Goal: Task Accomplishment & Management: Use online tool/utility

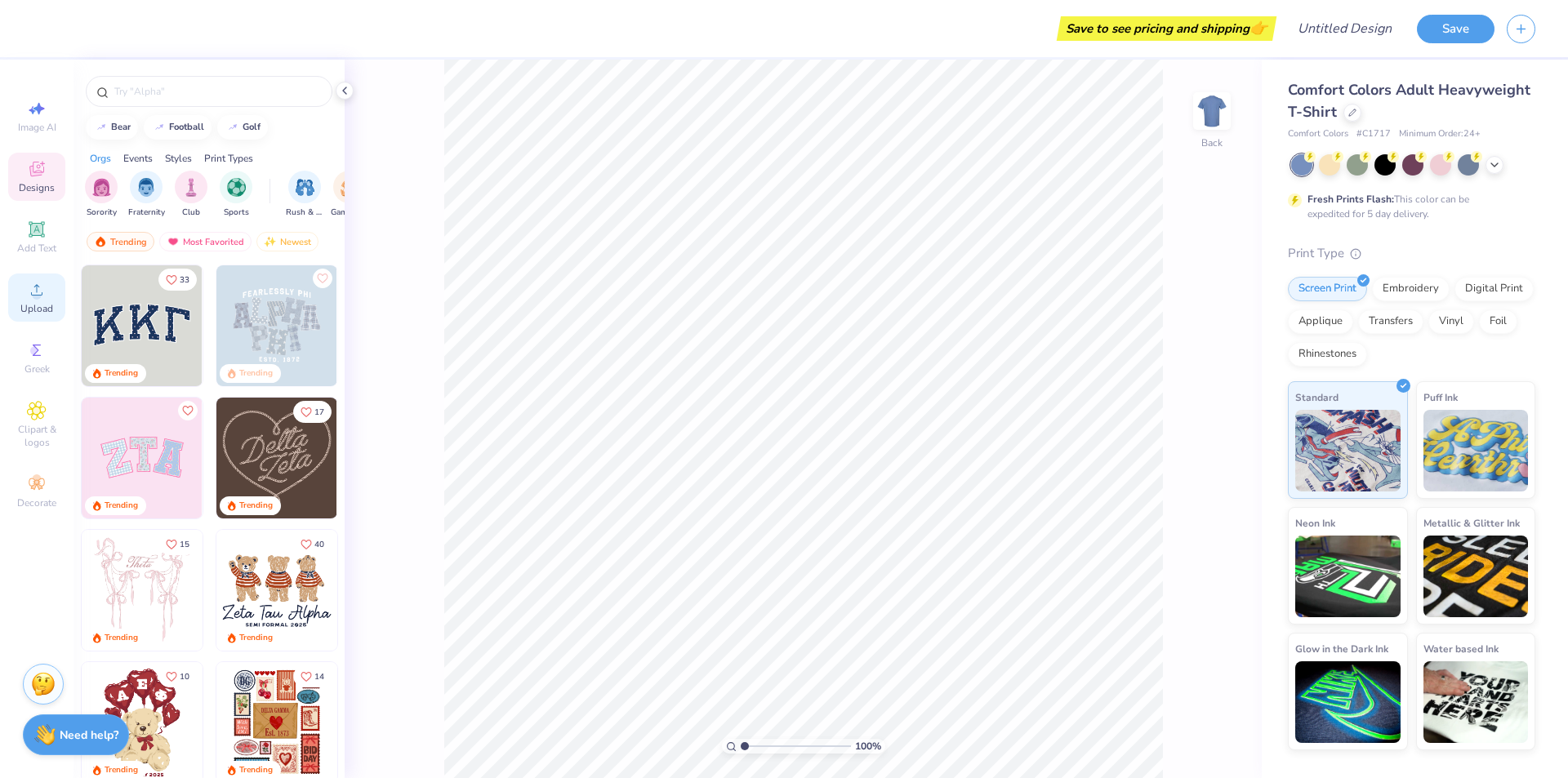
click at [36, 299] on circle at bounding box center [36, 295] width 9 height 9
drag, startPoint x: 1520, startPoint y: 34, endPoint x: 1507, endPoint y: 95, distance: 62.4
click at [1521, 35] on button "button" at bounding box center [1521, 29] width 29 height 29
click at [177, 135] on button "football" at bounding box center [178, 125] width 68 height 25
type input "football"
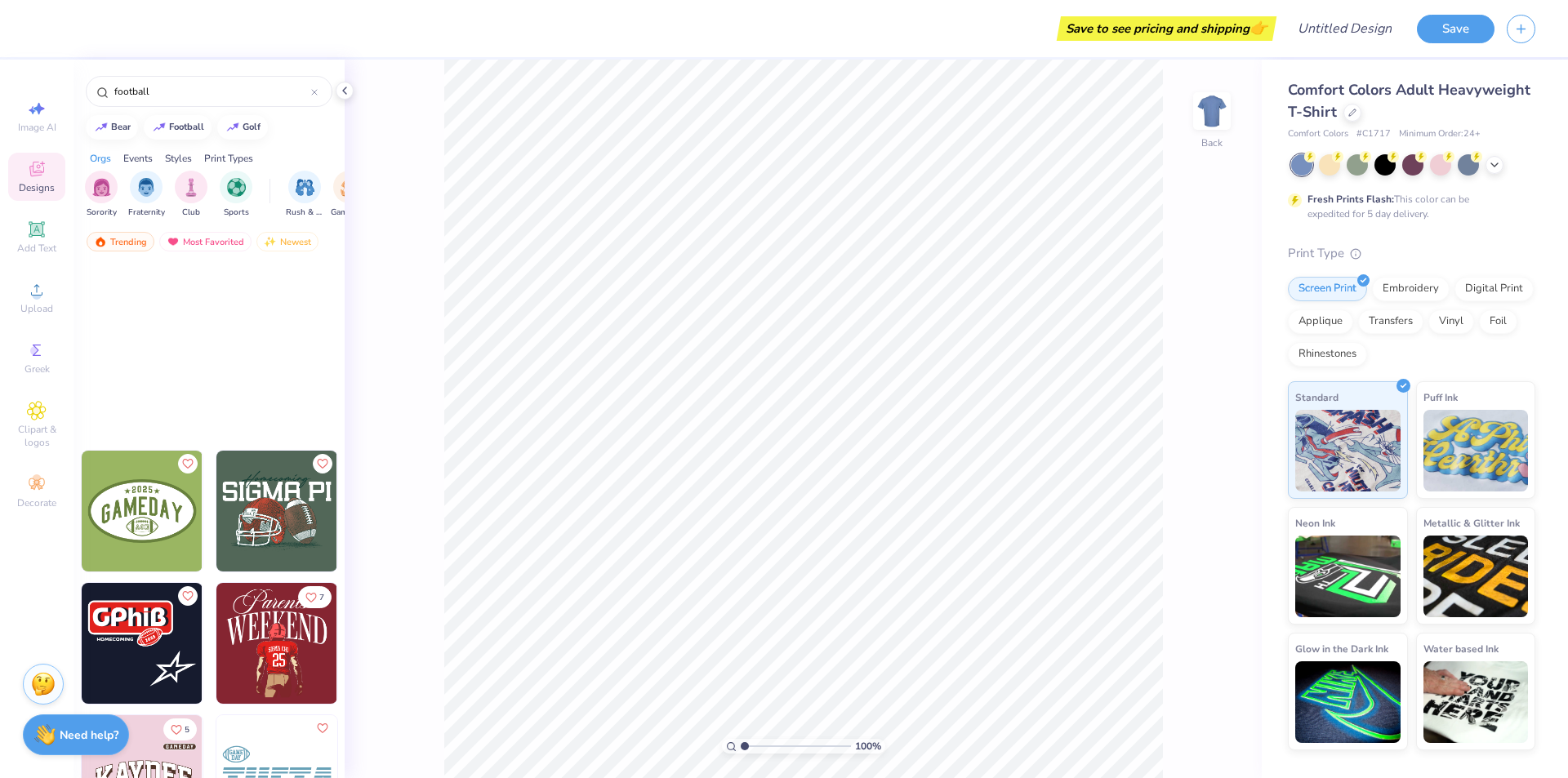
scroll to position [4491, 0]
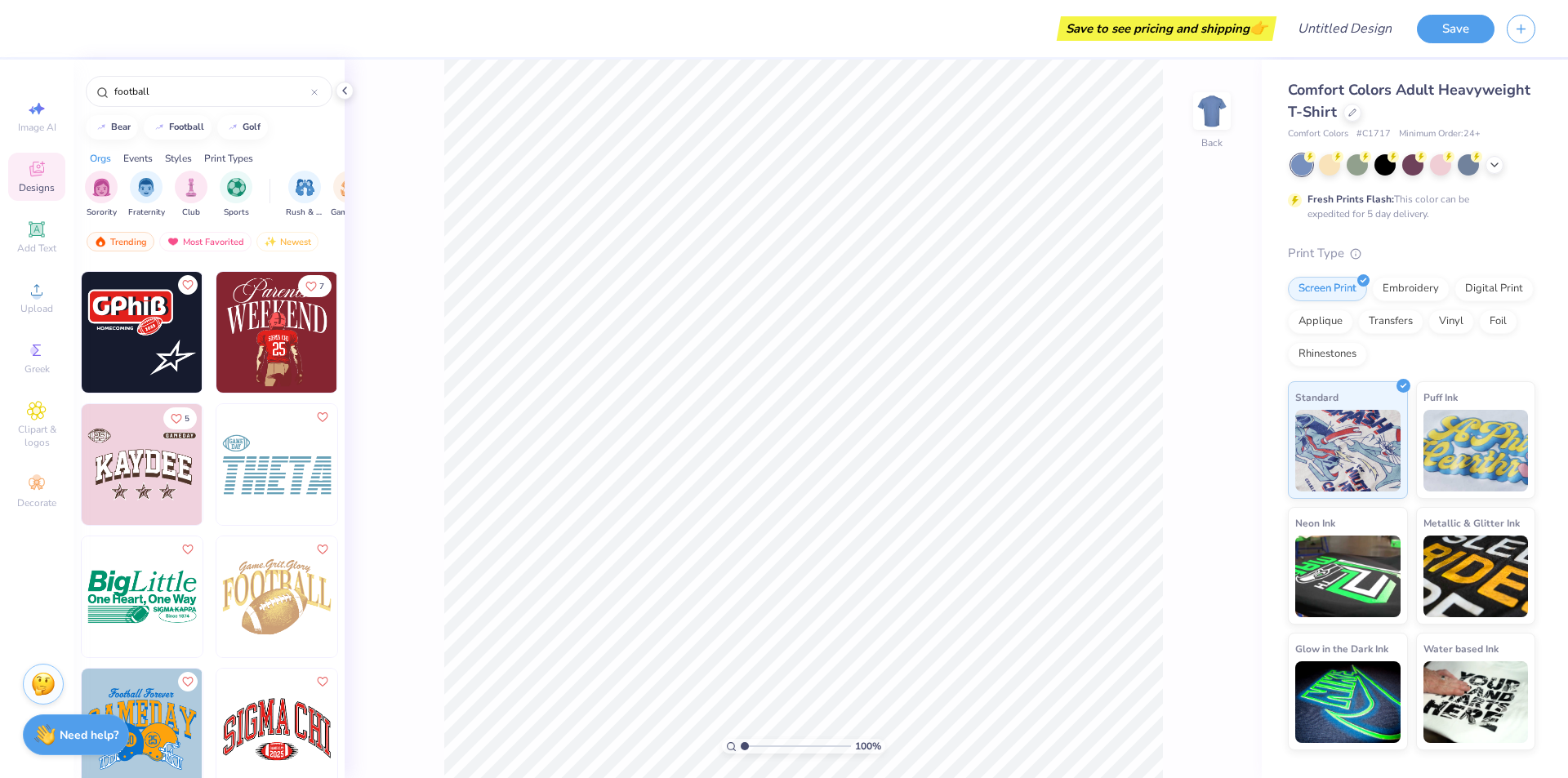
click at [249, 353] on img at bounding box center [276, 332] width 121 height 121
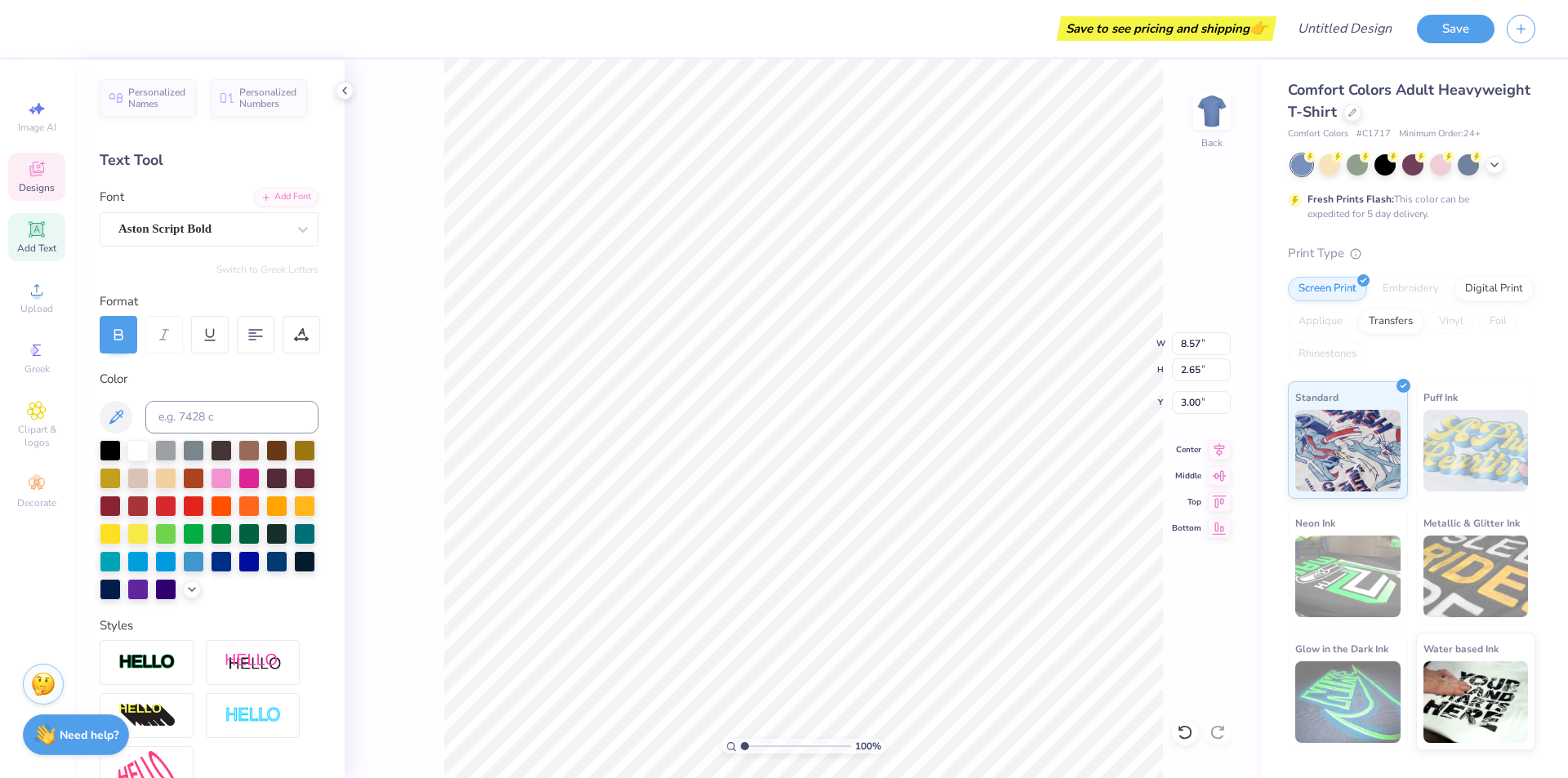
scroll to position [16, 2]
type textarea "P"
type textarea "Dads'"
type textarea "S"
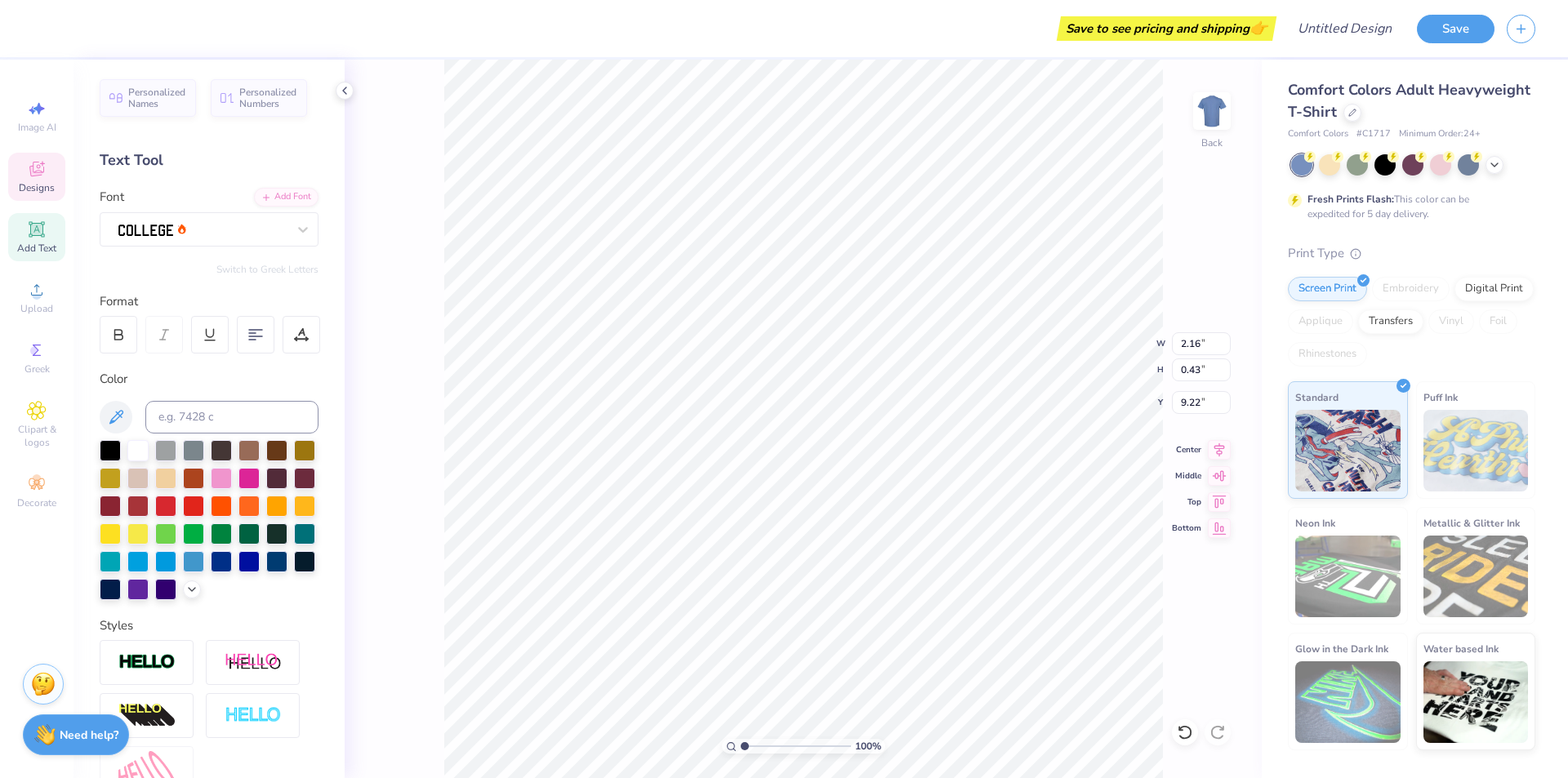
type textarea "Phi Psi"
type input "4.33"
type input "3.56"
type input "8.50"
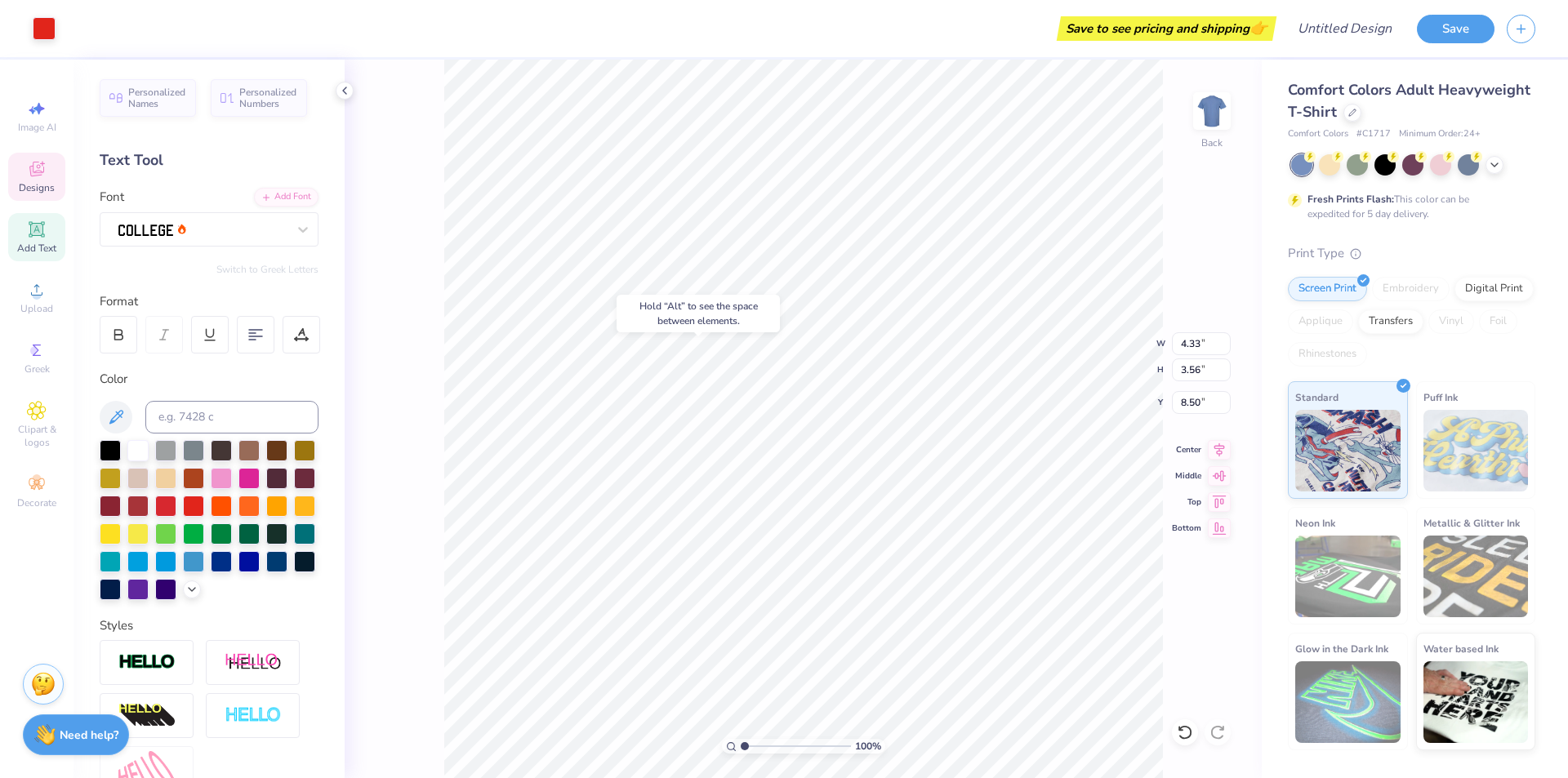
type input "1.30"
type input "0.43"
type input "9.22"
type input "4.33"
type input "3.56"
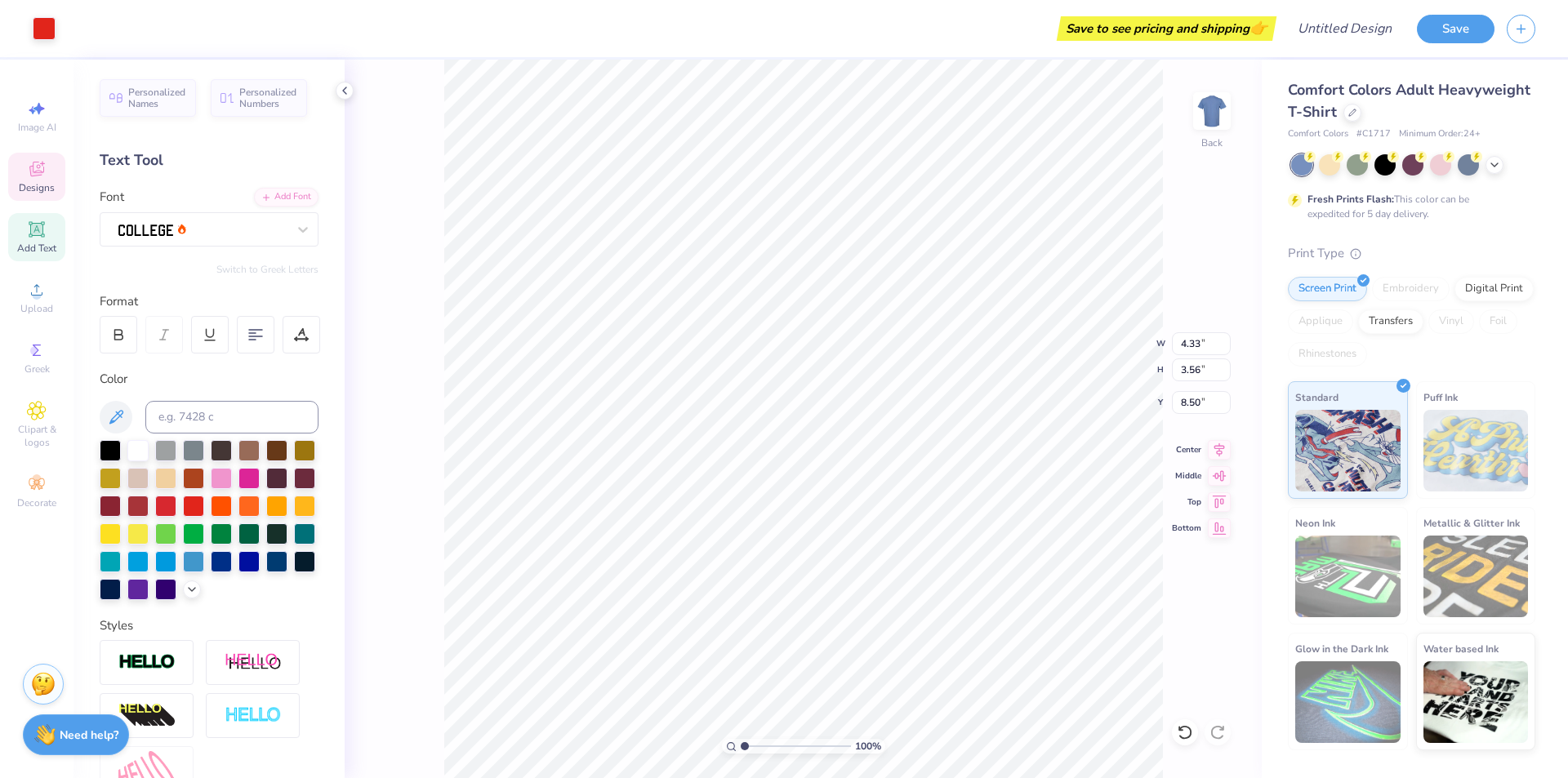
type input "8.20"
type input "4.33"
type input "3.56"
type input "8.20"
type input "5.16"
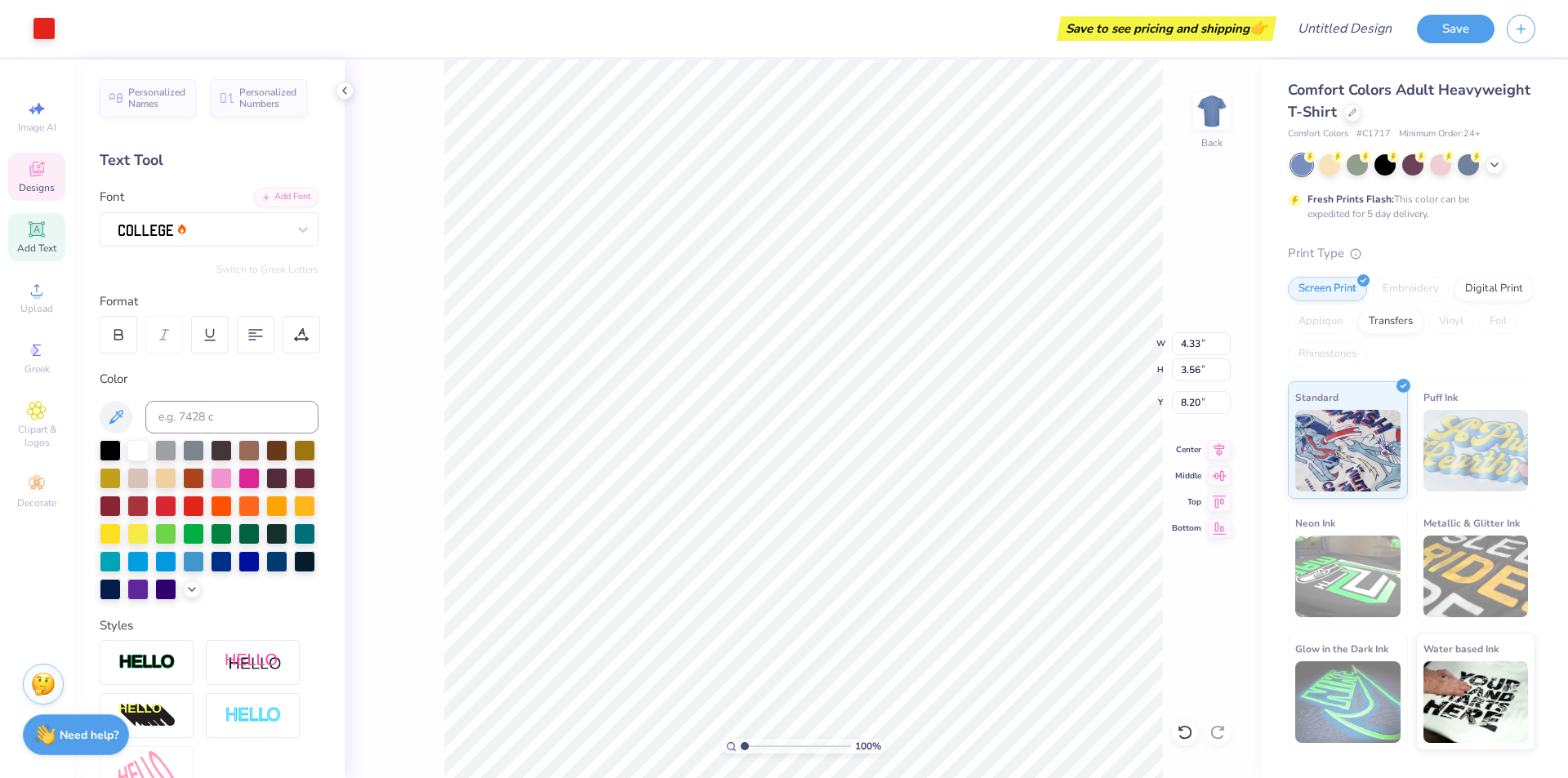
type input "8.03"
type input "11.10"
type input "10.82"
type input "3.64"
click at [1179, 730] on icon at bounding box center [1180, 728] width 3 height 3
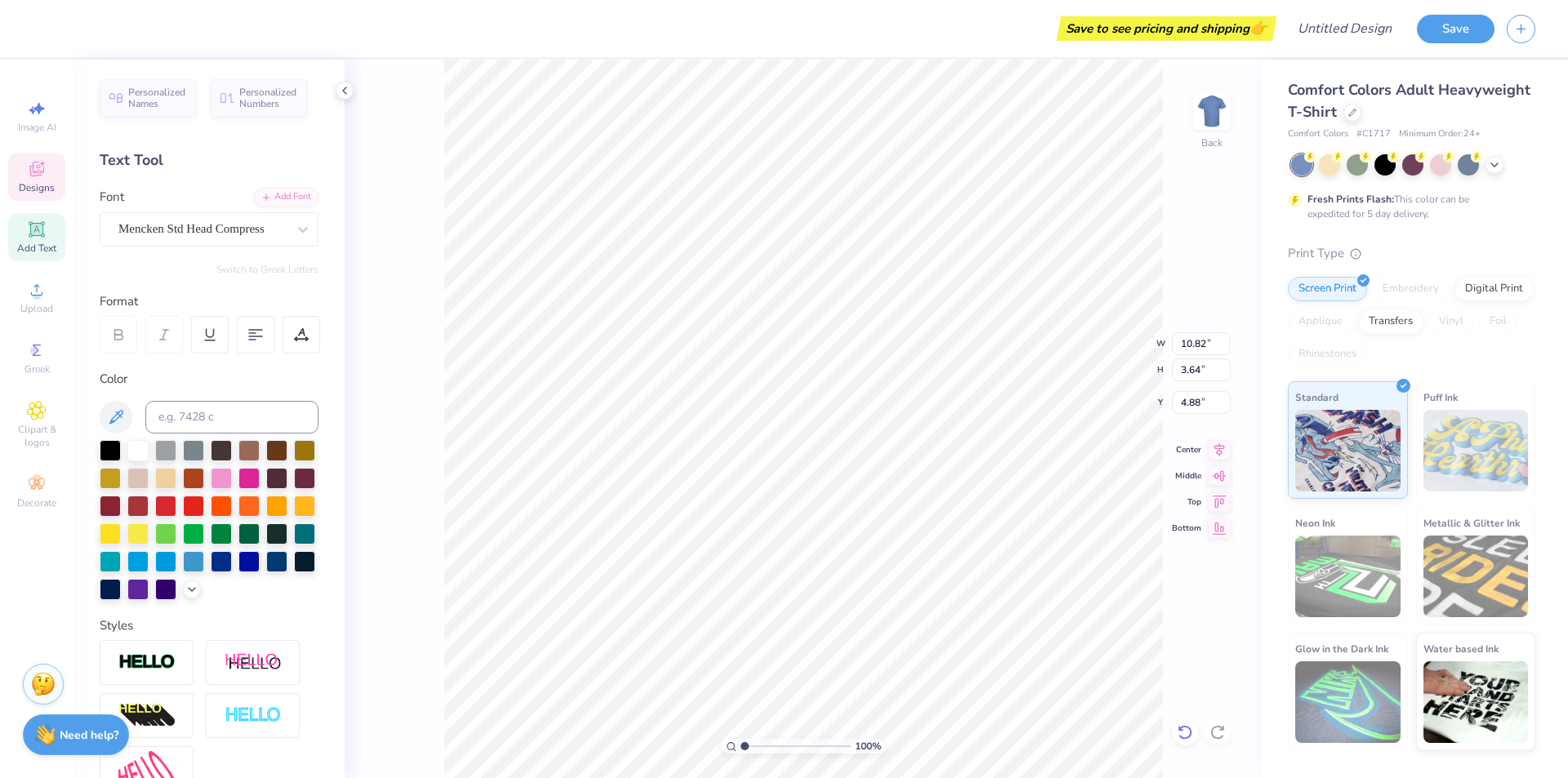
click at [1178, 730] on icon at bounding box center [1184, 732] width 17 height 17
type input "5.38"
click at [1184, 729] on icon at bounding box center [1184, 732] width 17 height 17
type input "1.30"
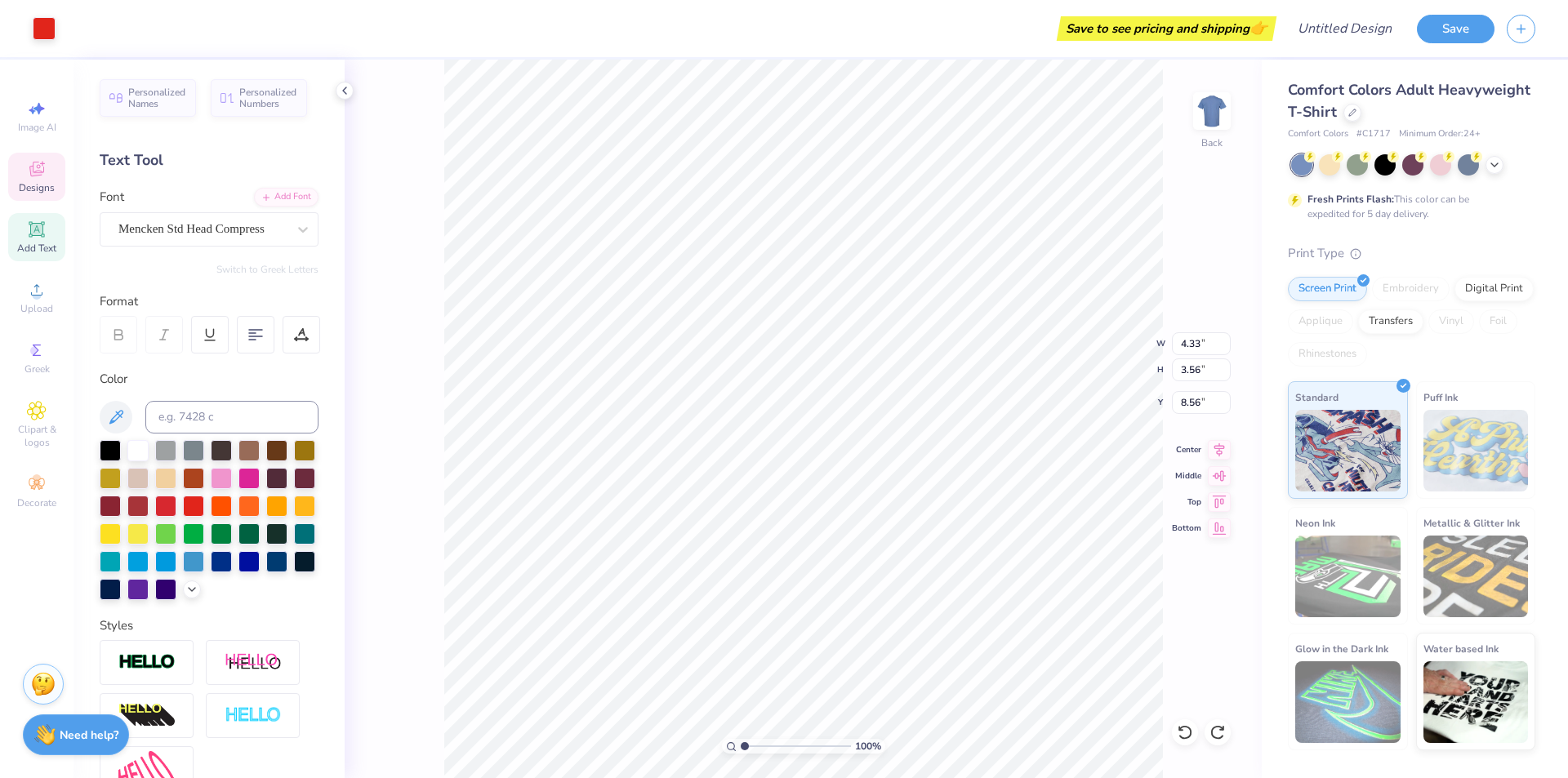
type input "0.43"
type input "9.22"
type input "4.33"
type input "3.56"
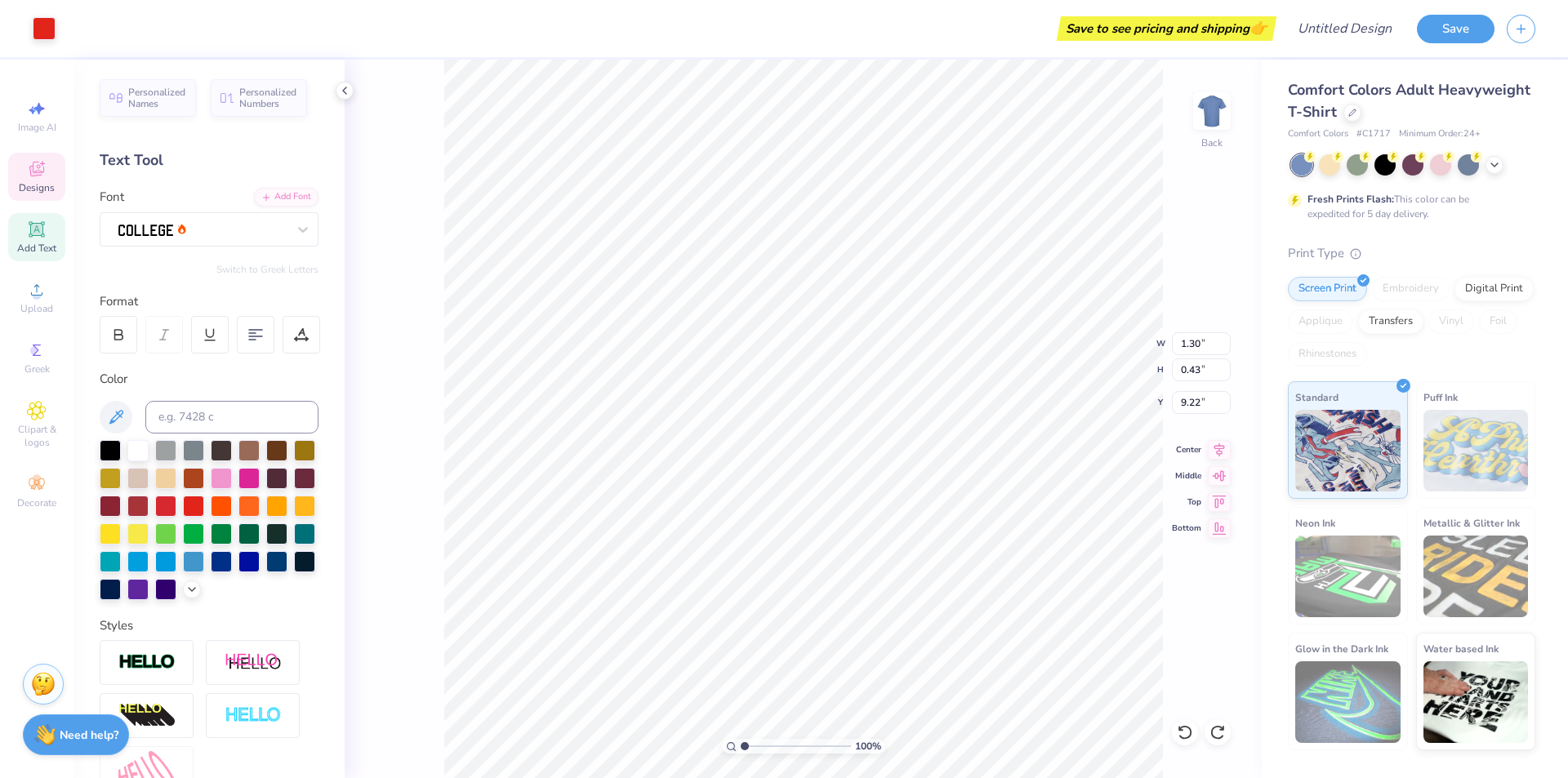
type input "8.56"
type input "1.30"
type input "0.43"
type input "9.22"
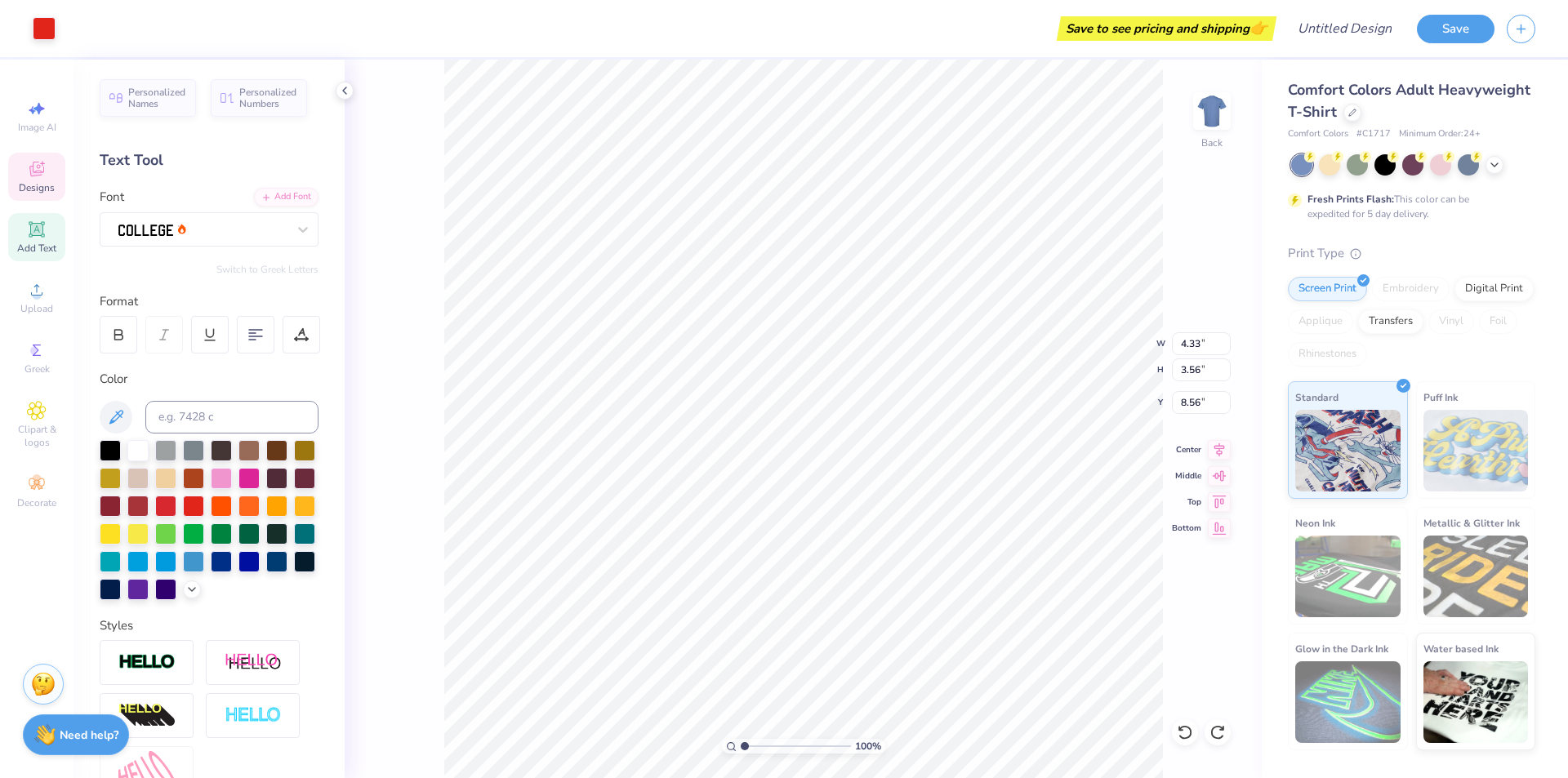
type input "4.33"
type input "3.56"
type input "8.56"
click at [1174, 542] on div "100 % Back W 1.33 1.33 " H 1.22 1.22 " Y 9.65 9.65 " Center Middle Top Bottom" at bounding box center [803, 418] width 917 height 719
type input "10.08"
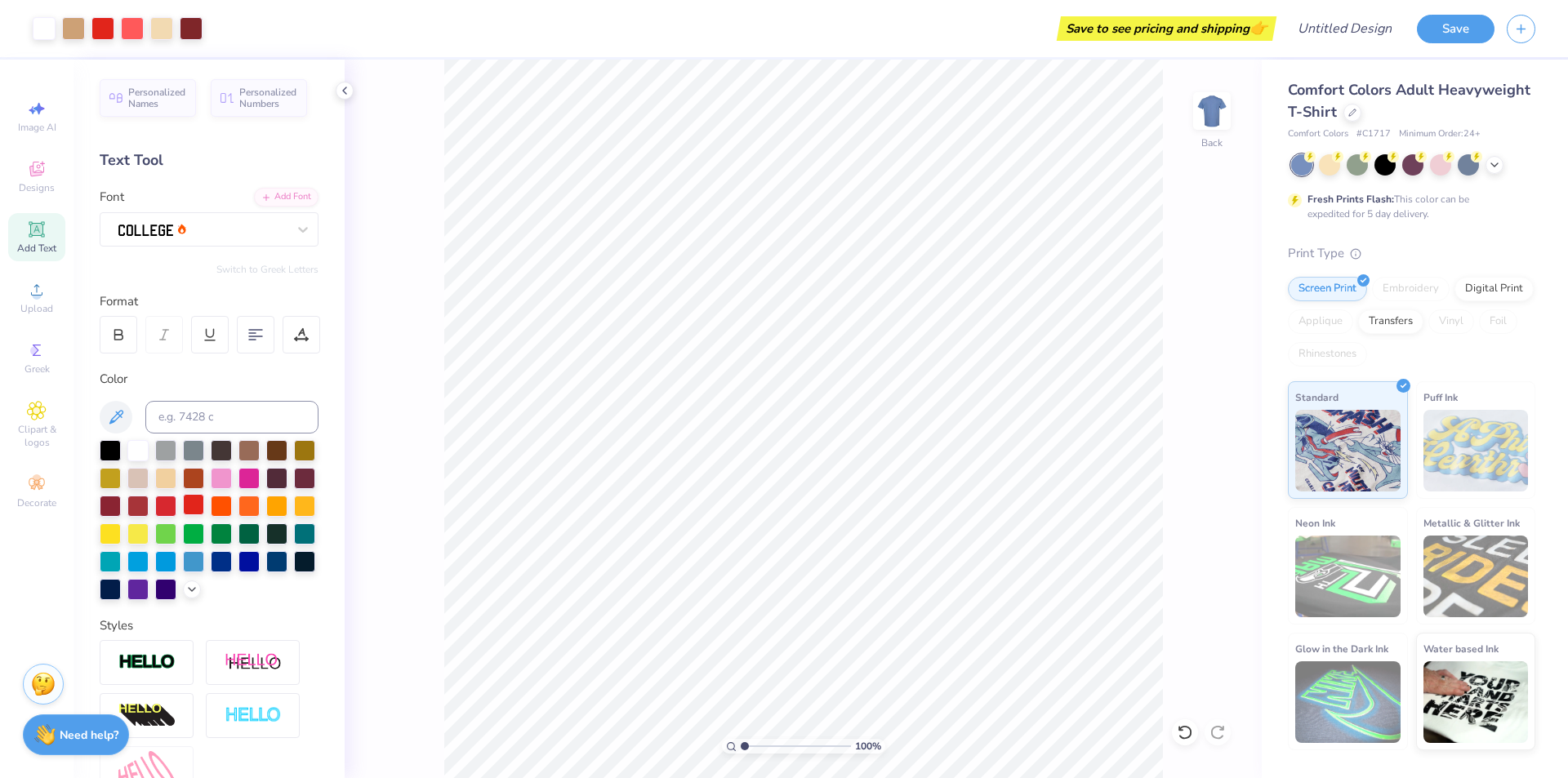
click at [204, 500] on div at bounding box center [193, 505] width 22 height 22
click at [1181, 739] on icon at bounding box center [1184, 732] width 17 height 17
click at [201, 227] on div at bounding box center [202, 229] width 172 height 26
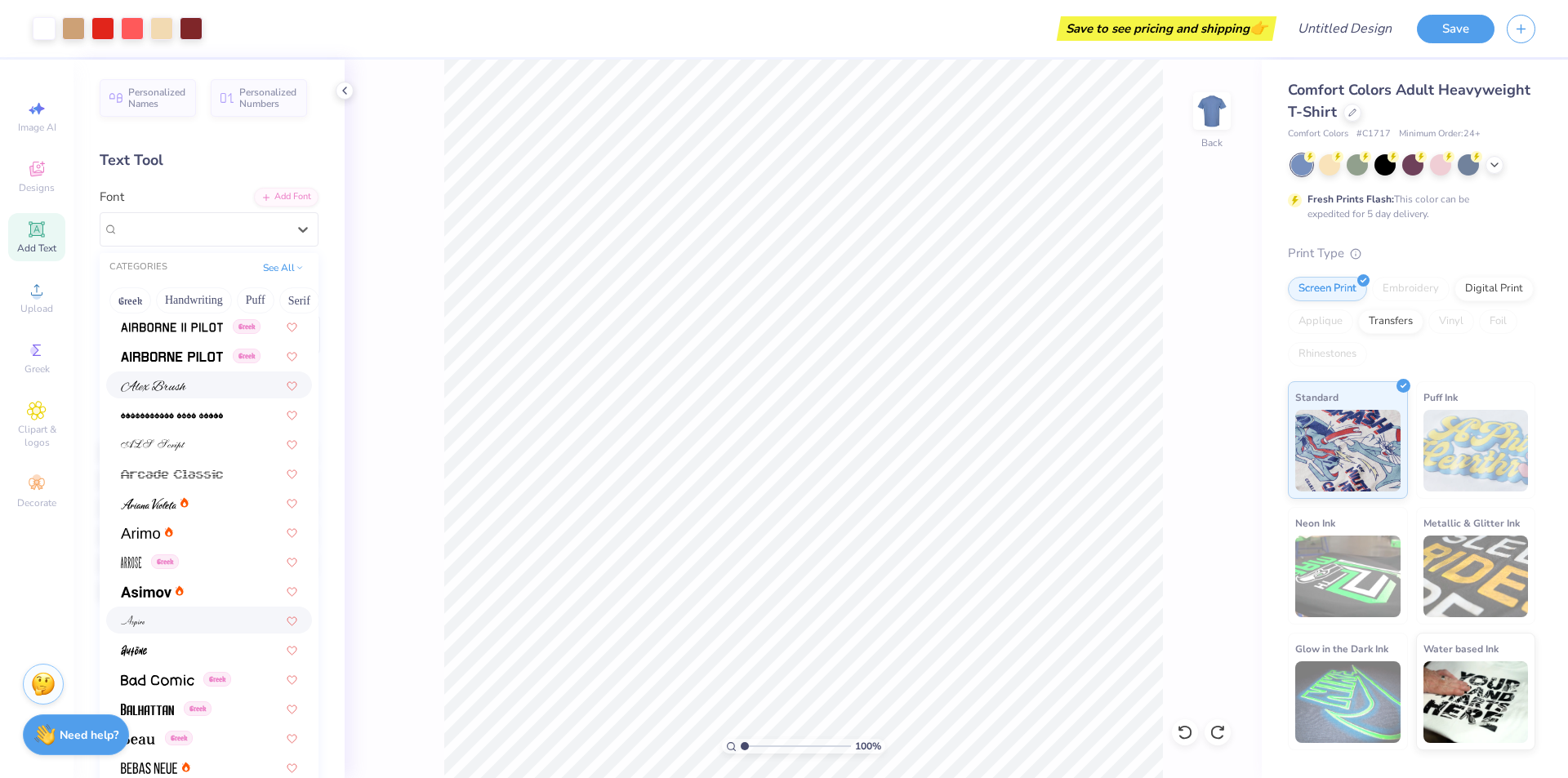
scroll to position [490, 0]
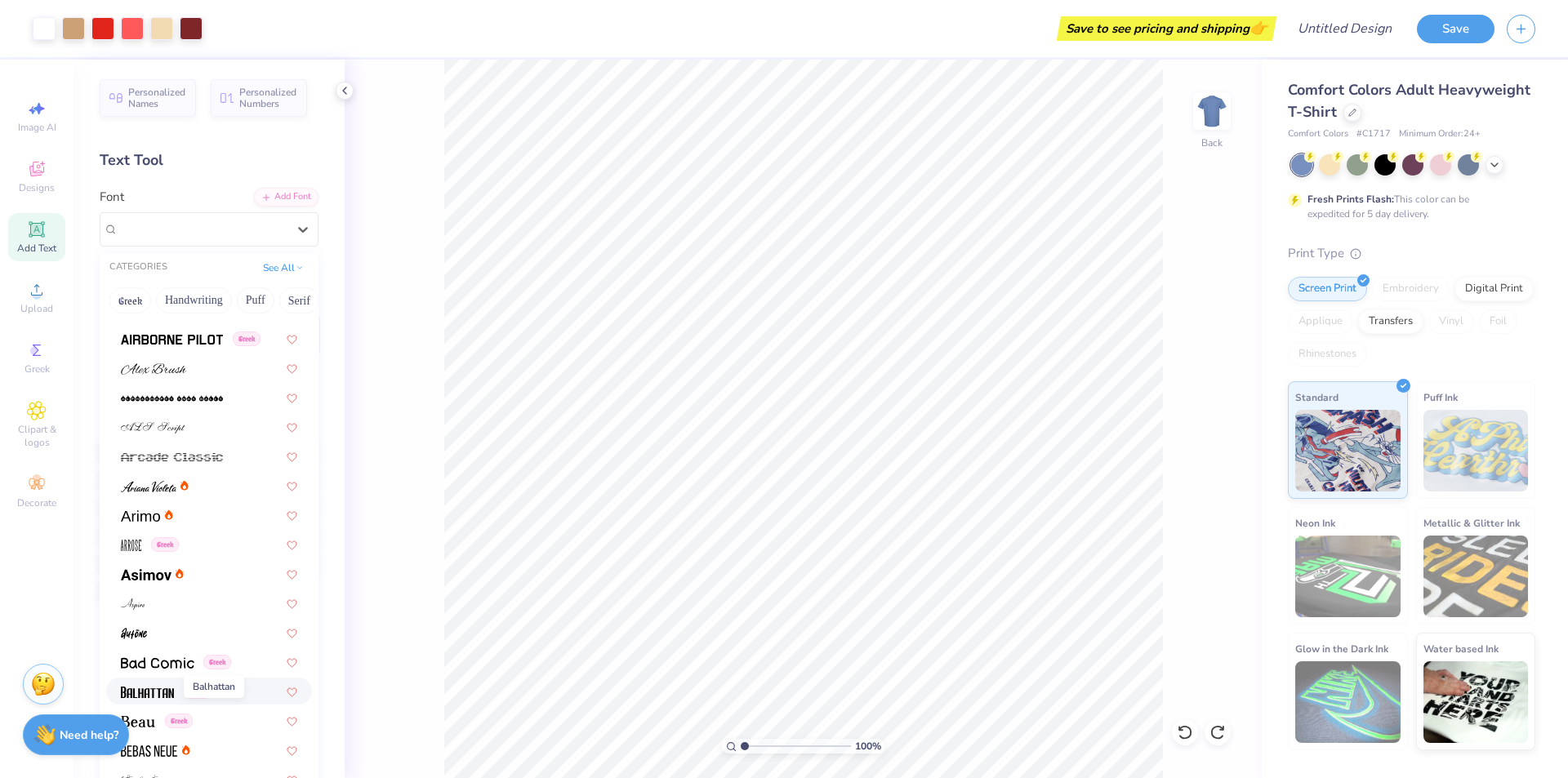
click at [158, 696] on img at bounding box center [148, 692] width 53 height 12
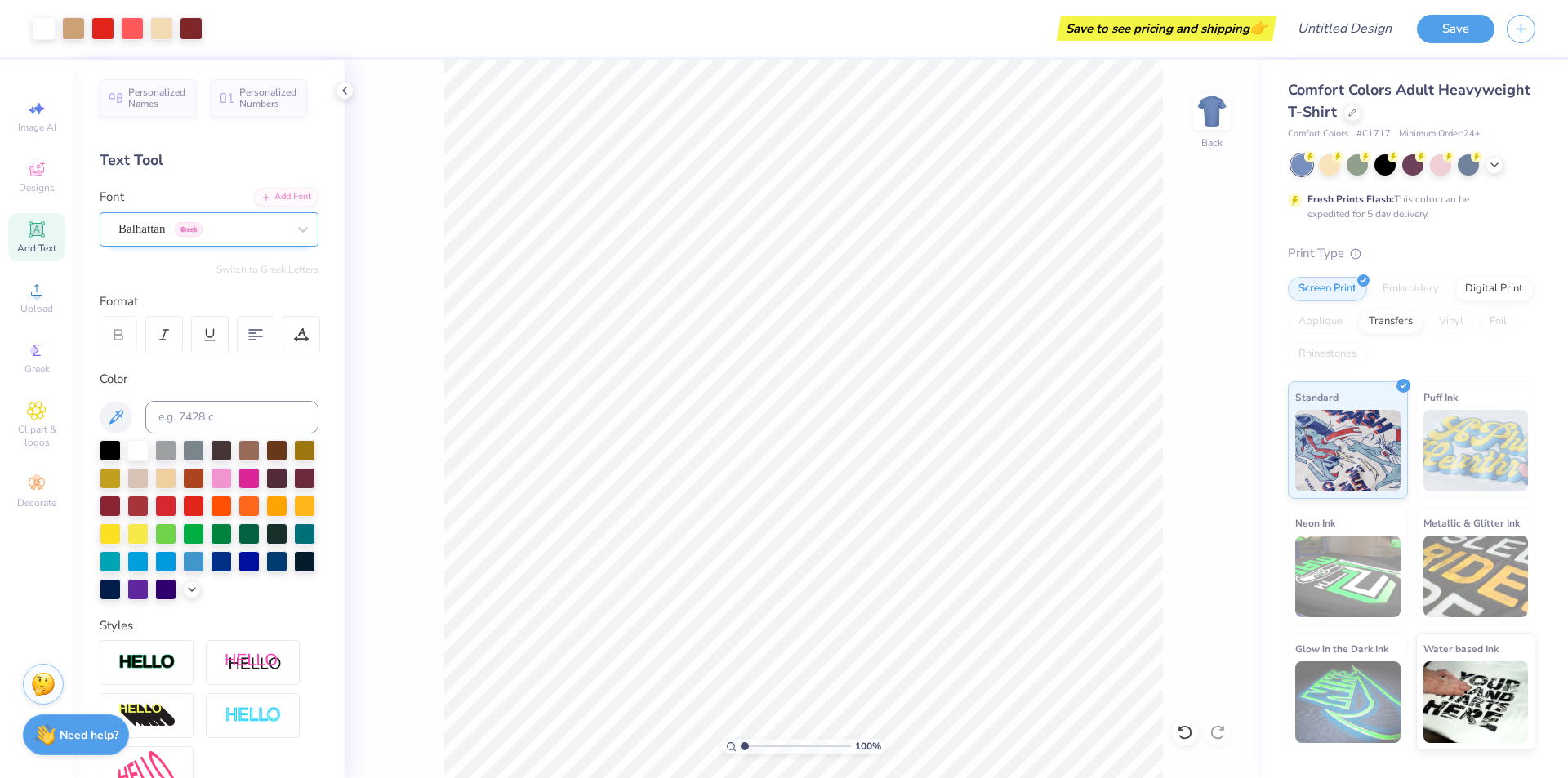
click at [205, 216] on div "Balhattan Greek" at bounding box center [202, 229] width 172 height 26
click at [1195, 735] on div at bounding box center [1184, 732] width 26 height 26
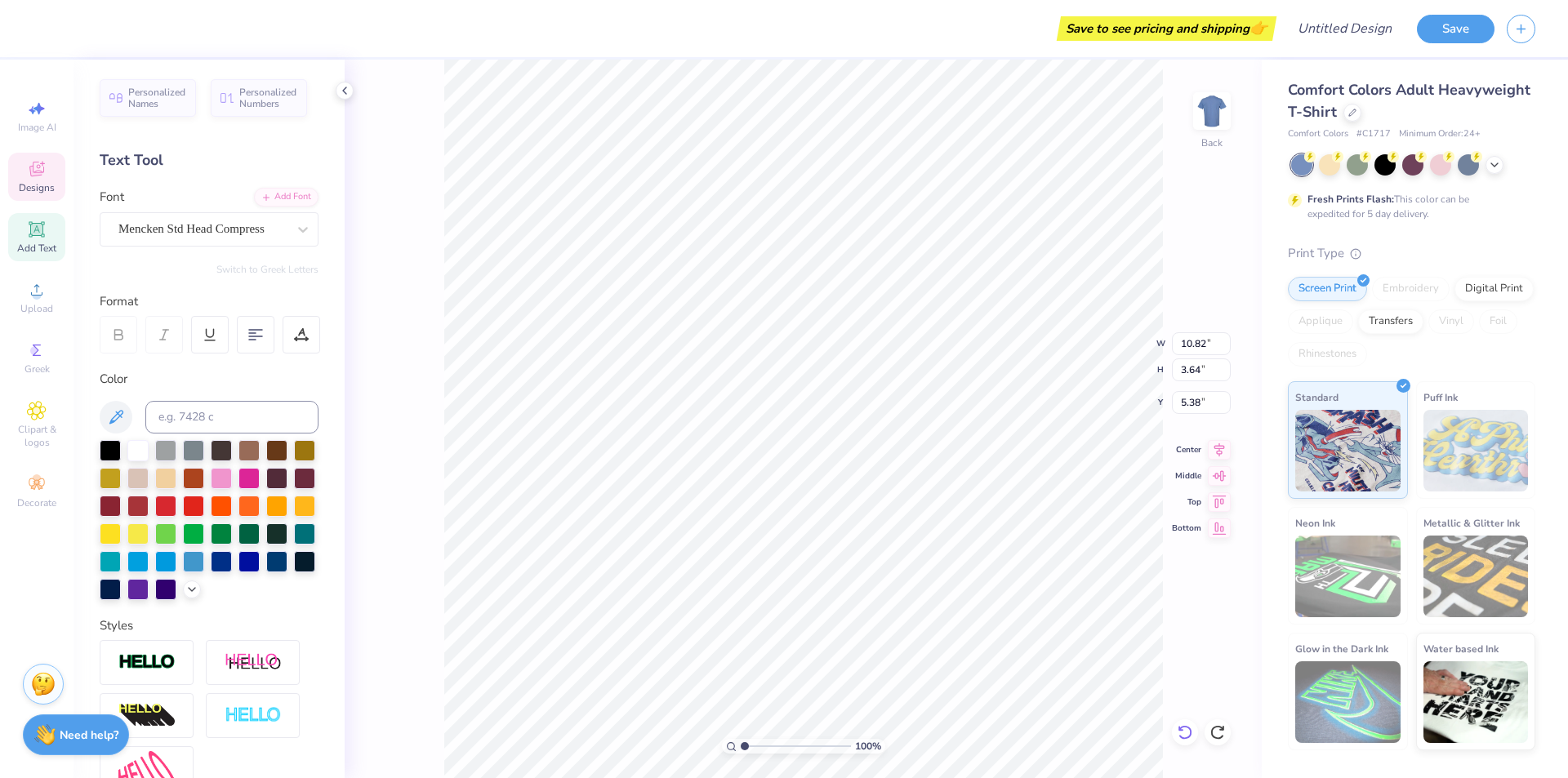
type input "10.82"
type input "3.64"
type input "5.38"
click at [190, 216] on div "Mencken Std Head Compress" at bounding box center [209, 229] width 219 height 35
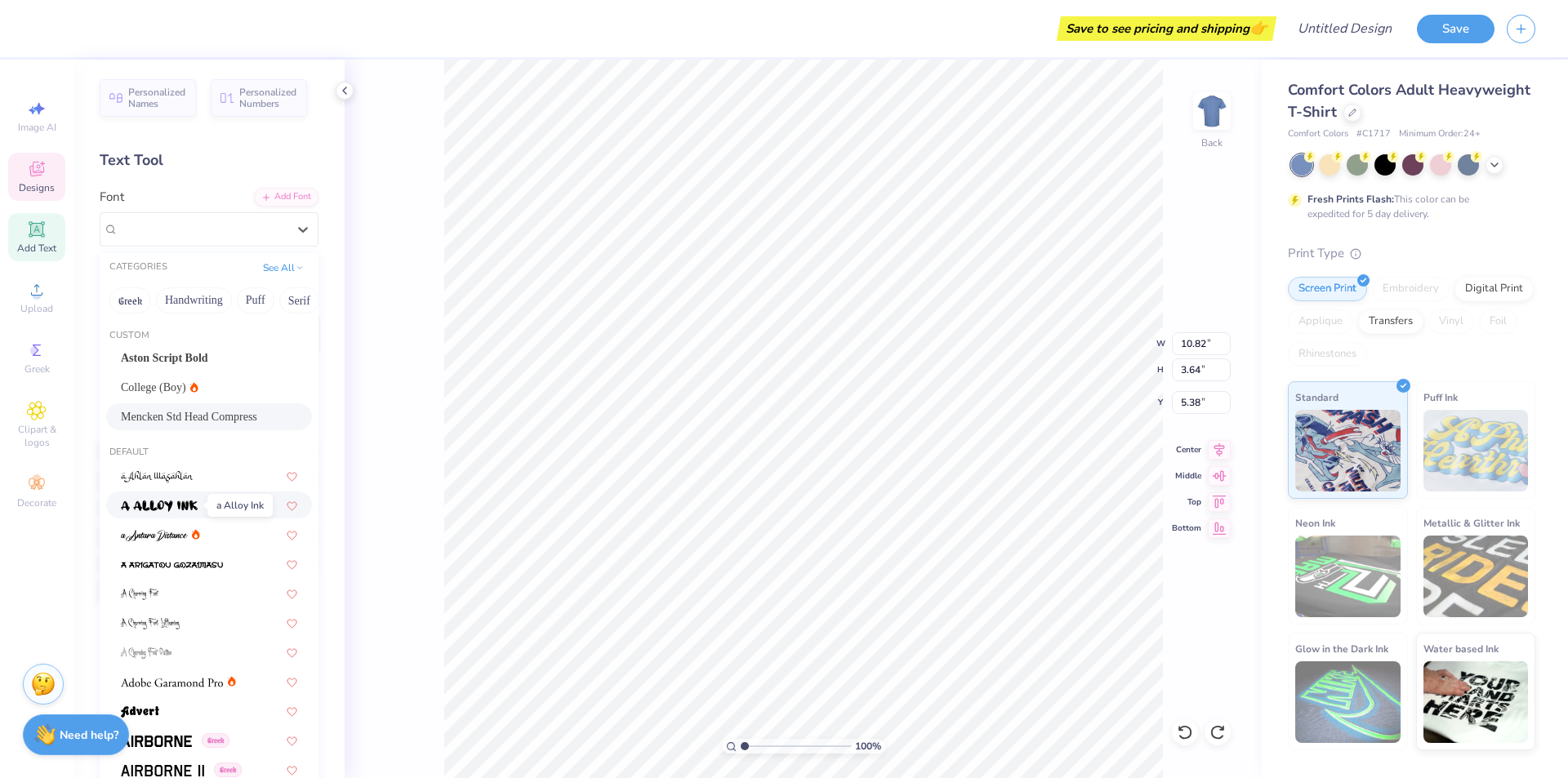
click at [176, 505] on img at bounding box center [160, 507] width 77 height 12
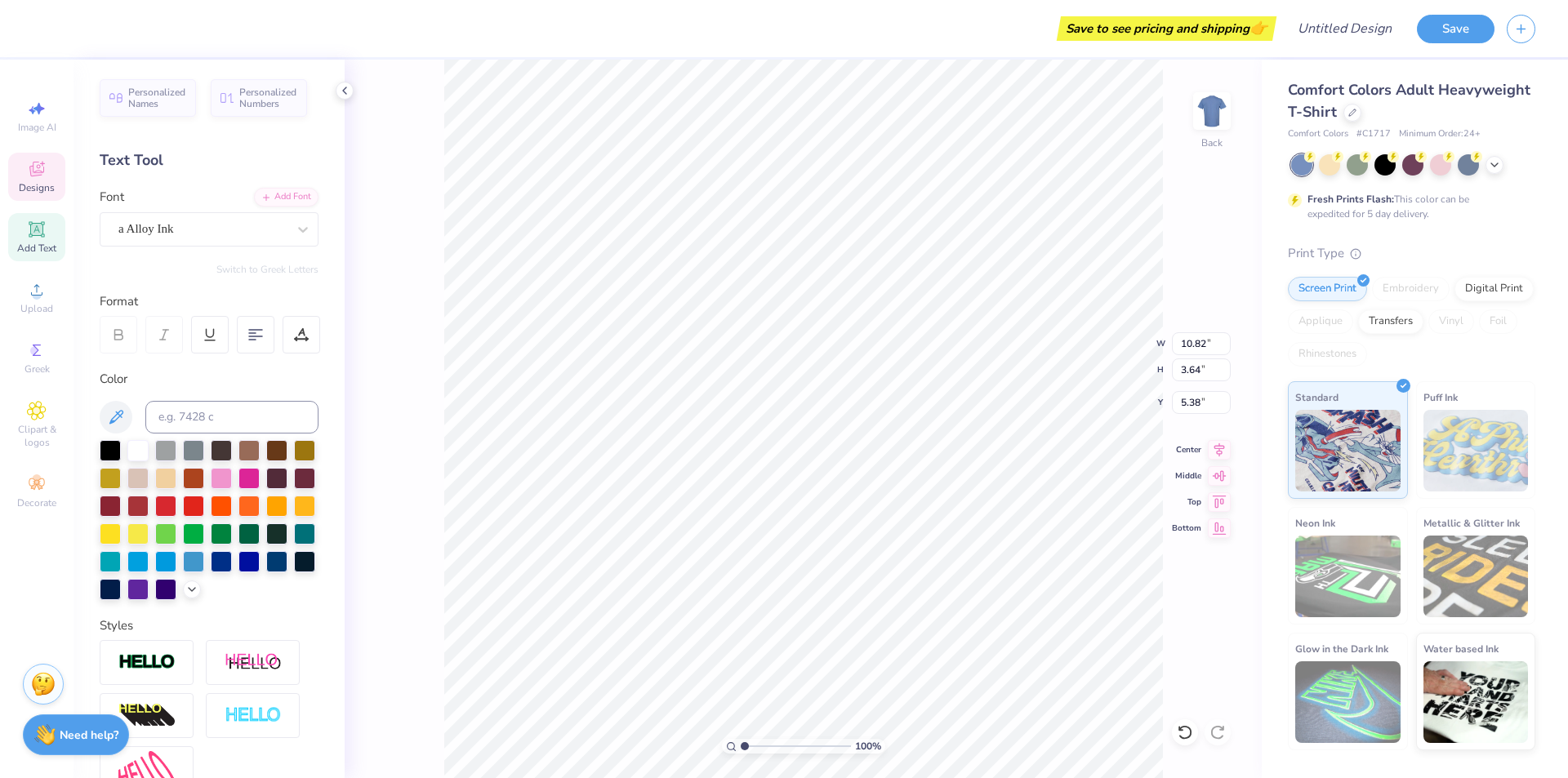
type input "14.17"
type input "3.42"
type input "5.49"
click at [199, 218] on div at bounding box center [202, 229] width 169 height 22
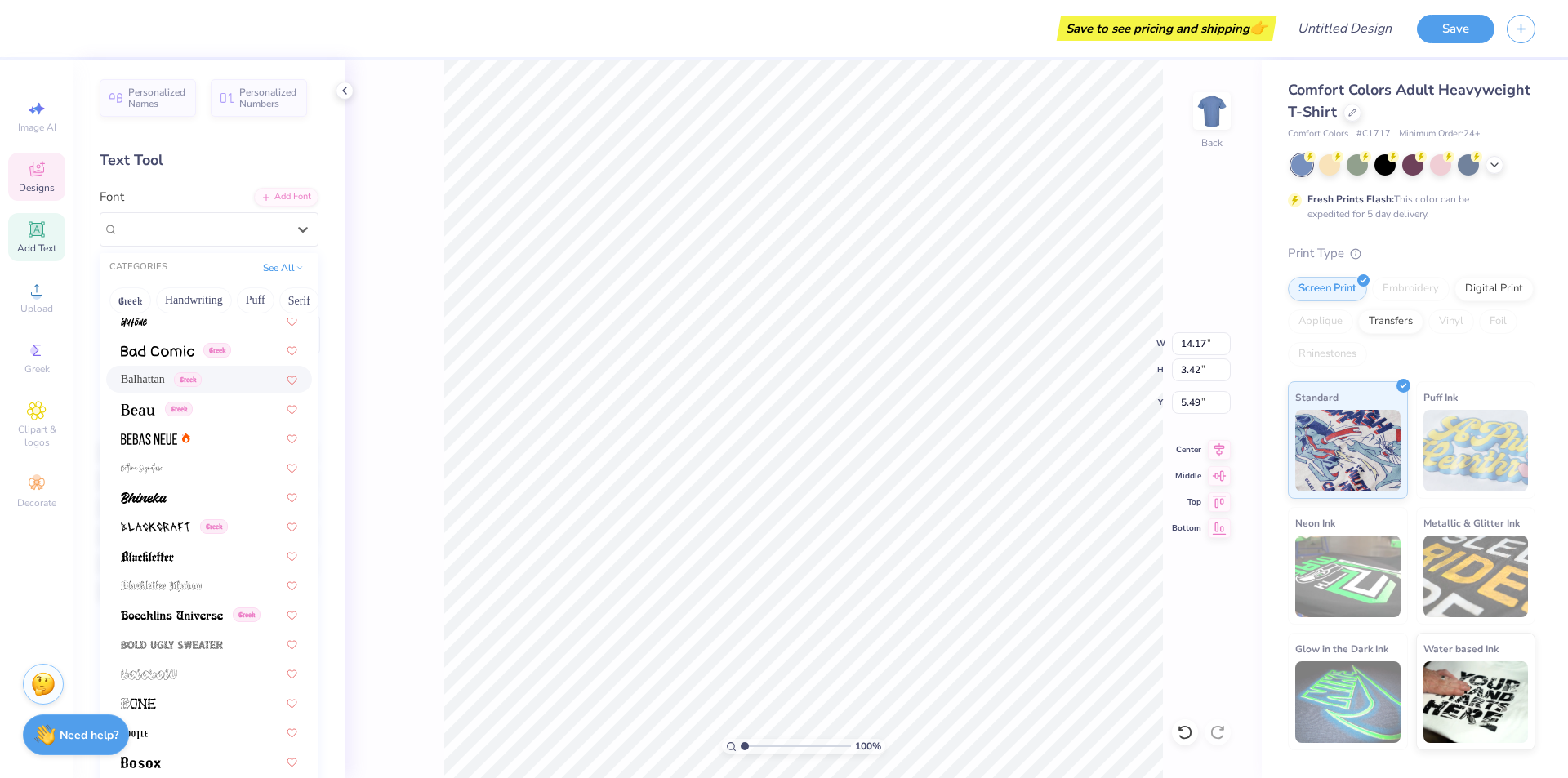
scroll to position [816, 0]
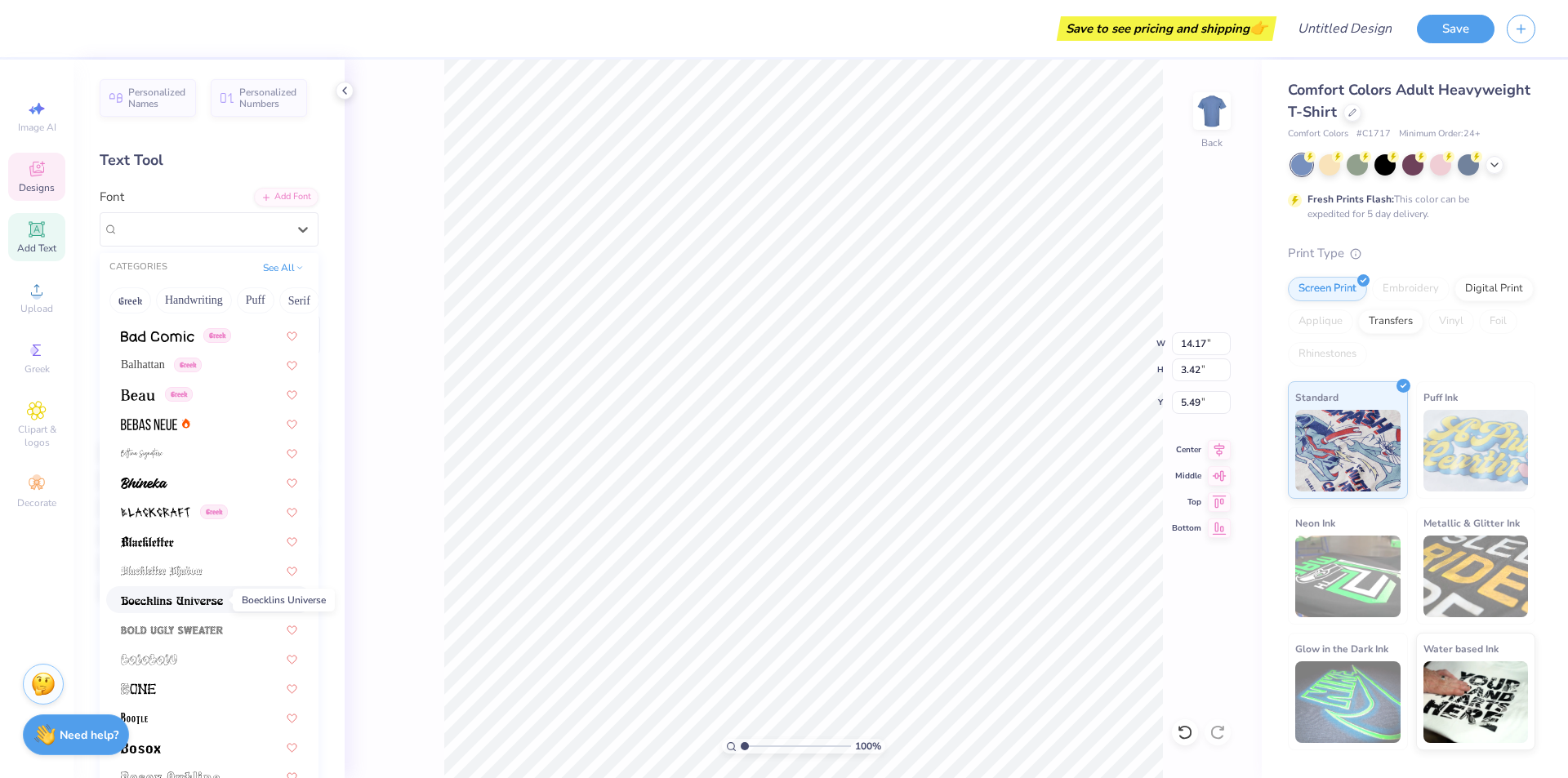
click at [192, 603] on img at bounding box center [172, 601] width 102 height 12
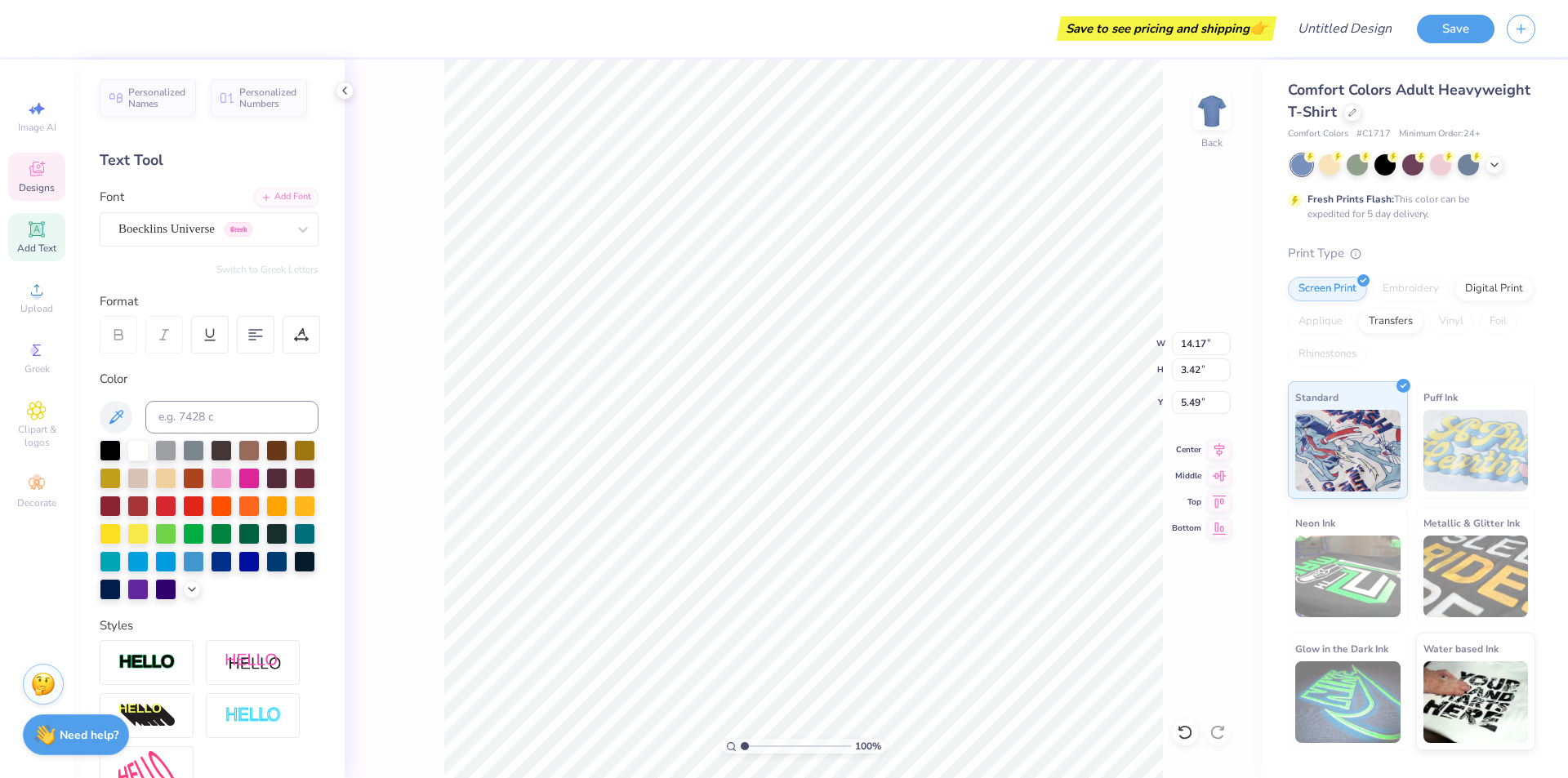
type input "2.99"
type input "5.71"
click at [201, 236] on div "Boecklins Universe Greek" at bounding box center [202, 229] width 172 height 26
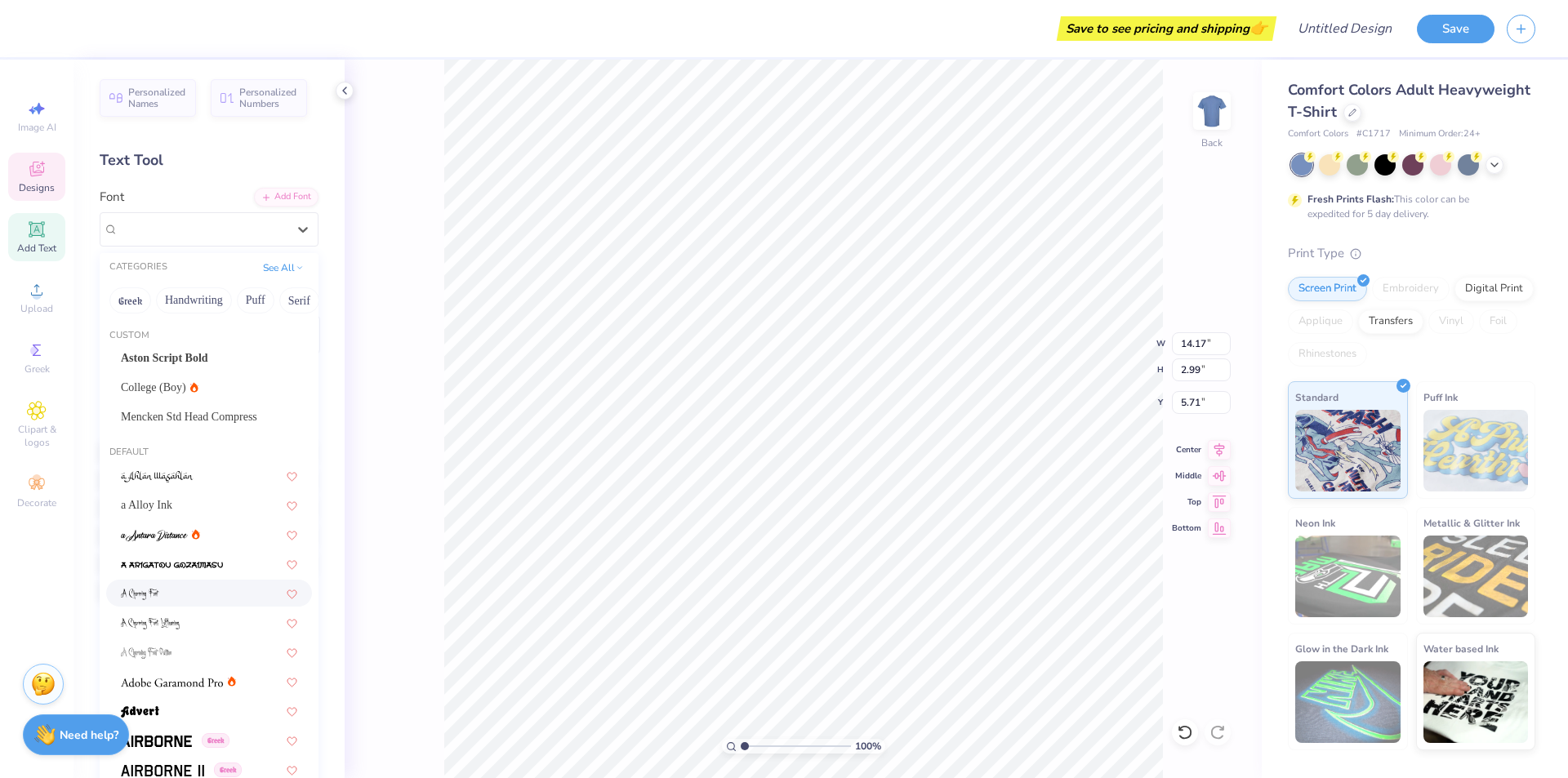
scroll to position [408, 0]
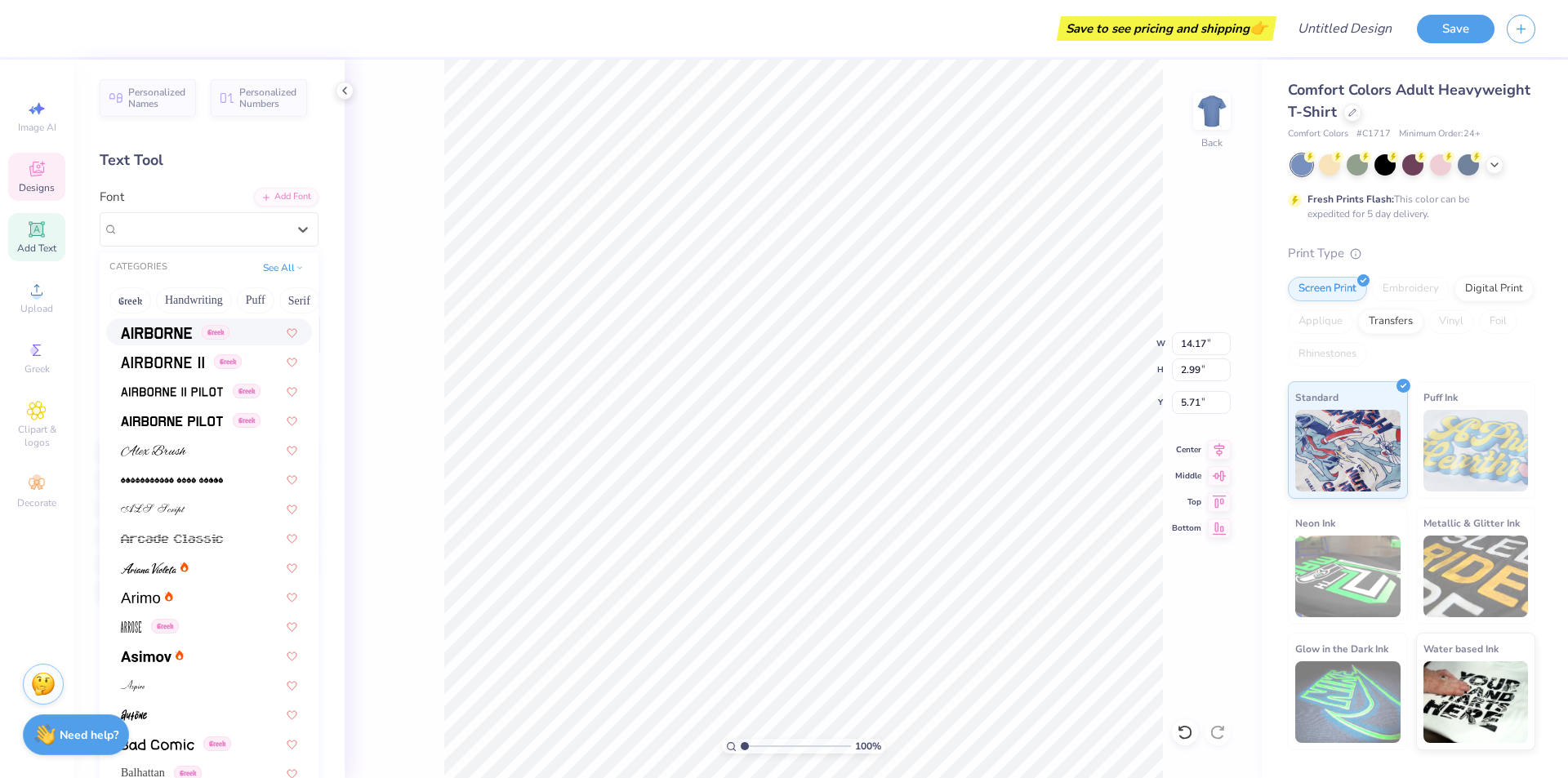
click at [182, 334] on img at bounding box center [157, 333] width 71 height 12
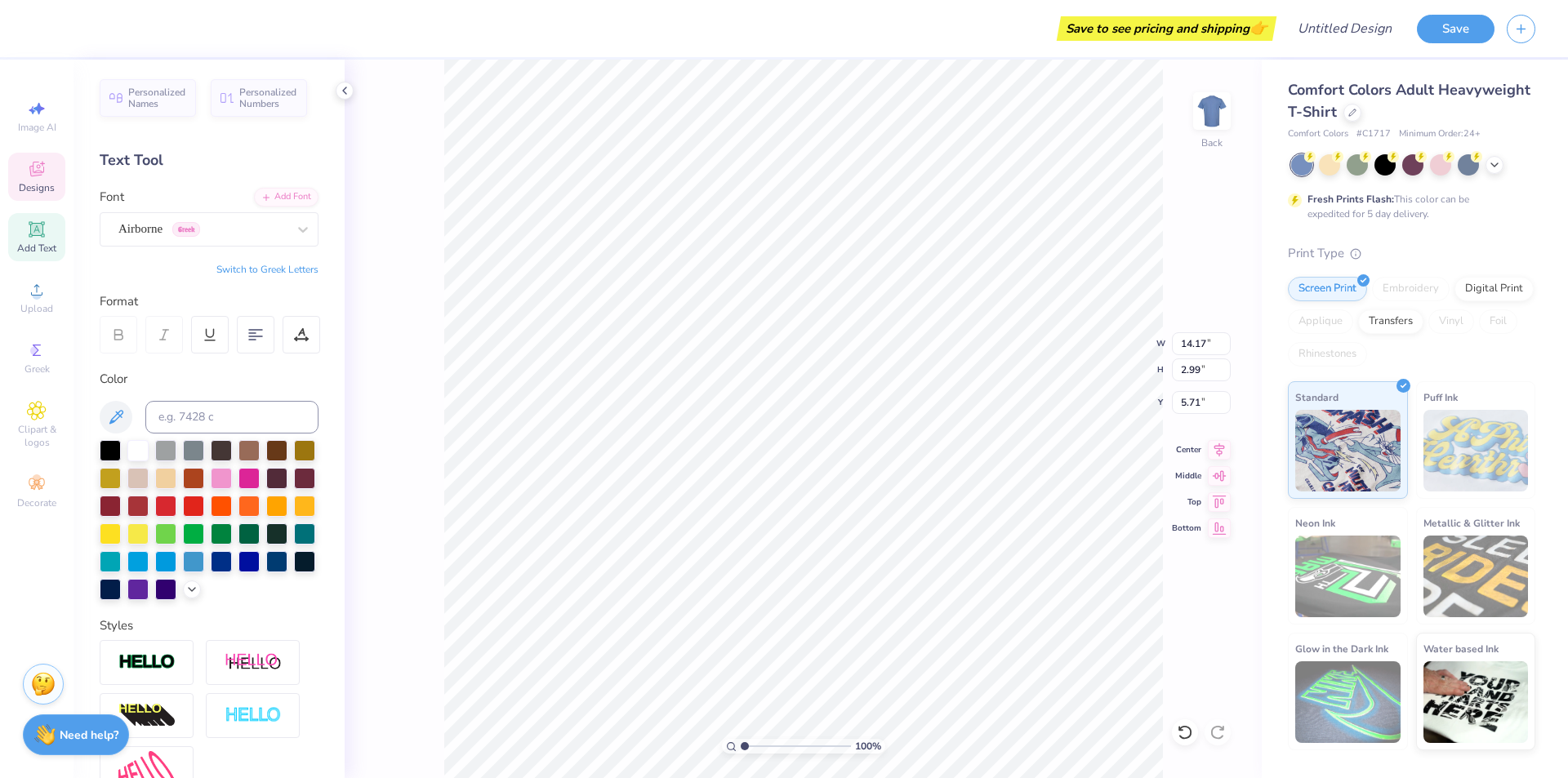
type input "12.69"
type input "3.01"
type input "5.69"
click at [218, 248] on div "Personalized Names Personalized Numbers Text Tool Add Font Font Airborne Greek …" at bounding box center [209, 418] width 271 height 719
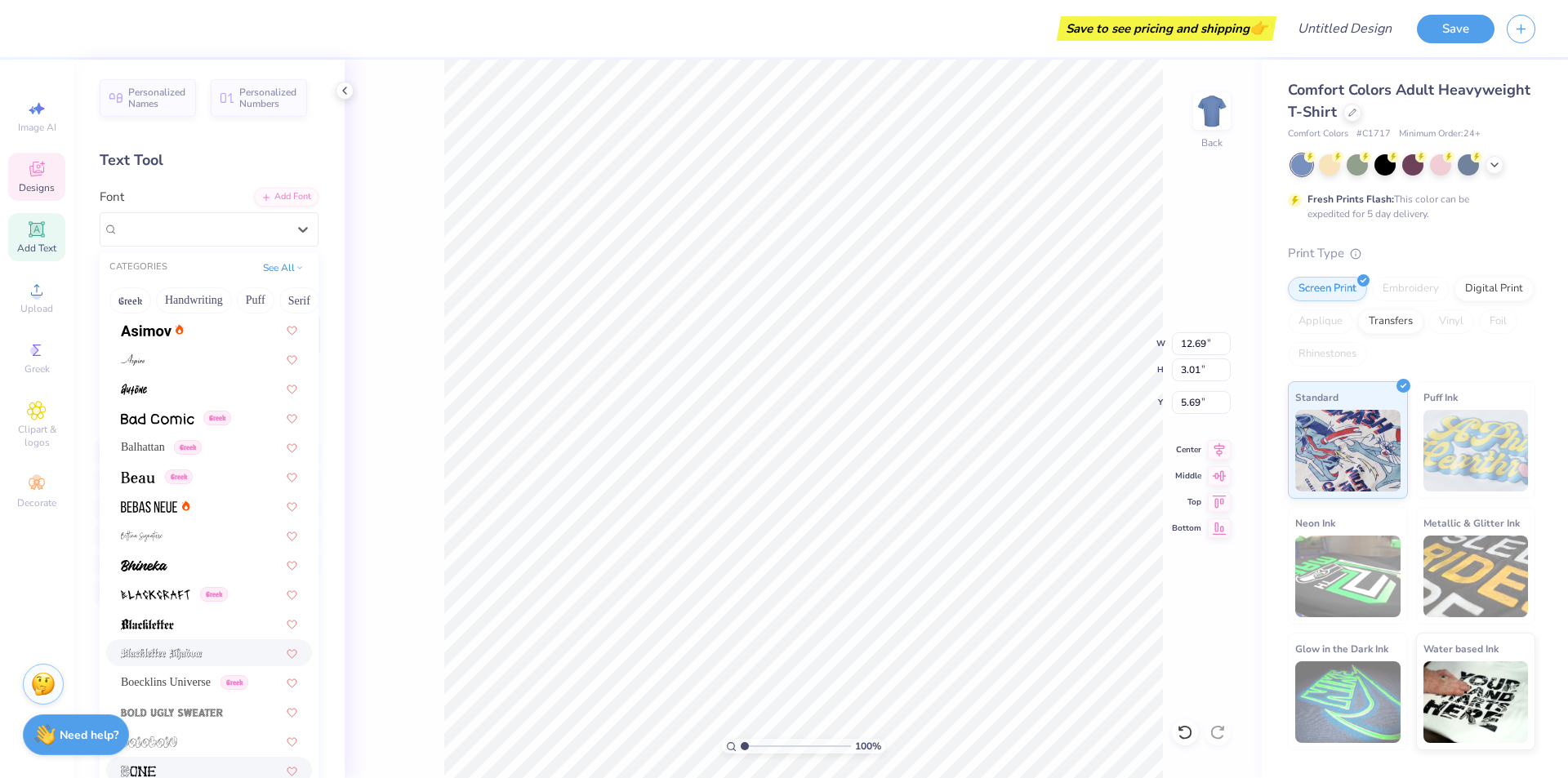
scroll to position [898, 0]
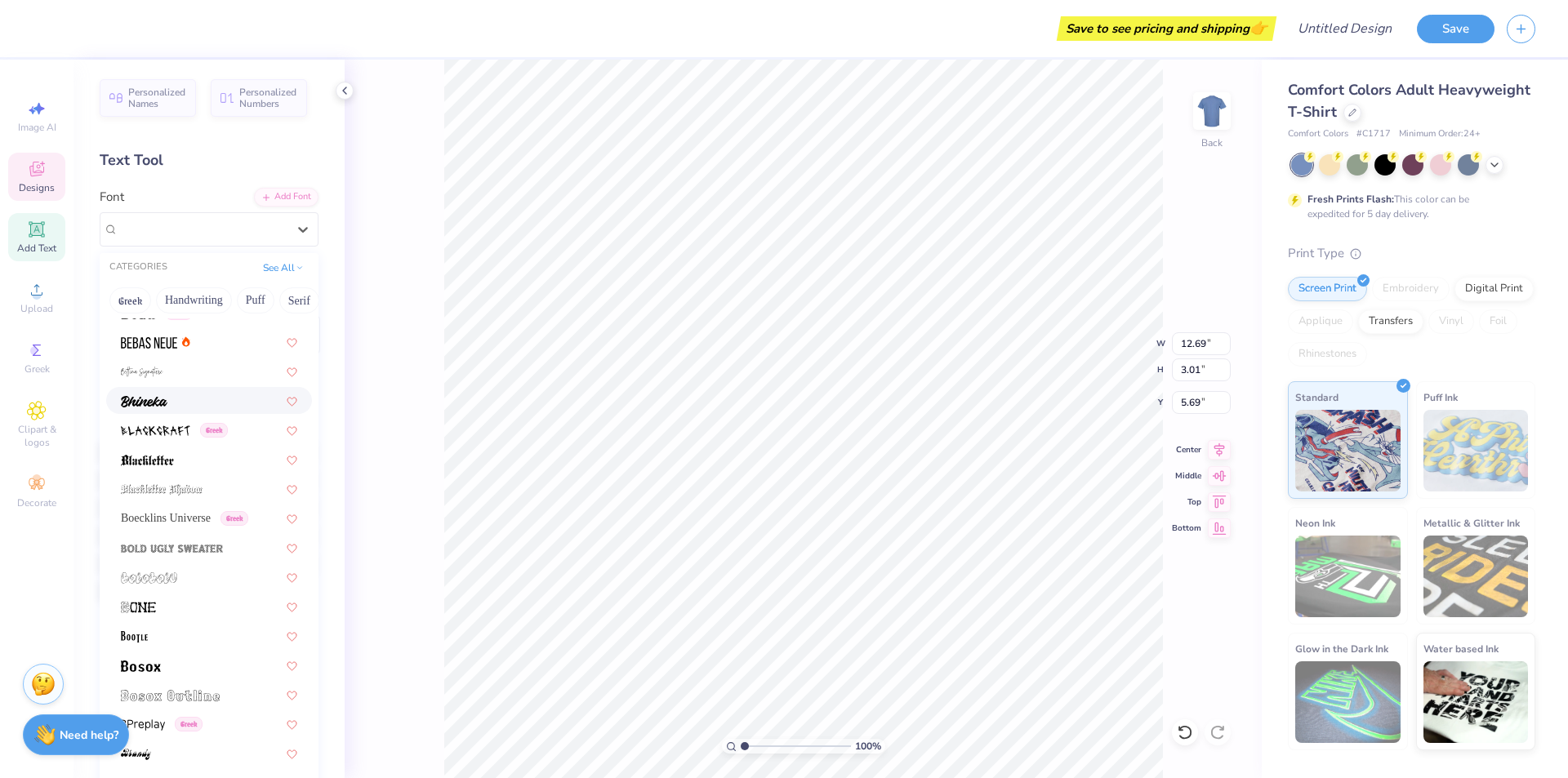
click at [154, 403] on img at bounding box center [144, 402] width 46 height 12
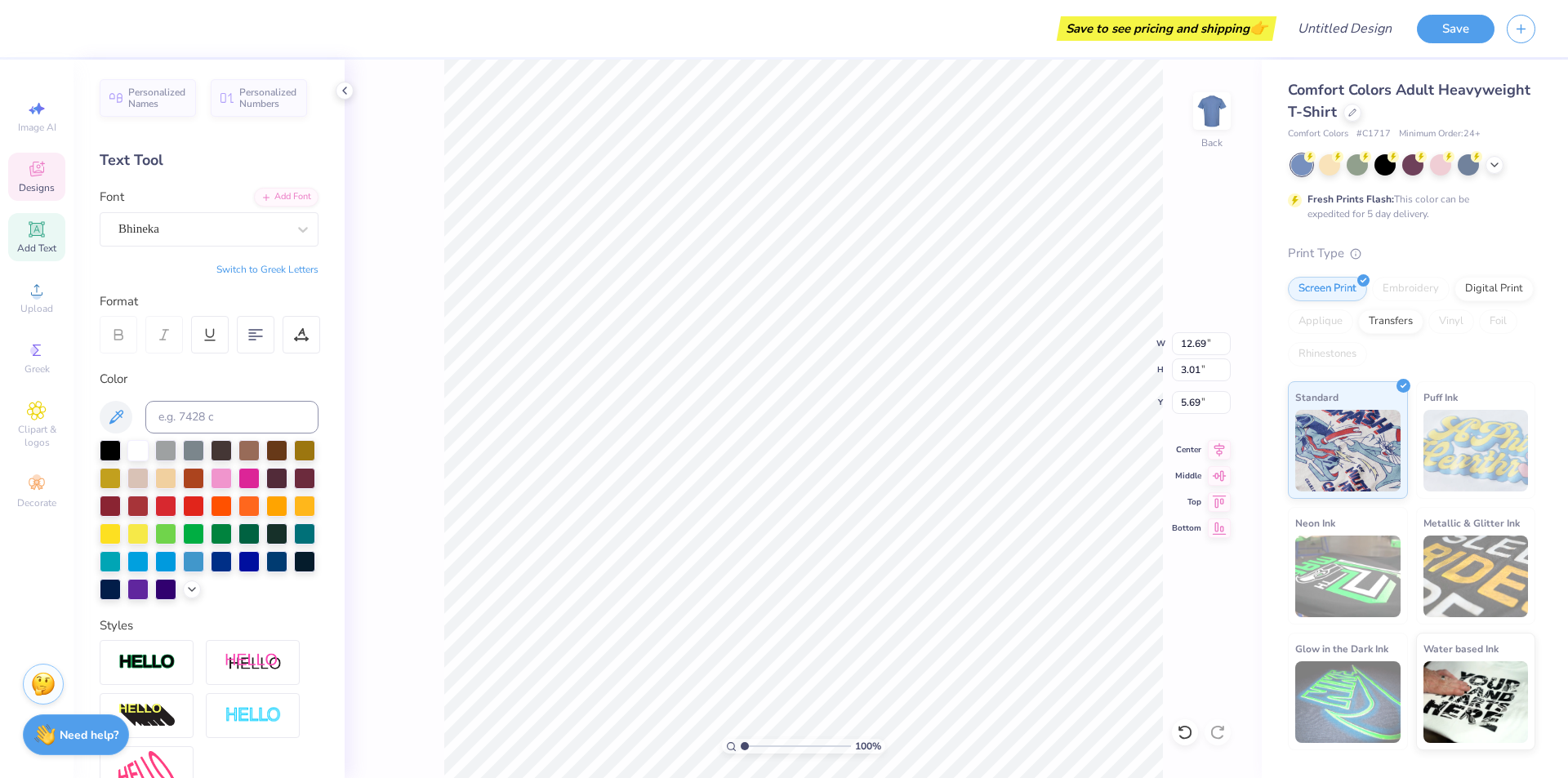
type input "10.45"
type input "2.49"
type input "5.96"
drag, startPoint x: 180, startPoint y: 219, endPoint x: 187, endPoint y: 245, distance: 26.9
click at [179, 221] on div "Bhineka" at bounding box center [202, 229] width 172 height 26
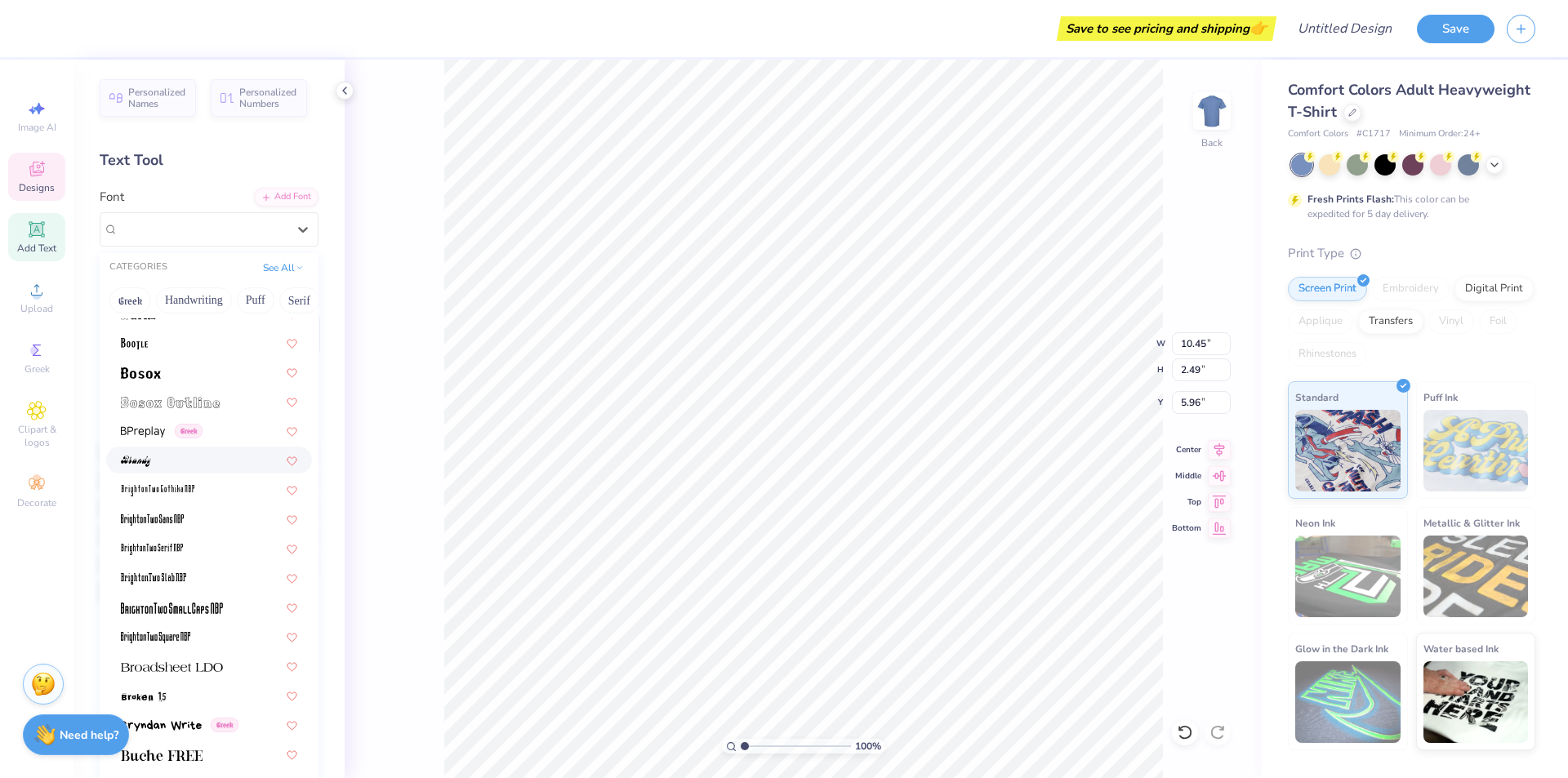
scroll to position [1387, 0]
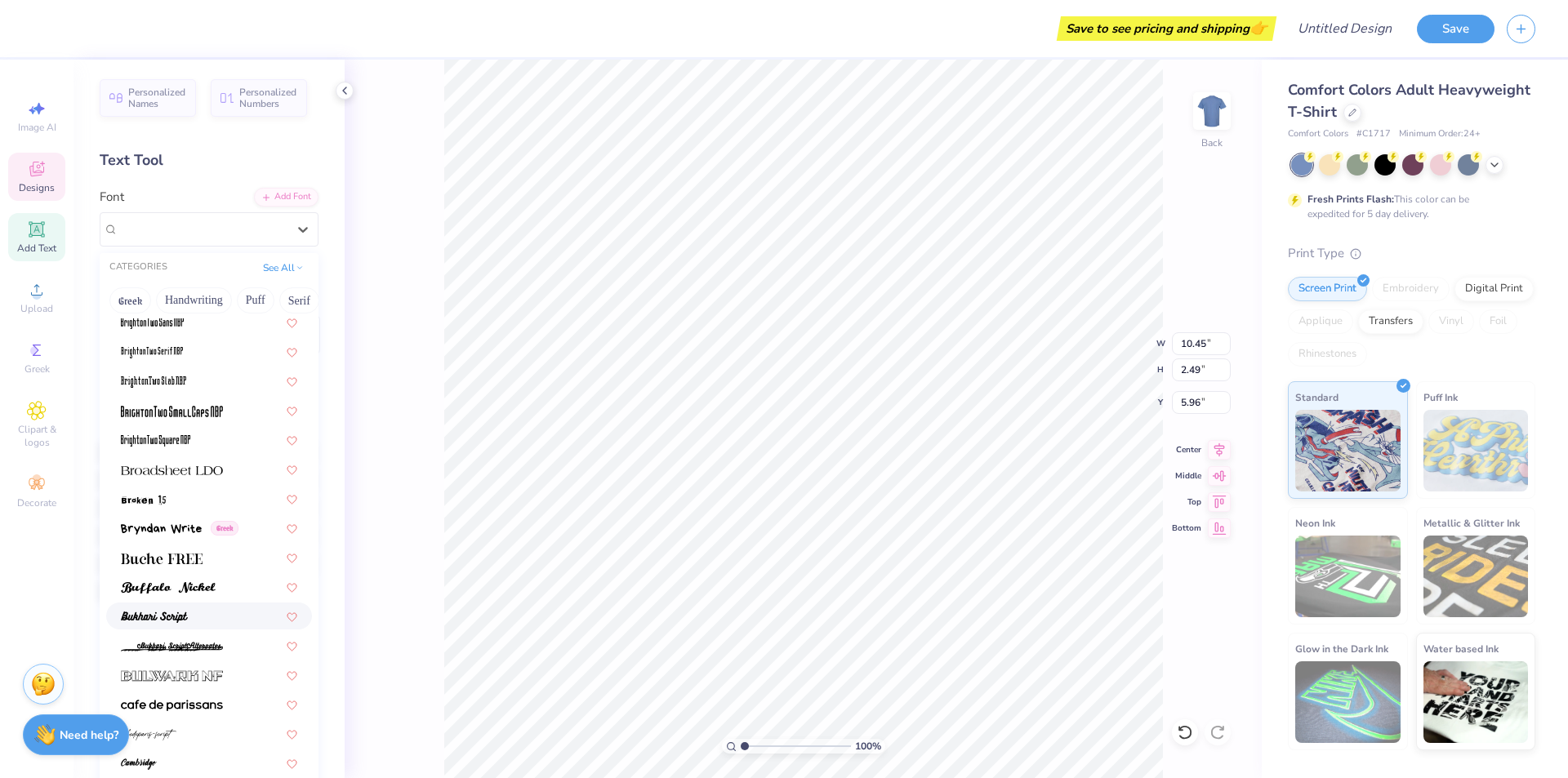
click at [176, 615] on img at bounding box center [155, 617] width 67 height 12
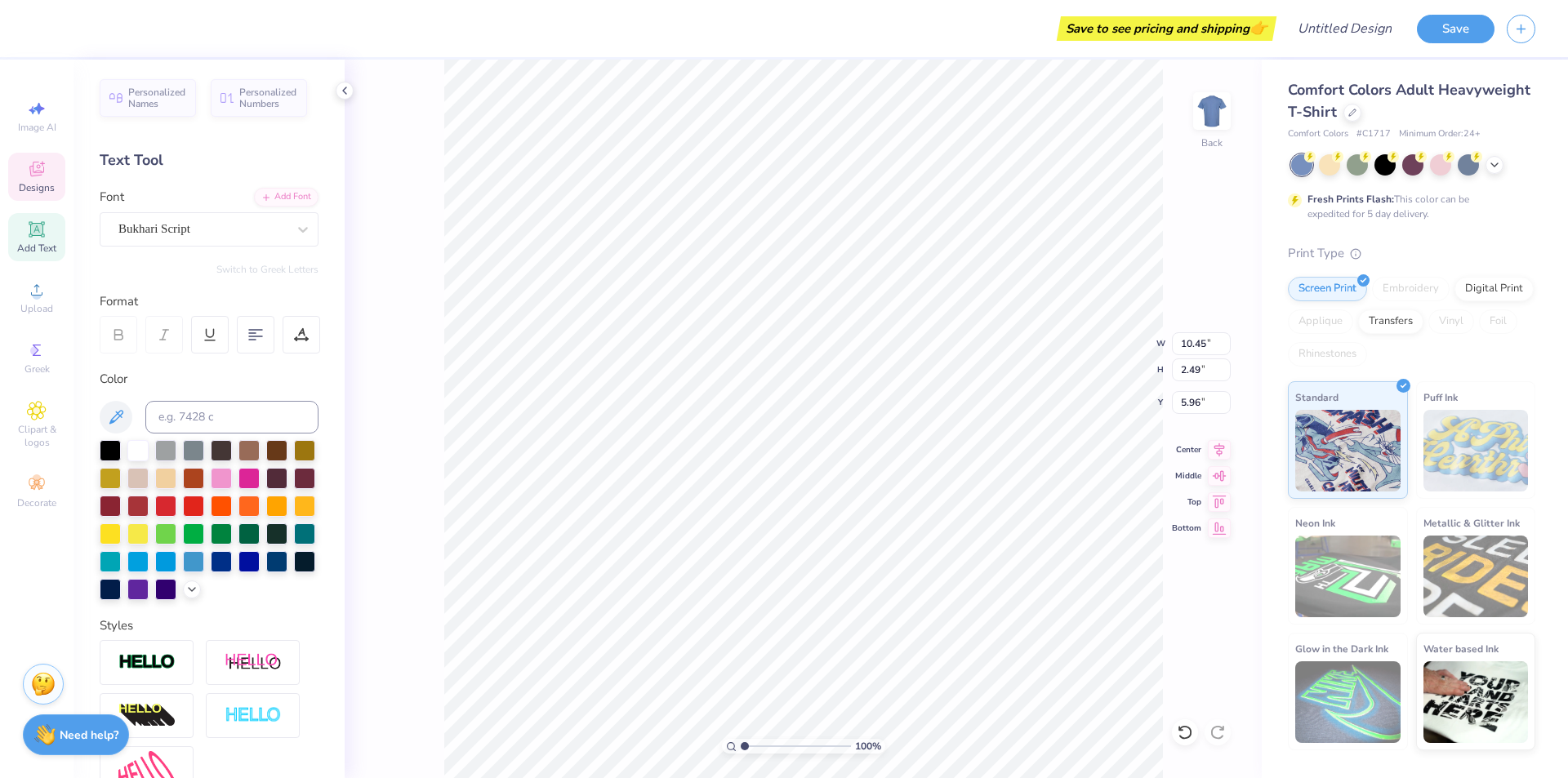
type input "13.27"
type input "3.43"
type input "5.49"
click at [1179, 733] on icon at bounding box center [1184, 732] width 17 height 17
type input "10.45"
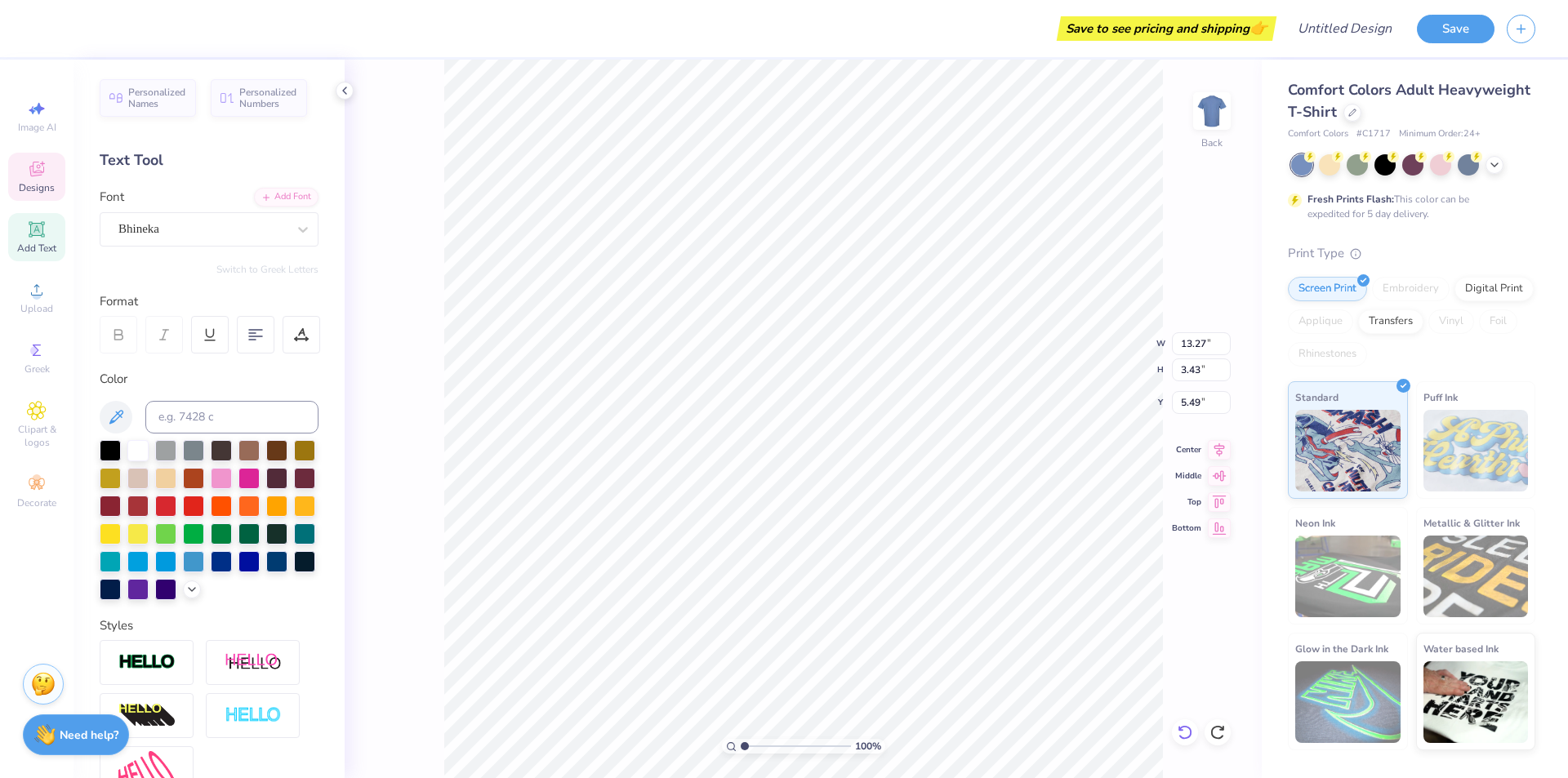
type input "2.49"
type input "5.96"
click at [1179, 733] on icon at bounding box center [1184, 732] width 17 height 17
type input "12.69"
type input "3.01"
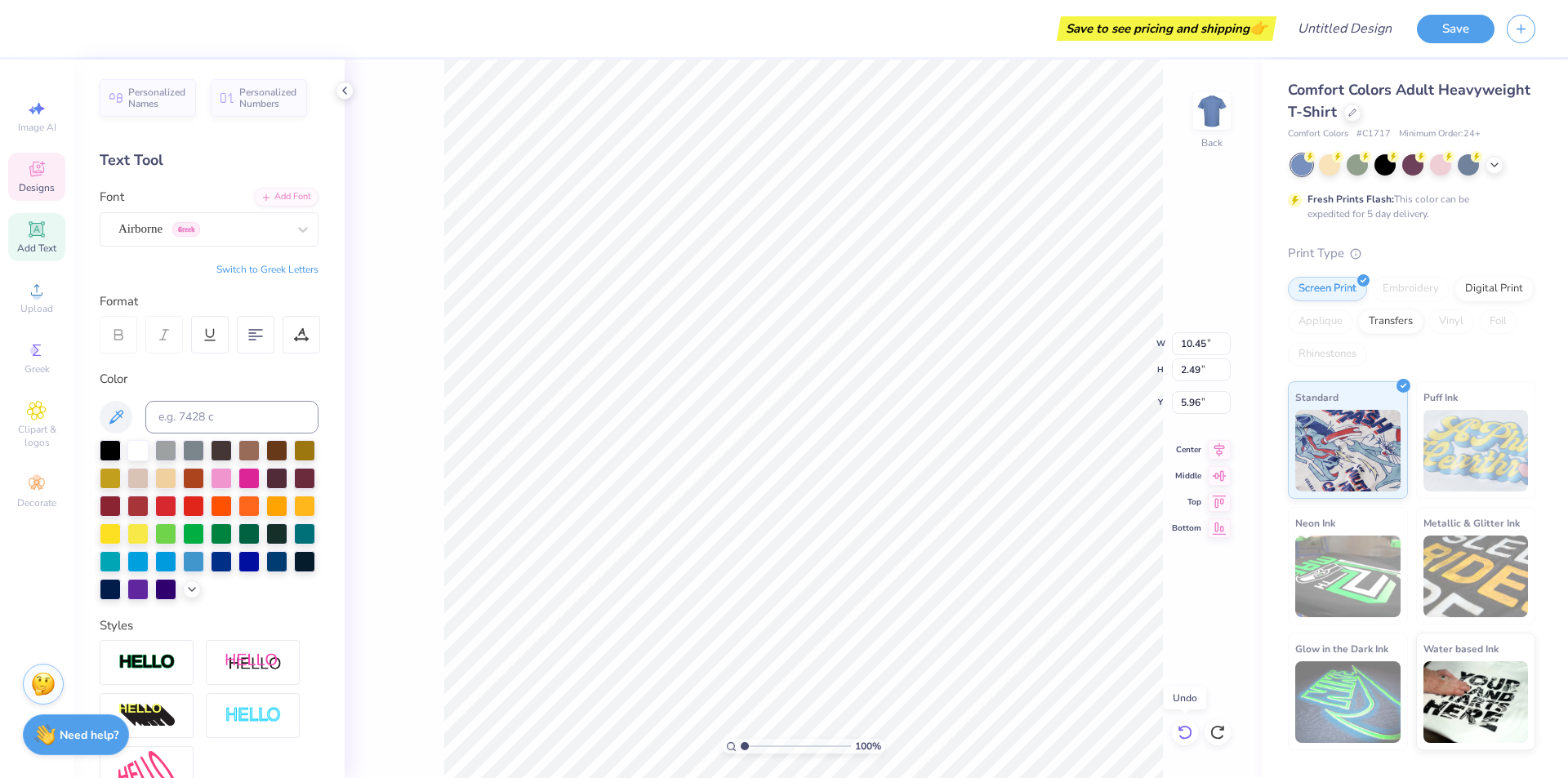
type input "5.69"
click at [1179, 733] on icon at bounding box center [1184, 732] width 17 height 17
type input "14.17"
type input "2.99"
type input "5.71"
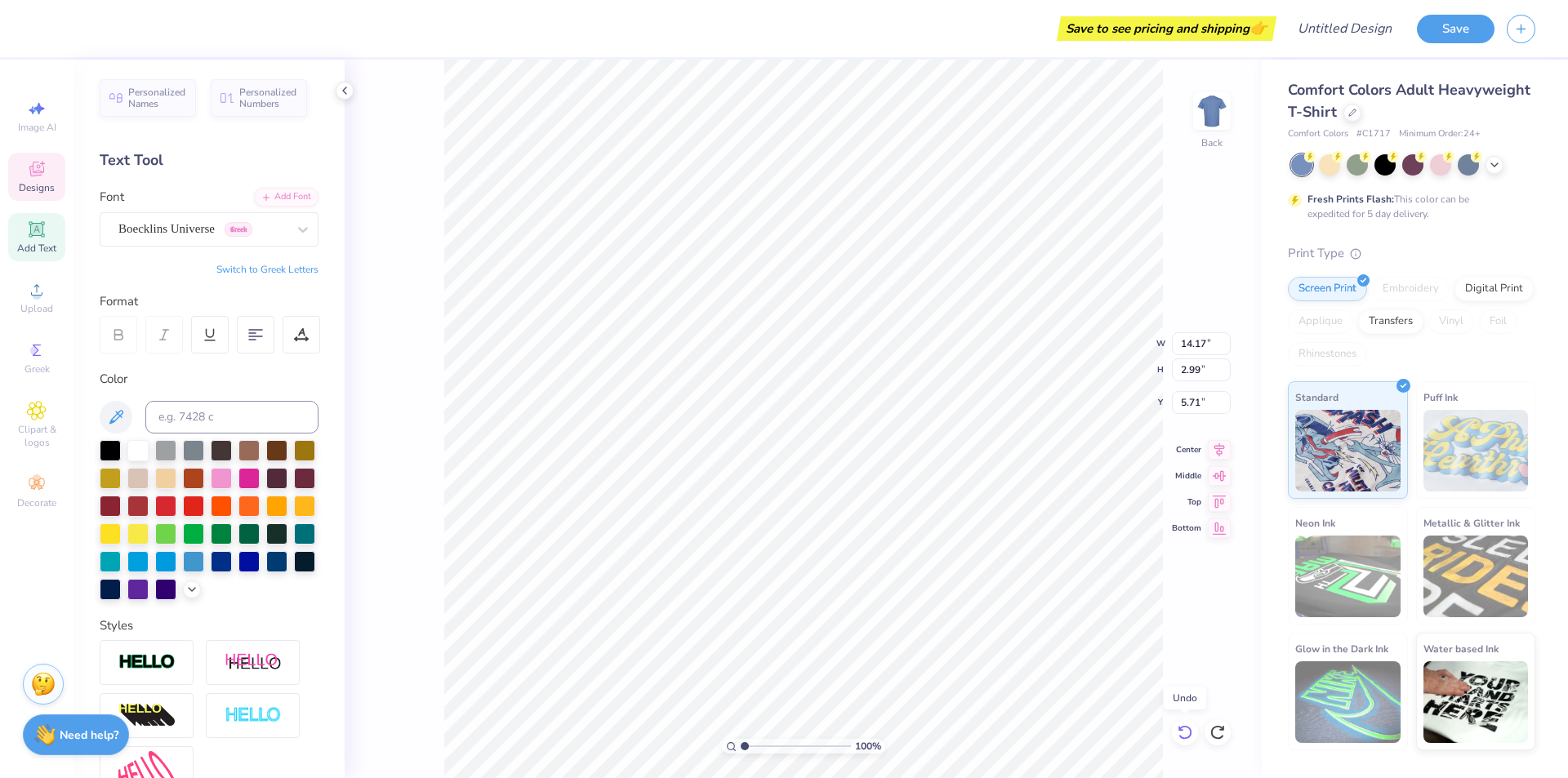
click at [1179, 733] on icon at bounding box center [1184, 732] width 17 height 17
type input "3.42"
type input "5.49"
click at [1179, 733] on icon at bounding box center [1184, 732] width 17 height 17
type input "10.82"
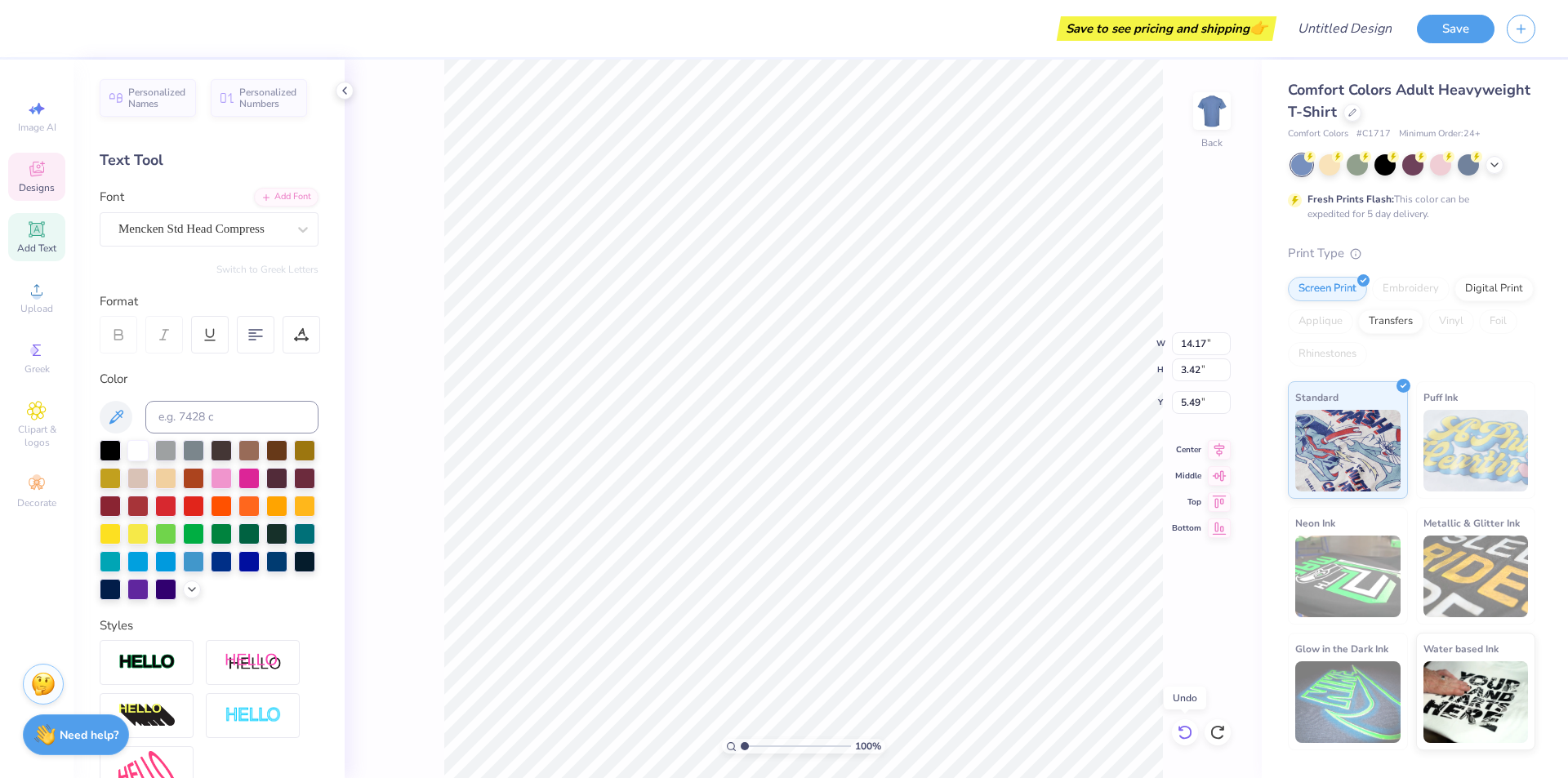
type input "3.64"
type input "5.38"
click at [437, 82] on div "100 % Back W 10.82 10.82 " H 3.64 3.64 " Y 5.38 5.38 " Center Middle Top Bottom" at bounding box center [803, 418] width 917 height 719
click at [19, 158] on div "Designs" at bounding box center [36, 177] width 57 height 48
type input "11.70"
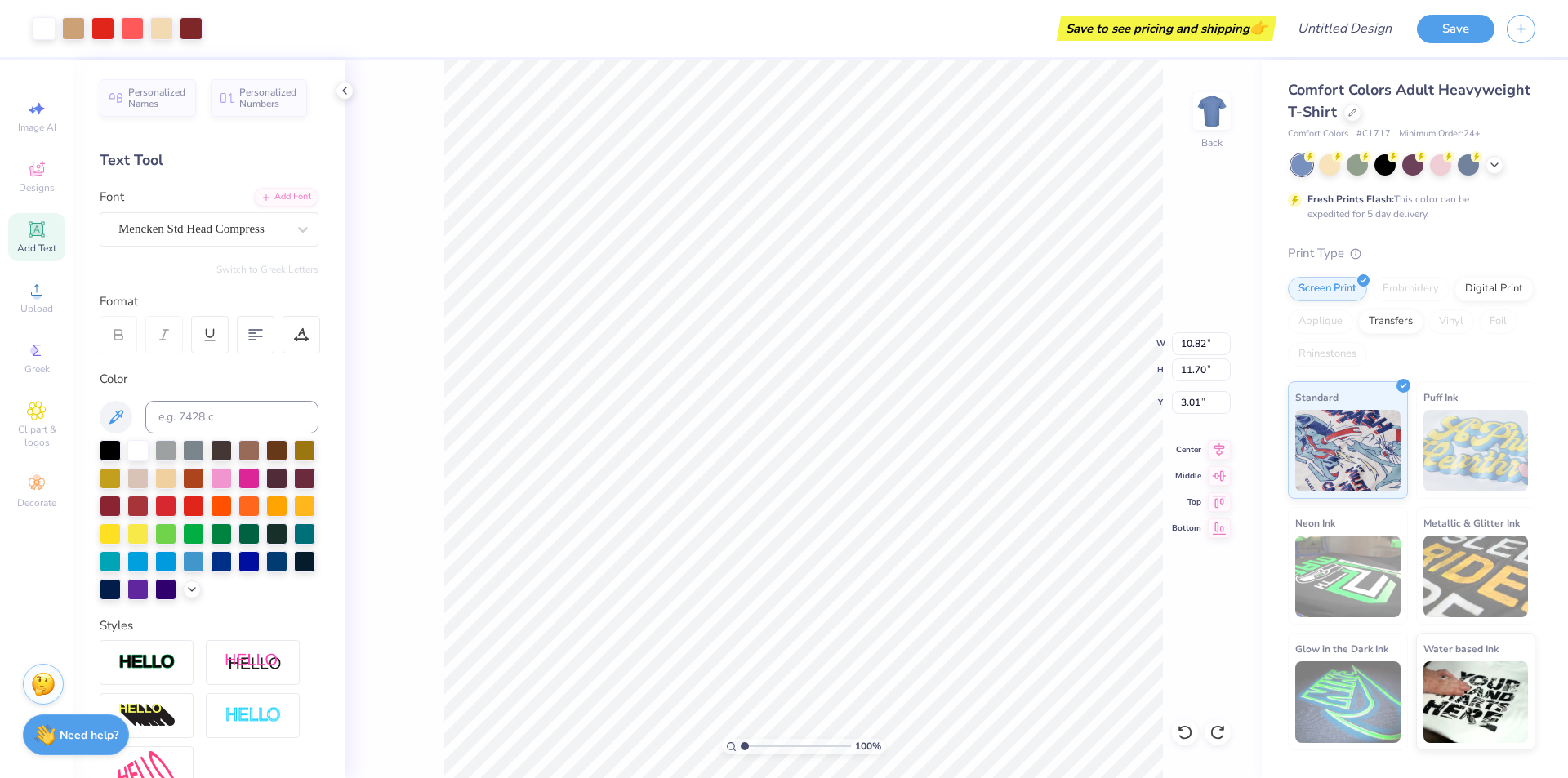
type input "3.01"
click at [1522, 31] on icon "button" at bounding box center [1521, 27] width 14 height 14
type input "1.10"
type input "1.19"
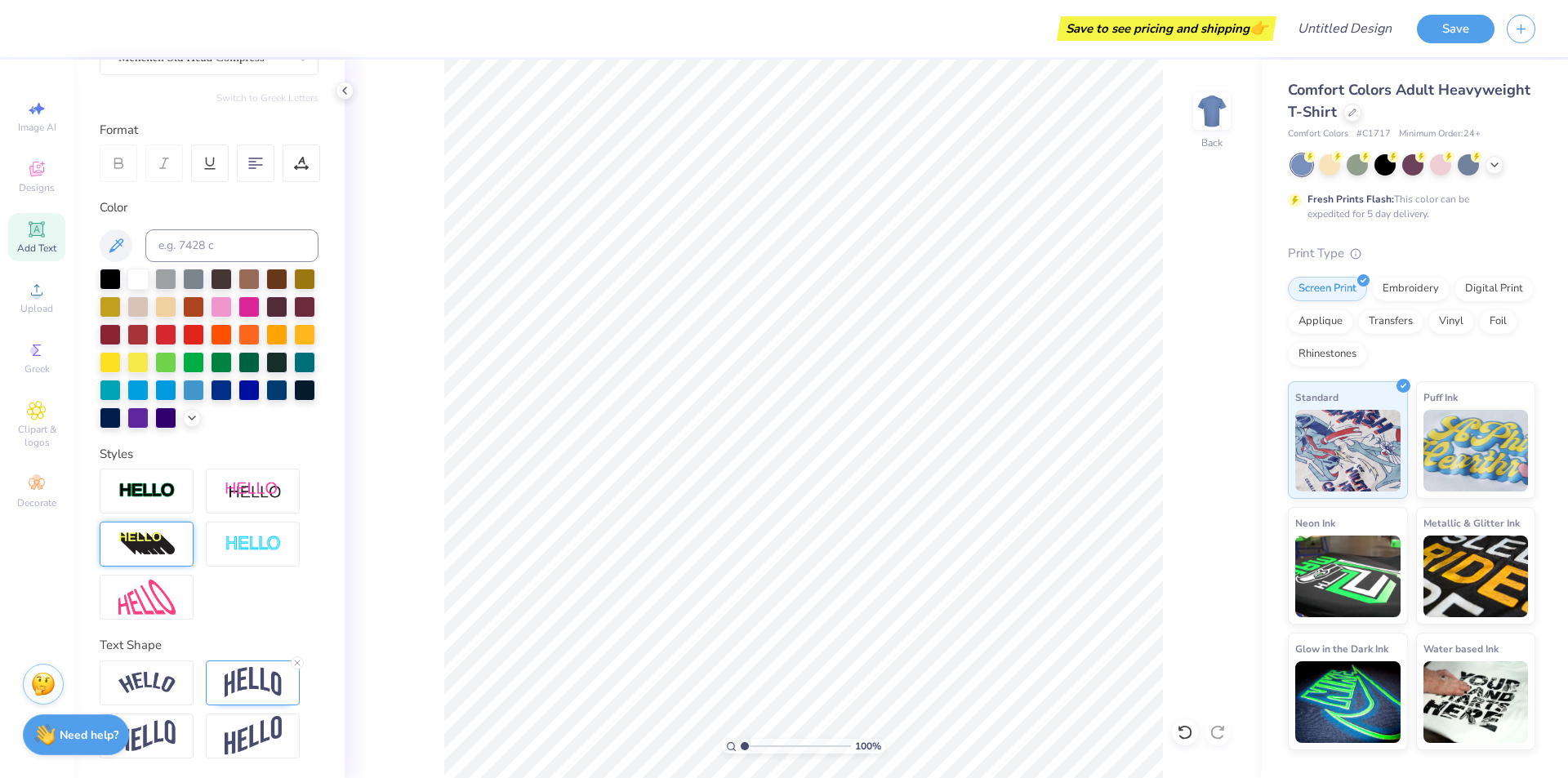
scroll to position [199, 0]
click at [40, 183] on span "Designs" at bounding box center [36, 187] width 36 height 13
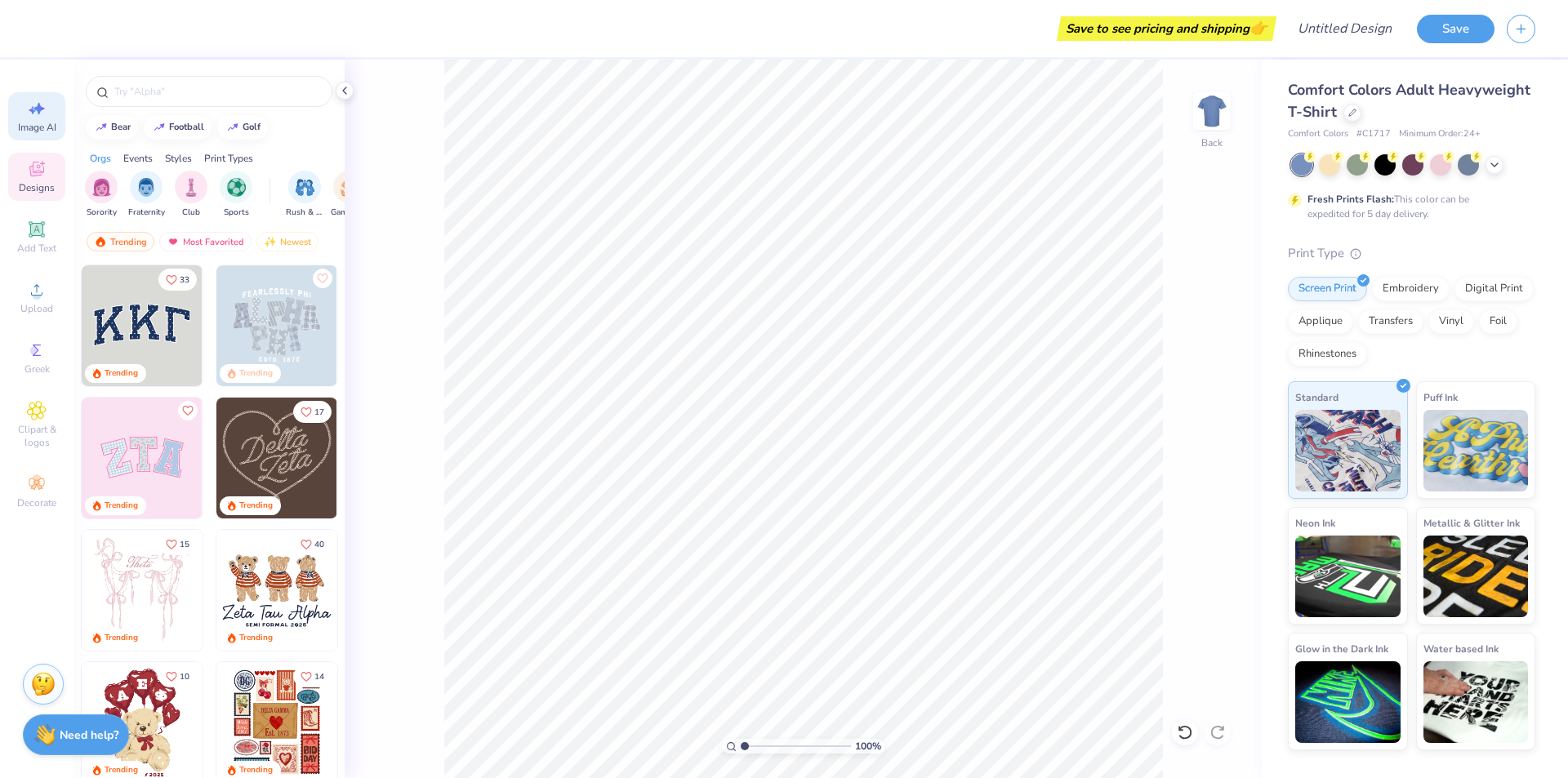
click at [40, 127] on span "Image AI" at bounding box center [36, 127] width 38 height 13
select select "4"
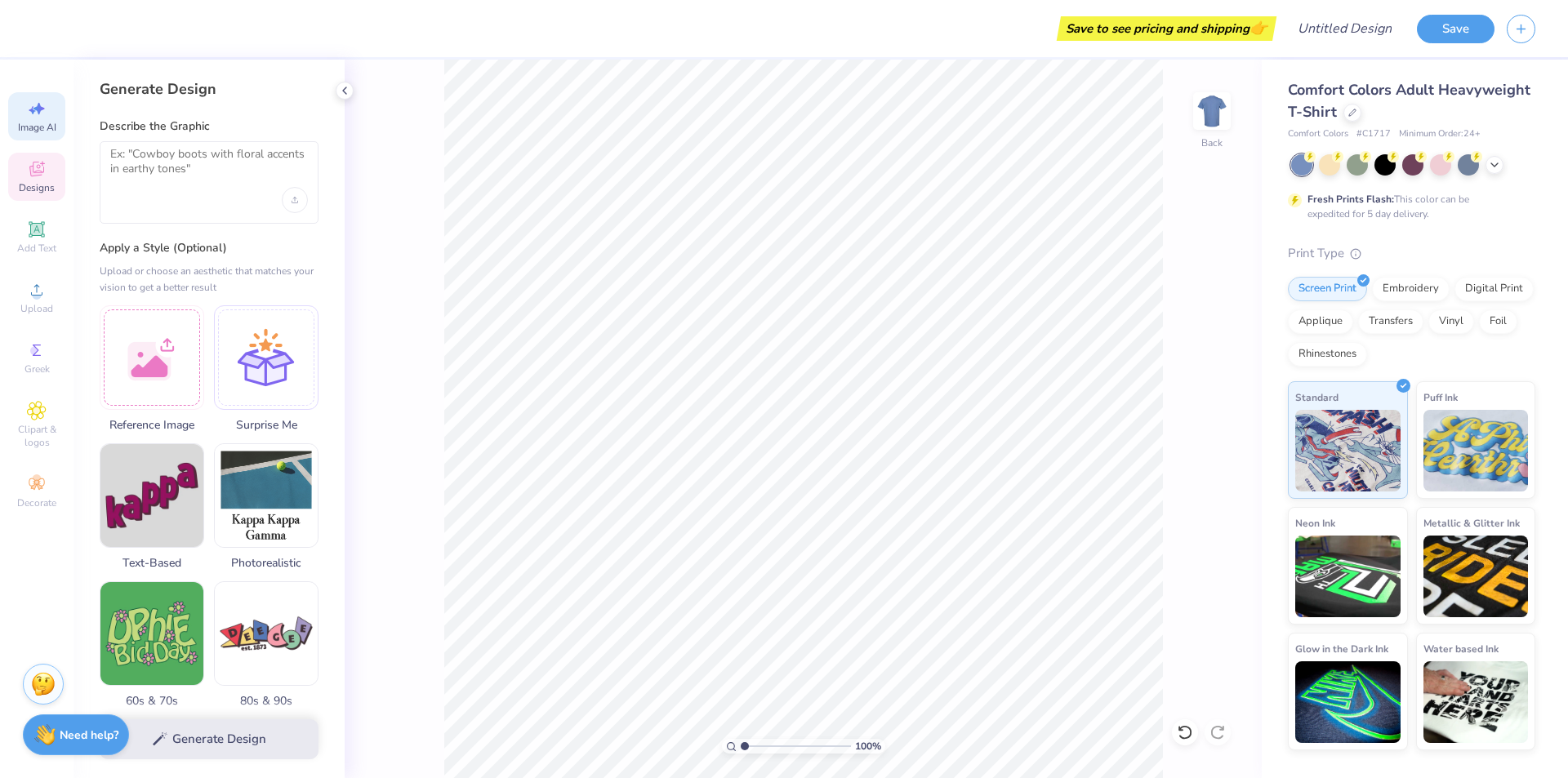
click at [53, 167] on div "Designs" at bounding box center [36, 177] width 57 height 48
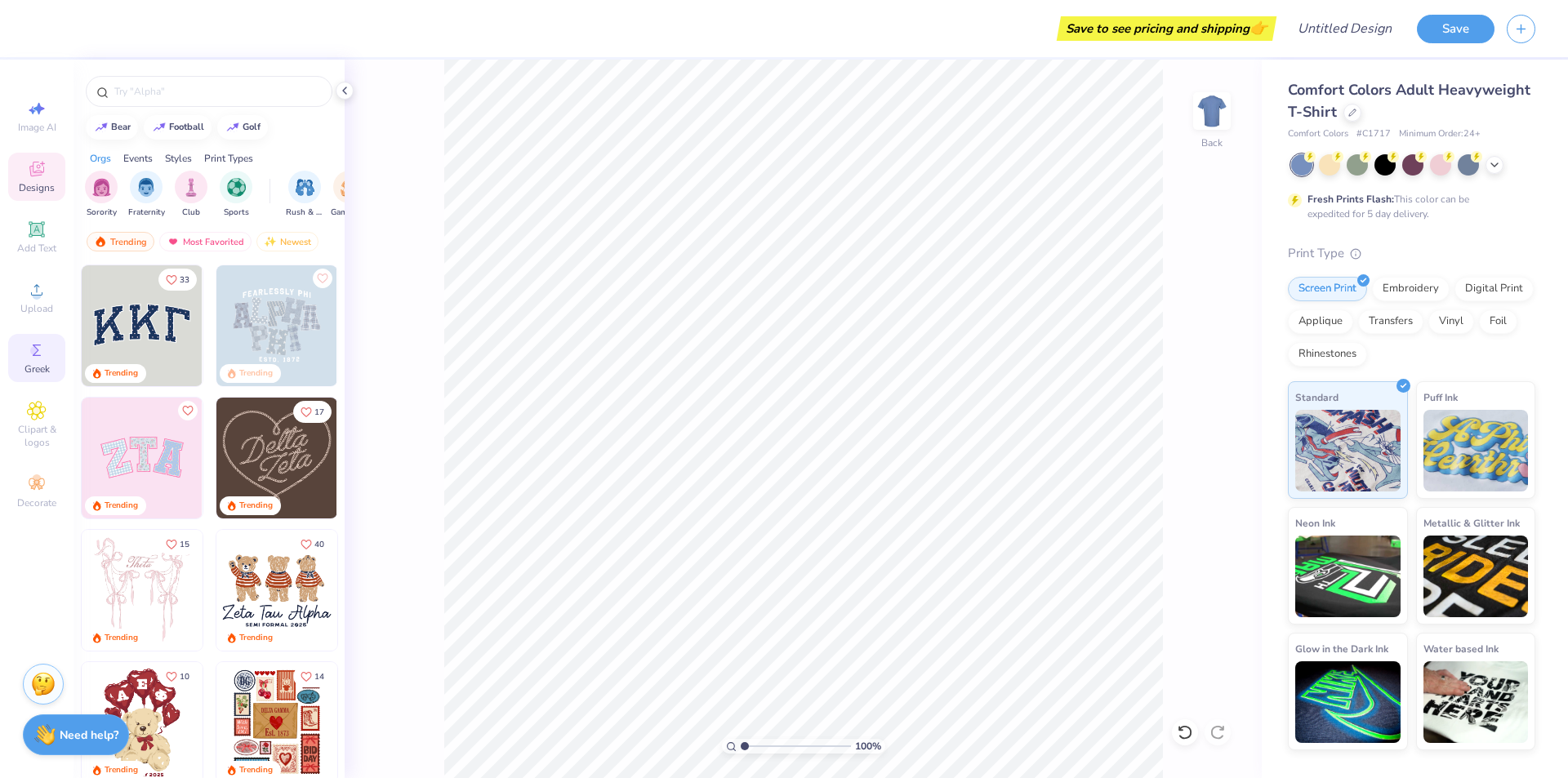
click at [29, 376] on div "Greek" at bounding box center [36, 358] width 57 height 48
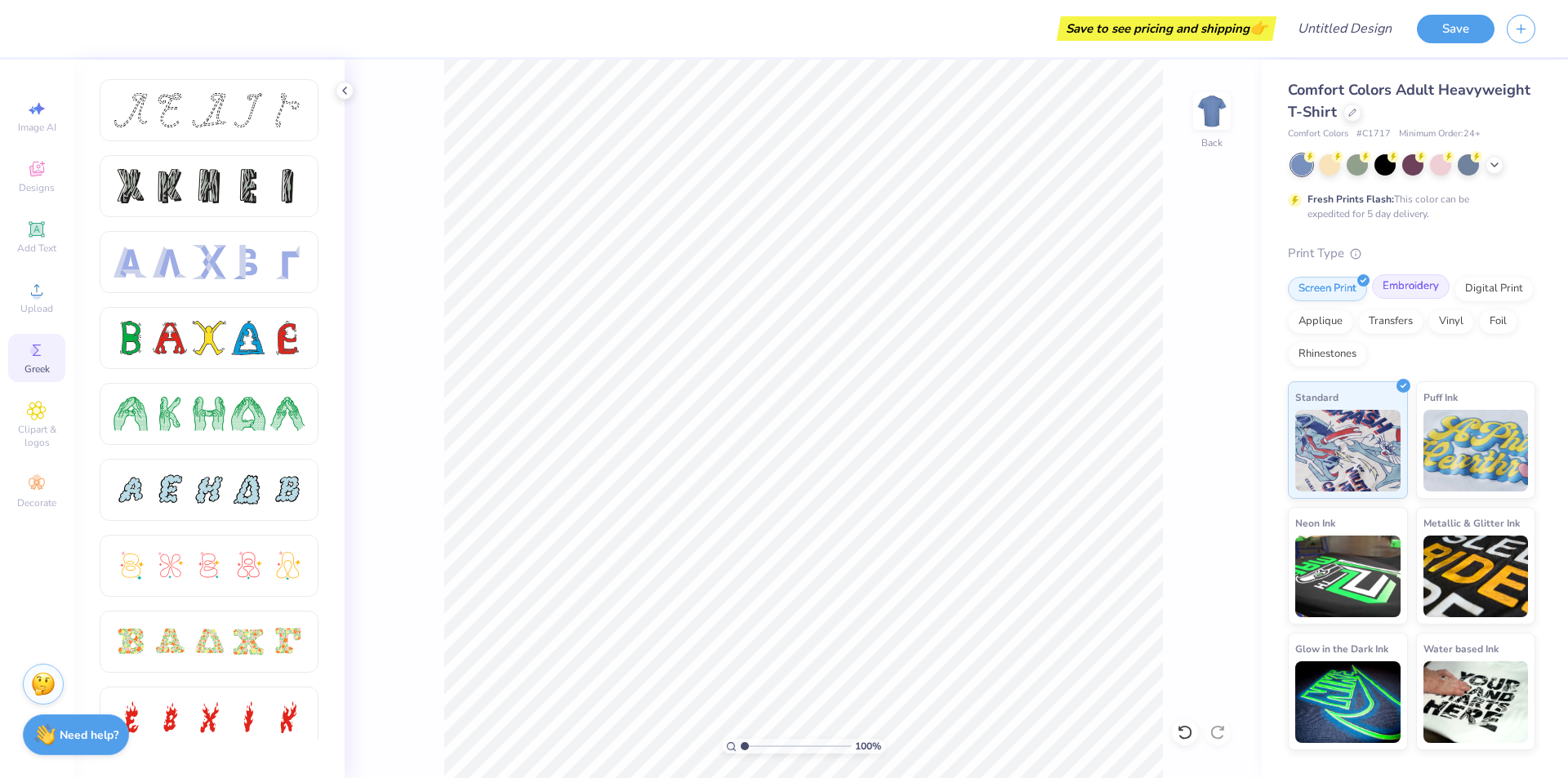
click at [1422, 291] on div "Embroidery" at bounding box center [1410, 286] width 78 height 25
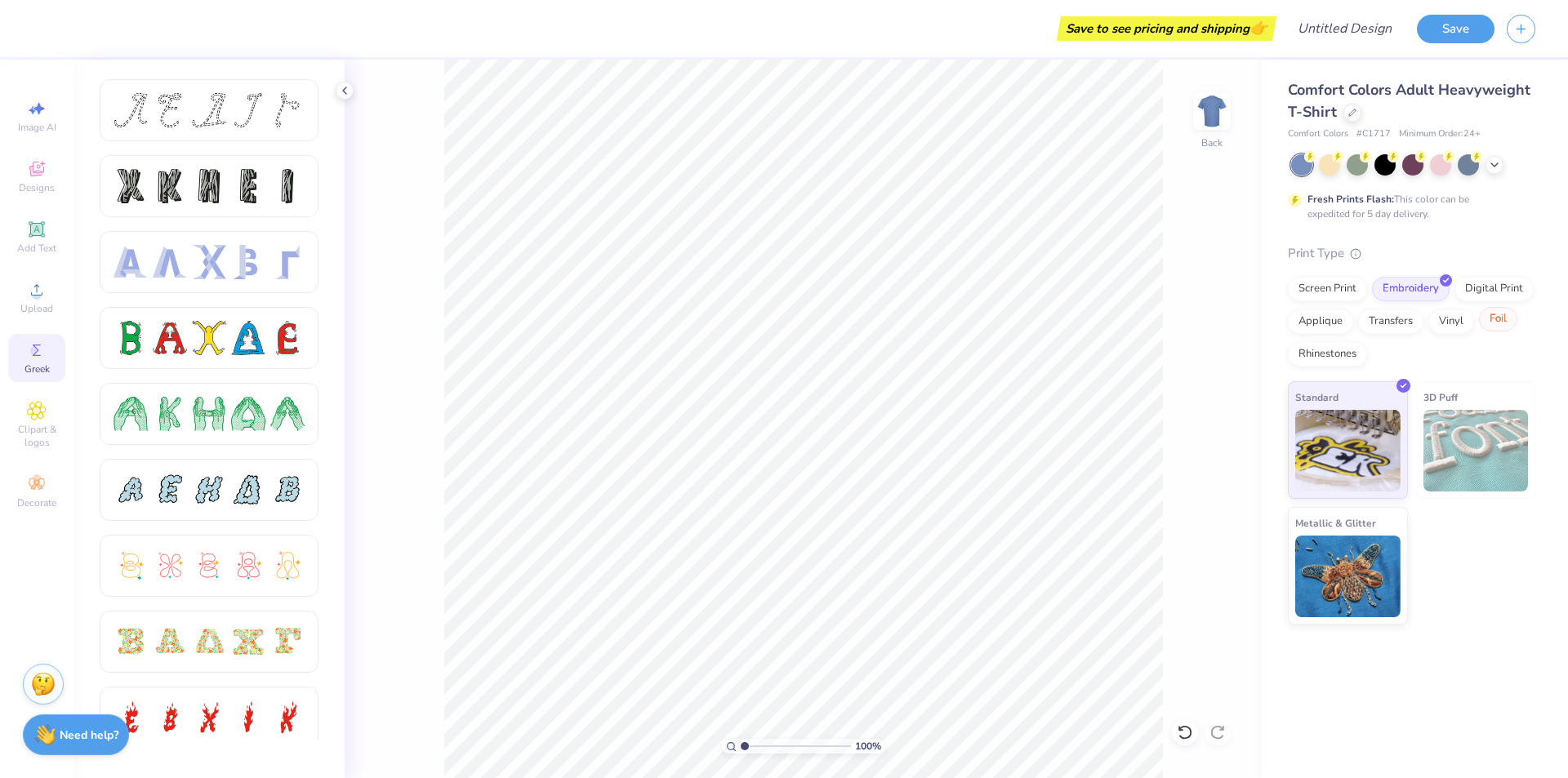
click at [1495, 329] on div "Foil" at bounding box center [1497, 318] width 38 height 25
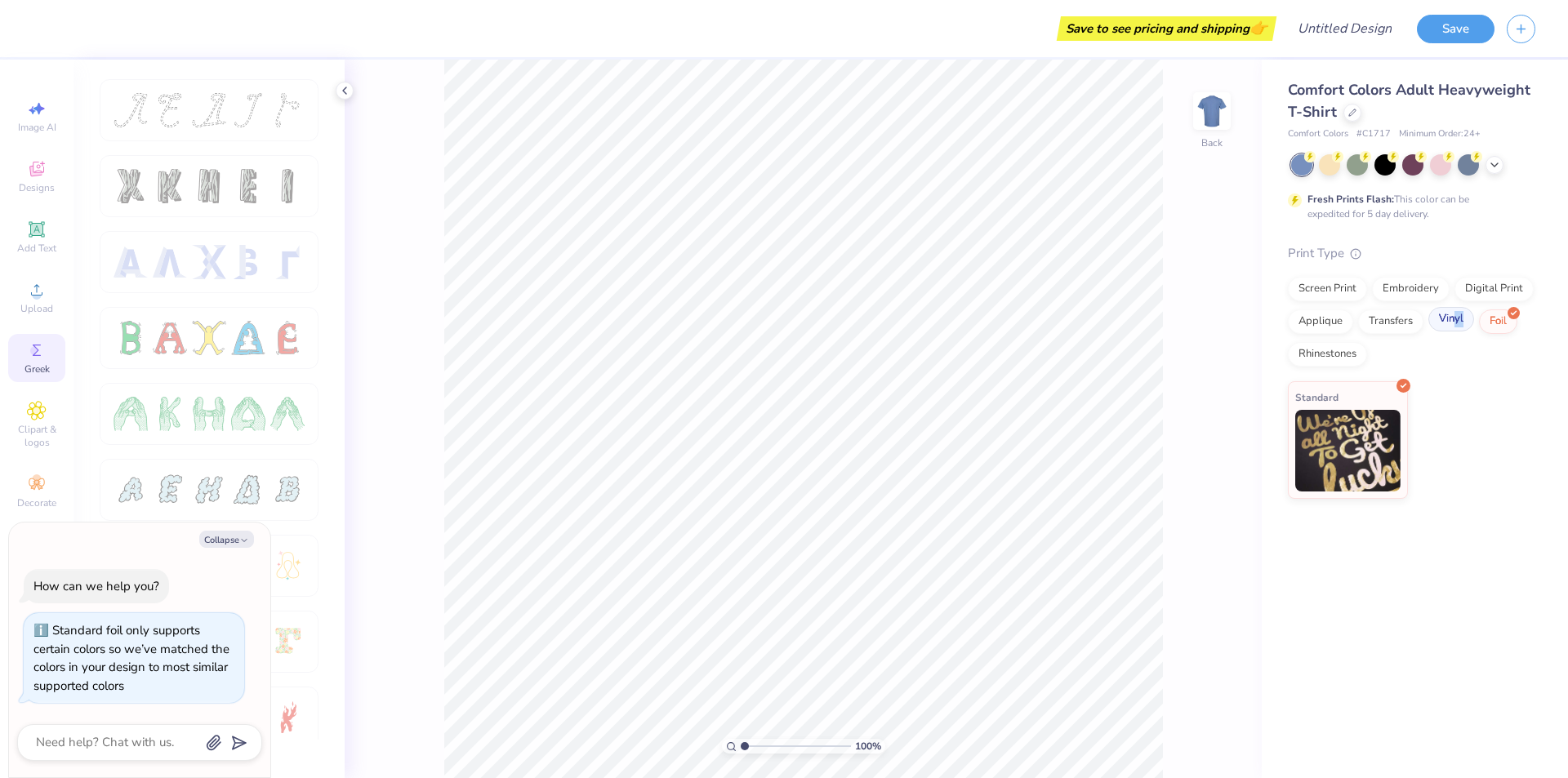
click at [1456, 318] on div "Screen Print Embroidery Digital Print Applique Transfers Vinyl Foil Rhinestones" at bounding box center [1411, 321] width 248 height 90
click at [1395, 325] on div "Transfers" at bounding box center [1390, 318] width 65 height 25
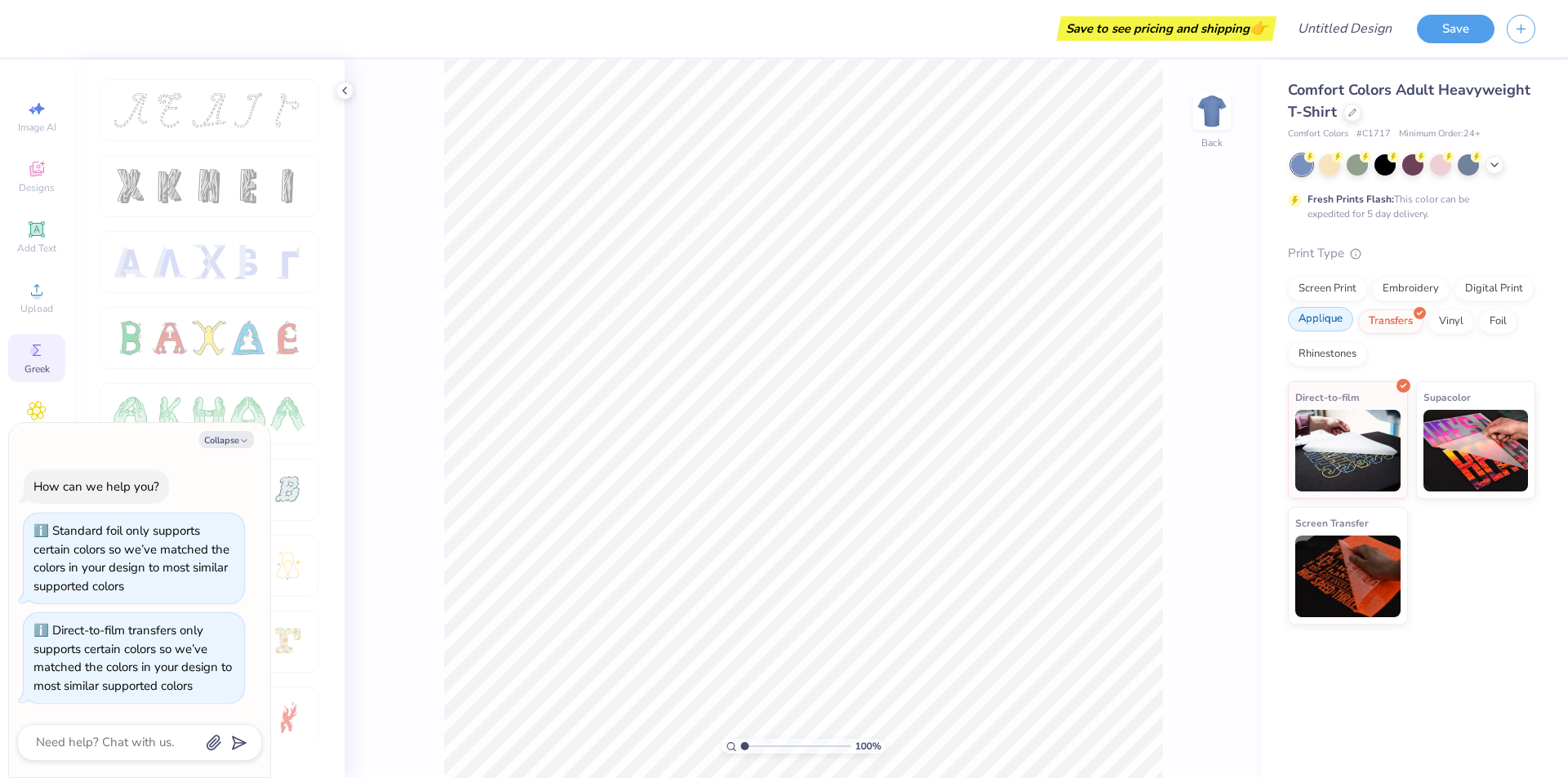
click at [1346, 318] on div "Applique" at bounding box center [1320, 318] width 65 height 25
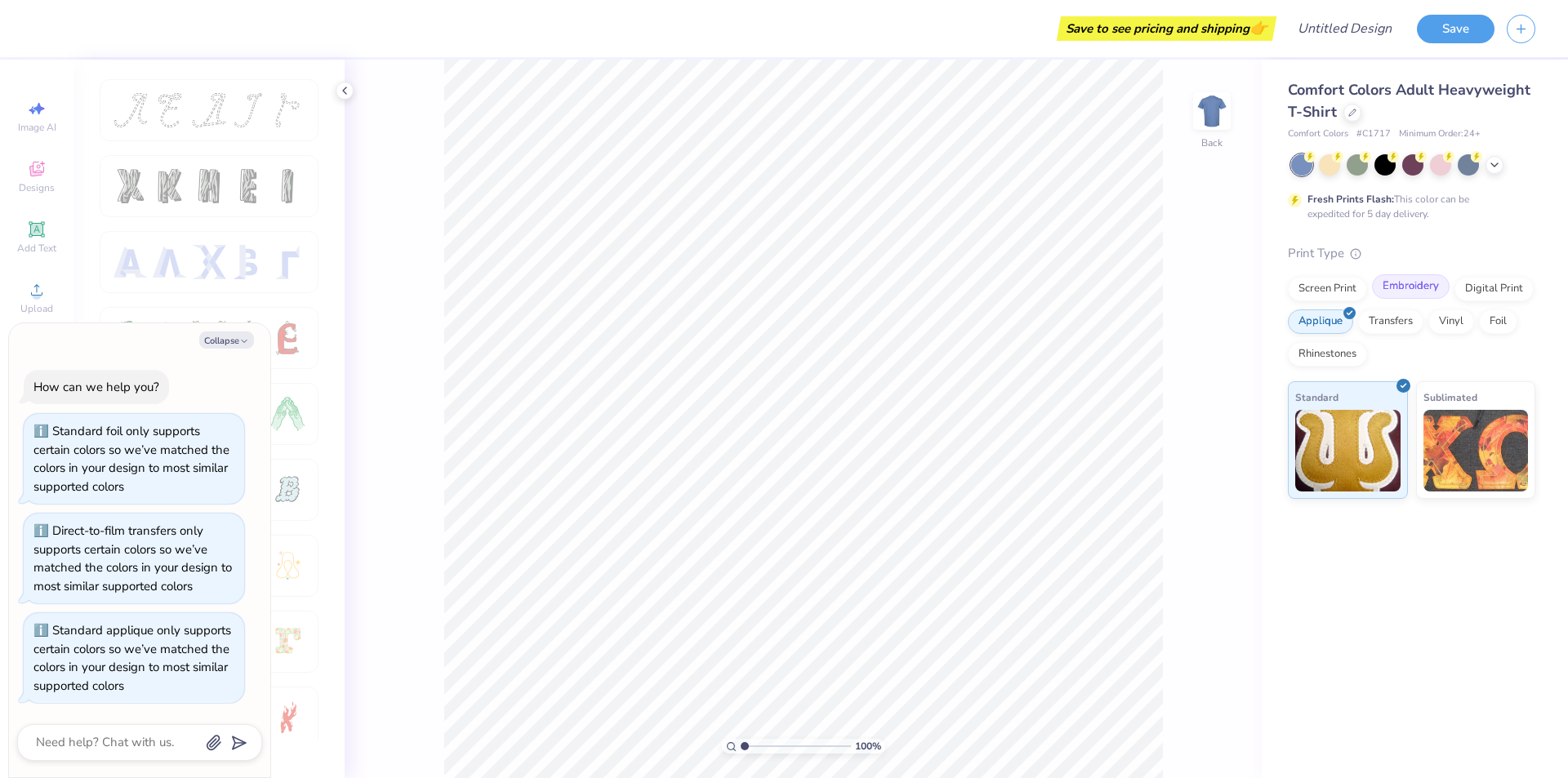
click at [1384, 282] on div "Embroidery" at bounding box center [1410, 286] width 78 height 25
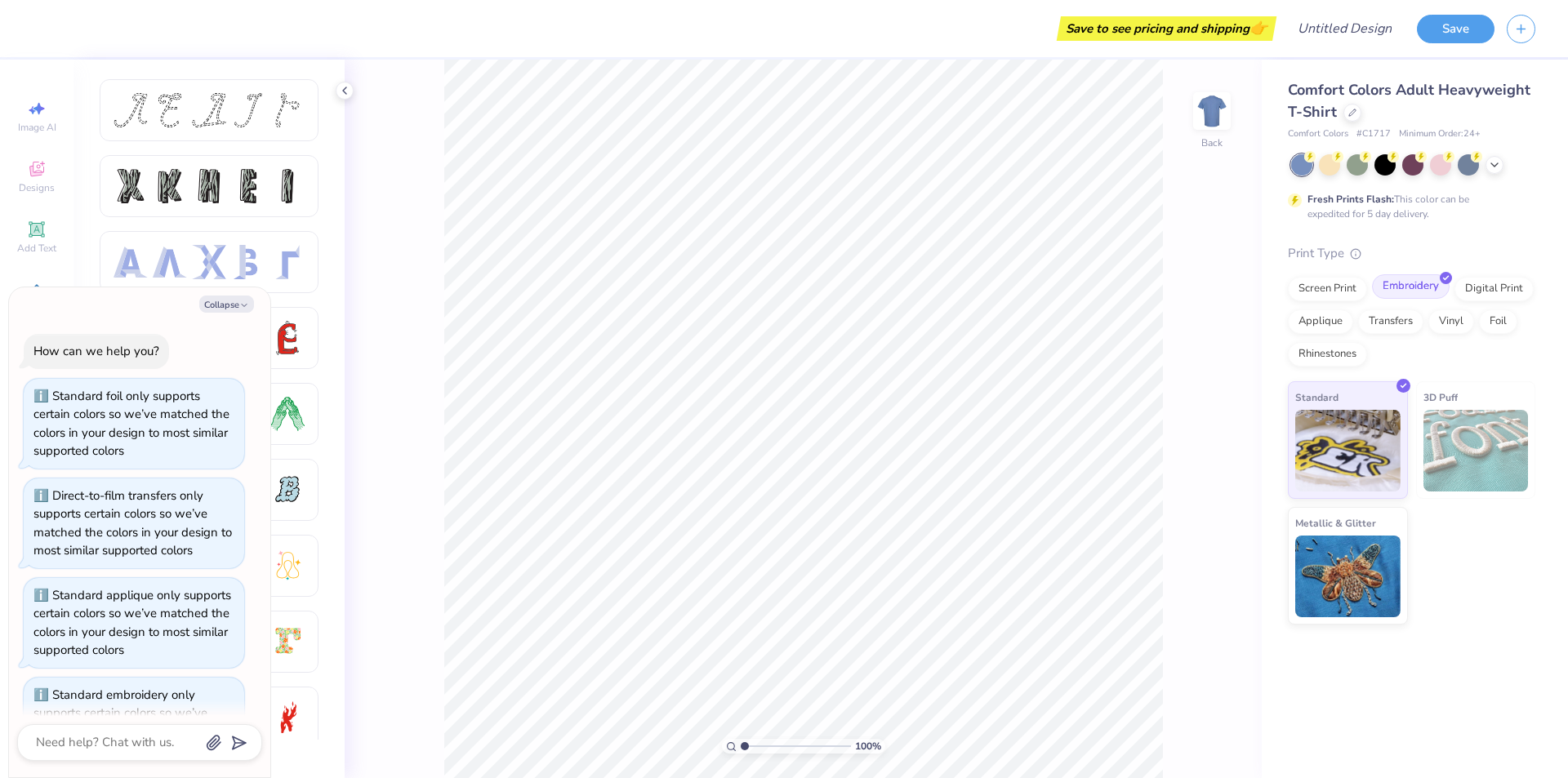
scroll to position [64, 0]
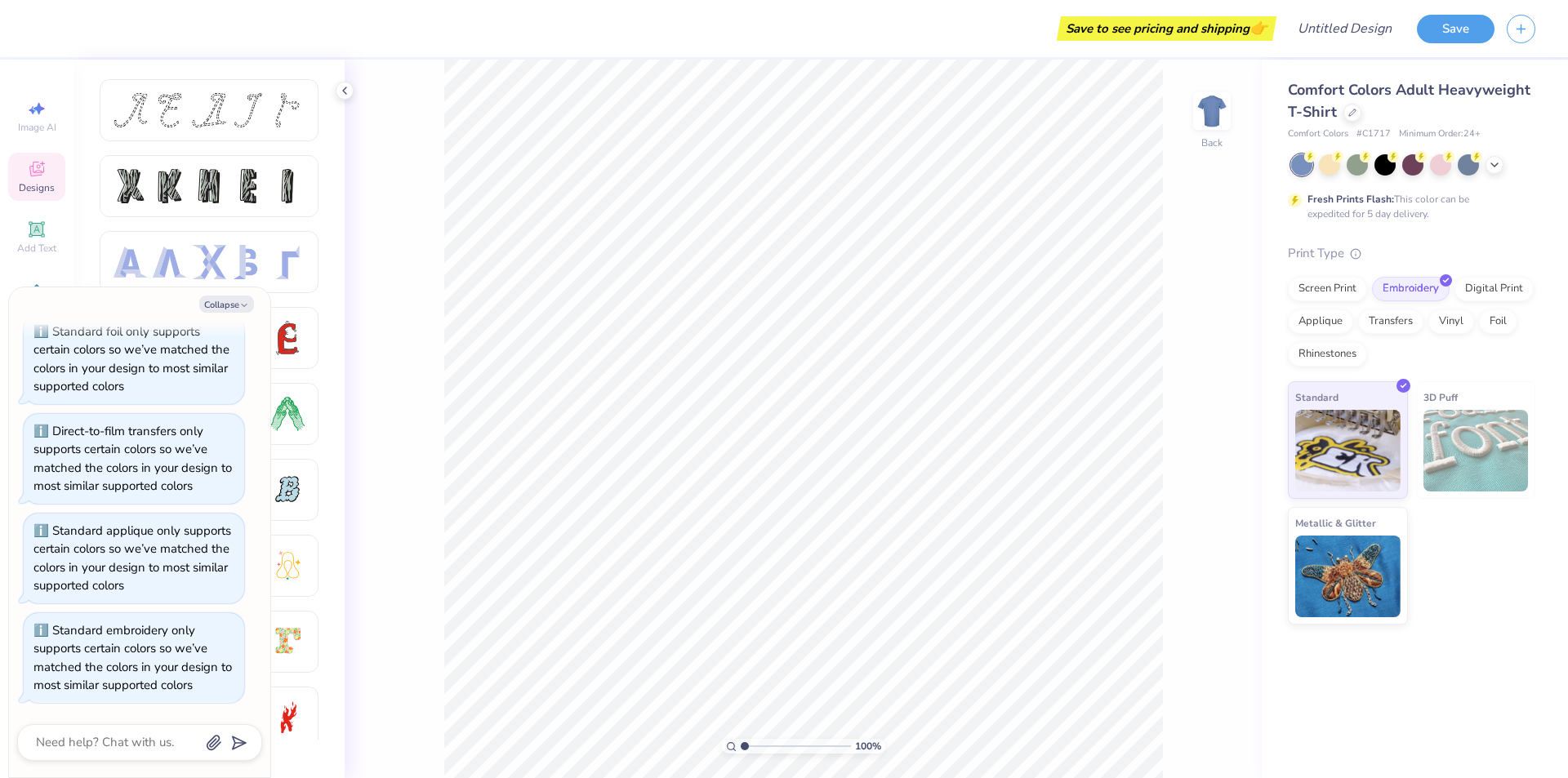
click at [30, 182] on span "Designs" at bounding box center [36, 187] width 36 height 13
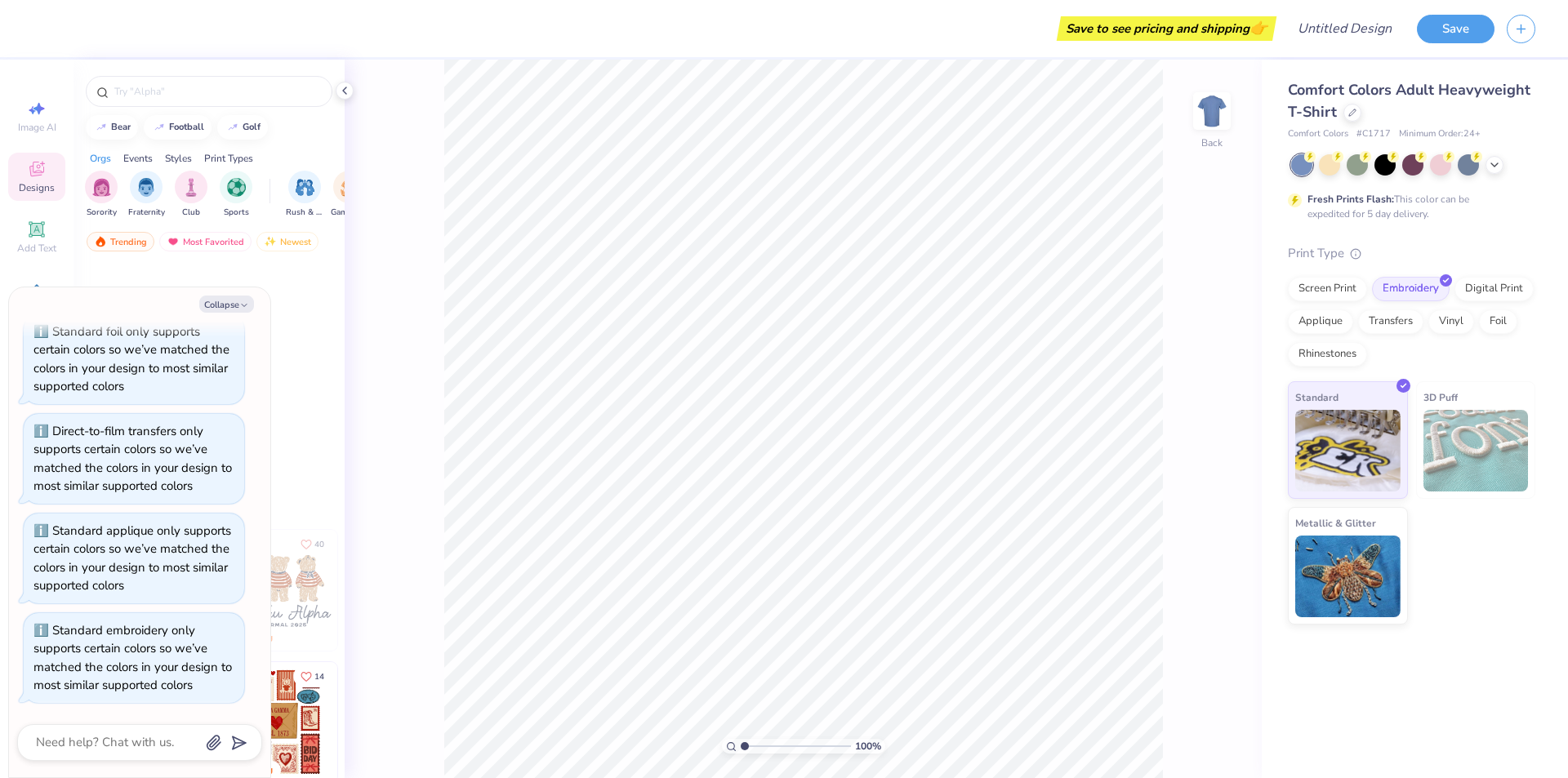
scroll to position [502, 0]
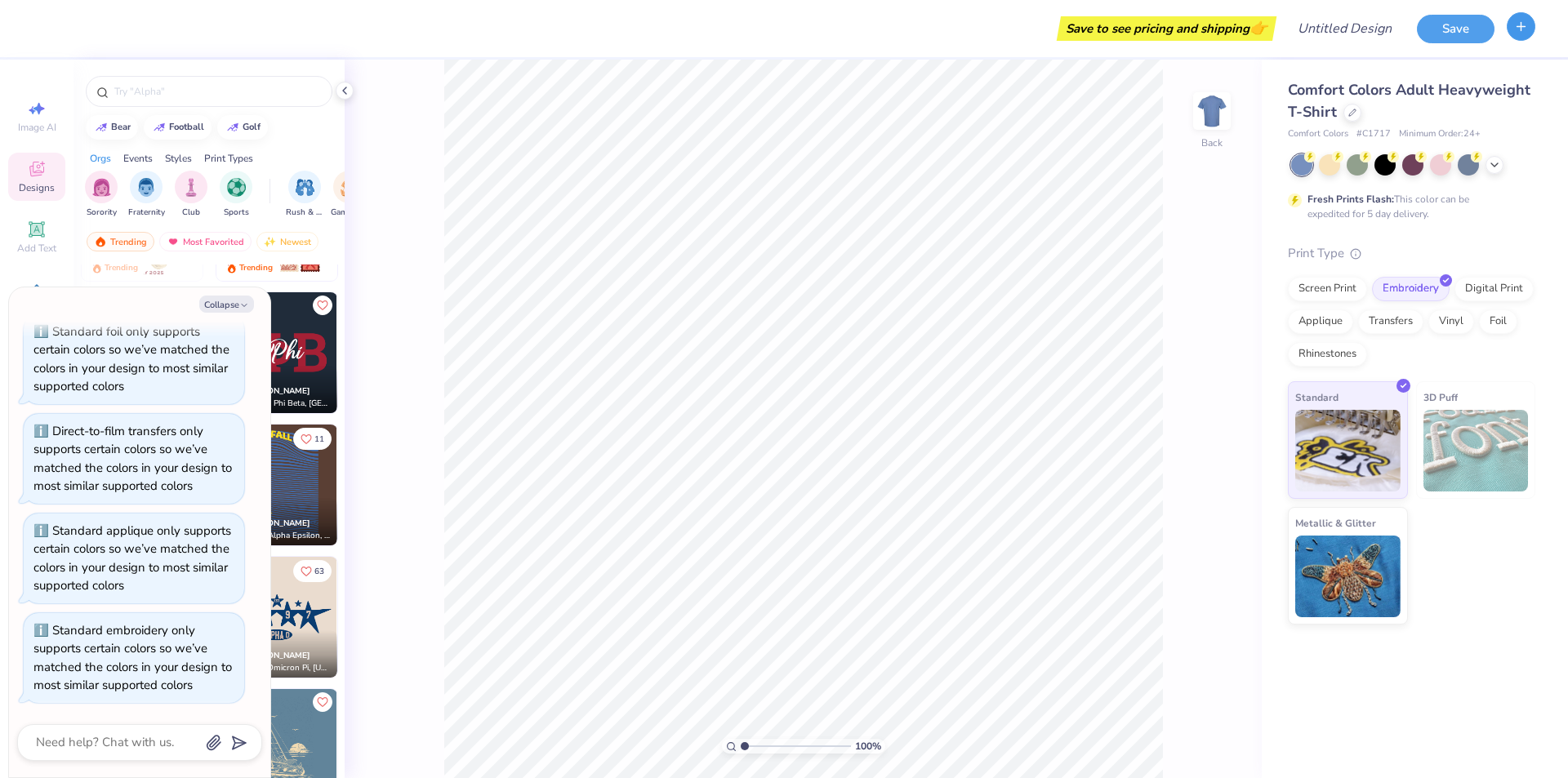
click at [1526, 31] on icon "button" at bounding box center [1521, 27] width 14 height 14
click at [1512, 34] on button "button" at bounding box center [1521, 26] width 29 height 29
click at [1513, 35] on button "button" at bounding box center [1521, 26] width 29 height 29
click at [141, 93] on input "text" at bounding box center [217, 91] width 209 height 17
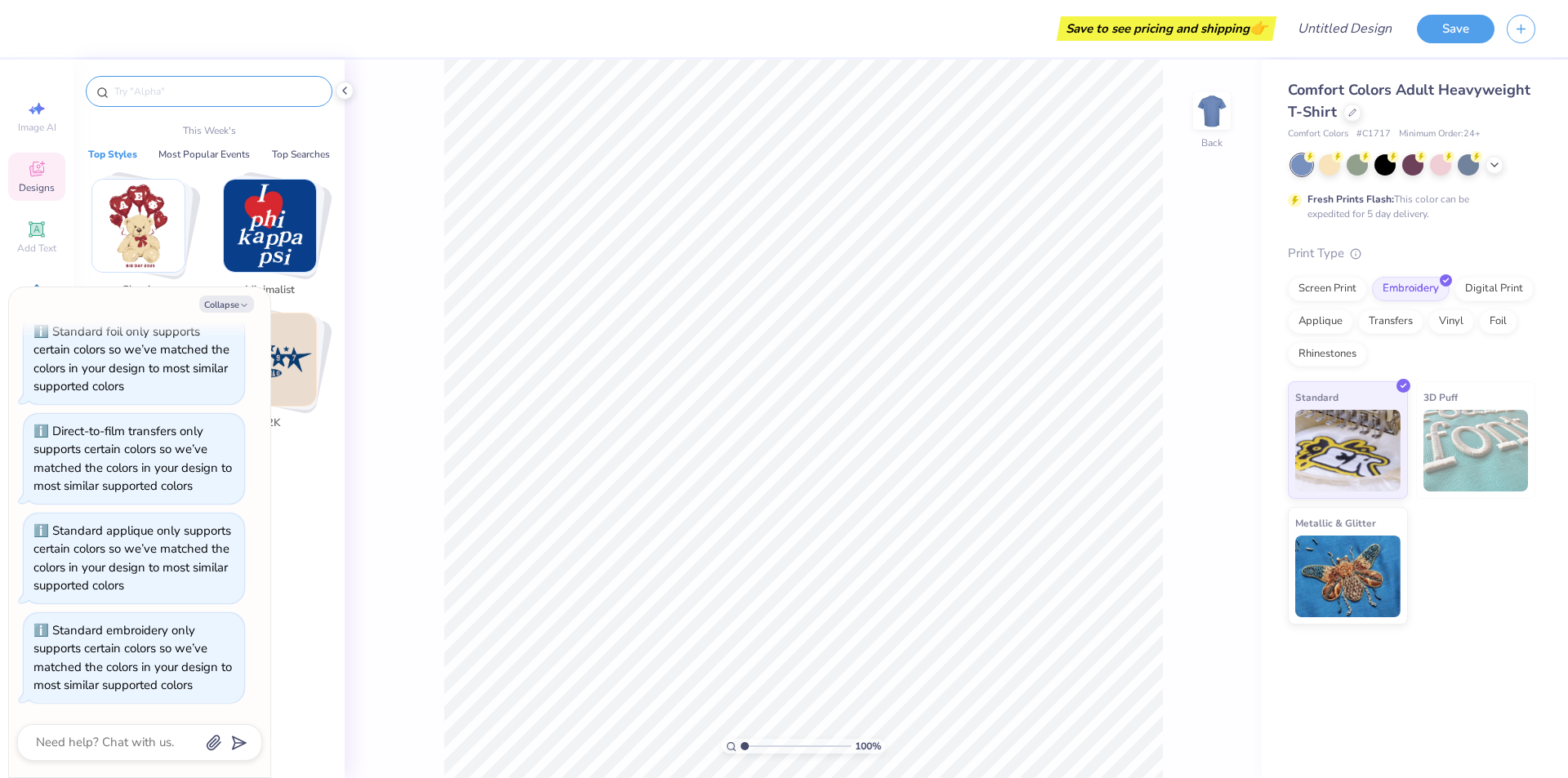
type textarea "x"
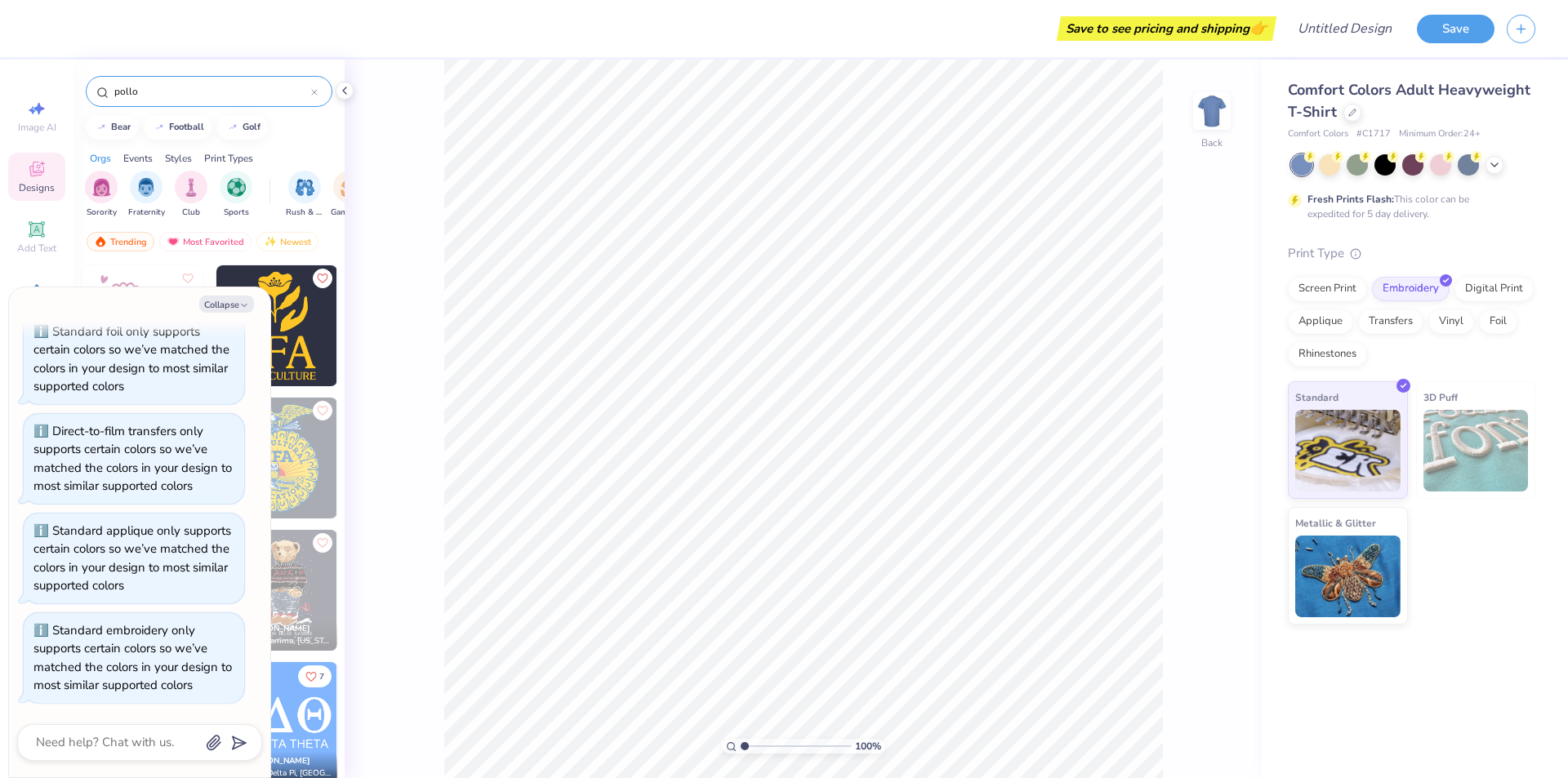
type input "pollo"
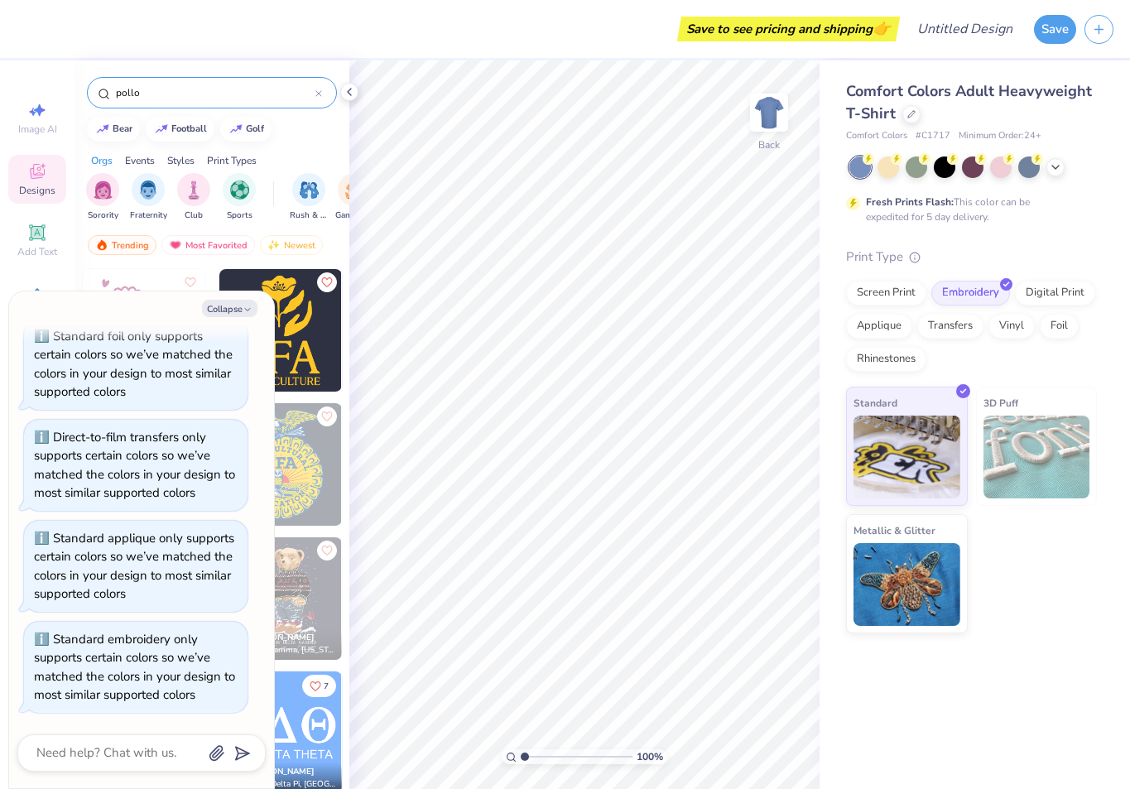
type textarea "x"
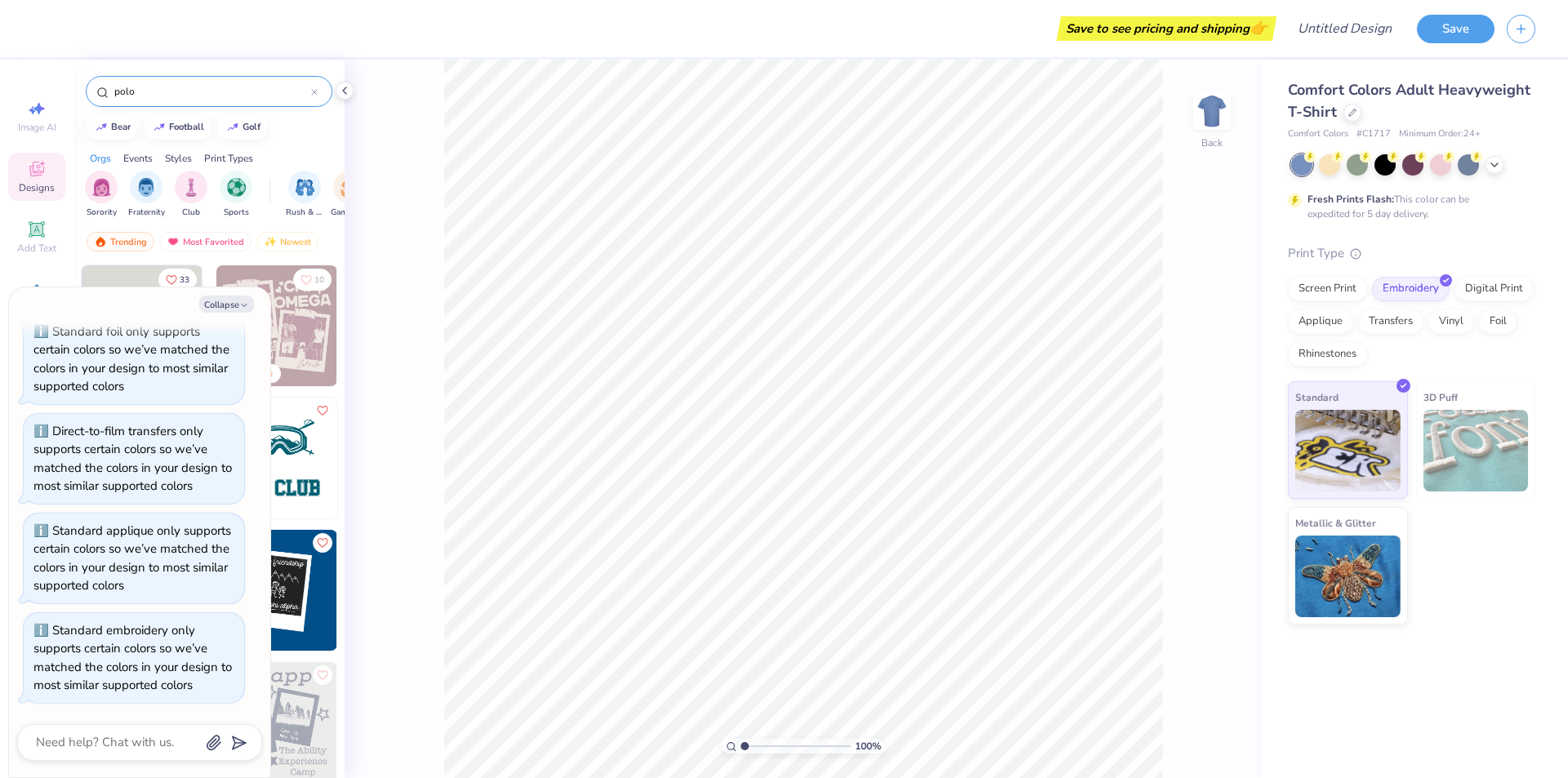
type input "polo"
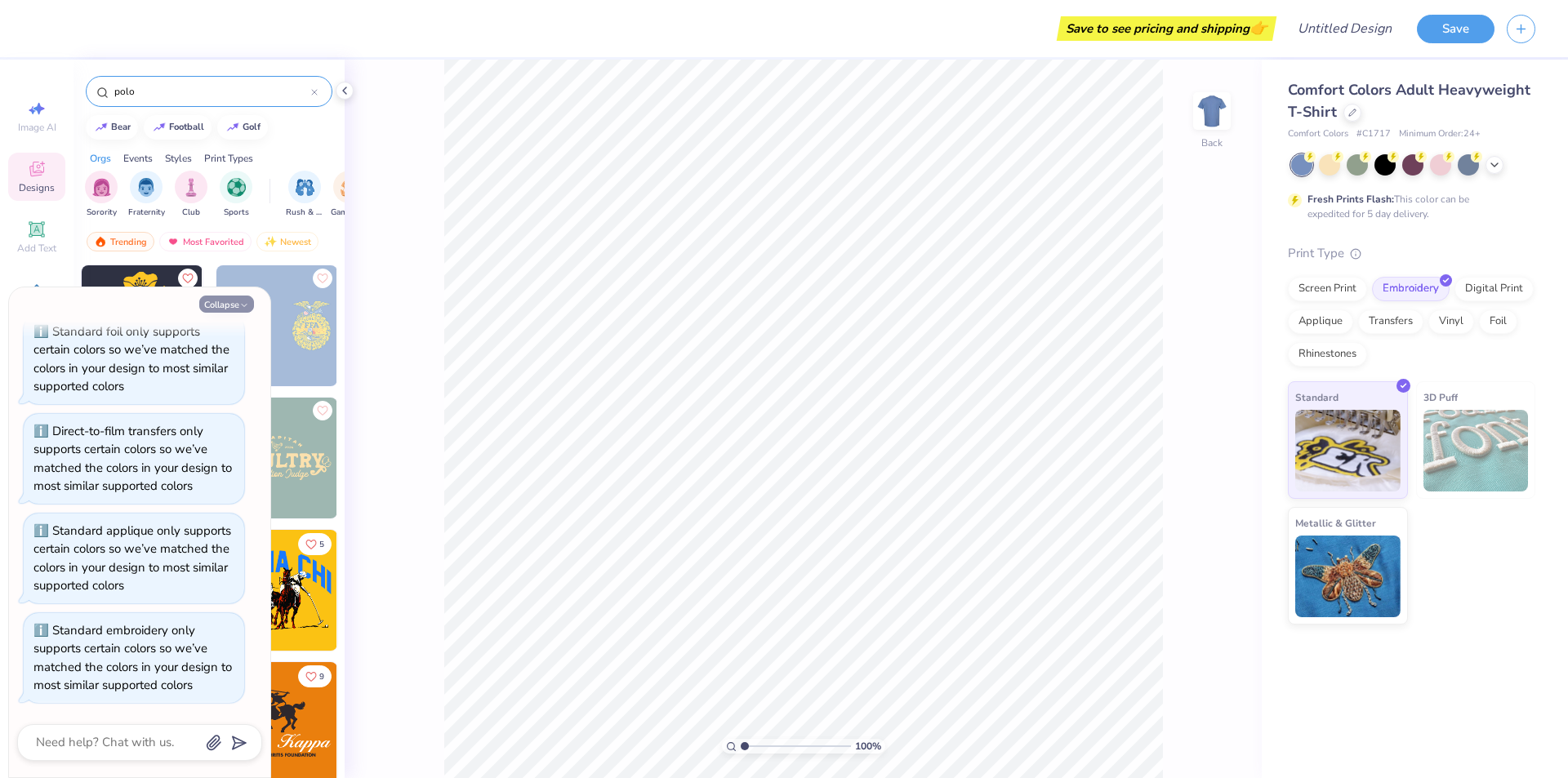
click at [209, 305] on button "Collapse" at bounding box center [226, 304] width 54 height 17
type textarea "x"
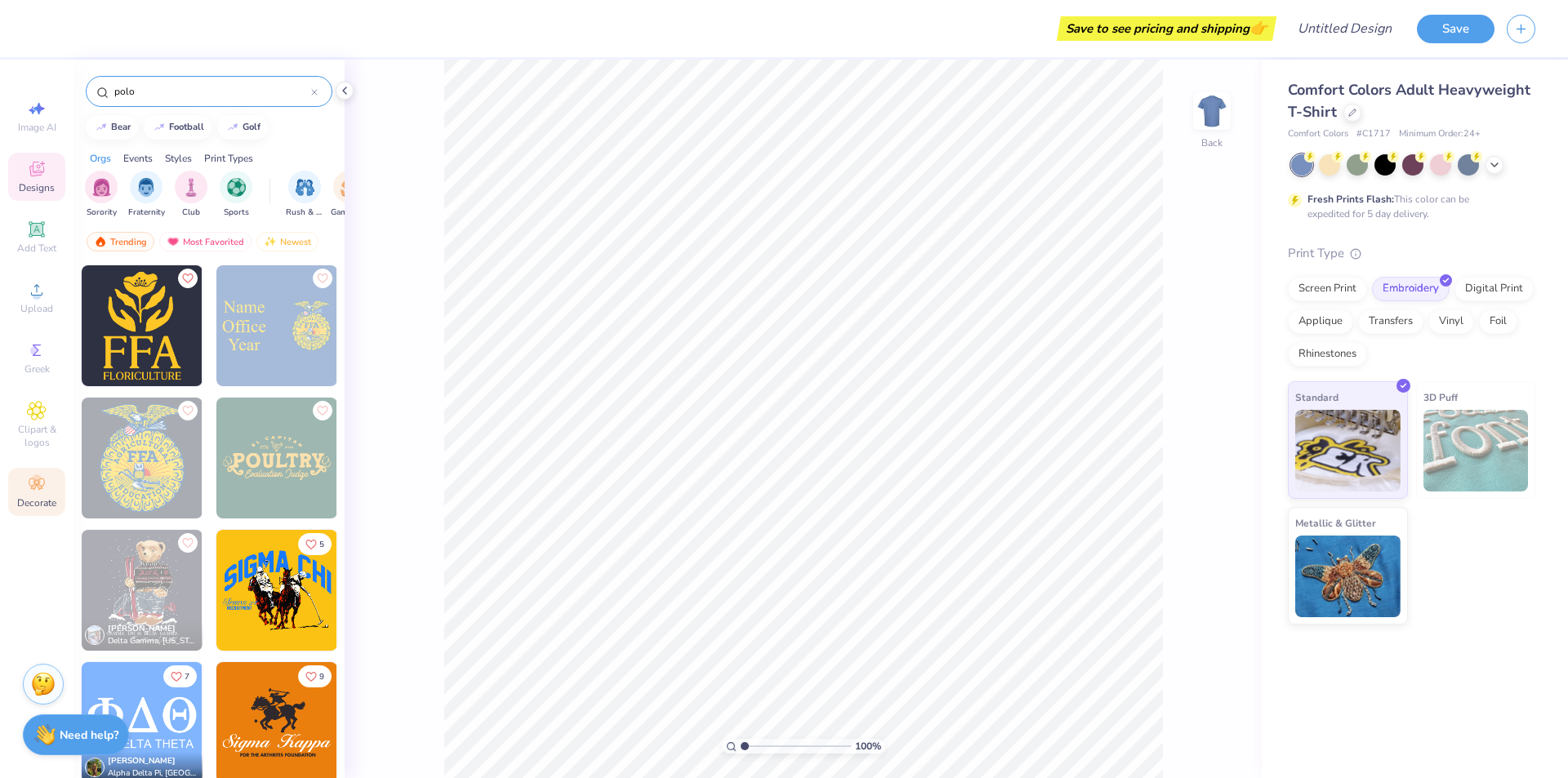
click at [53, 508] on span "Decorate" at bounding box center [36, 502] width 39 height 13
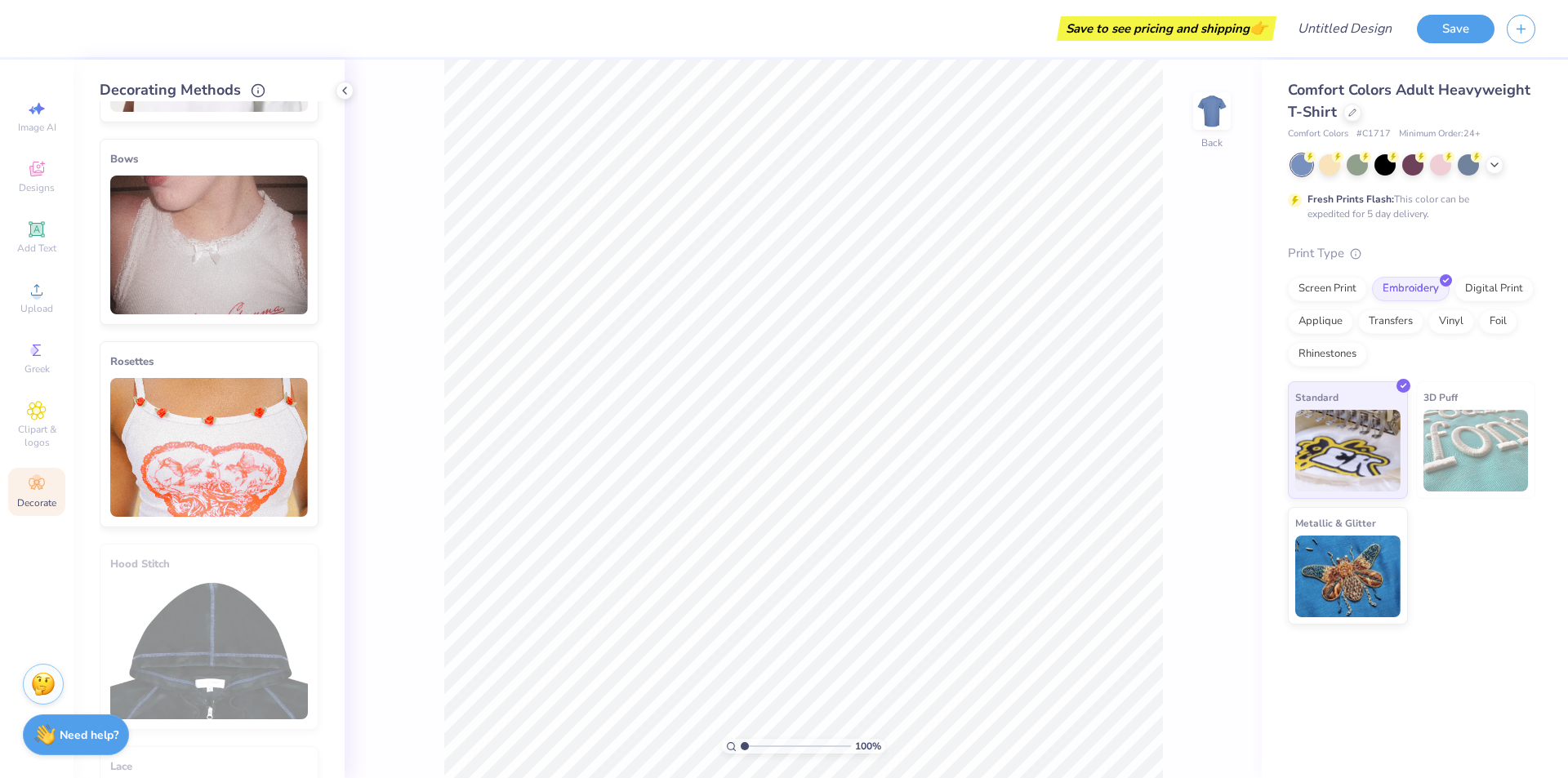
scroll to position [753, 0]
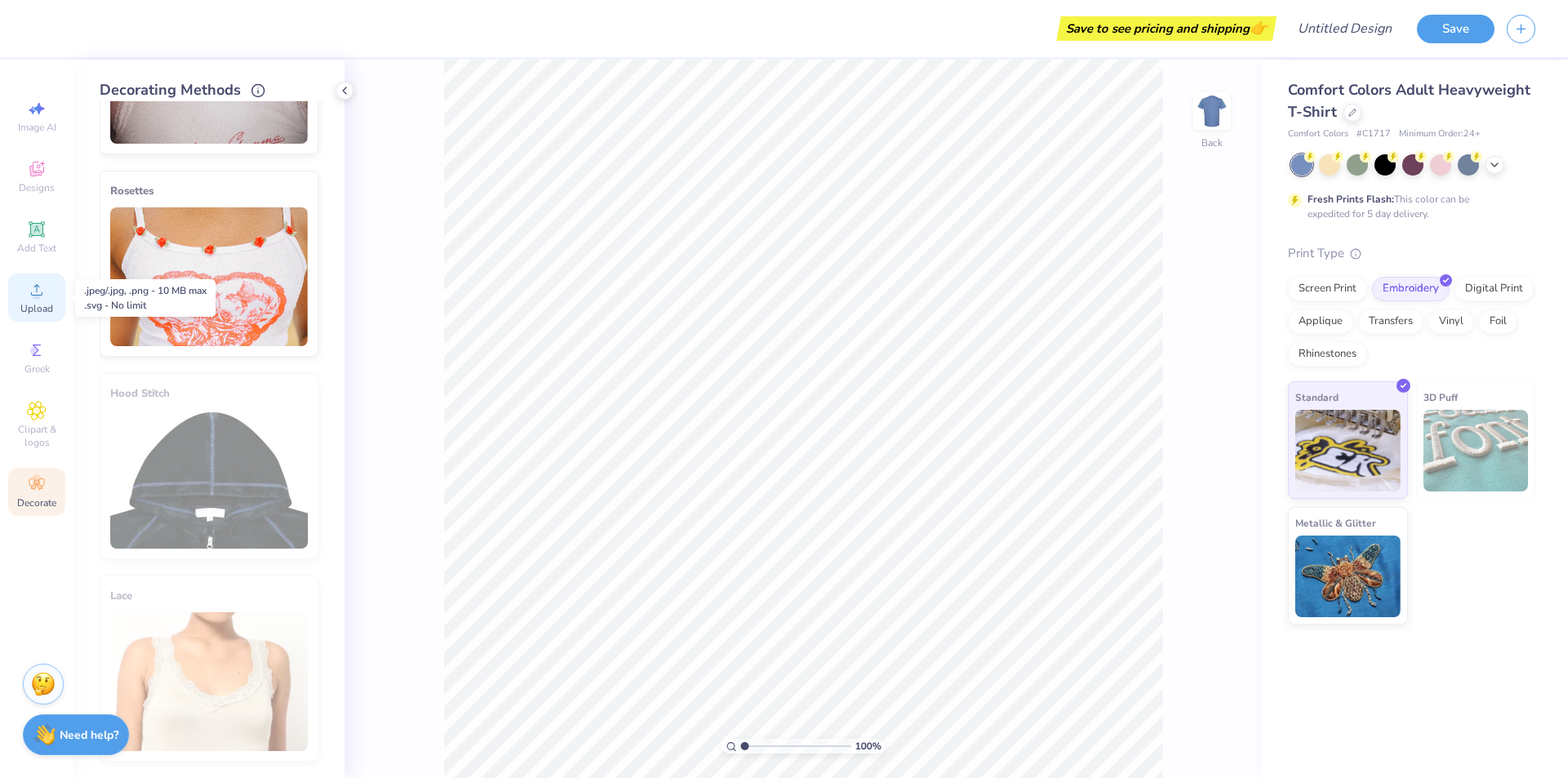
click at [43, 290] on icon at bounding box center [36, 290] width 20 height 20
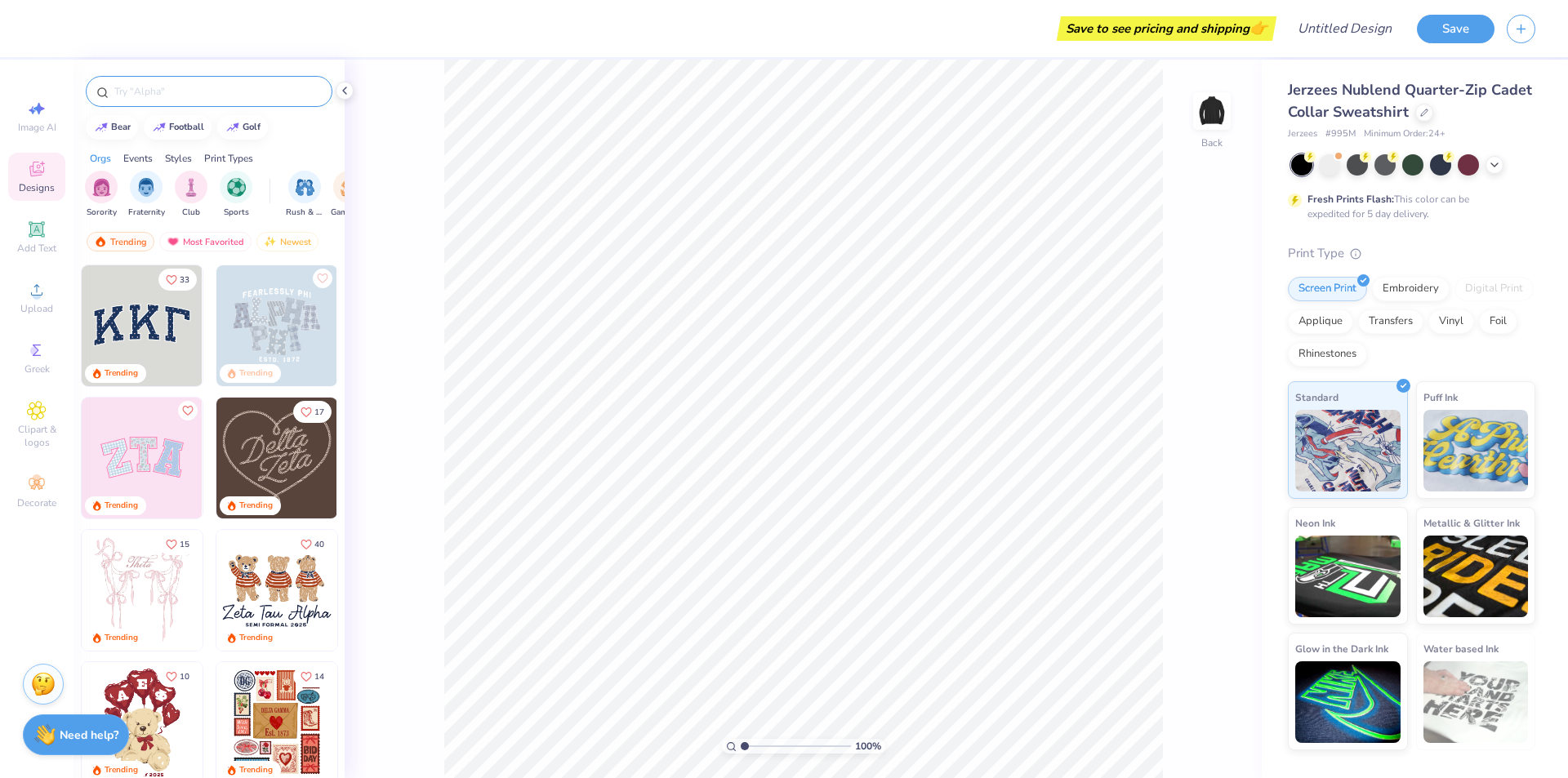
drag, startPoint x: 166, startPoint y: 94, endPoint x: 179, endPoint y: 81, distance: 18.4
click at [167, 94] on input "text" at bounding box center [217, 91] width 209 height 17
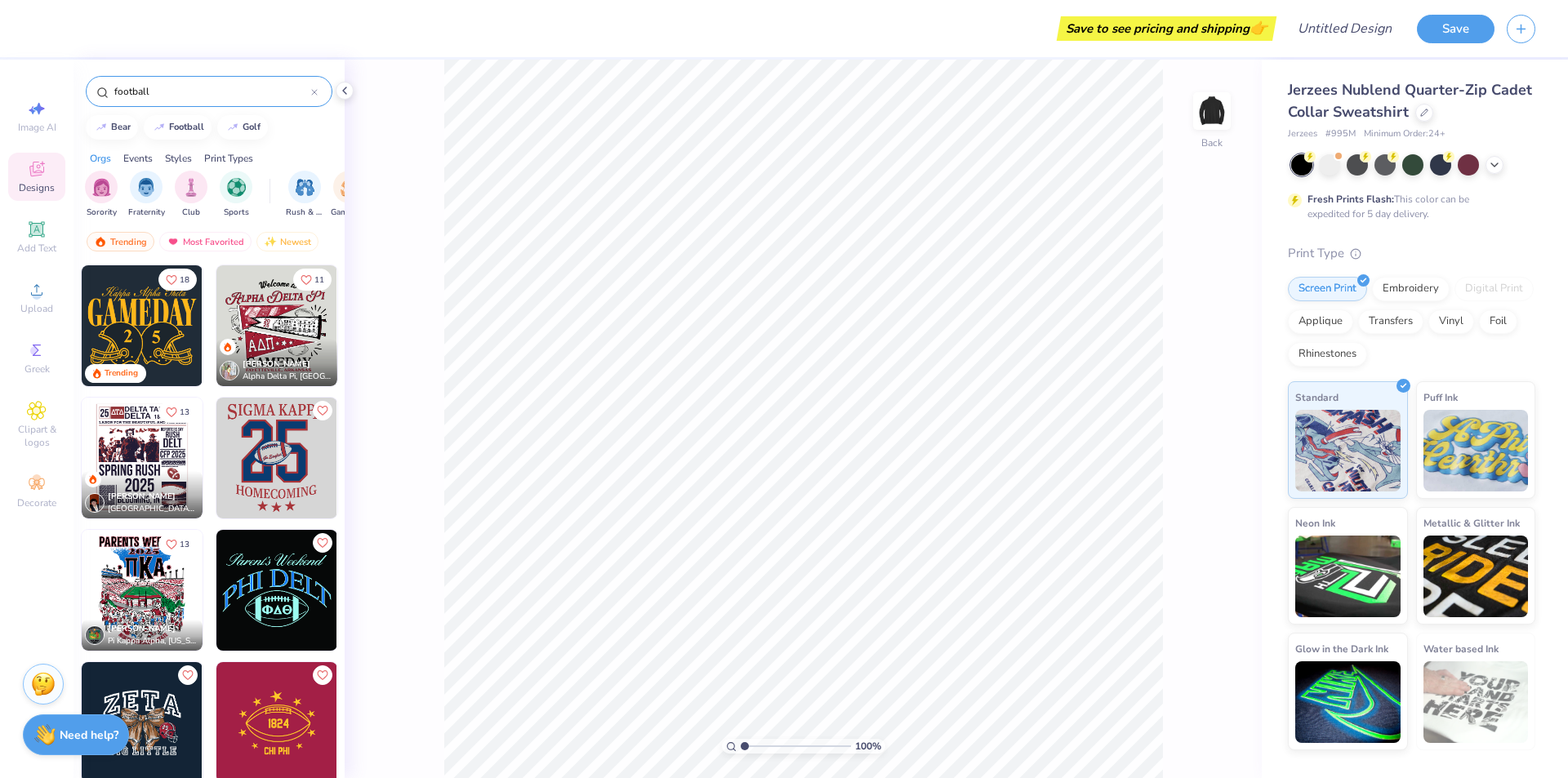
drag, startPoint x: 0, startPoint y: 56, endPoint x: 345, endPoint y: 545, distance: 598.5
click at [349, 542] on div "100 % Back" at bounding box center [803, 418] width 917 height 719
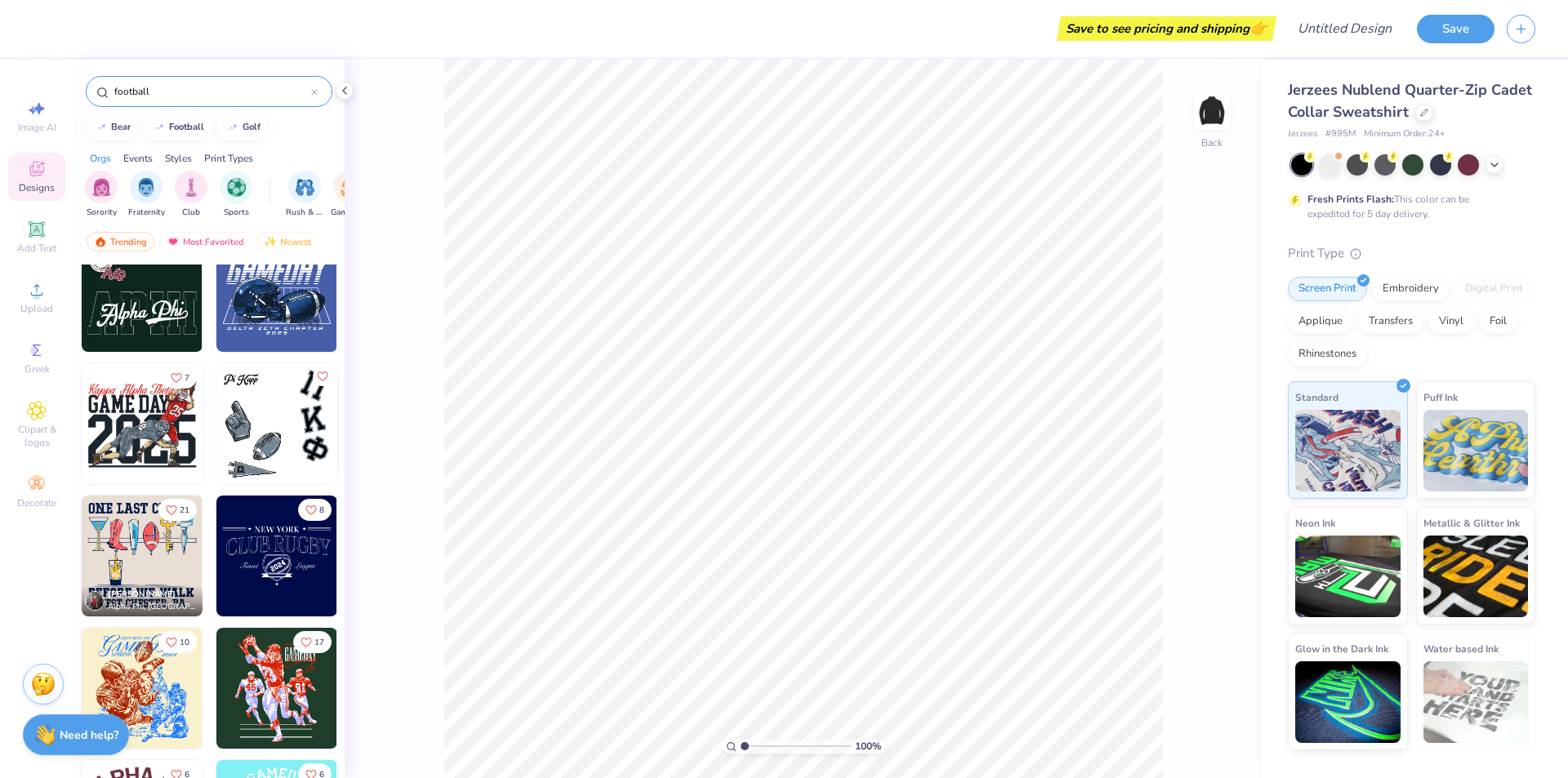
scroll to position [1633, 0]
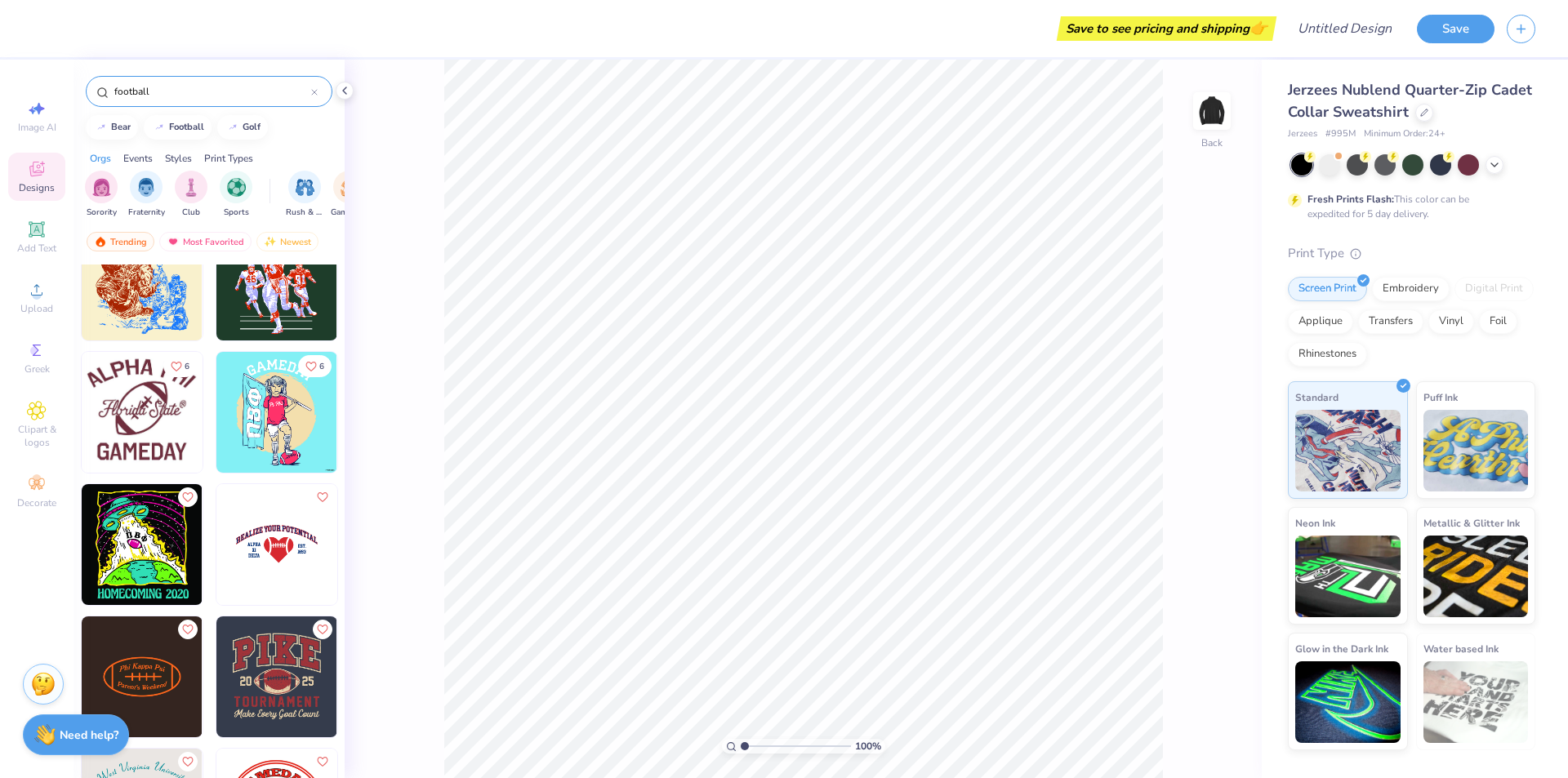
click at [223, 88] on input "football" at bounding box center [211, 91] width 198 height 17
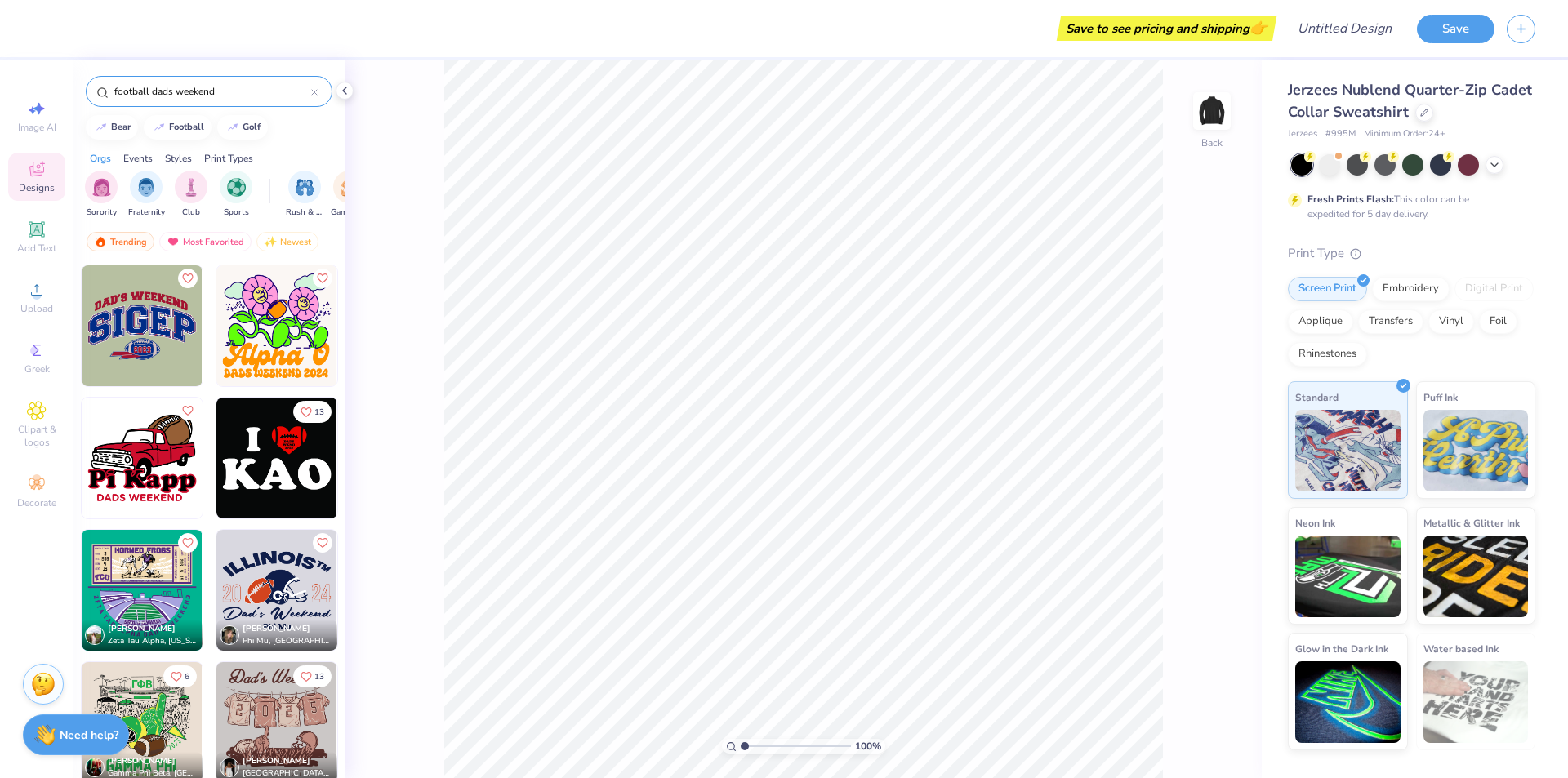
type input "football dads weekend"
click at [372, 277] on div "100 % Back" at bounding box center [803, 418] width 917 height 719
click at [282, 584] on img at bounding box center [276, 590] width 121 height 121
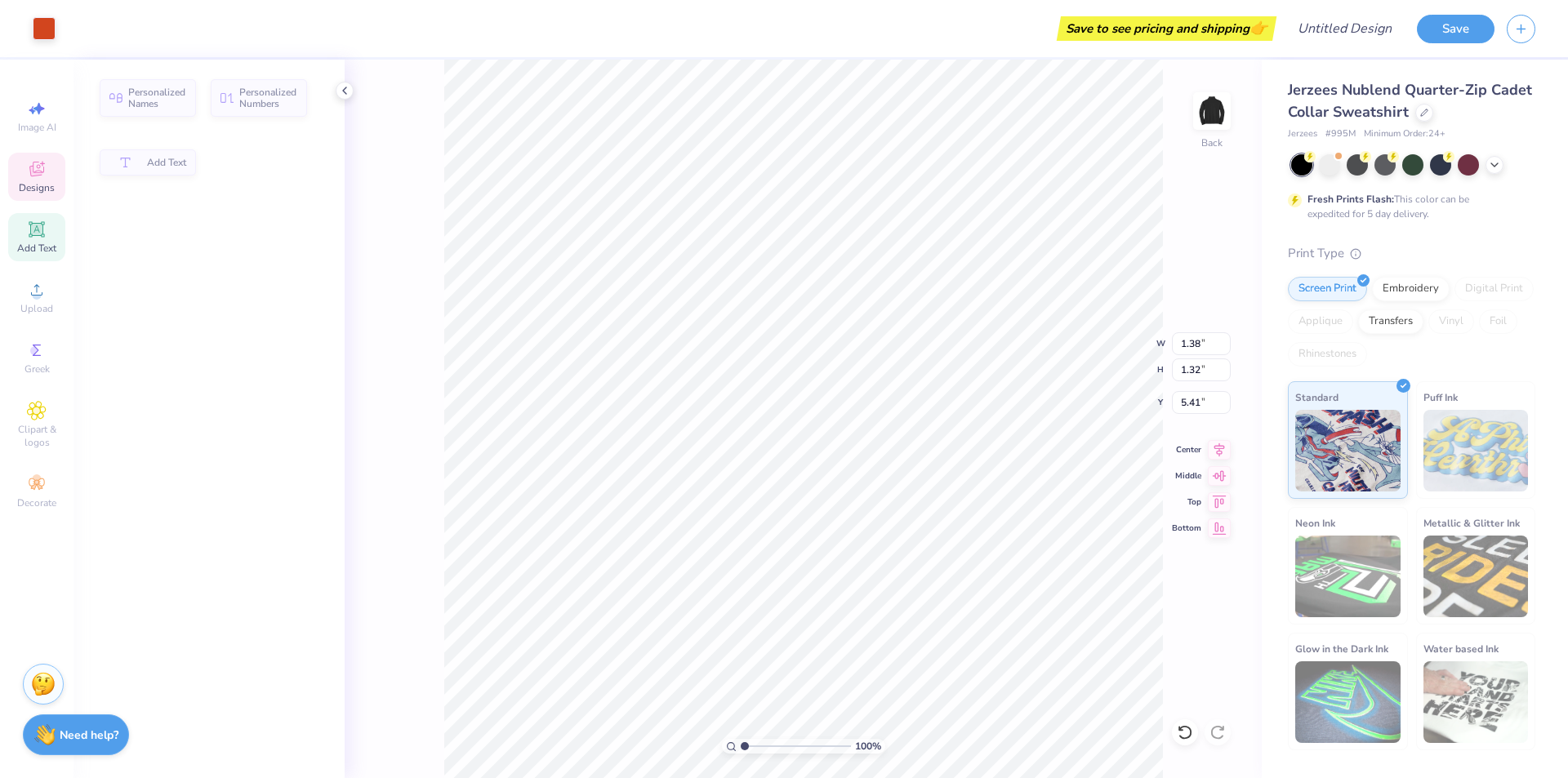
type input "1.38"
type input "1.32"
type input "5.41"
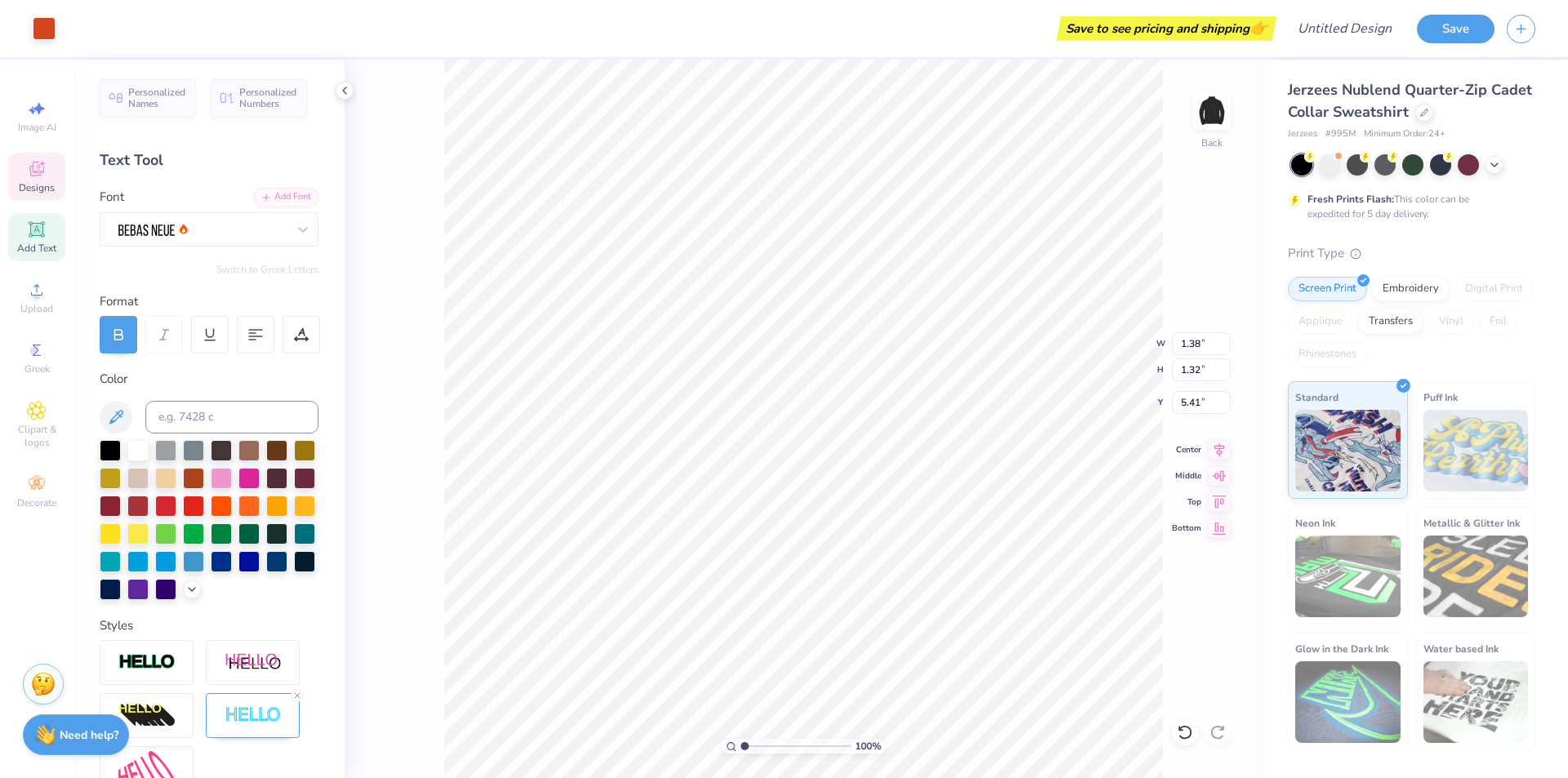
scroll to position [16, 2]
type textarea "25"
type input "1.32"
type input "1.31"
type input "5.42"
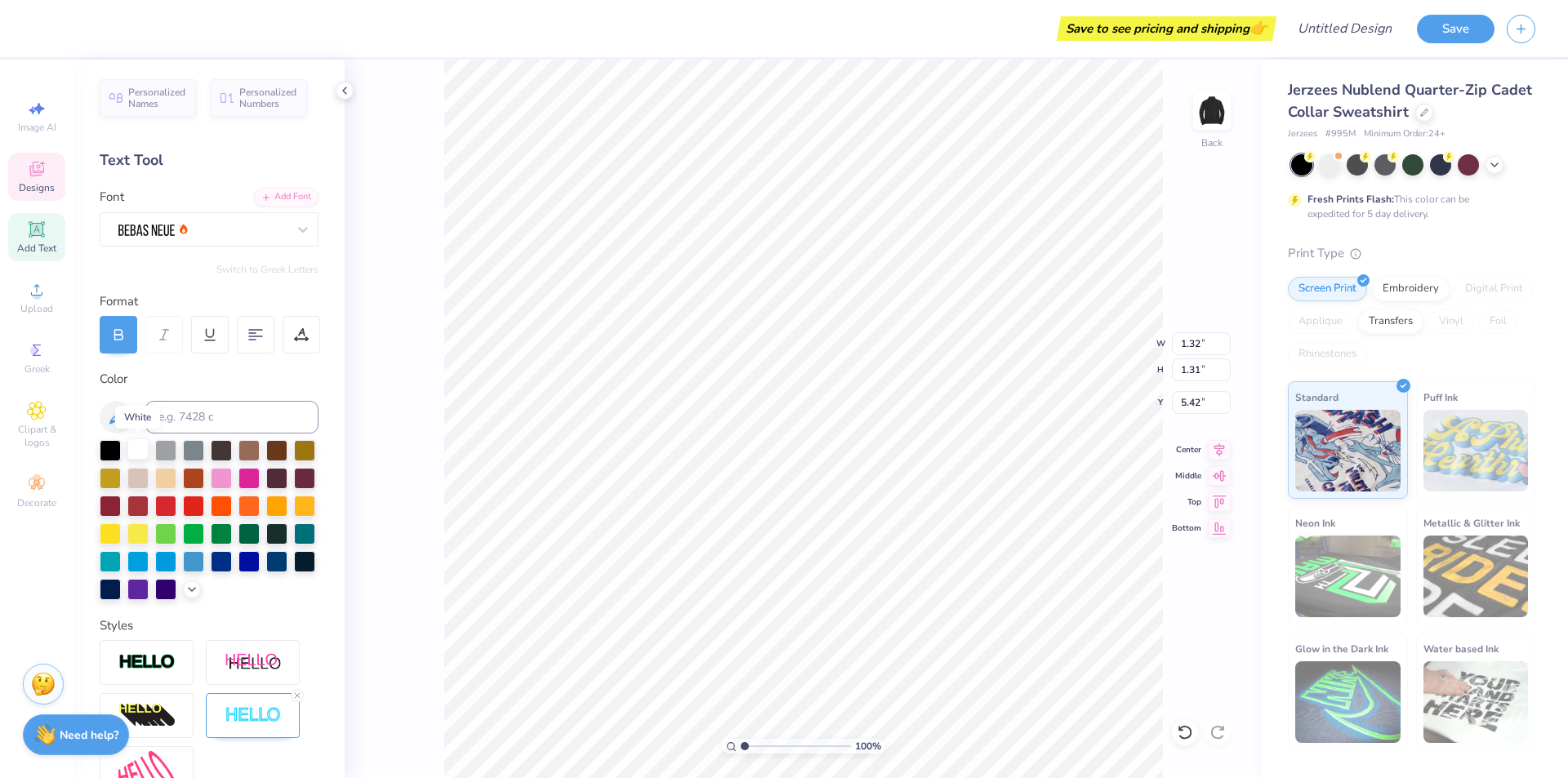
click at [135, 439] on div at bounding box center [138, 450] width 22 height 22
type input "1.34"
type input "5.40"
click at [135, 442] on div at bounding box center [138, 450] width 22 height 22
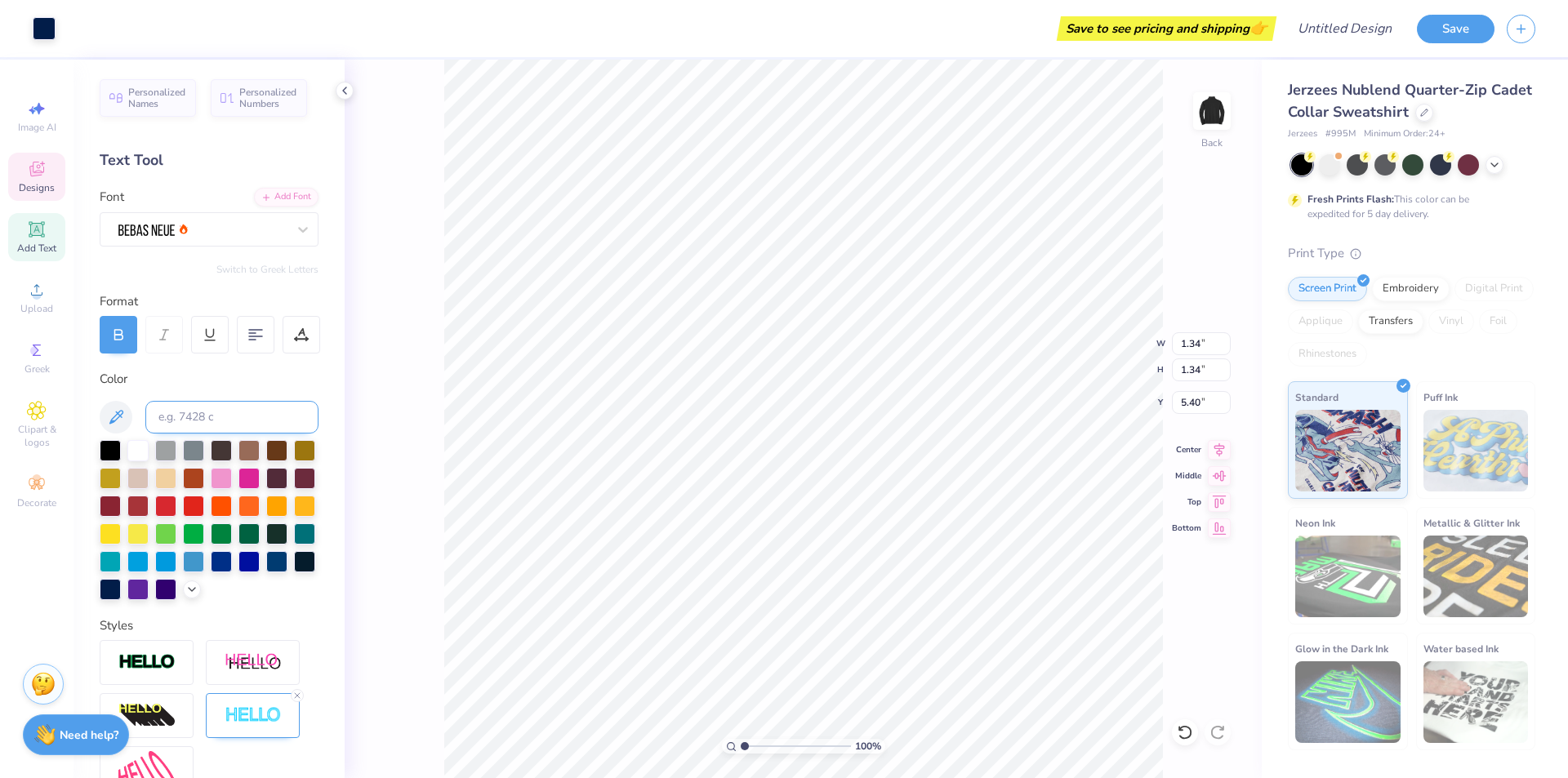
type input "2.54"
type input "2.56"
type input "4.35"
click at [204, 500] on div at bounding box center [193, 505] width 22 height 22
click at [1177, 730] on icon at bounding box center [1184, 732] width 17 height 17
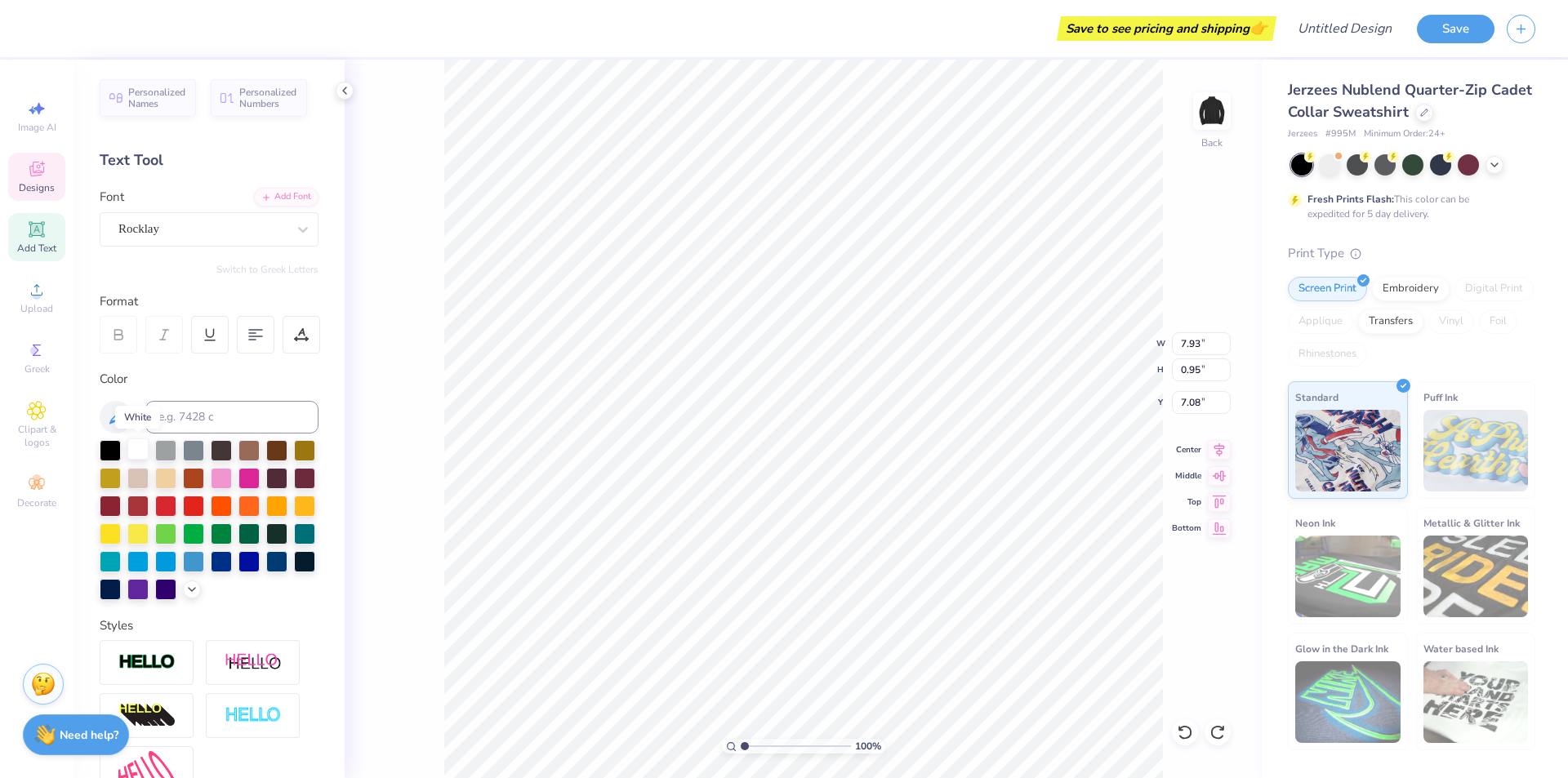
click at [134, 445] on div at bounding box center [138, 450] width 22 height 22
click at [395, 376] on div "100 % Back W 7.93 7.93 " H 0.95 0.95 " Y 7.08 7.08 " Center Middle Top Bottom" at bounding box center [803, 418] width 917 height 719
click at [1183, 732] on icon at bounding box center [1184, 732] width 17 height 17
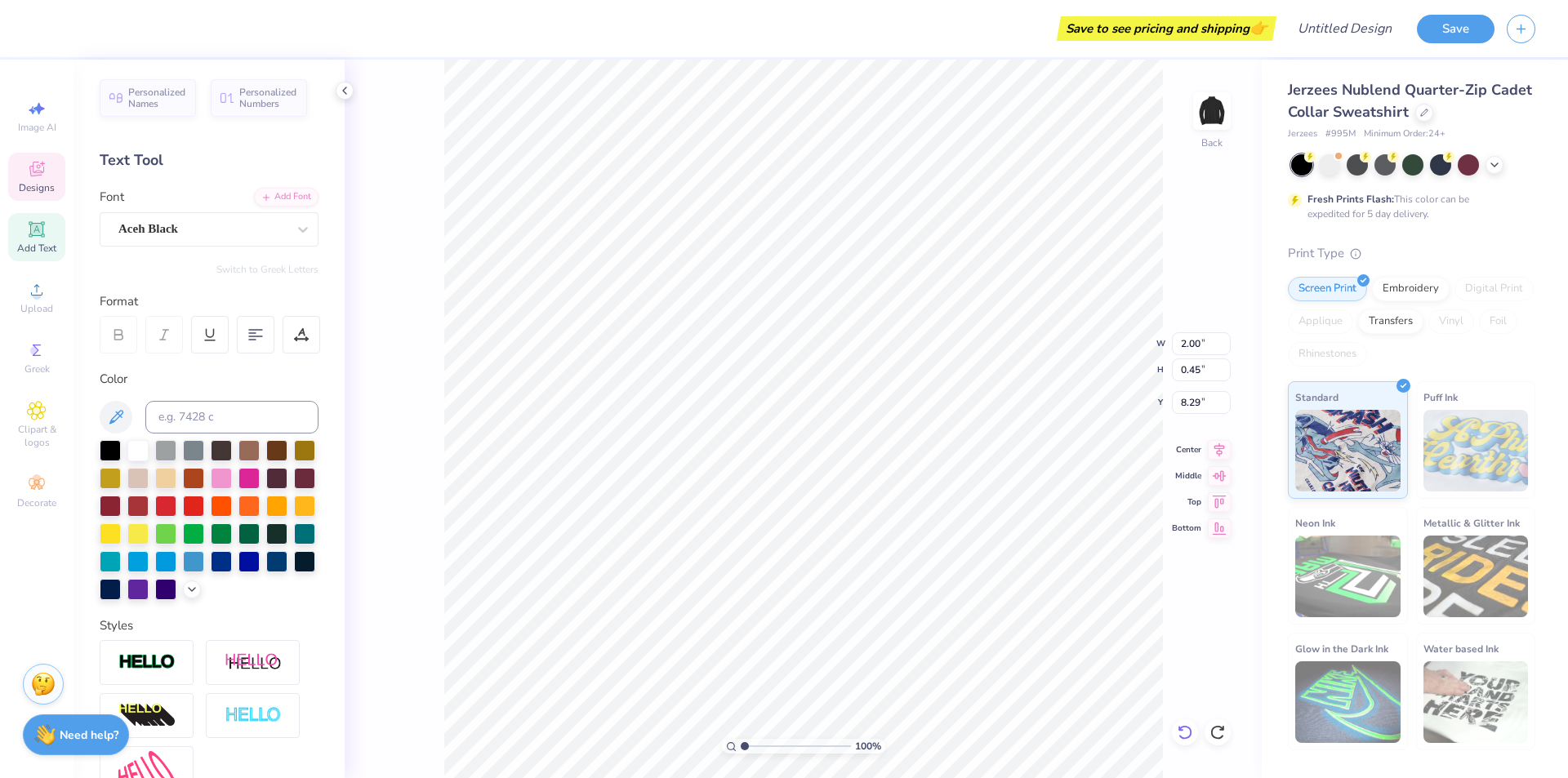
type textarea "Phi Kappa Psi"
click at [204, 499] on div at bounding box center [193, 505] width 22 height 22
click at [378, 472] on div "100 % Back W 2.00 2.00 " H 0.45 0.45 " Y 8.29 8.29 " Center Middle Top Bottom" at bounding box center [803, 418] width 917 height 719
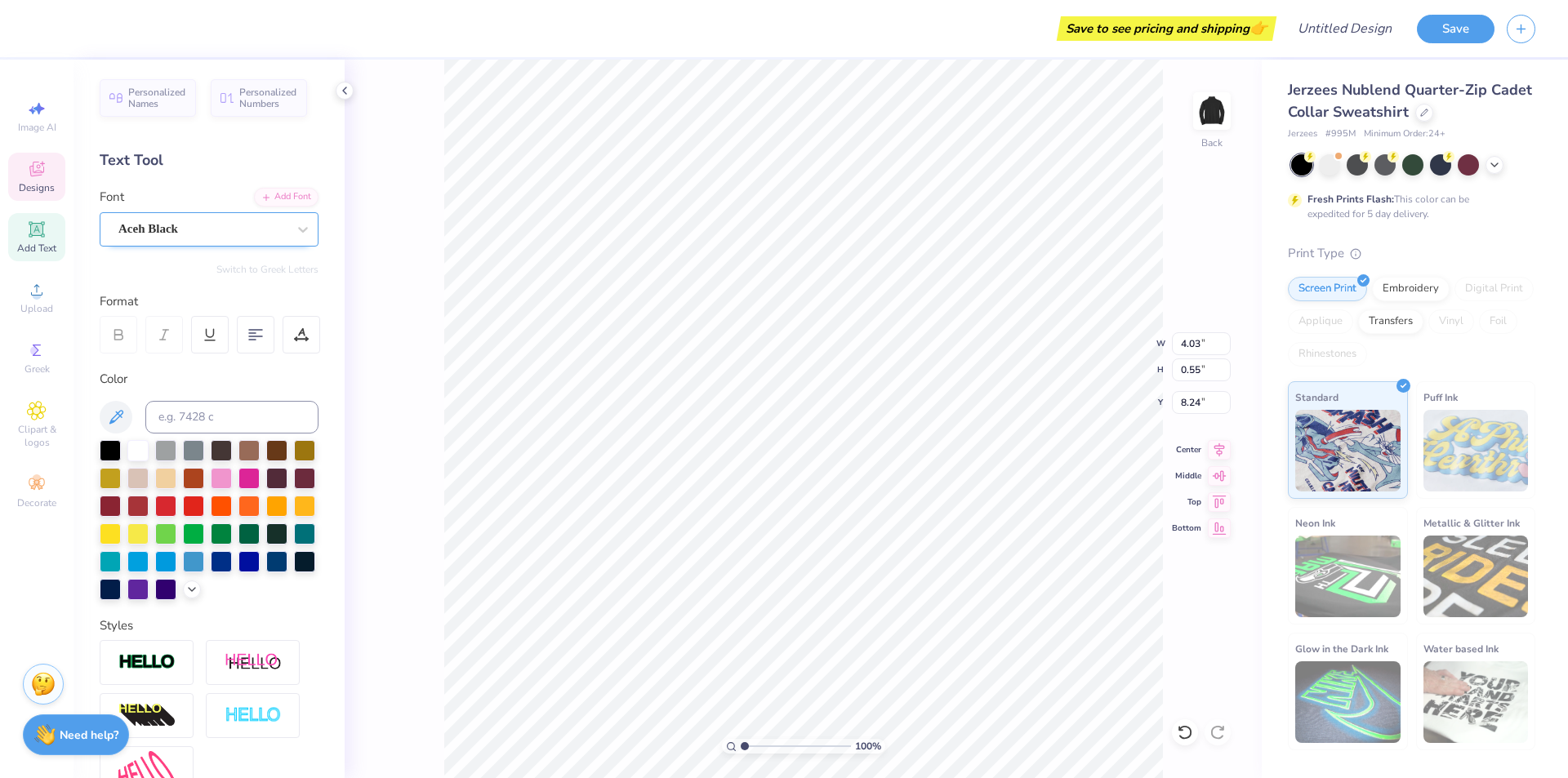
click at [219, 230] on div "Aceh Black" at bounding box center [202, 229] width 172 height 26
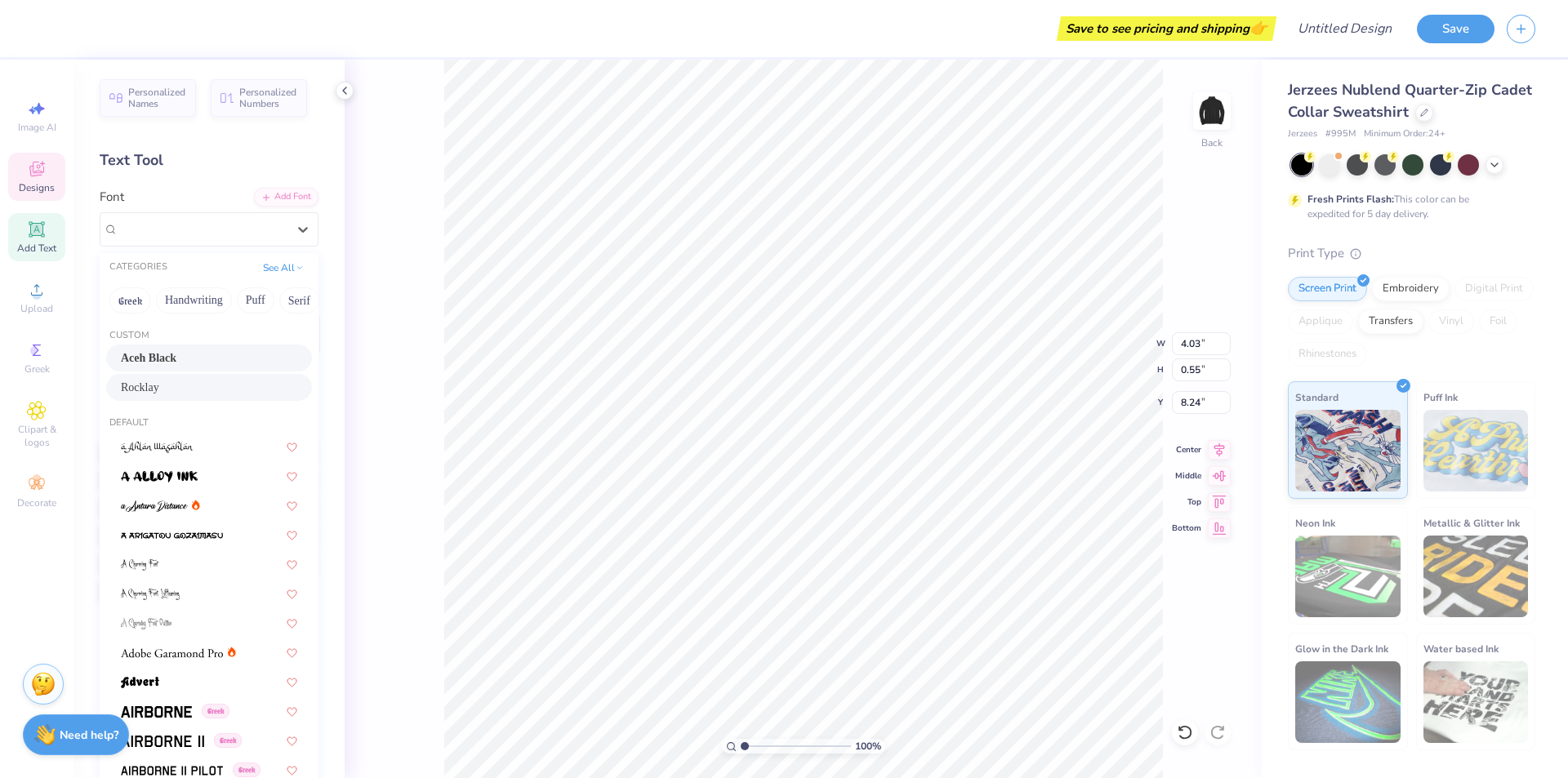
click at [173, 378] on div "Rocklay" at bounding box center [209, 387] width 206 height 27
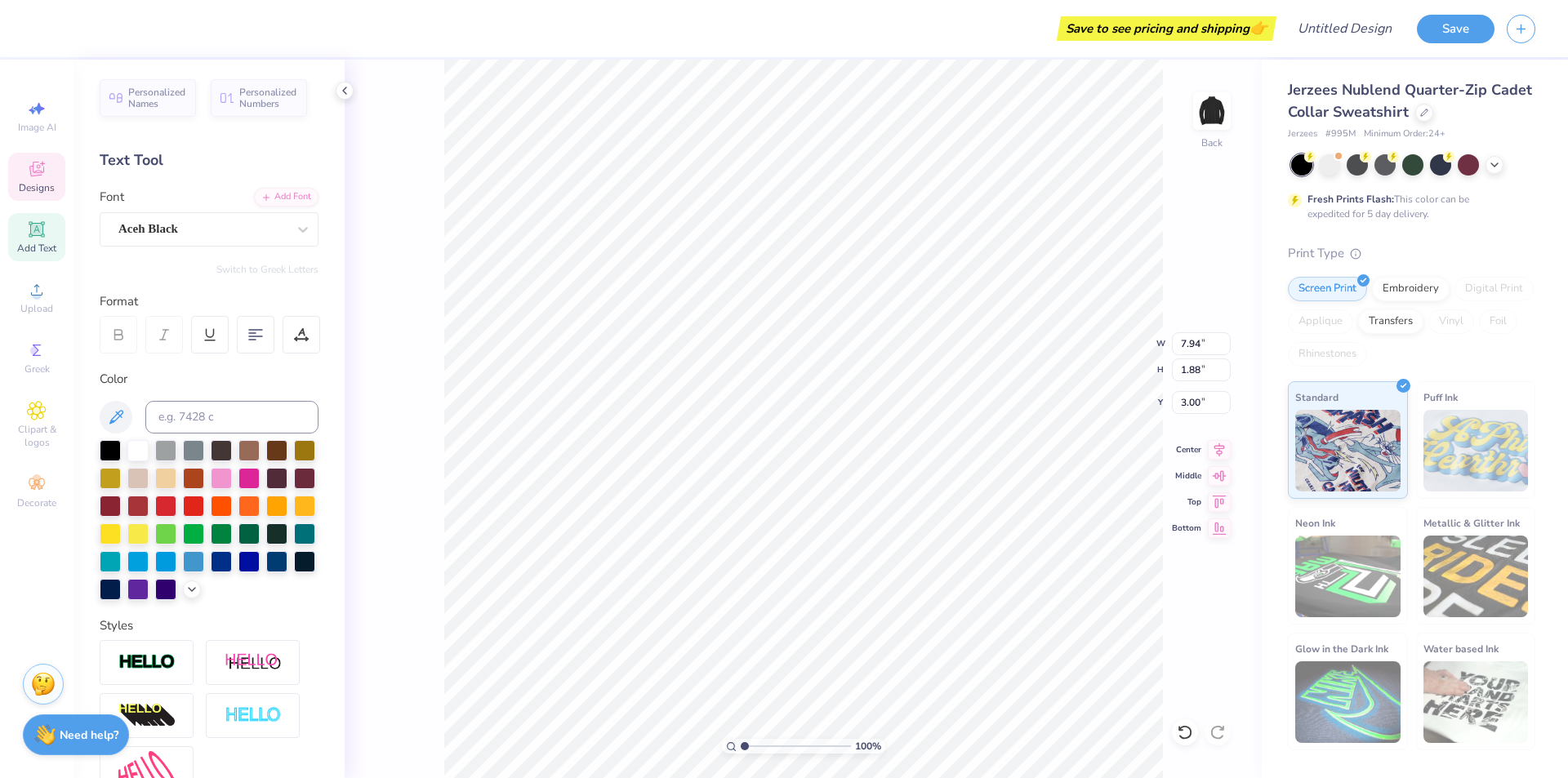
type input "7.94"
type input "1.88"
type input "3.00"
type textarea "I"
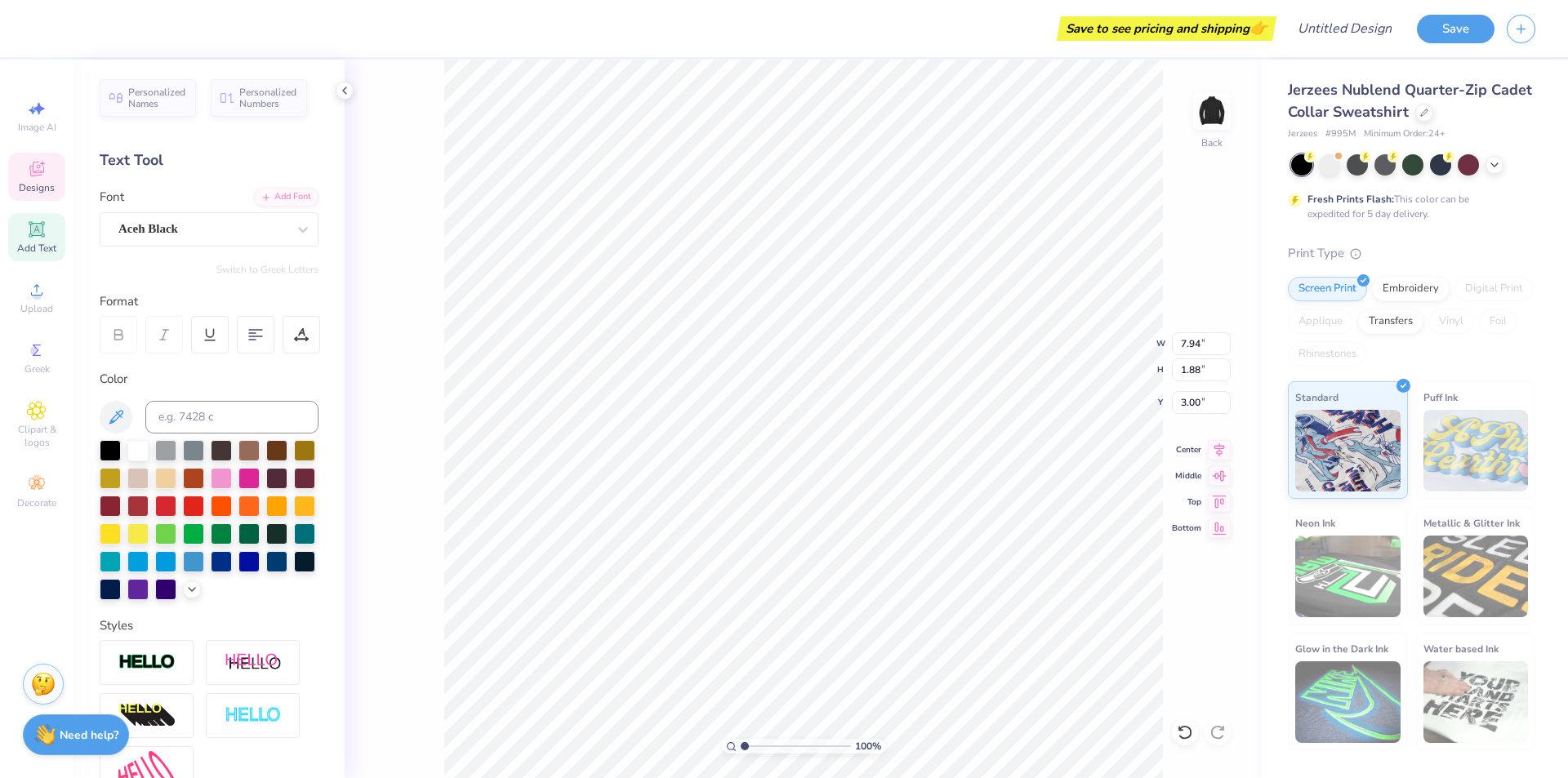
type textarea "Indiana University"
click at [142, 454] on div at bounding box center [138, 451] width 22 height 22
click at [134, 221] on div "Aceh Black" at bounding box center [202, 229] width 172 height 26
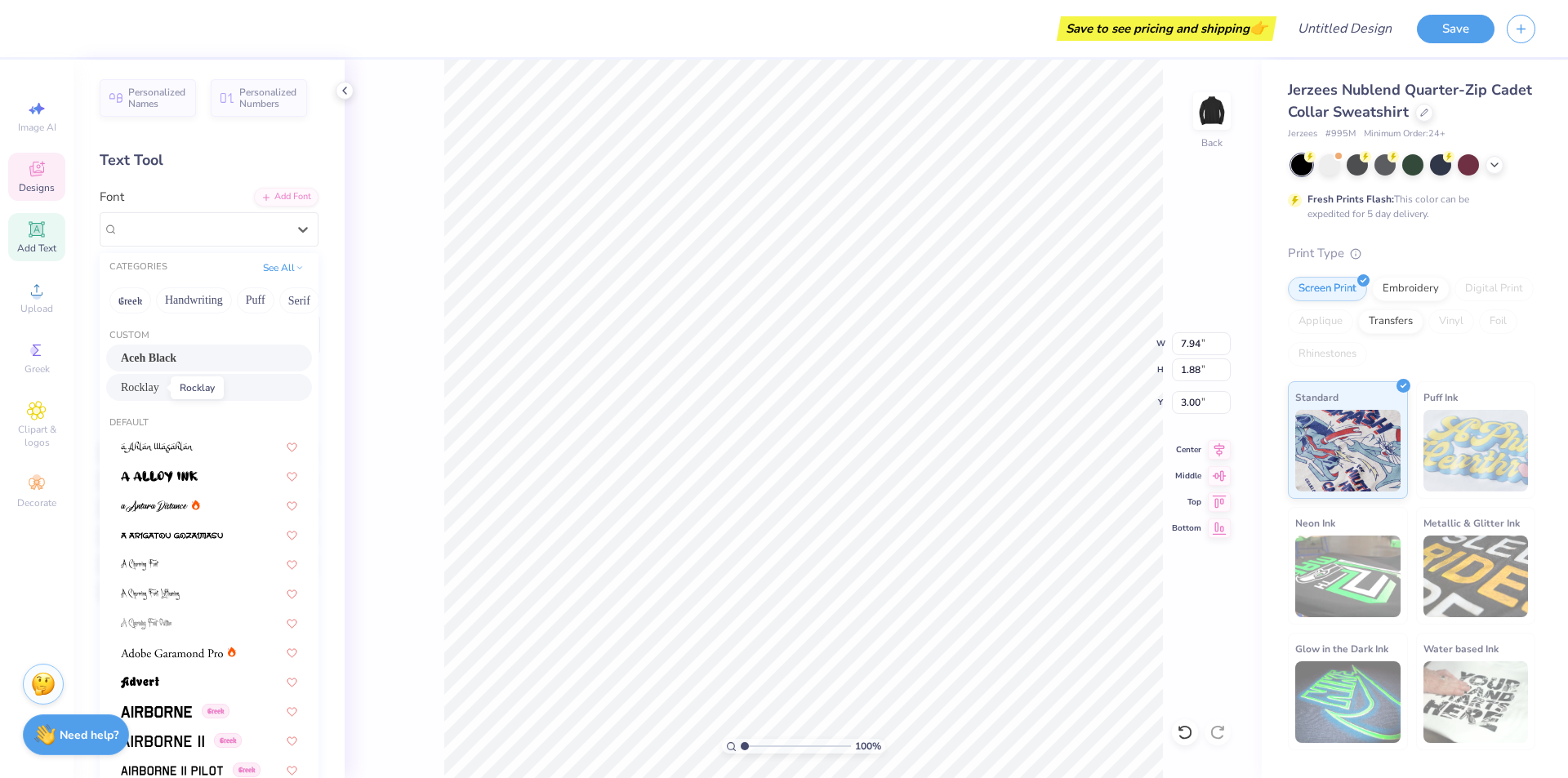
click at [145, 385] on span "Rocklay" at bounding box center [140, 387] width 38 height 17
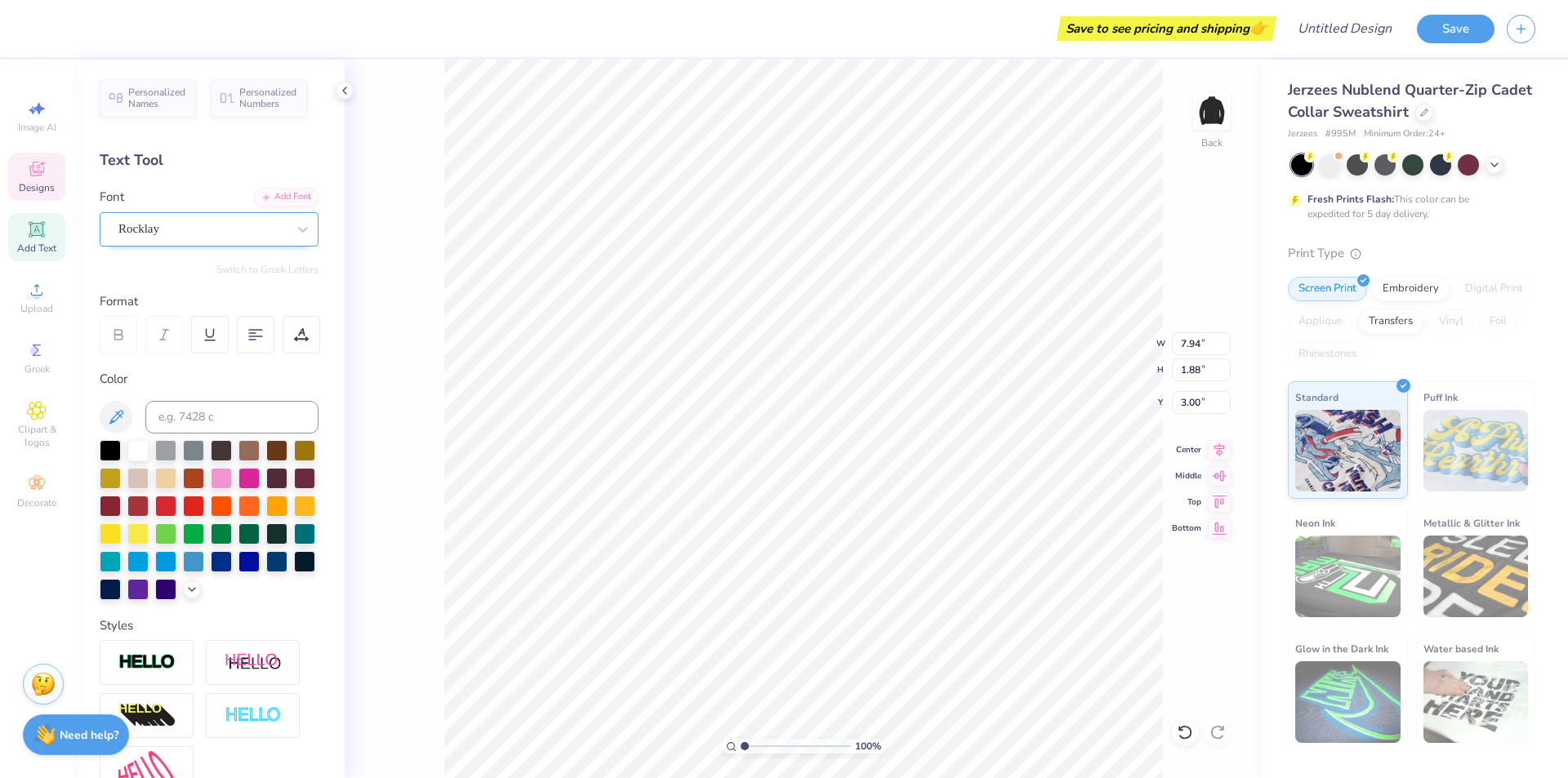
click at [144, 215] on div "Rocklay" at bounding box center [209, 229] width 219 height 35
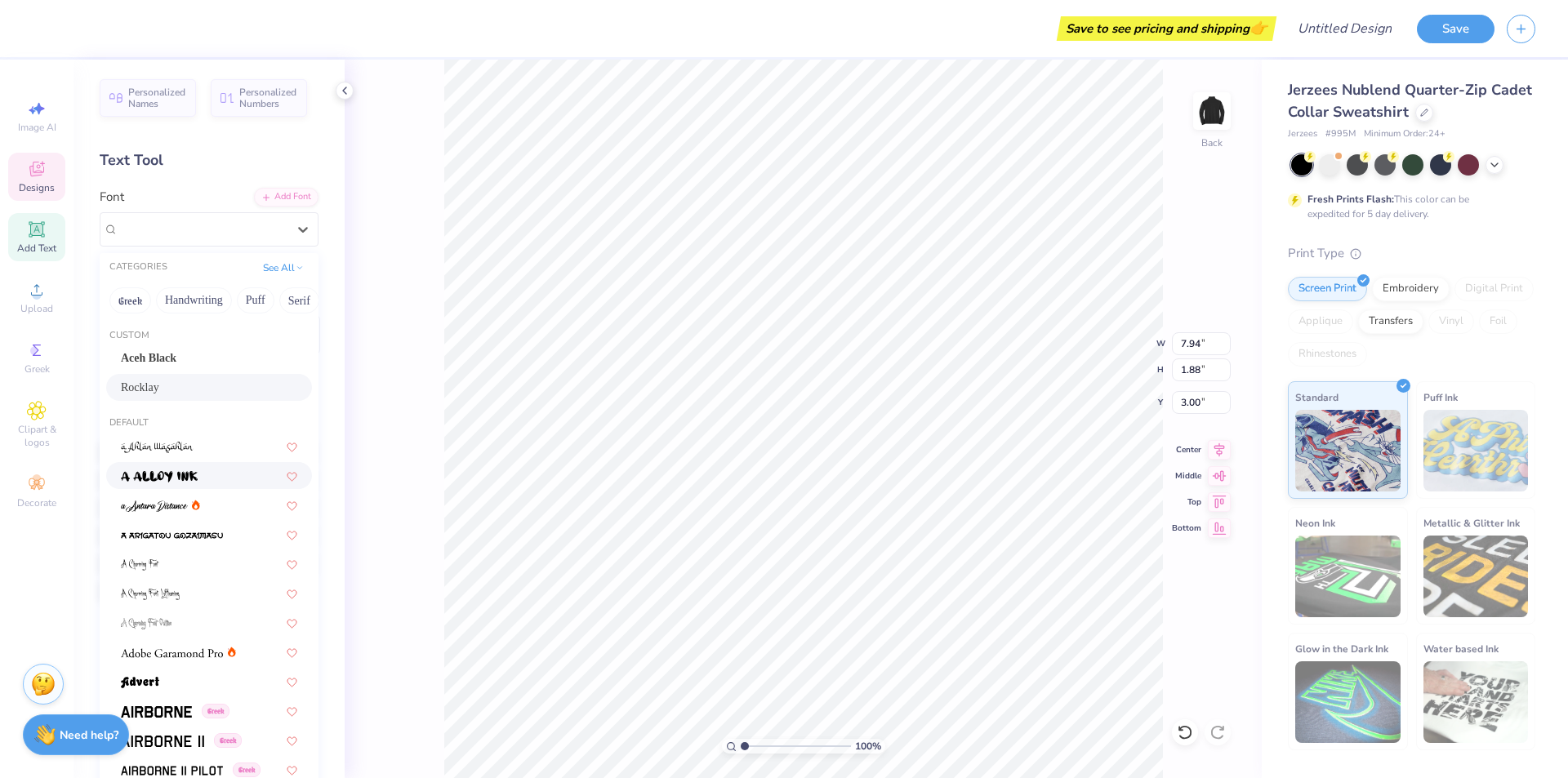
click at [191, 471] on img at bounding box center [160, 477] width 77 height 12
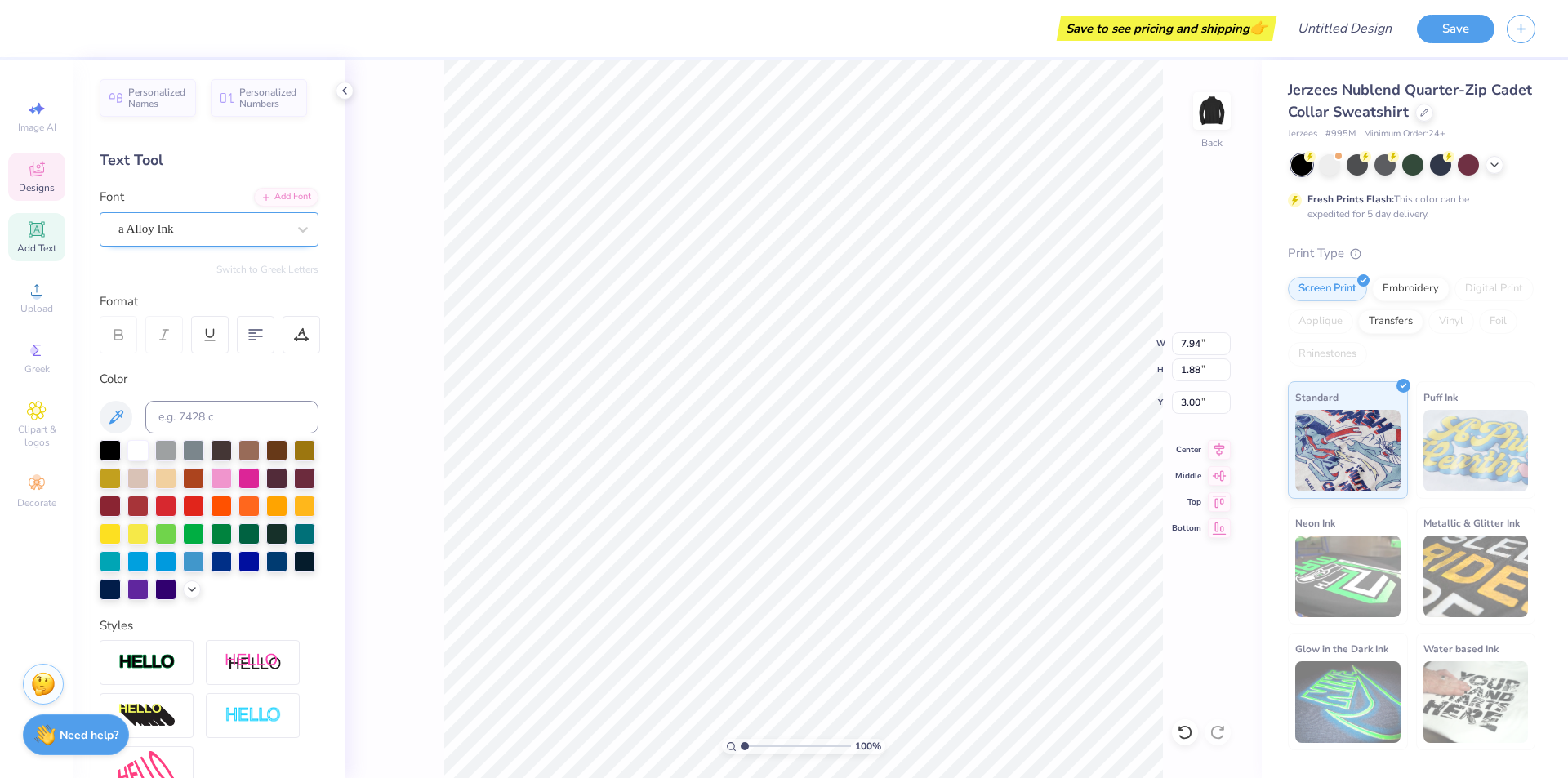
click at [130, 222] on div "a Alloy Ink" at bounding box center [202, 229] width 172 height 26
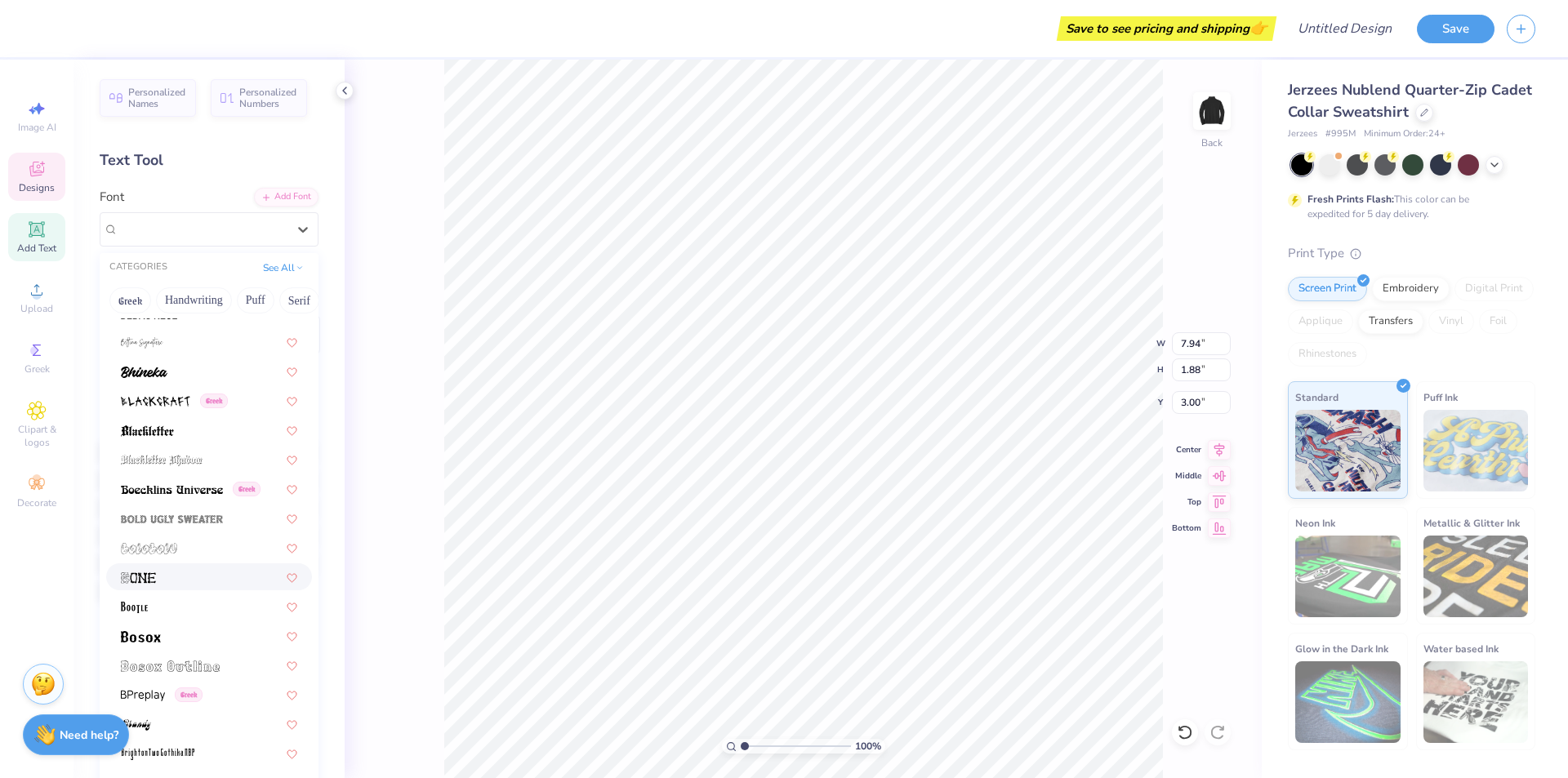
scroll to position [980, 0]
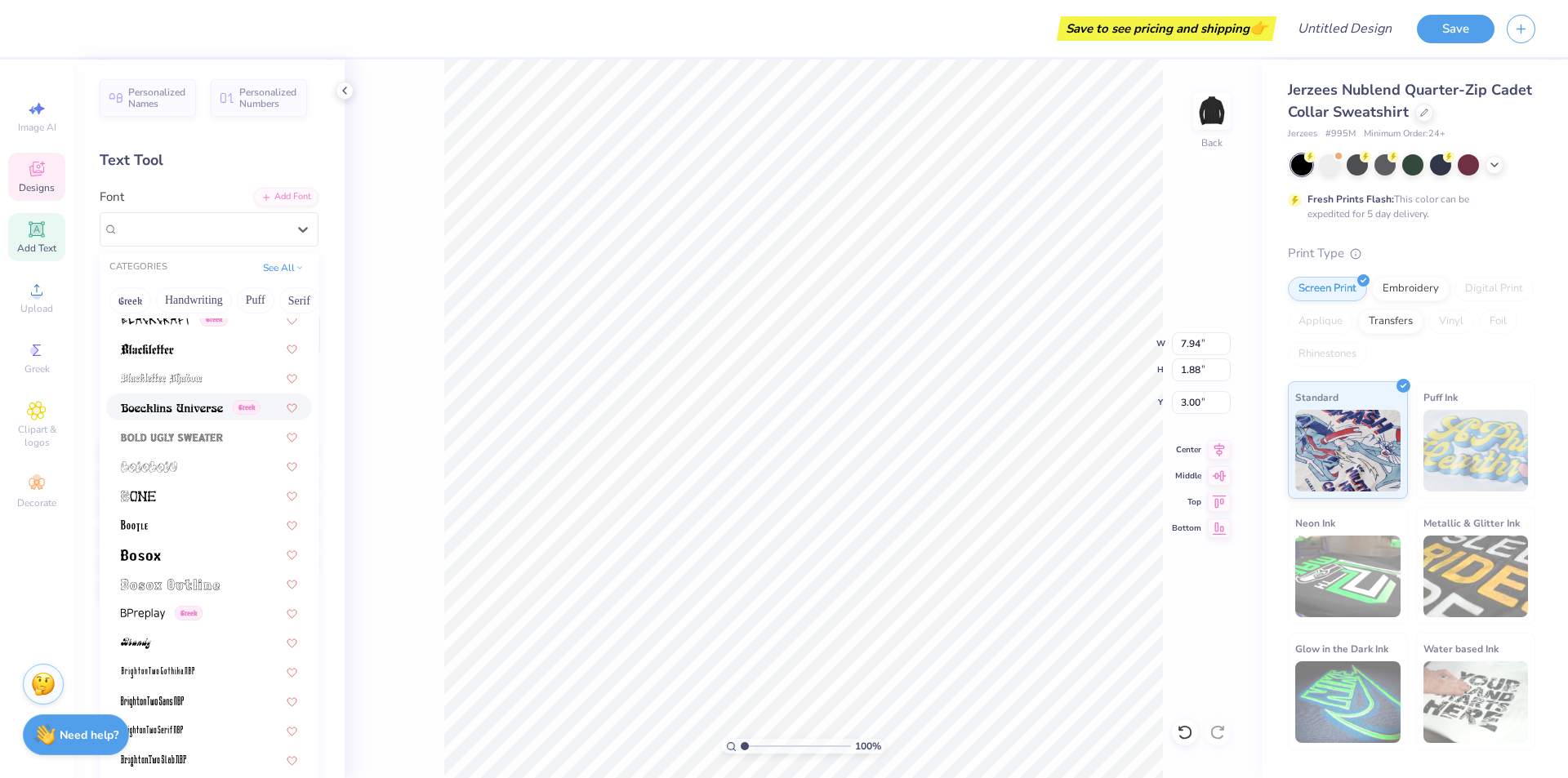
click at [182, 410] on img at bounding box center [172, 408] width 102 height 12
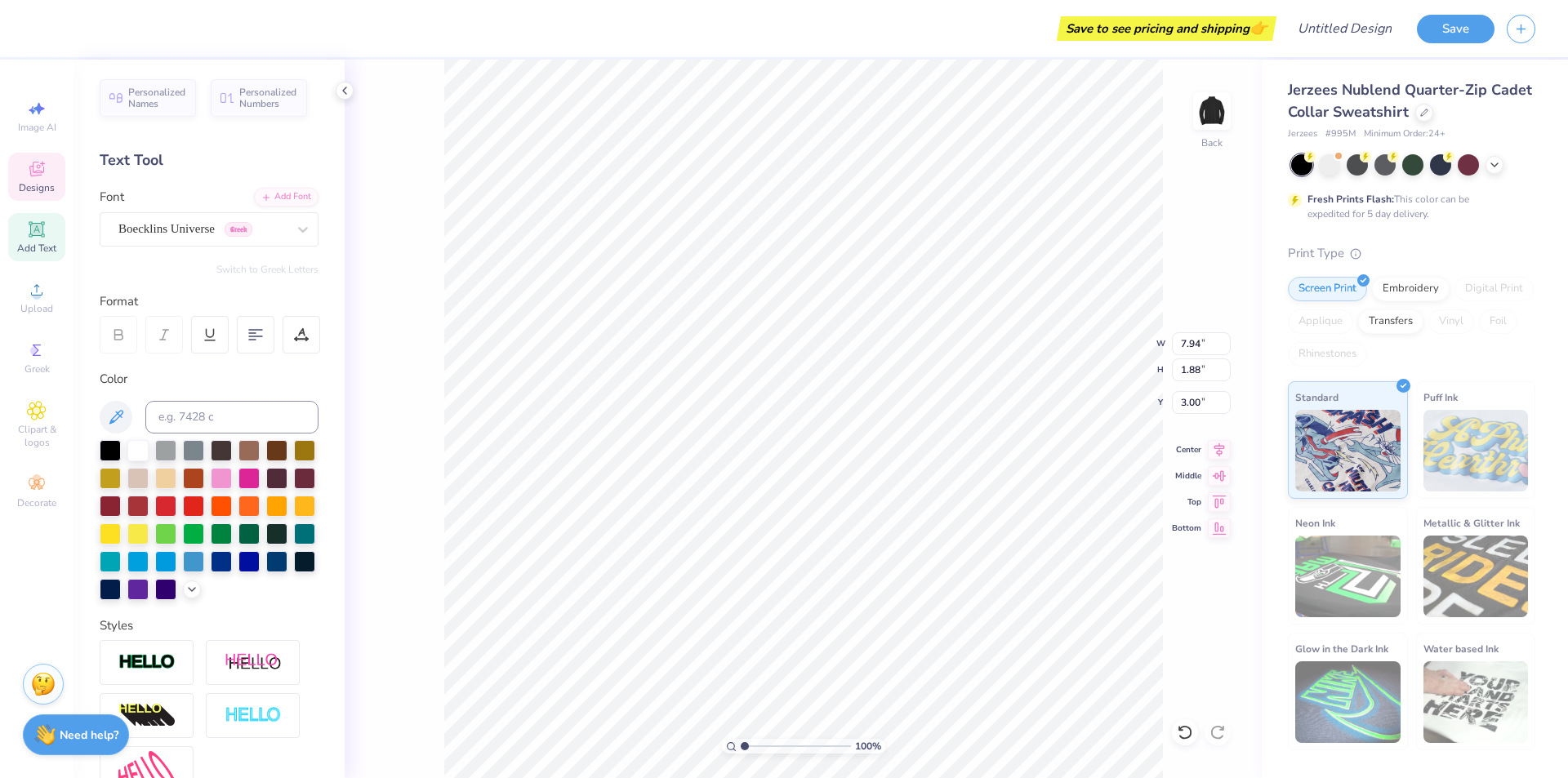
scroll to position [16, 7]
click at [204, 501] on div at bounding box center [193, 505] width 22 height 22
drag, startPoint x: 1184, startPoint y: 720, endPoint x: 1169, endPoint y: 669, distance: 53.2
click at [1185, 720] on div at bounding box center [1184, 732] width 26 height 26
type input "2.77"
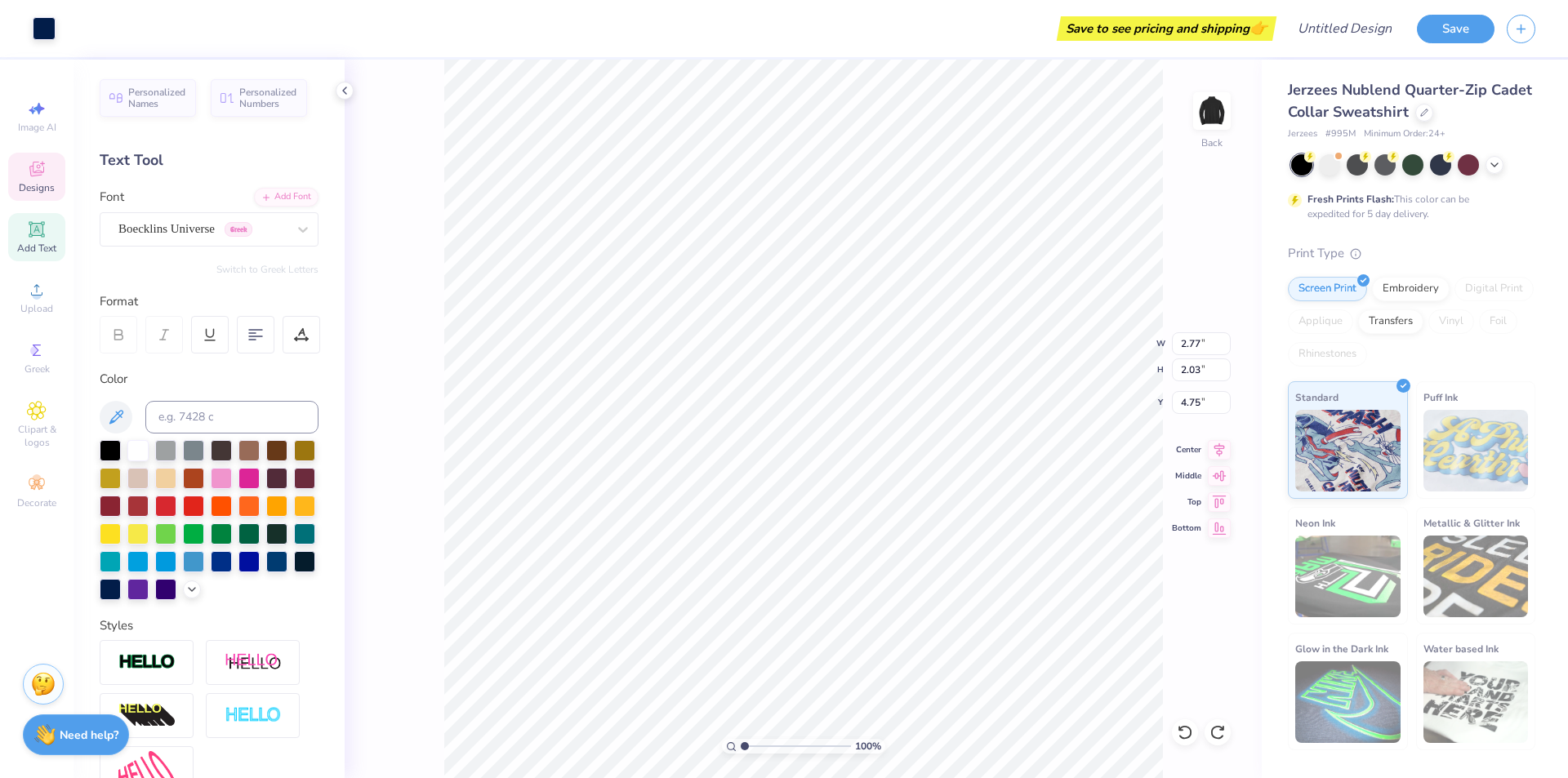
type input "2.03"
type input "4.75"
click at [204, 508] on div at bounding box center [193, 505] width 22 height 22
drag, startPoint x: 1176, startPoint y: 729, endPoint x: 1174, endPoint y: 717, distance: 12.2
click at [1178, 729] on div at bounding box center [1184, 732] width 26 height 26
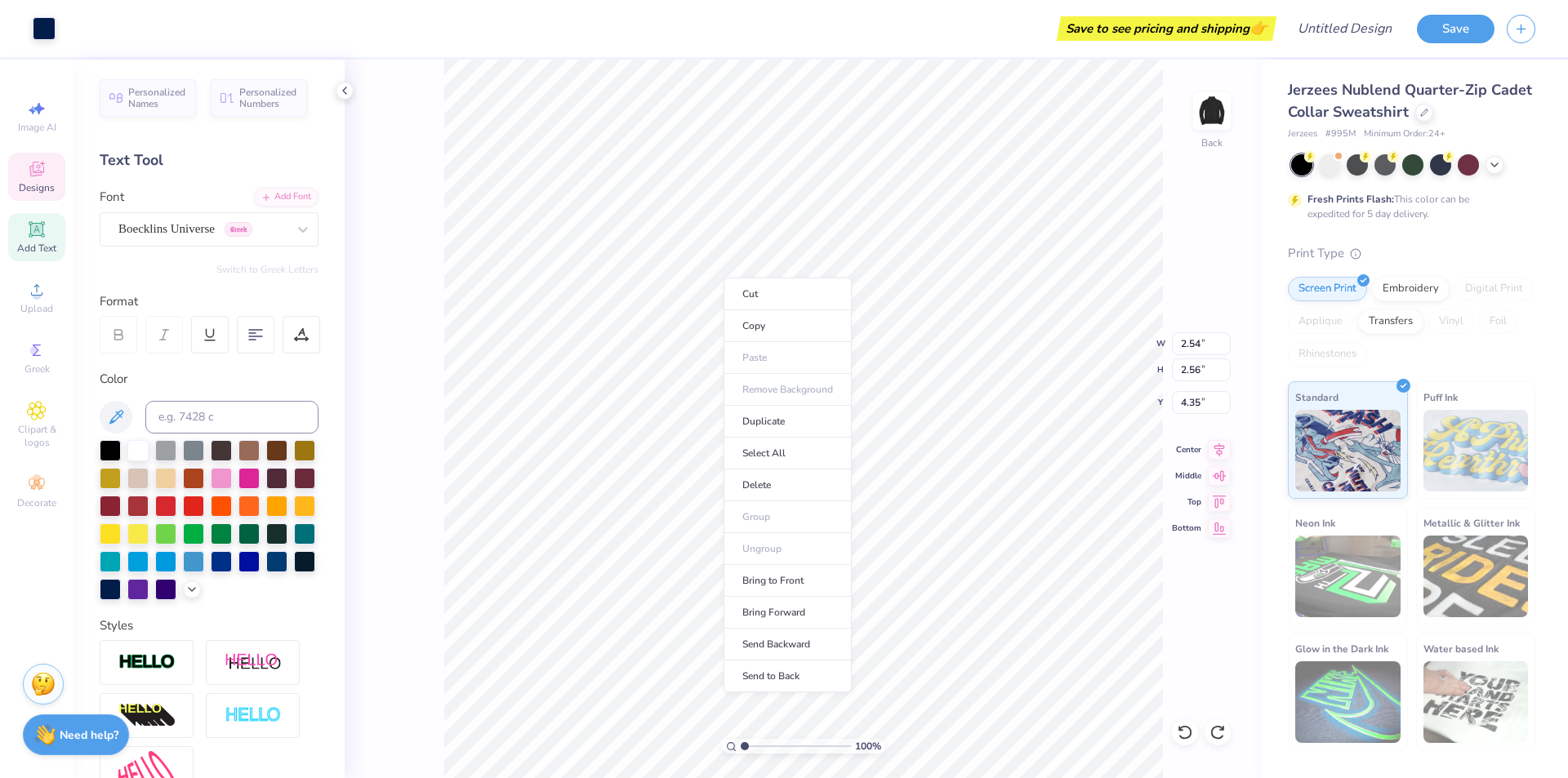
click at [376, 395] on div "100 % Back W 2.54 2.54 " H 2.56 2.56 " Y 4.35 4.35 " Center Middle Top Bottom" at bounding box center [803, 418] width 917 height 719
click at [722, 277] on div "Cut Copy Paste Remove Background Duplicate Select All Delete Group Ungroup Brin…" at bounding box center [786, 484] width 128 height 415
click at [1186, 728] on icon at bounding box center [1184, 732] width 14 height 15
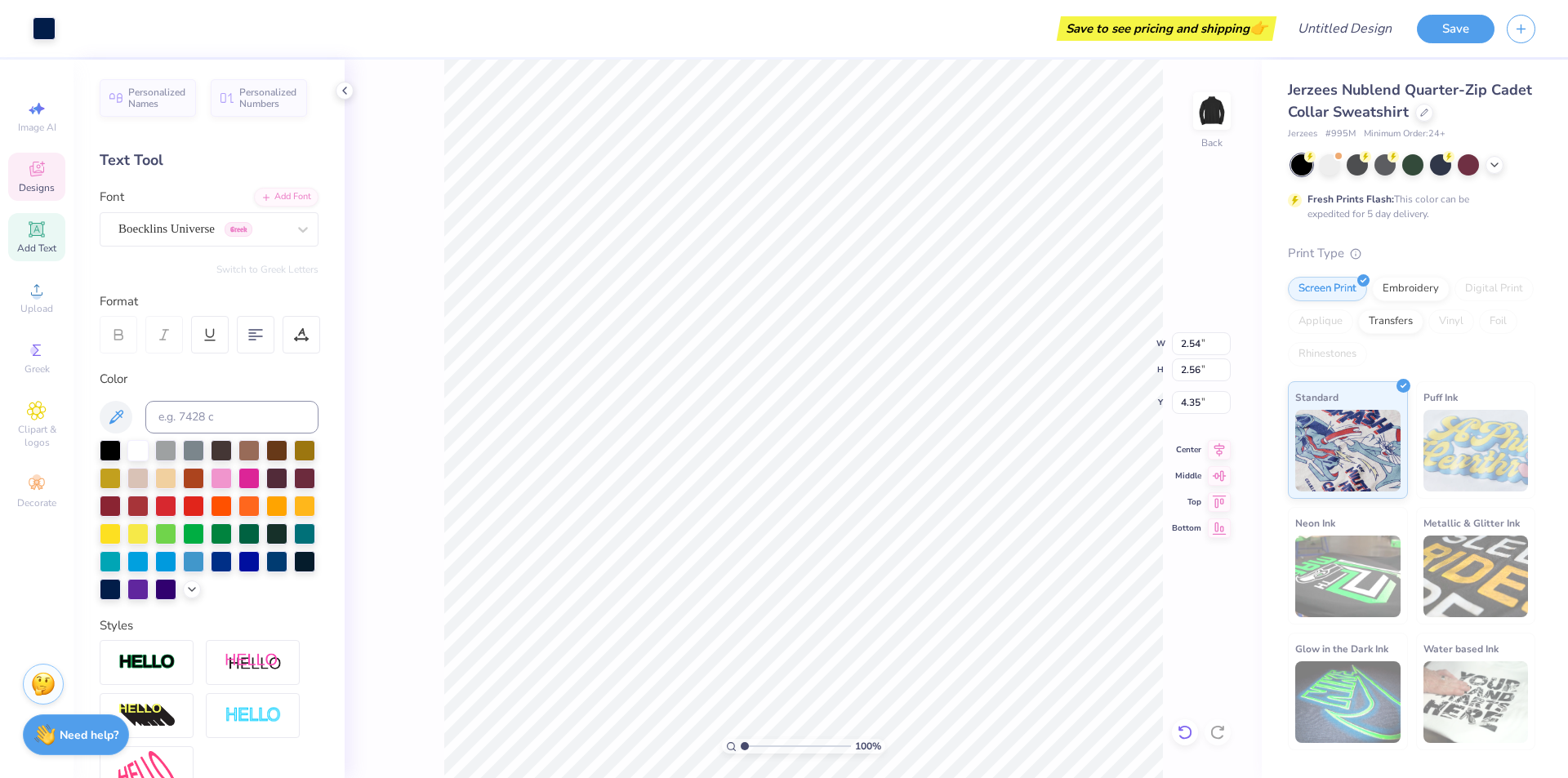
type input "6.74"
click at [204, 504] on div at bounding box center [193, 505] width 22 height 22
click at [1195, 736] on div at bounding box center [1184, 732] width 26 height 26
type input "4.18"
click at [1175, 720] on div "100 % Back W 2.54 2.54 " H 2.56 2.56 " Y 4.18 4.18 " Center Middle Top Bottom" at bounding box center [803, 418] width 917 height 719
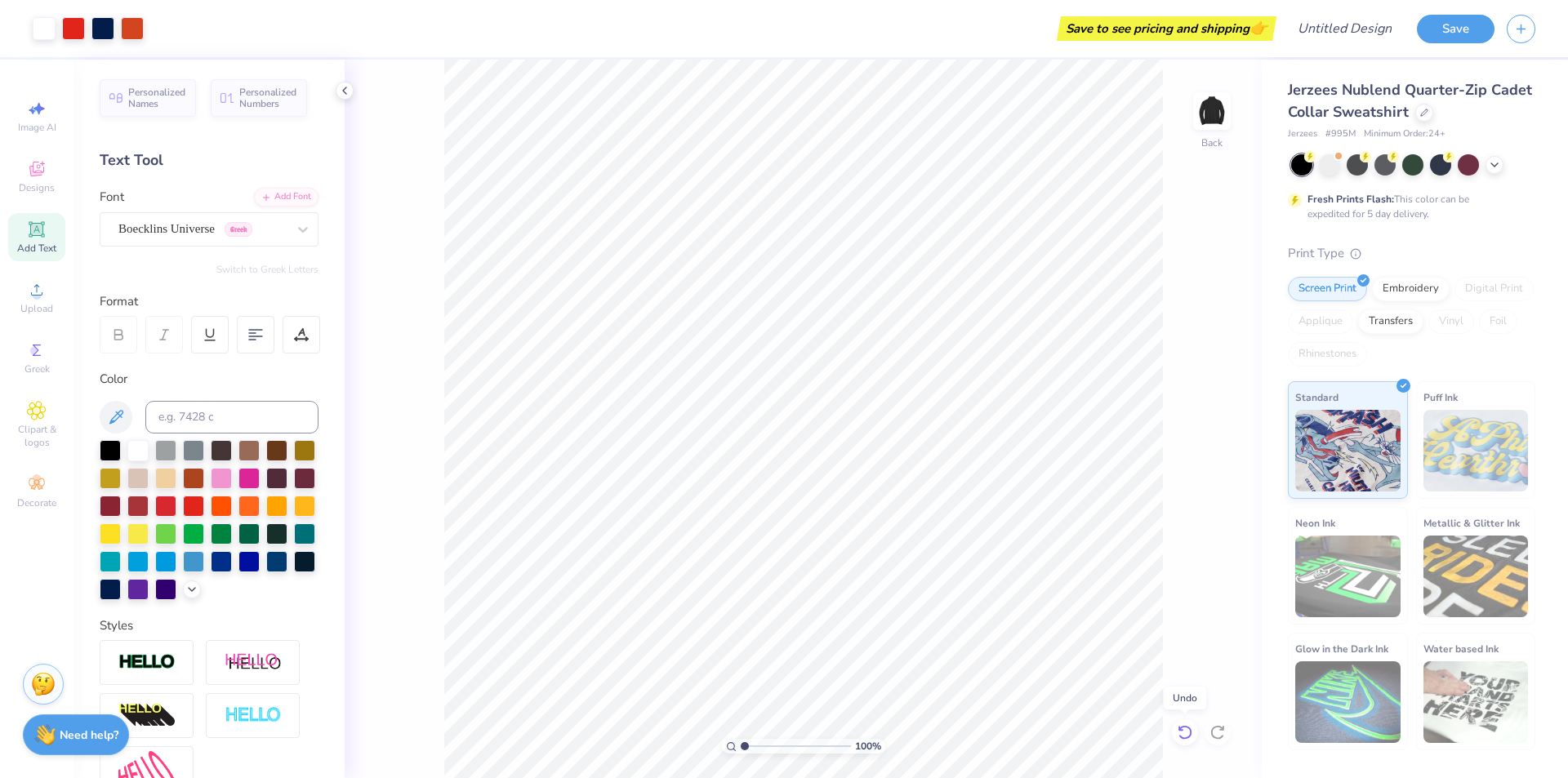
click at [1186, 731] on icon at bounding box center [1184, 732] width 17 height 17
click at [1181, 730] on icon at bounding box center [1180, 728] width 3 height 3
click at [1181, 729] on icon at bounding box center [1184, 732] width 17 height 17
type input "7.94"
type input "1.66"
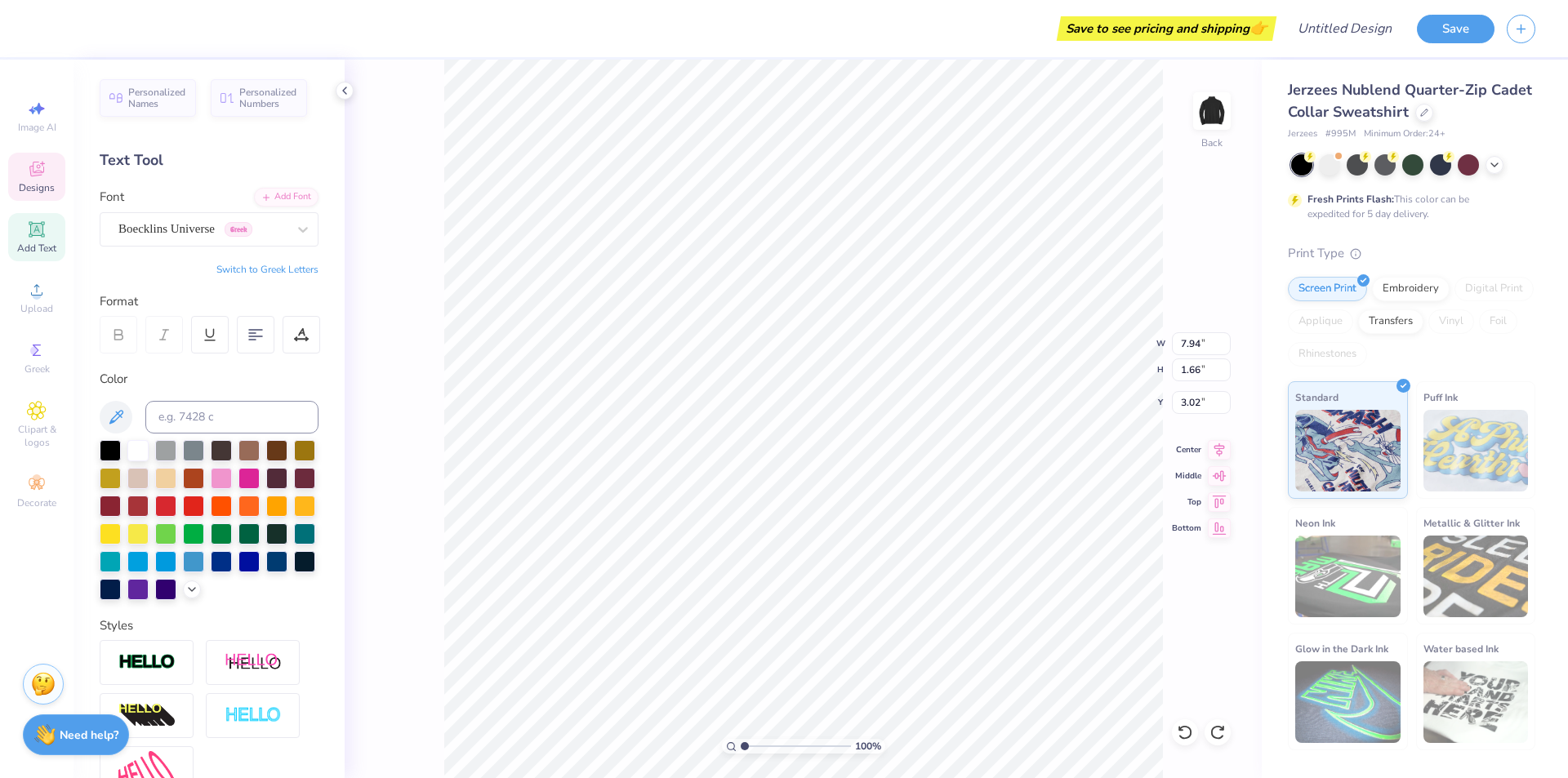
type input "3.02"
click at [1181, 723] on div at bounding box center [1184, 732] width 26 height 26
type input "4.98"
type input "7.98"
type input "5.76"
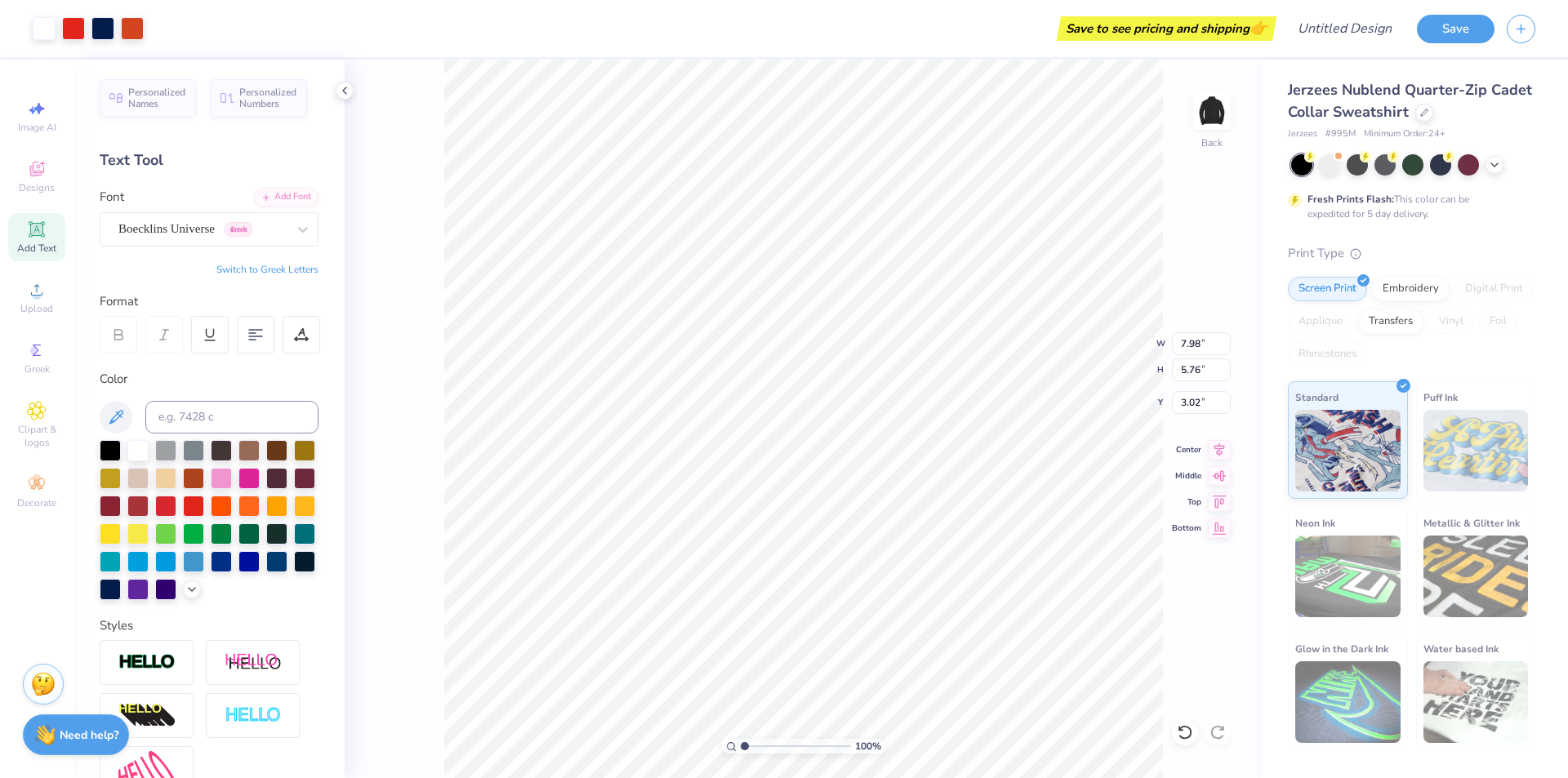
type input "4.73"
type input "3.42"
type input "0.80"
type input "5.51"
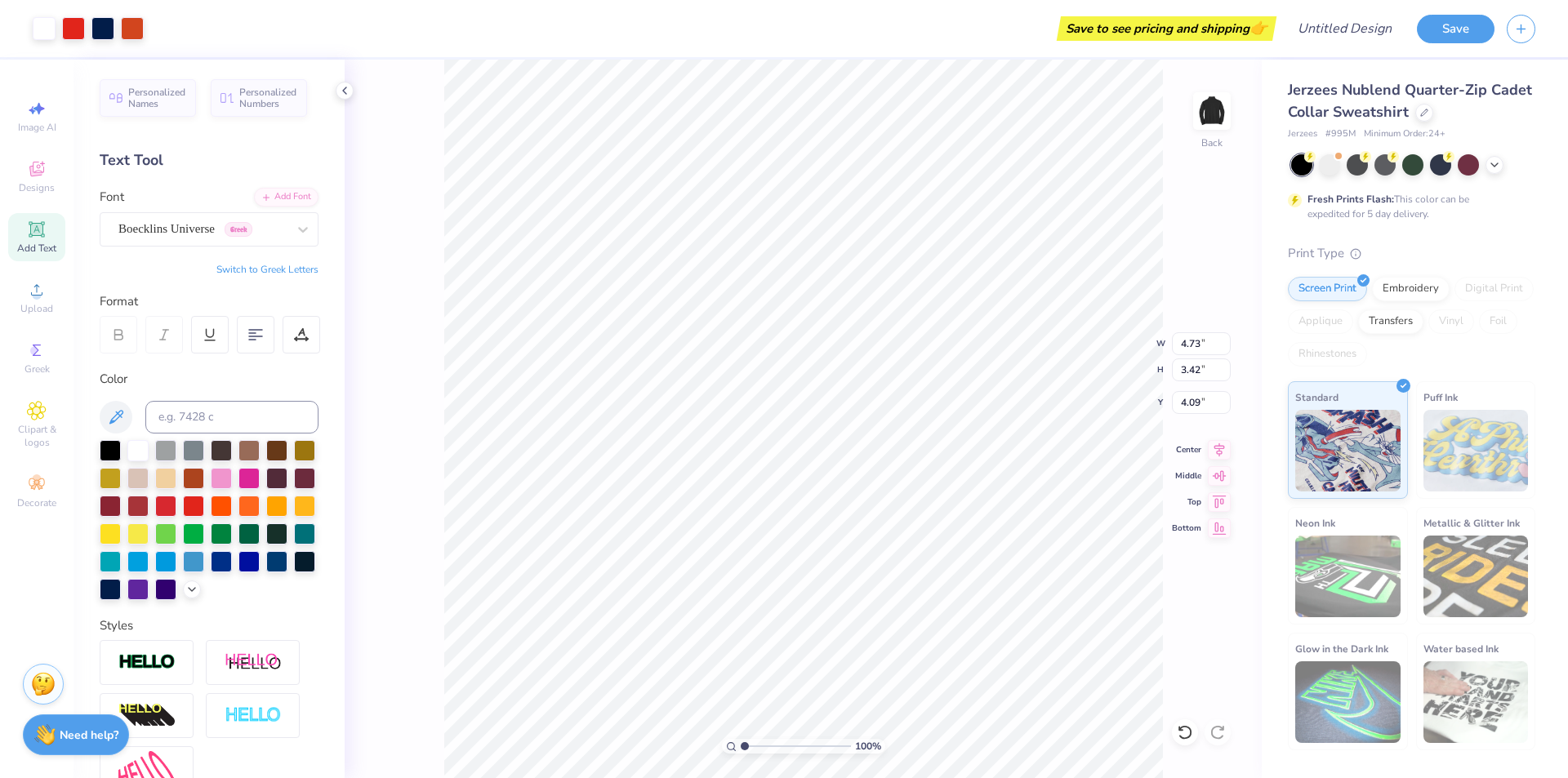
type input "4.73"
type input "3.42"
type input "4.00"
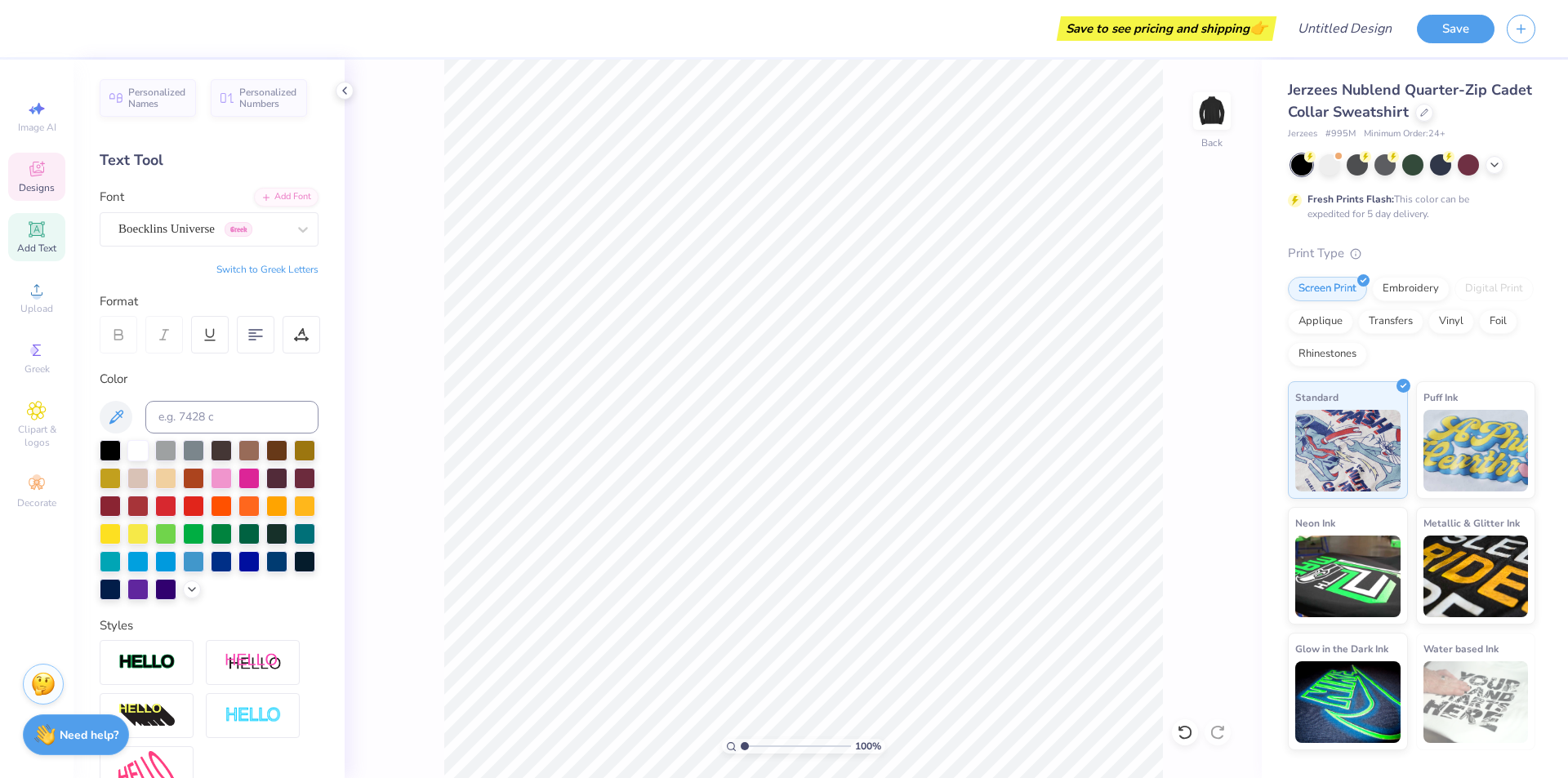
click at [45, 156] on div "Designs" at bounding box center [36, 177] width 57 height 48
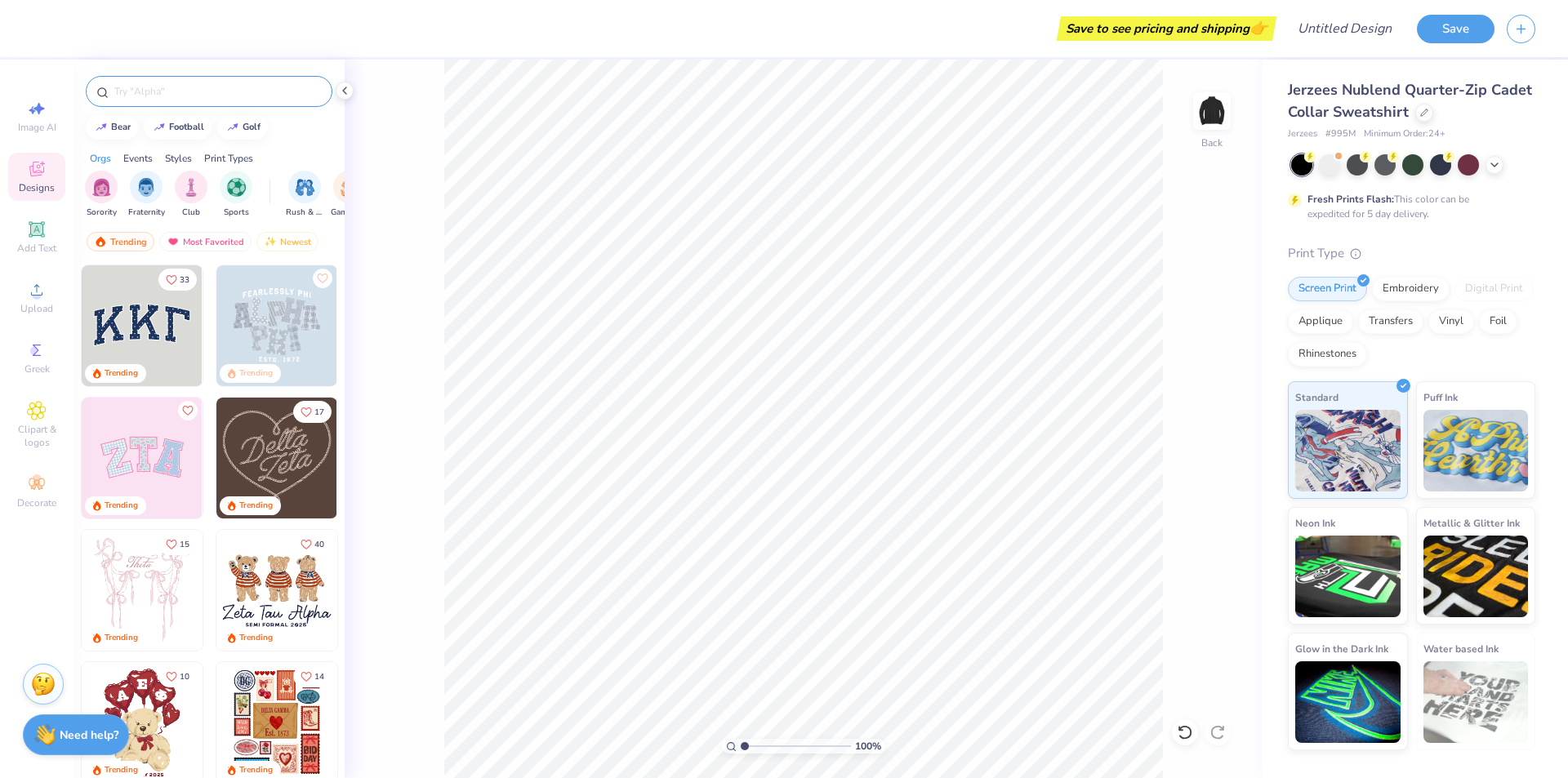
click at [167, 92] on body "Save to see pricing and shipping 👉 Design Title Save Image AI Designs Add Text …" at bounding box center [784, 389] width 1568 height 778
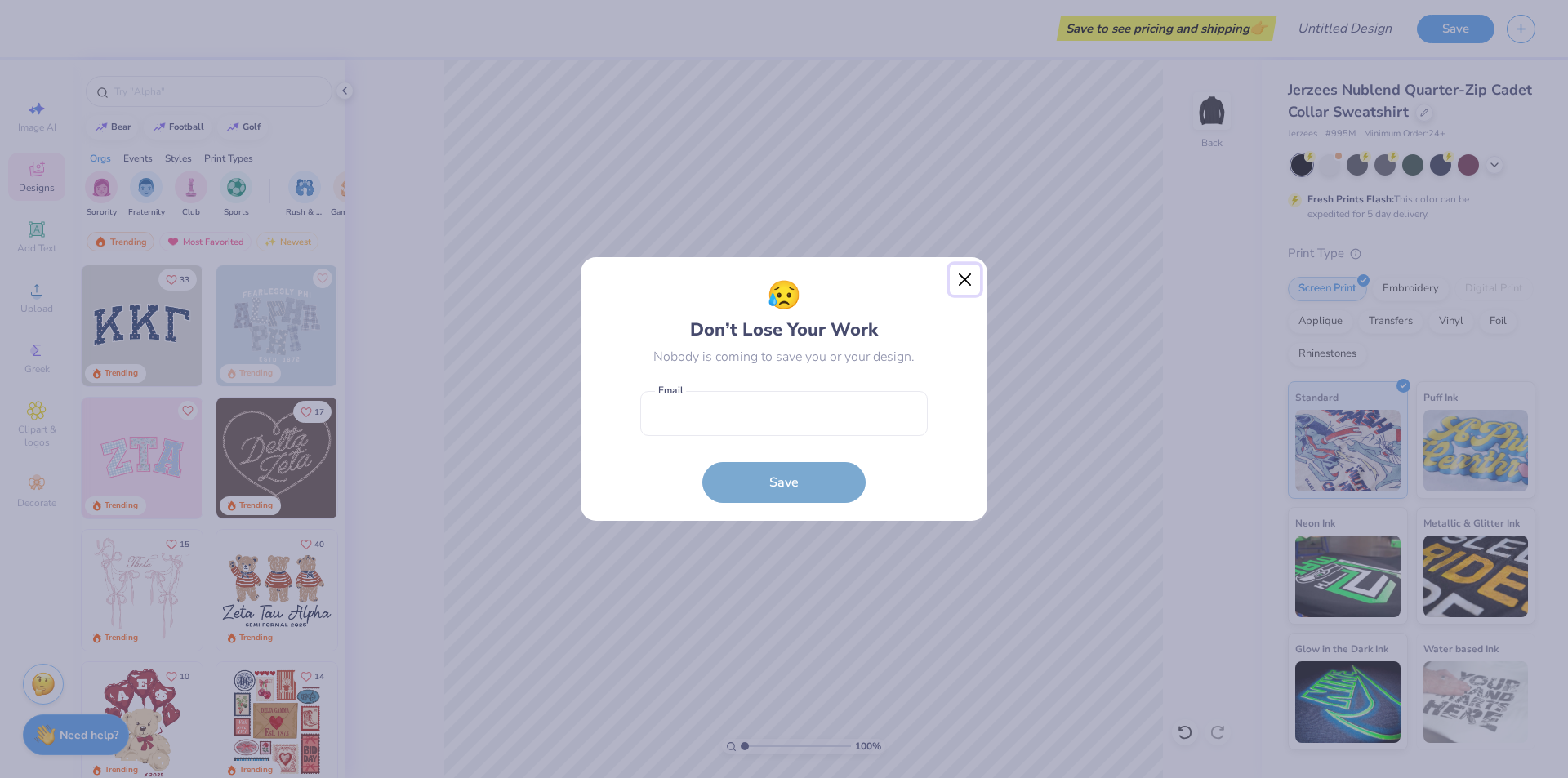
click at [957, 272] on button "Close" at bounding box center [964, 279] width 31 height 31
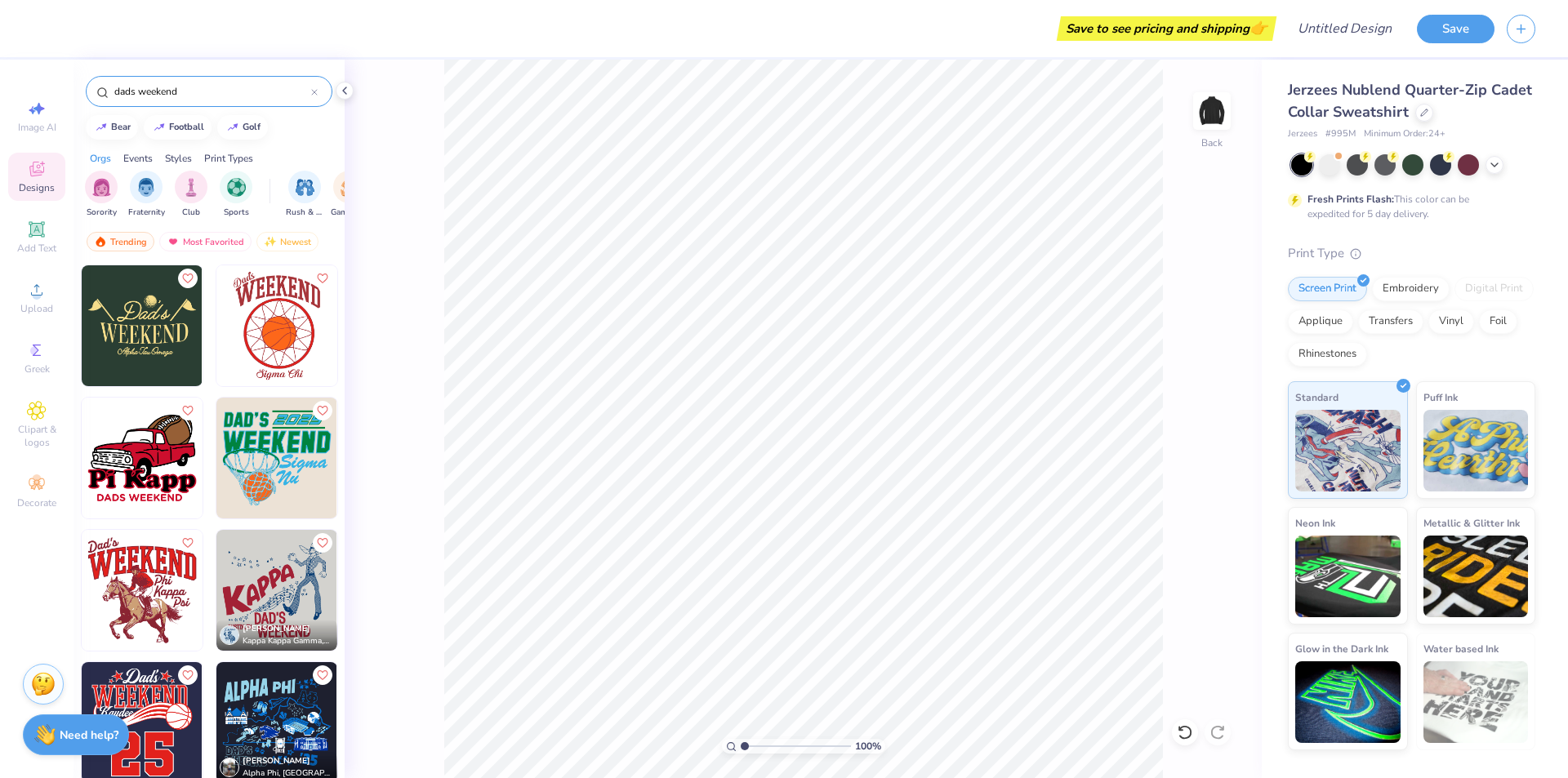
type input "dads weekend"
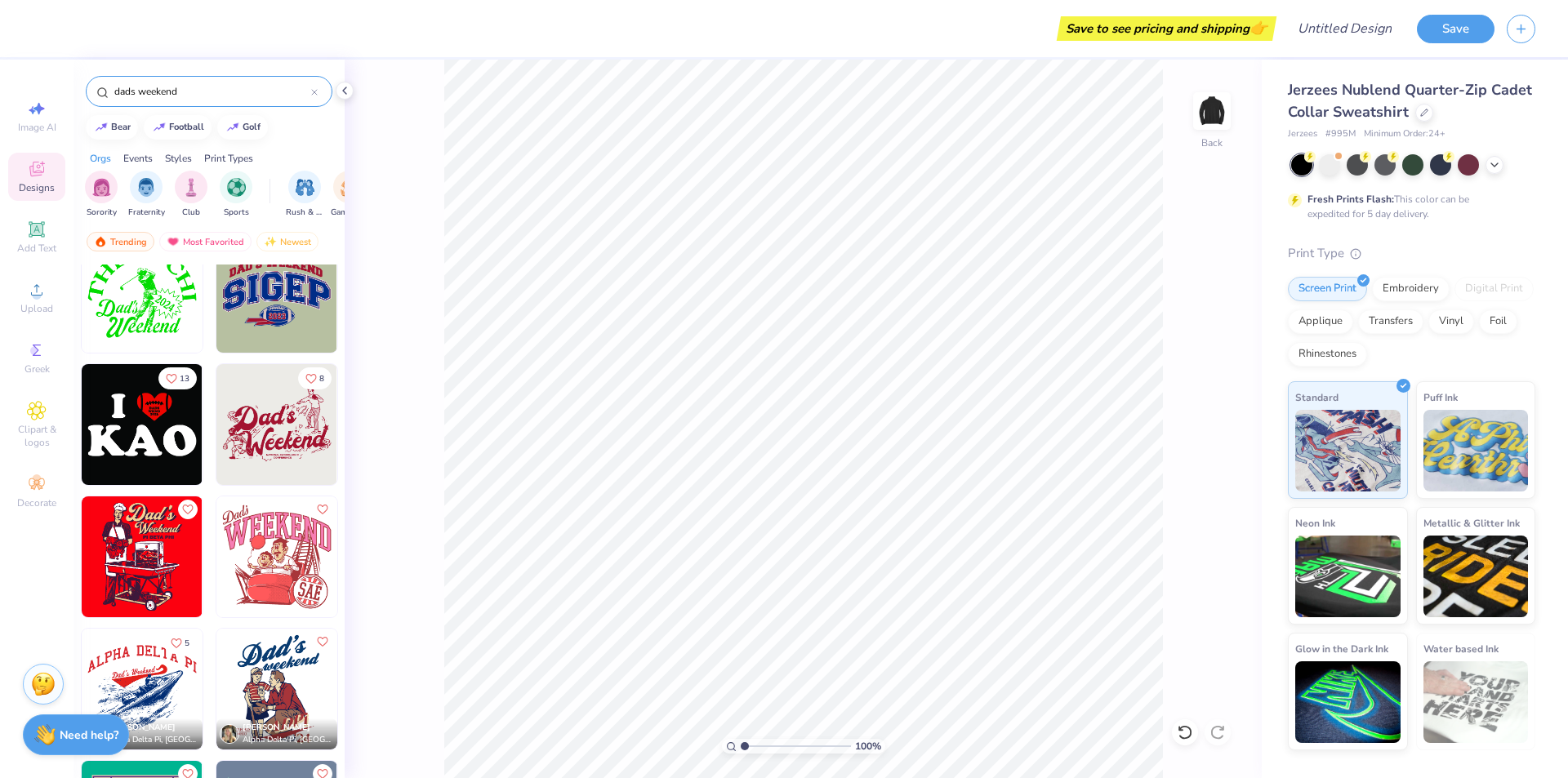
scroll to position [1225, 0]
click at [283, 439] on img at bounding box center [276, 423] width 121 height 121
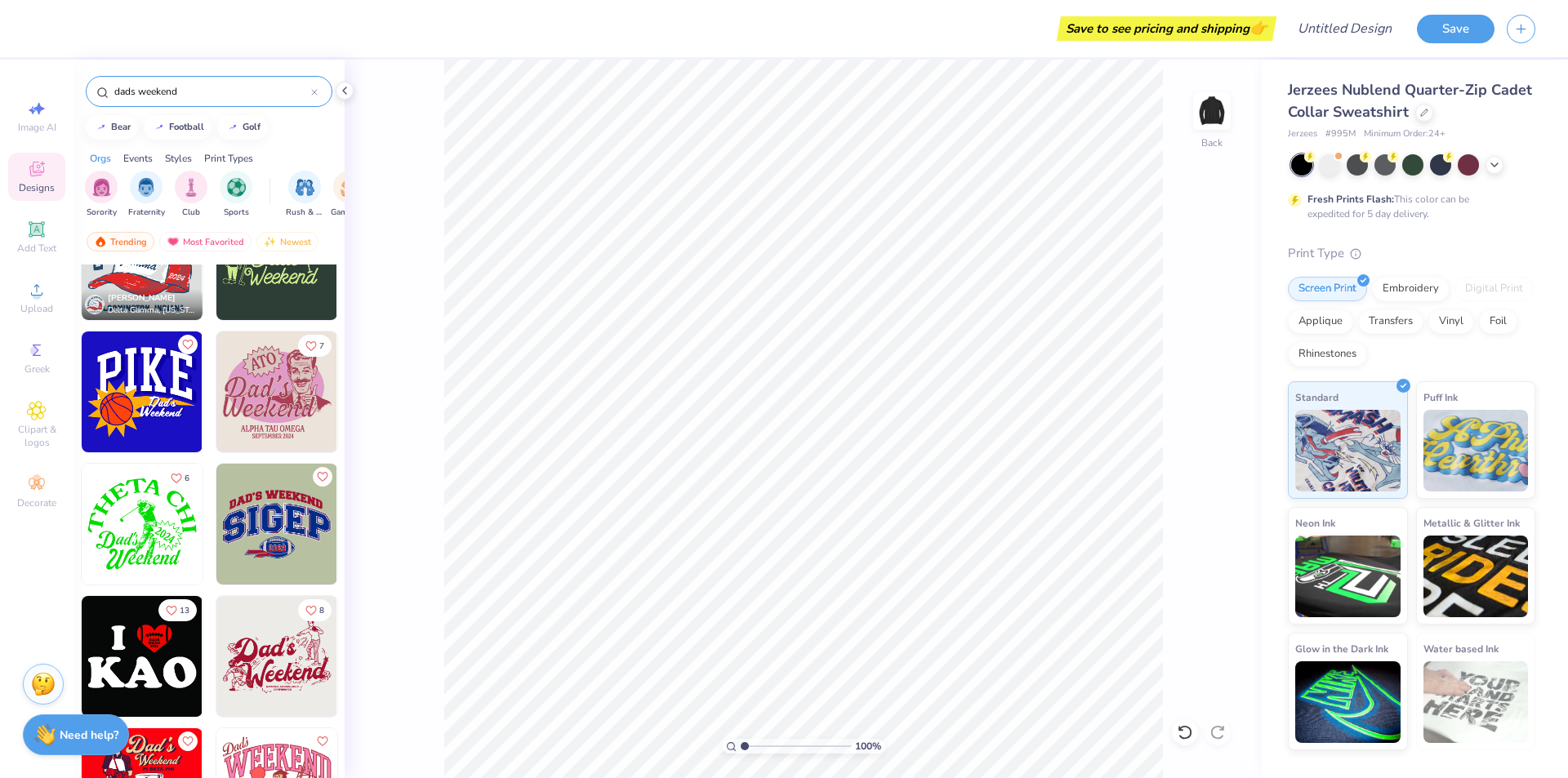
scroll to position [967, 0]
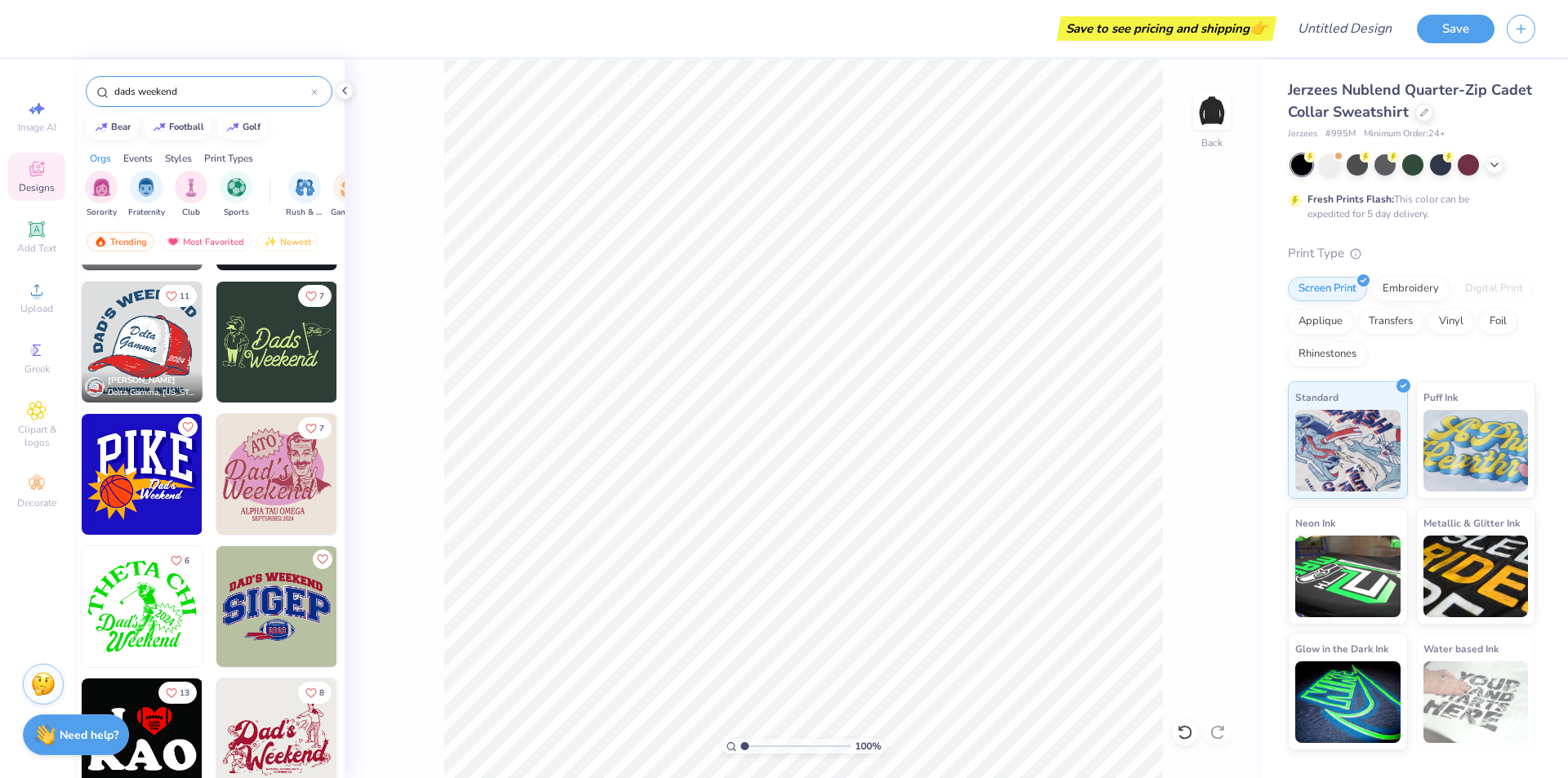
drag, startPoint x: 341, startPoint y: 704, endPoint x: 405, endPoint y: 478, distance: 234.9
click at [405, 477] on div "100 % Back" at bounding box center [803, 418] width 917 height 719
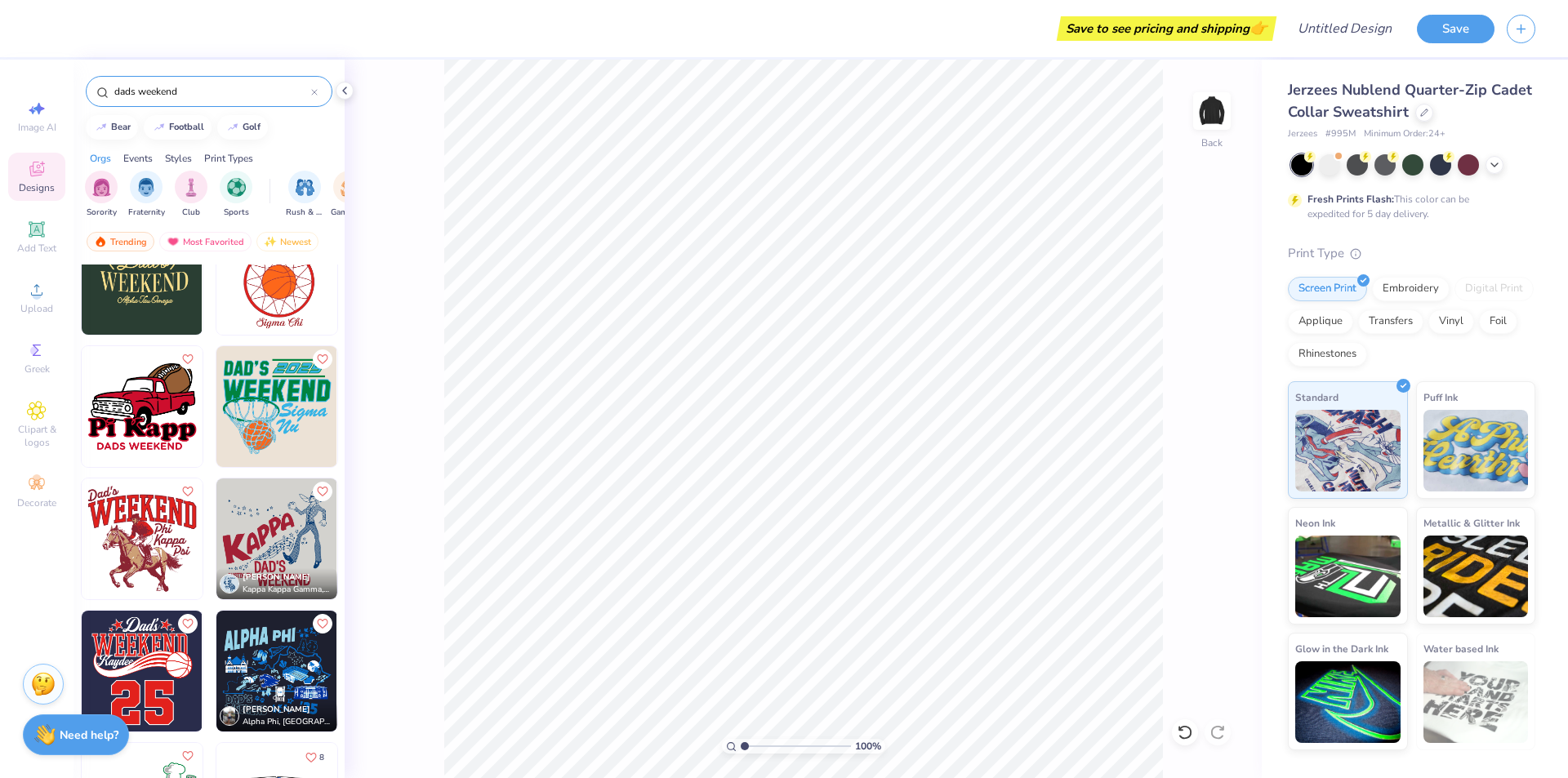
scroll to position [0, 0]
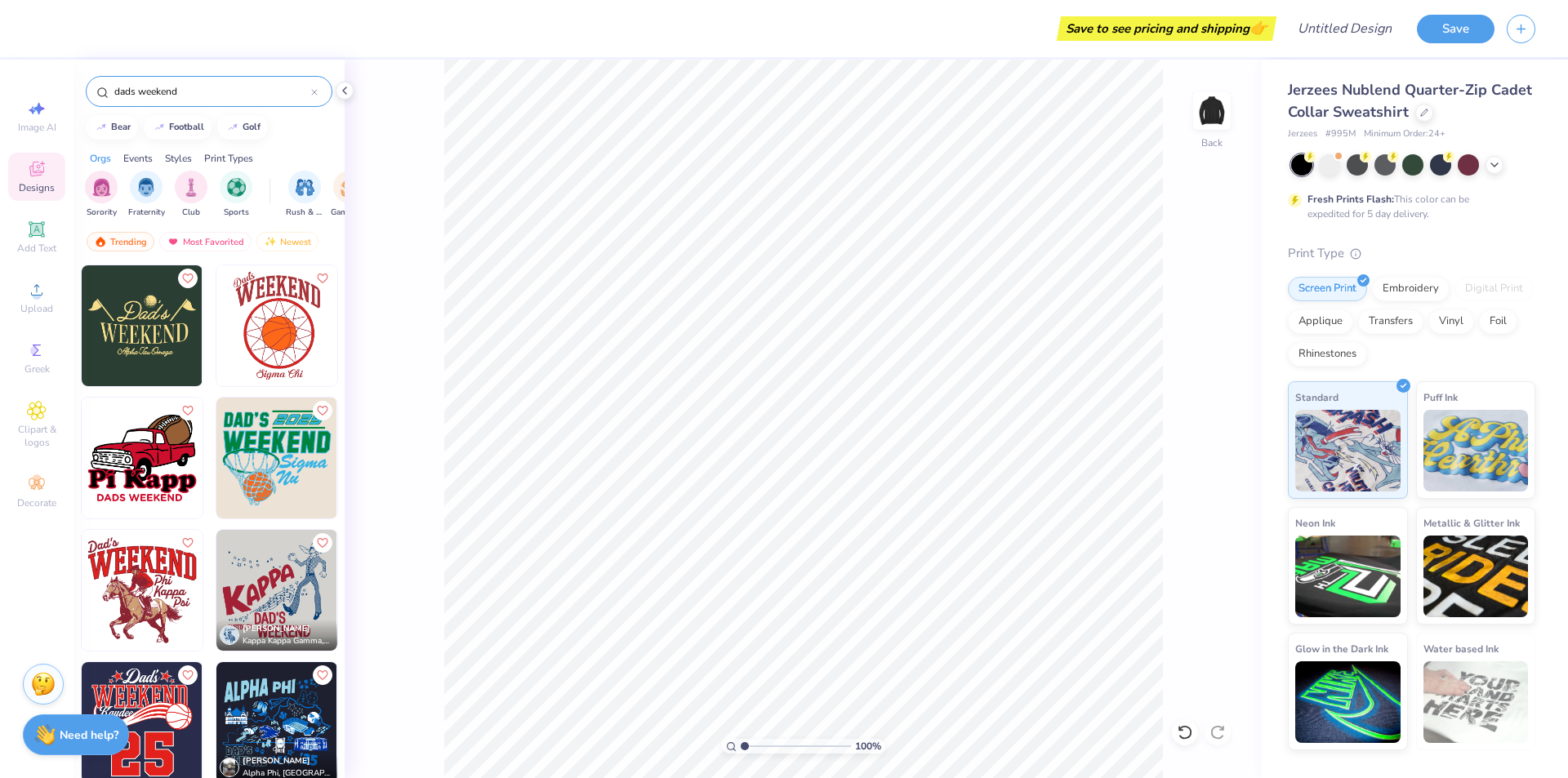
click at [159, 353] on img at bounding box center [142, 325] width 121 height 121
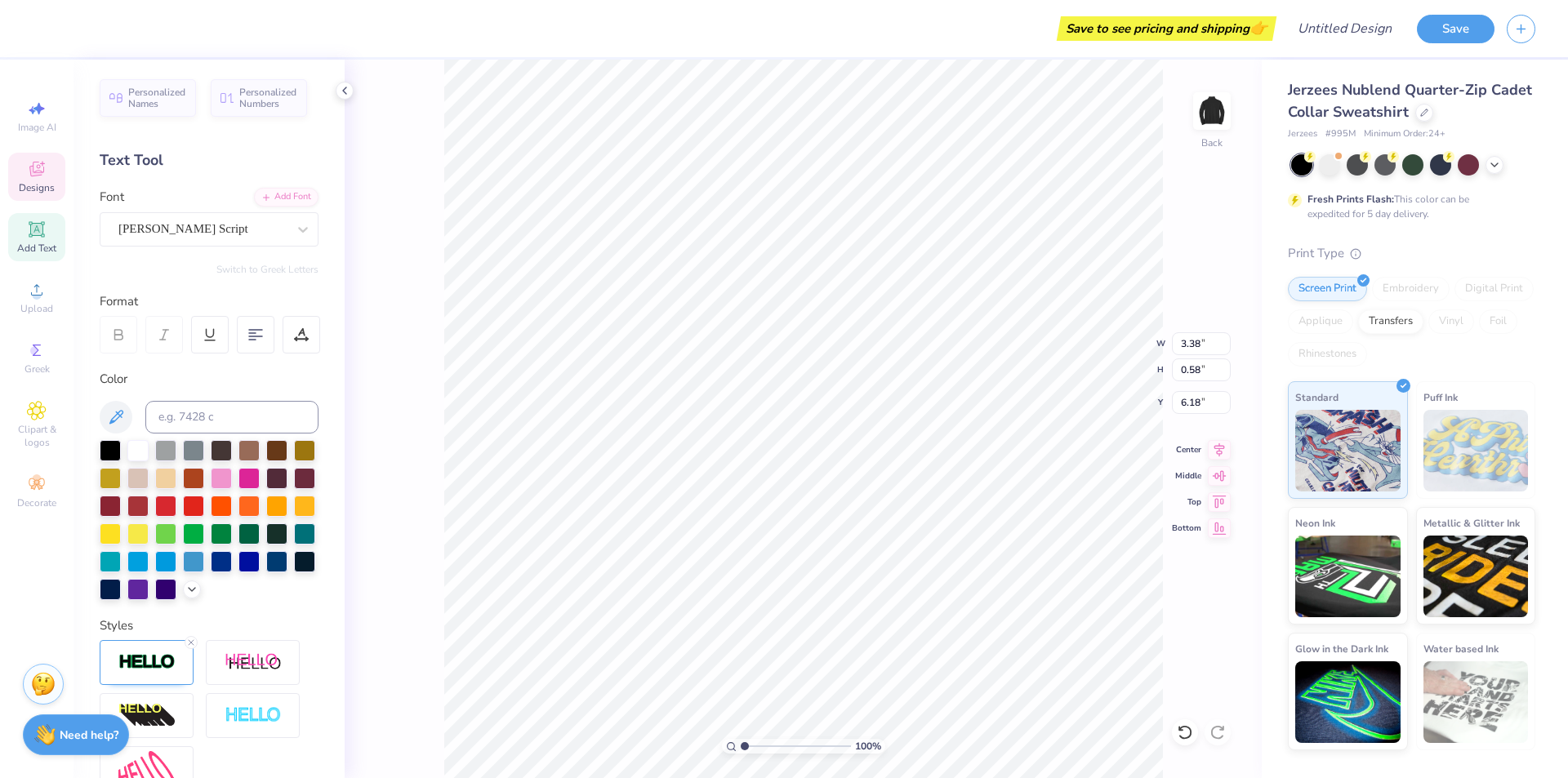
scroll to position [16, 8]
type textarea "A"
type textarea "P"
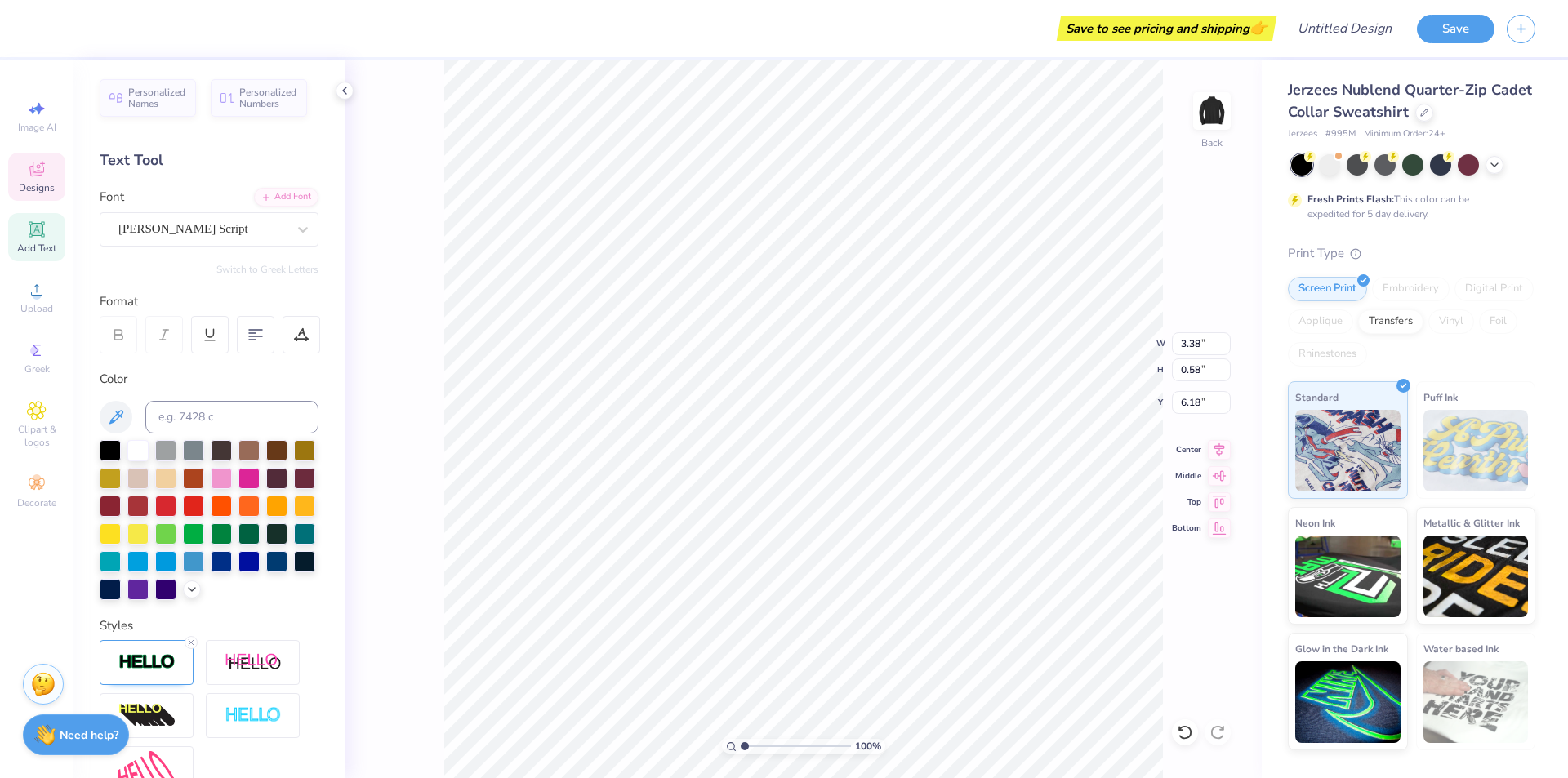
type textarea "Phi Kappa Psi"
type input "1.10"
type input "1.35"
type input "3.23"
type input "0.84"
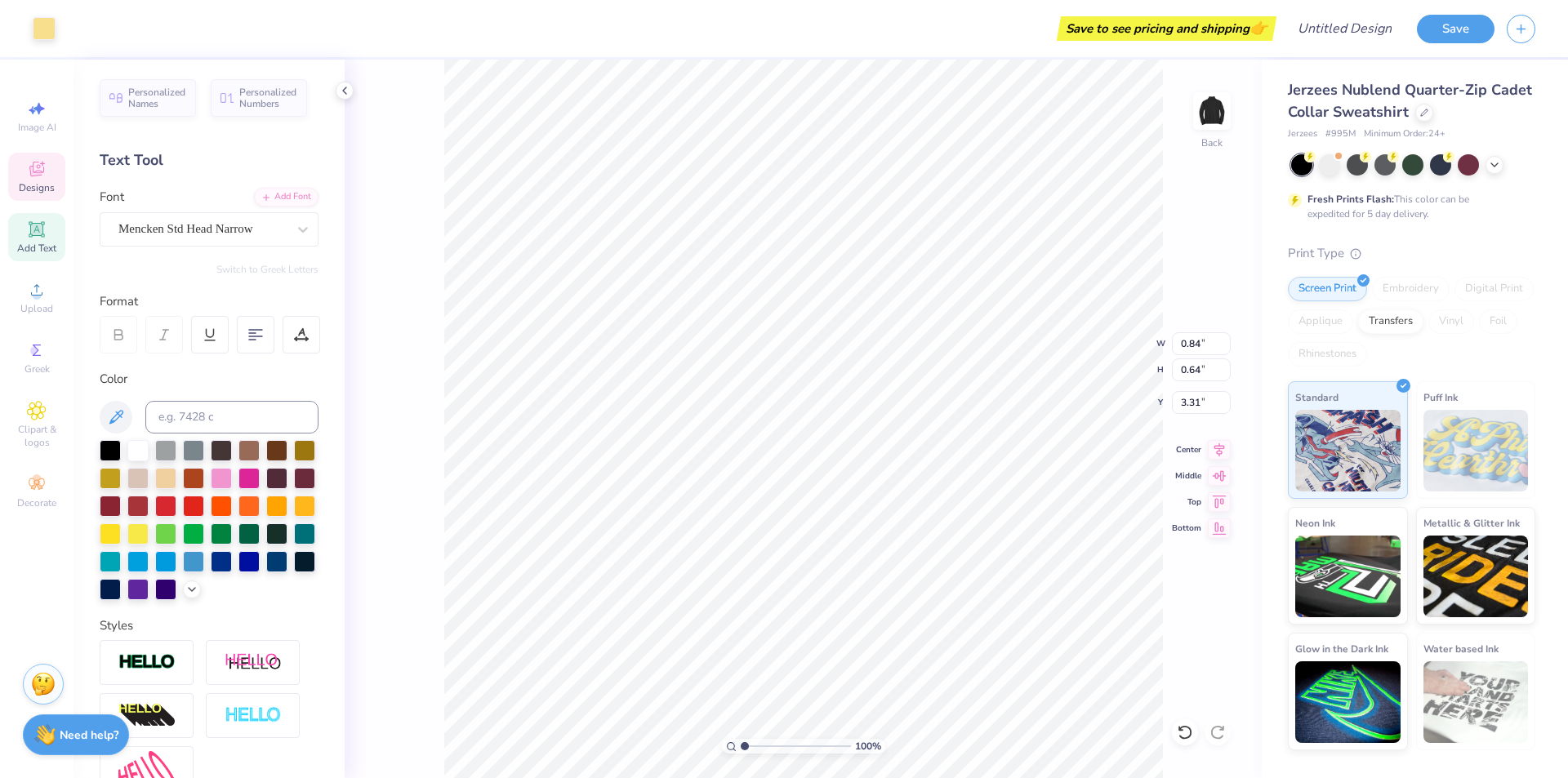
type input "0.64"
type input "3.31"
click at [294, 460] on div at bounding box center [305, 450] width 22 height 22
click at [121, 479] on div at bounding box center [110, 477] width 22 height 22
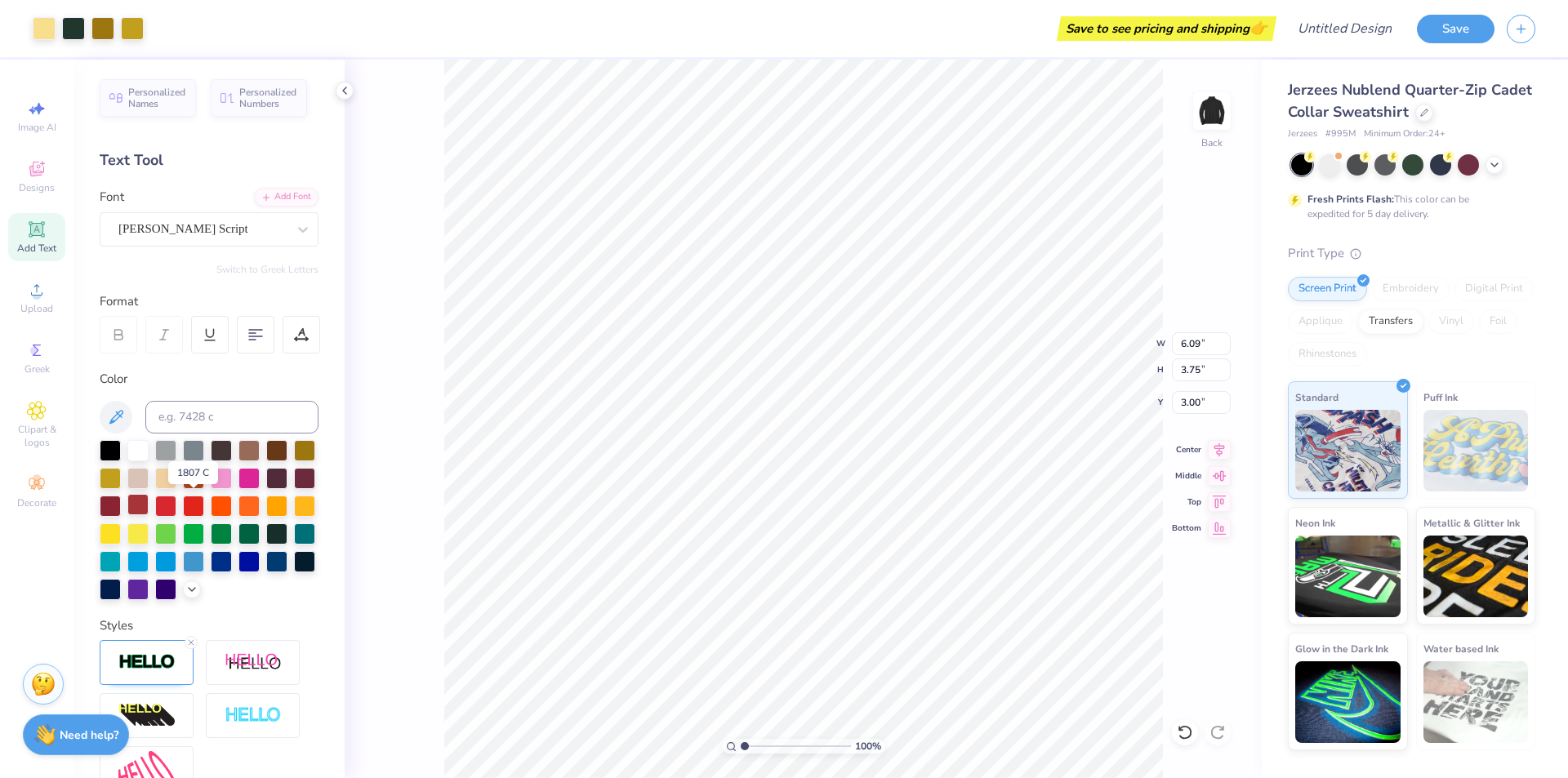
click at [149, 502] on div at bounding box center [138, 505] width 22 height 22
click at [294, 460] on div at bounding box center [305, 450] width 22 height 22
click at [408, 232] on div "100 % Back W 6.09 6.09 " H 3.75 3.75 " Y 3.00 3.00 " Center Middle Top Bottom" at bounding box center [803, 418] width 917 height 719
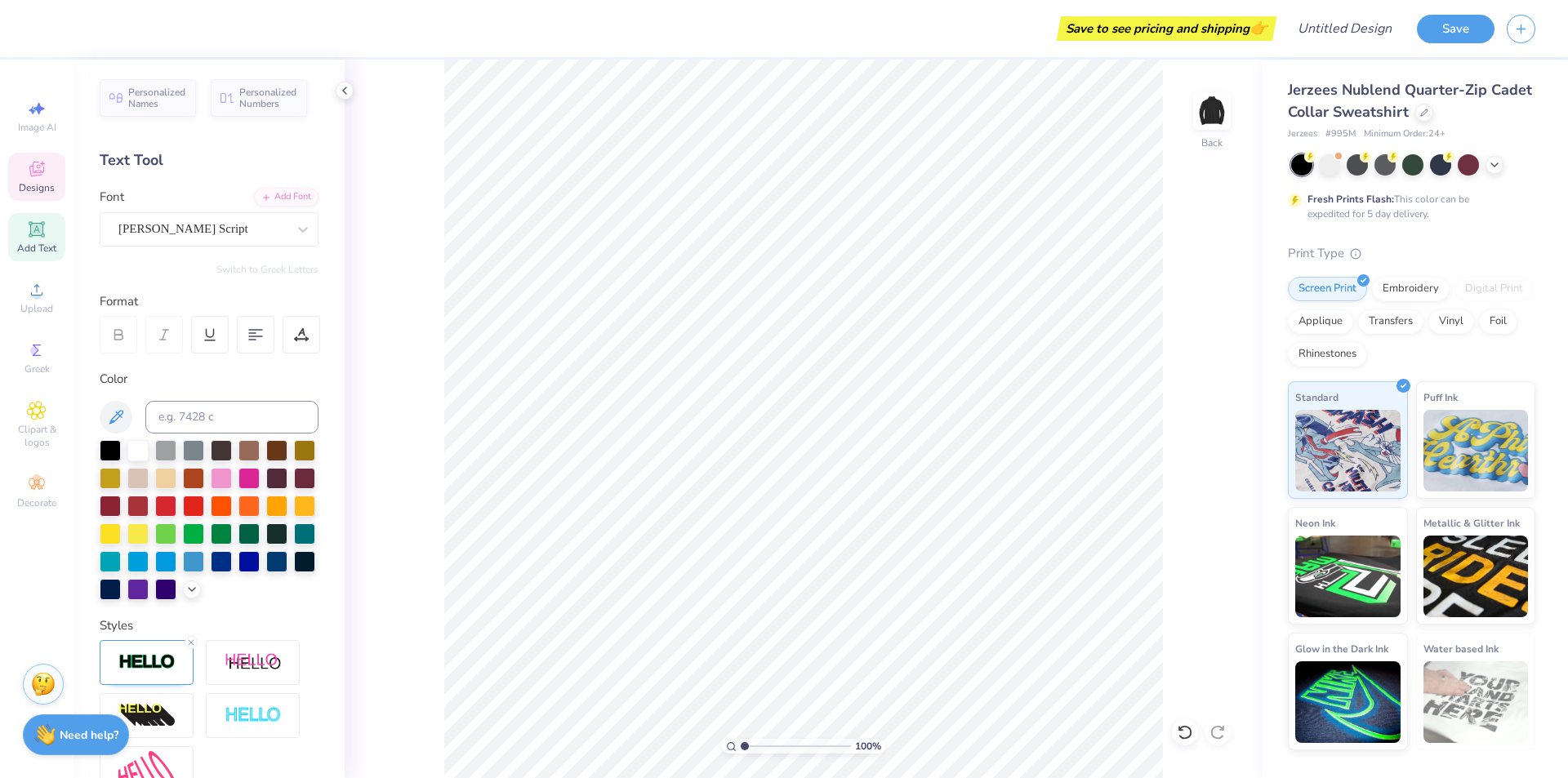
click at [42, 188] on span "Designs" at bounding box center [36, 187] width 36 height 13
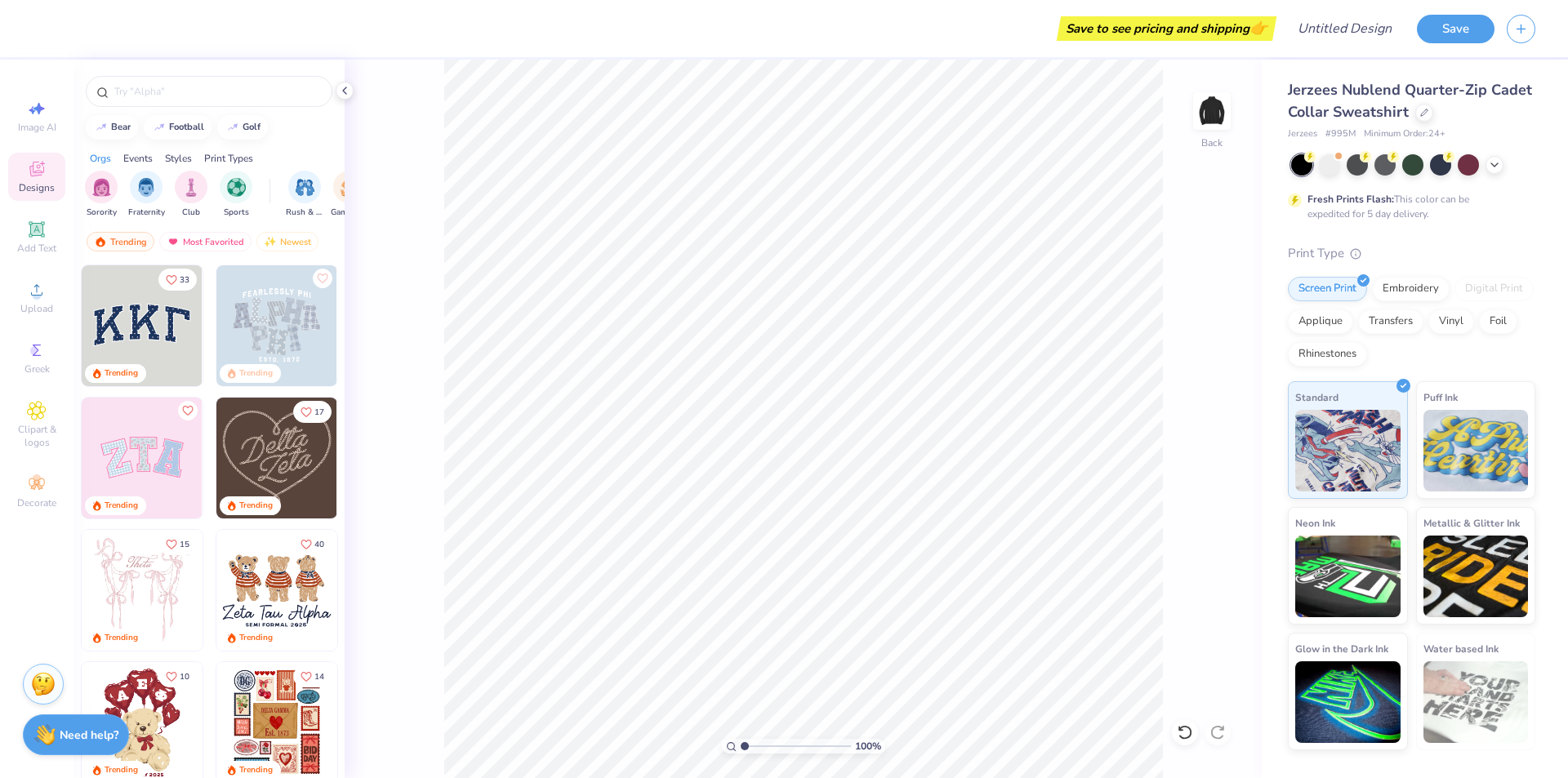
click at [187, 66] on div at bounding box center [209, 87] width 271 height 55
click at [195, 85] on input "text" at bounding box center [217, 91] width 209 height 17
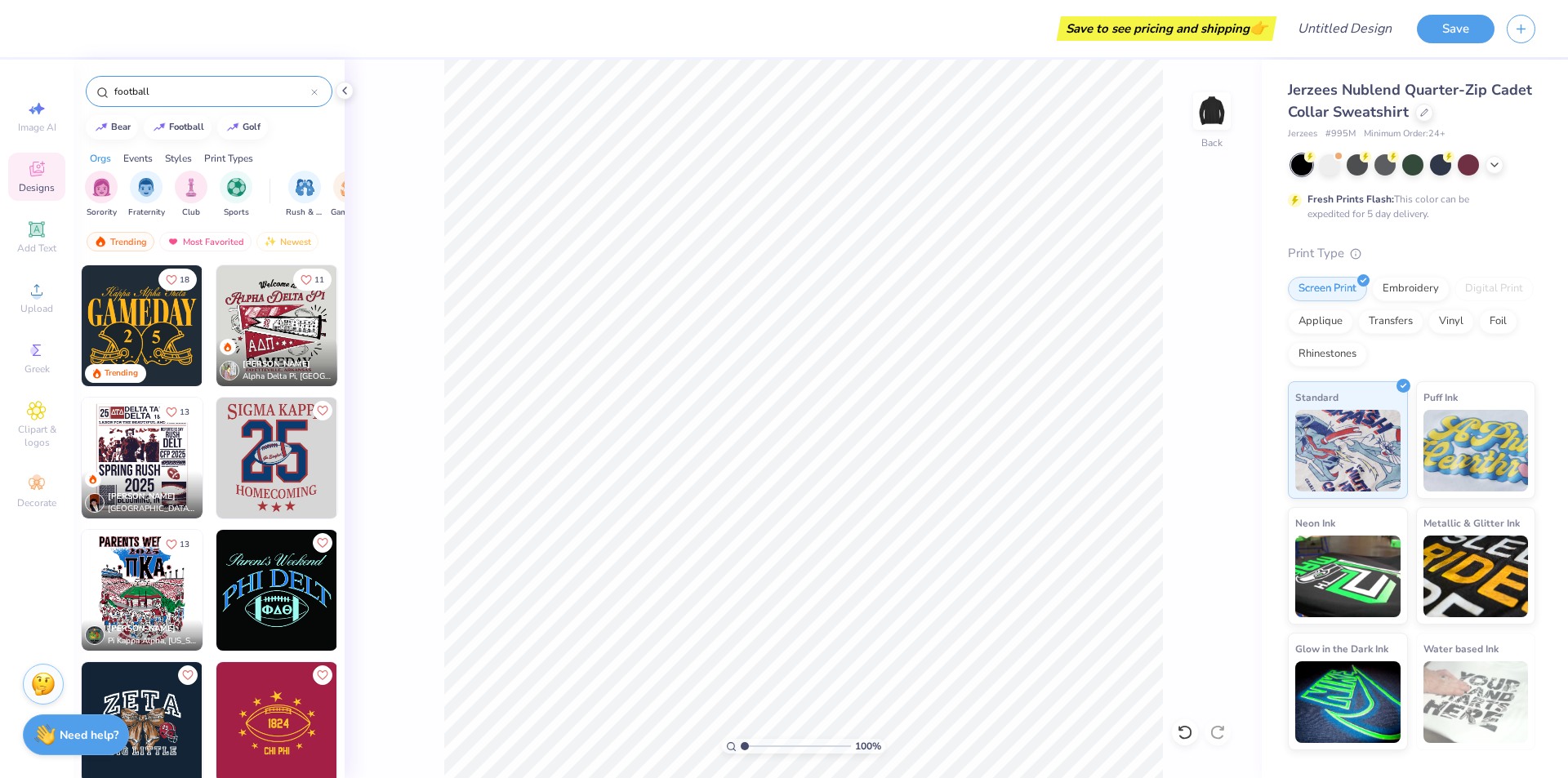
type input "football"
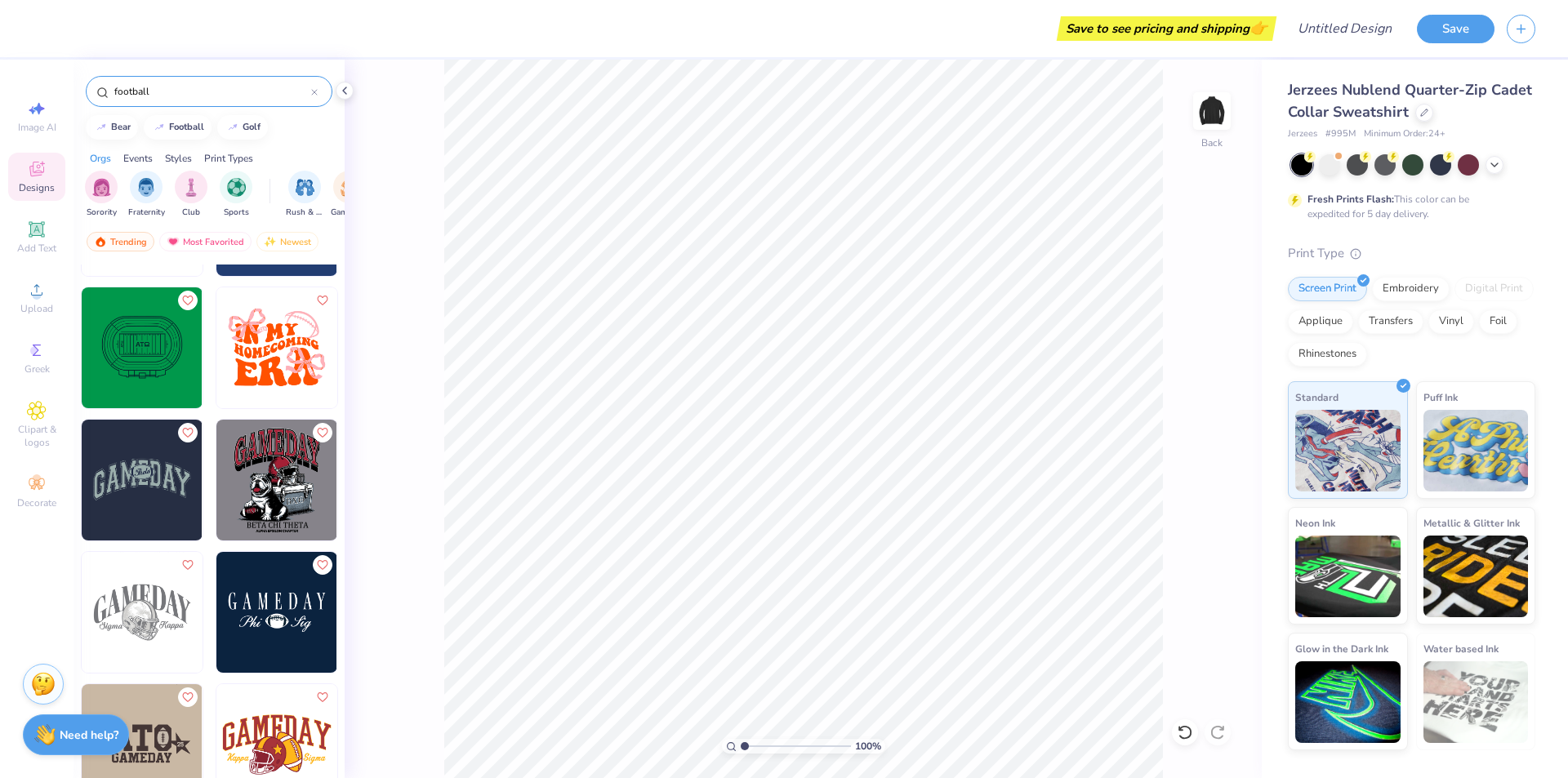
scroll to position [653, 0]
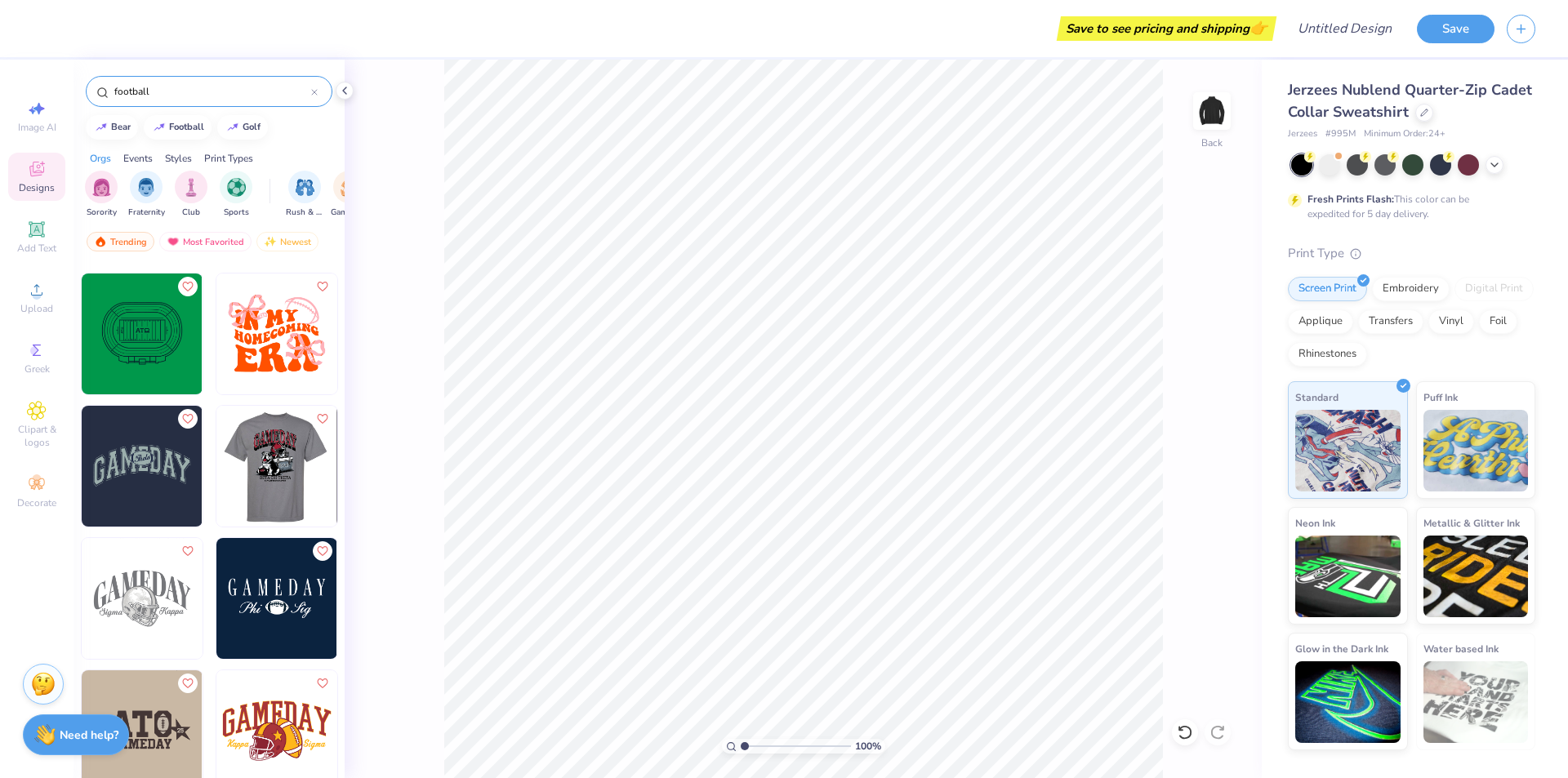
click at [216, 487] on img at bounding box center [156, 465] width 121 height 121
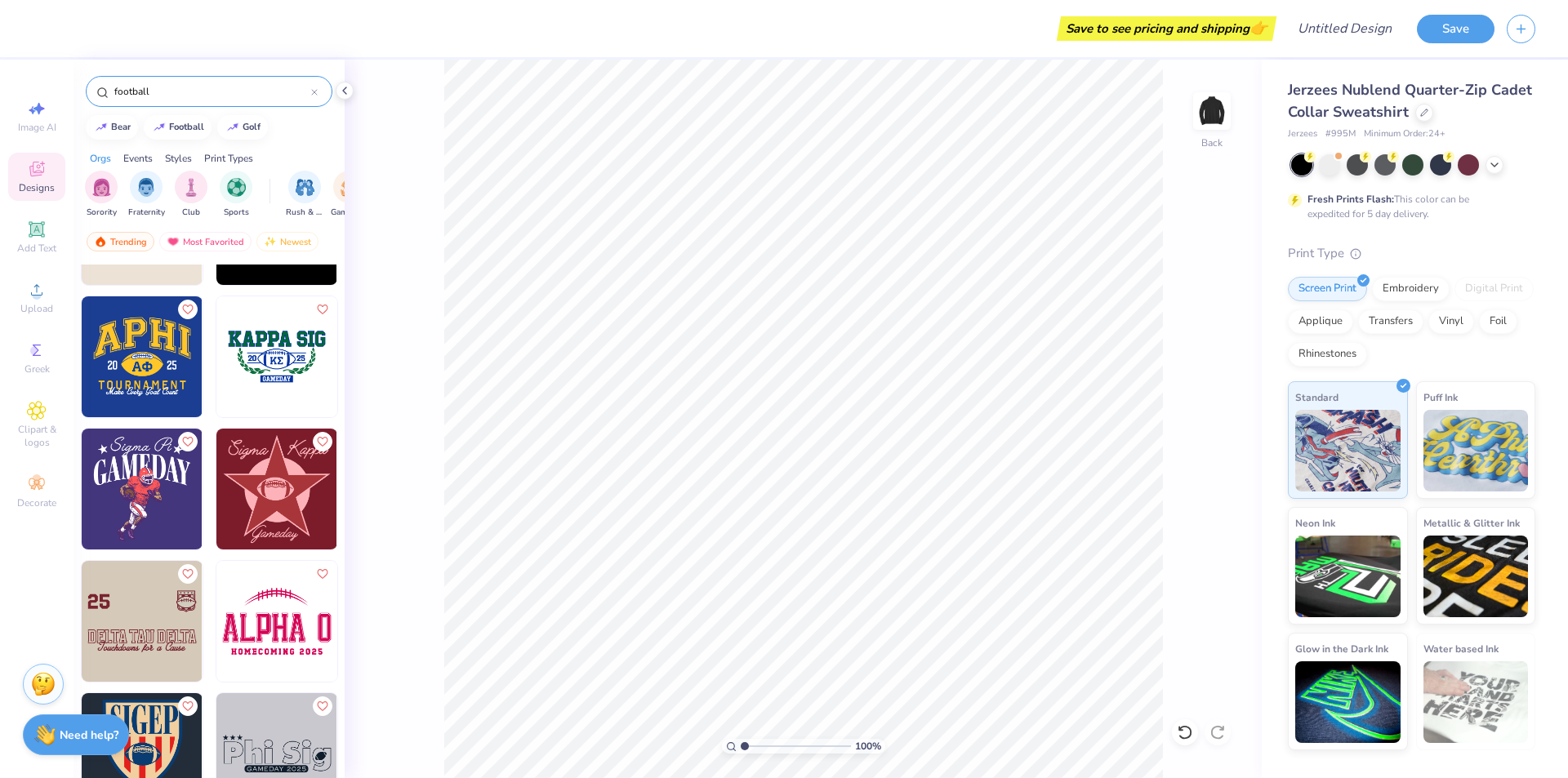
scroll to position [2776, 0]
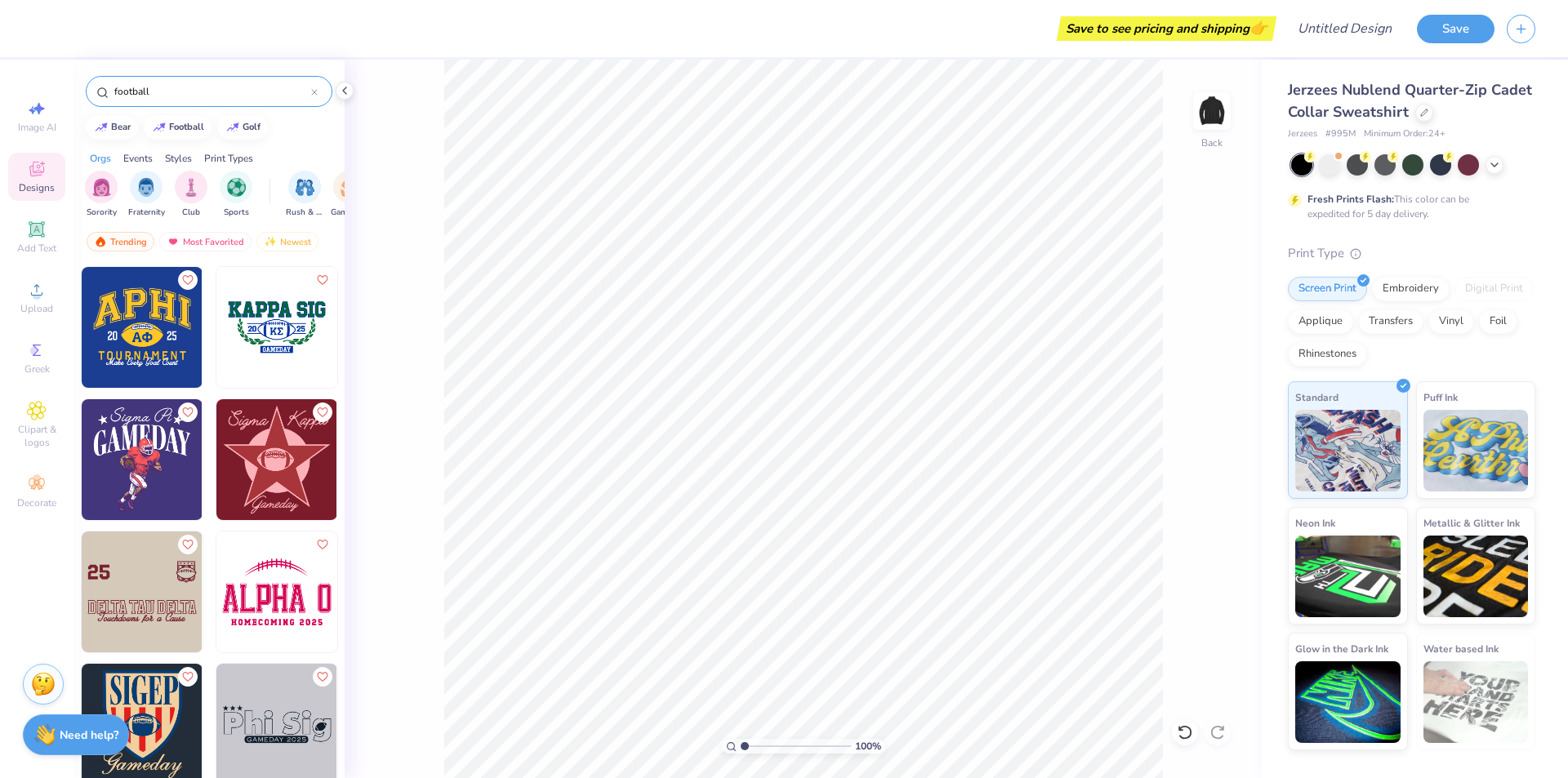
click at [154, 478] on img at bounding box center [142, 460] width 121 height 121
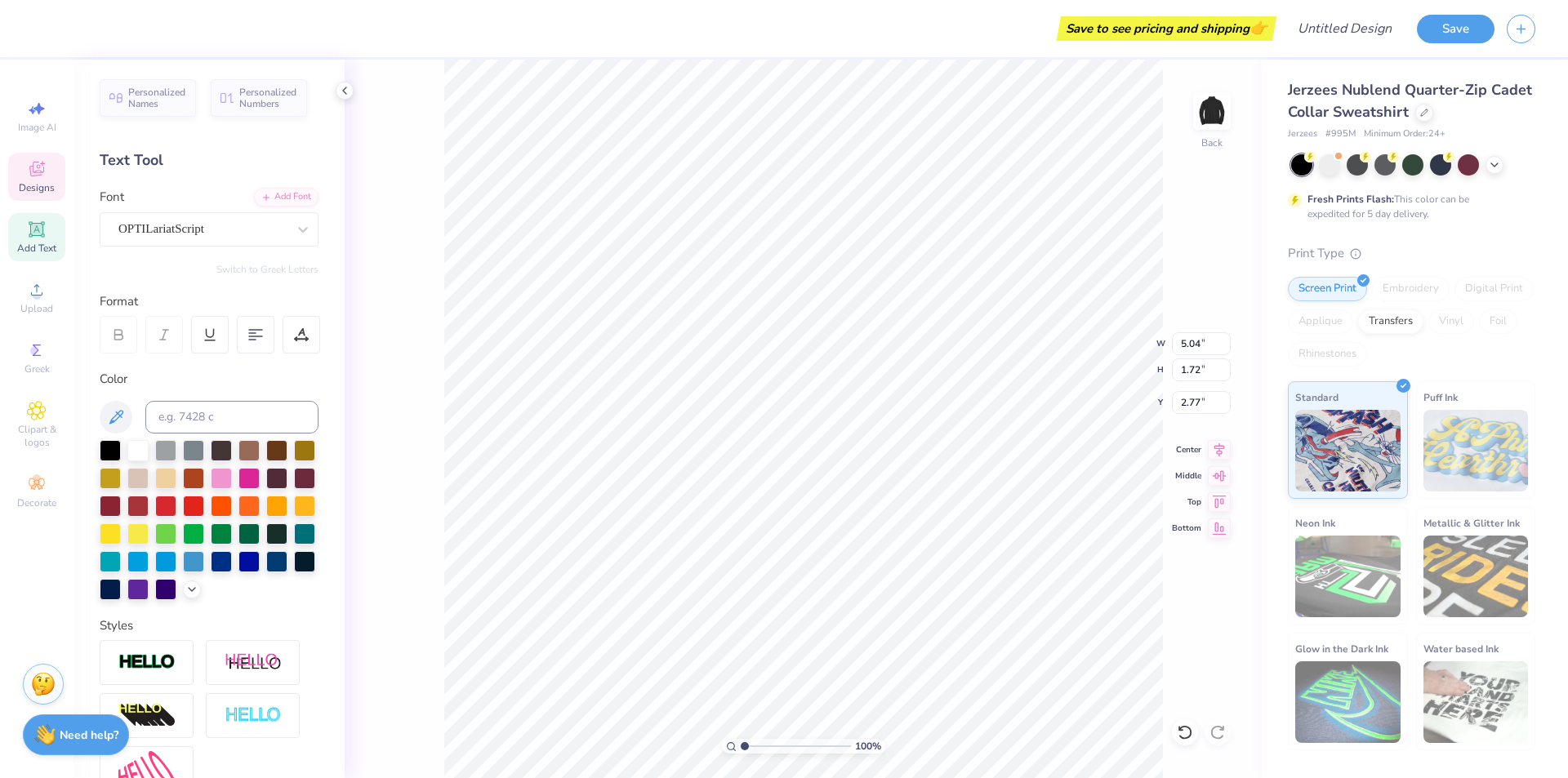
scroll to position [16, 4]
click at [1197, 737] on div "100 % Back" at bounding box center [803, 418] width 917 height 719
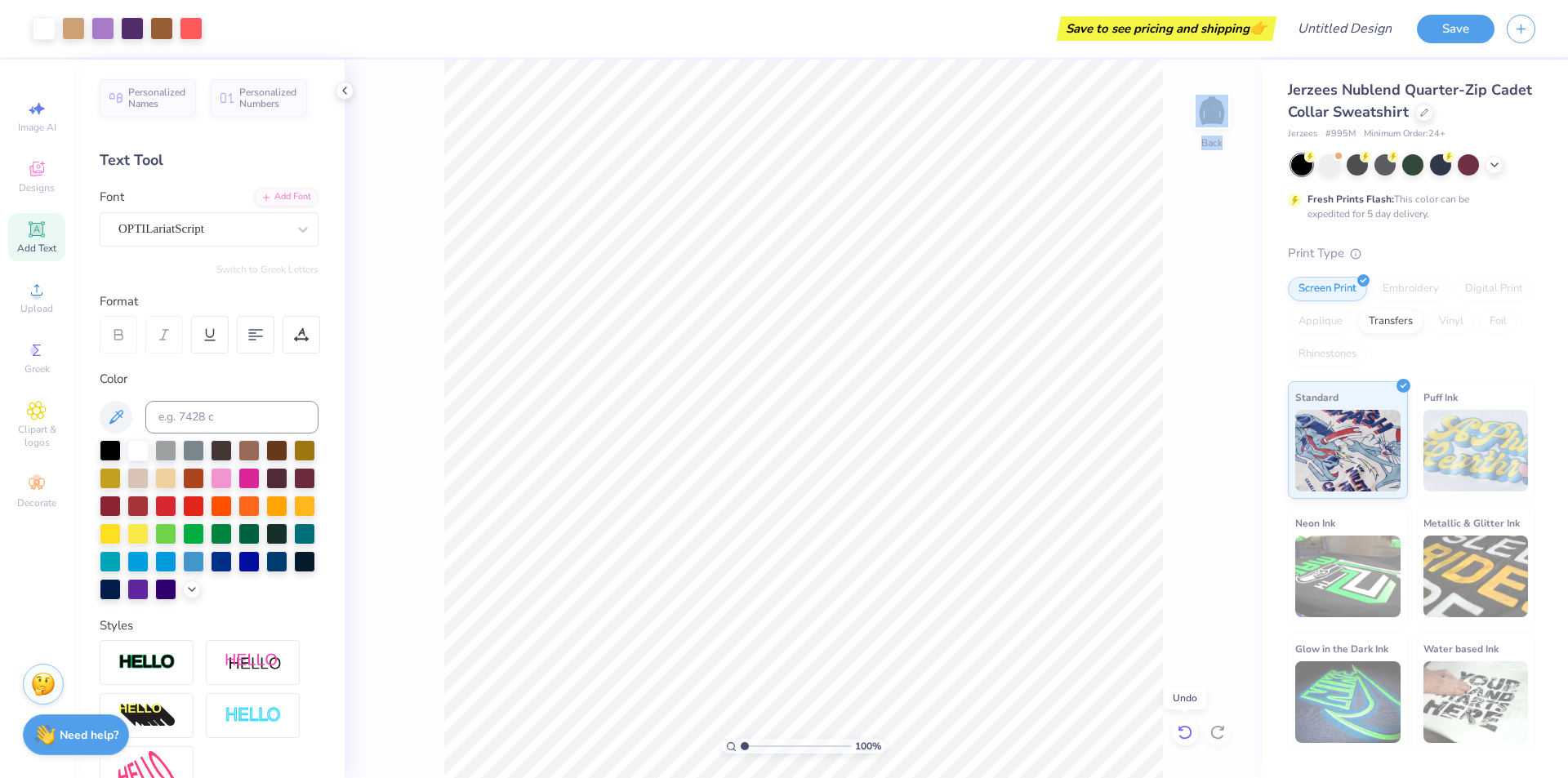
click at [1192, 737] on icon at bounding box center [1184, 732] width 17 height 17
click at [1190, 738] on icon at bounding box center [1184, 732] width 17 height 17
click at [1183, 739] on icon at bounding box center [1184, 732] width 14 height 15
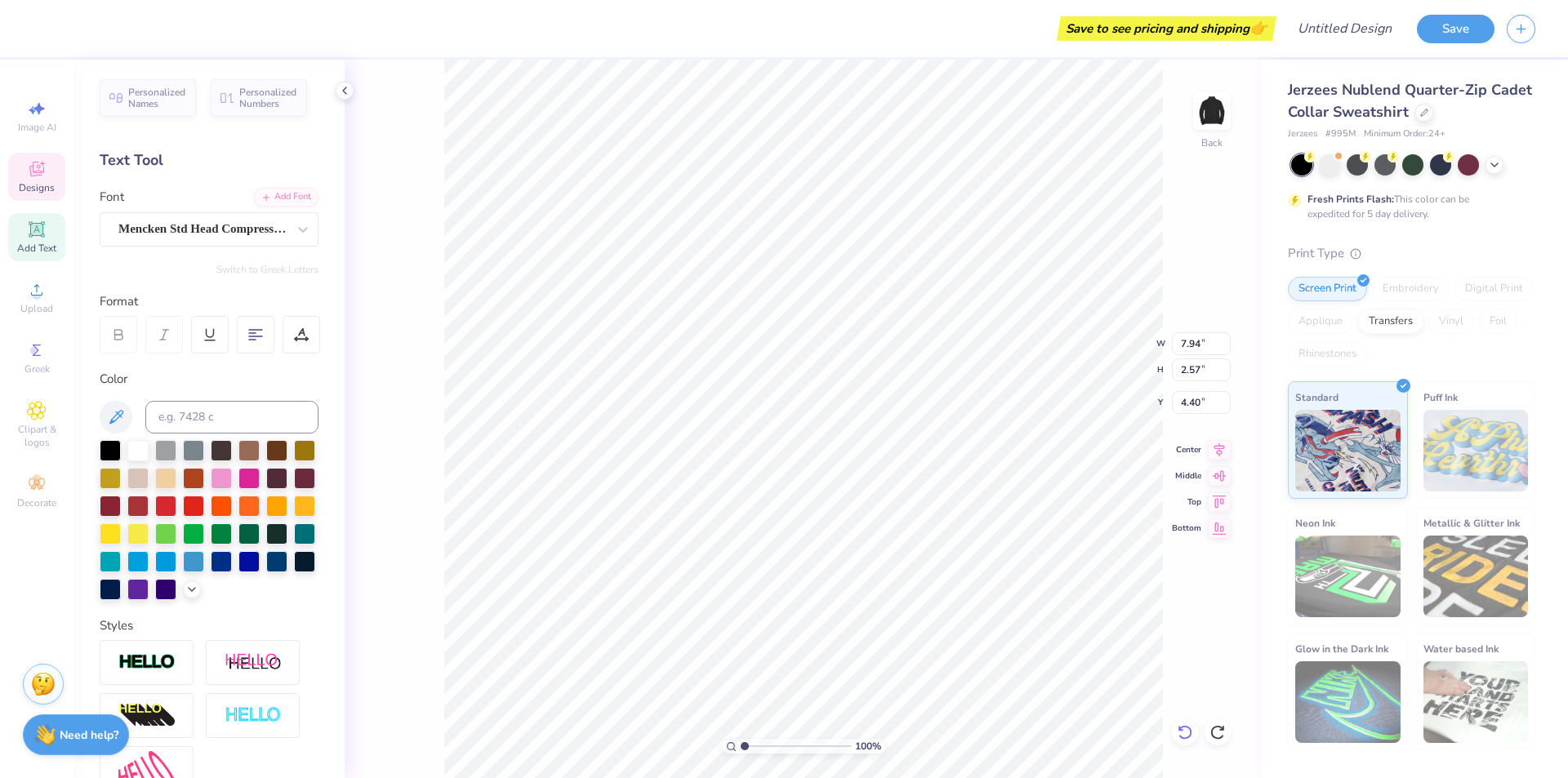
scroll to position [16, 2]
type textarea "G"
type textarea "Dads' Weekend"
click at [422, 284] on div "100 % Back W 7.94 7.94 " H 2.57 2.57 " Y 4.40 4.40 " Center Middle Top Bottom" at bounding box center [803, 418] width 917 height 719
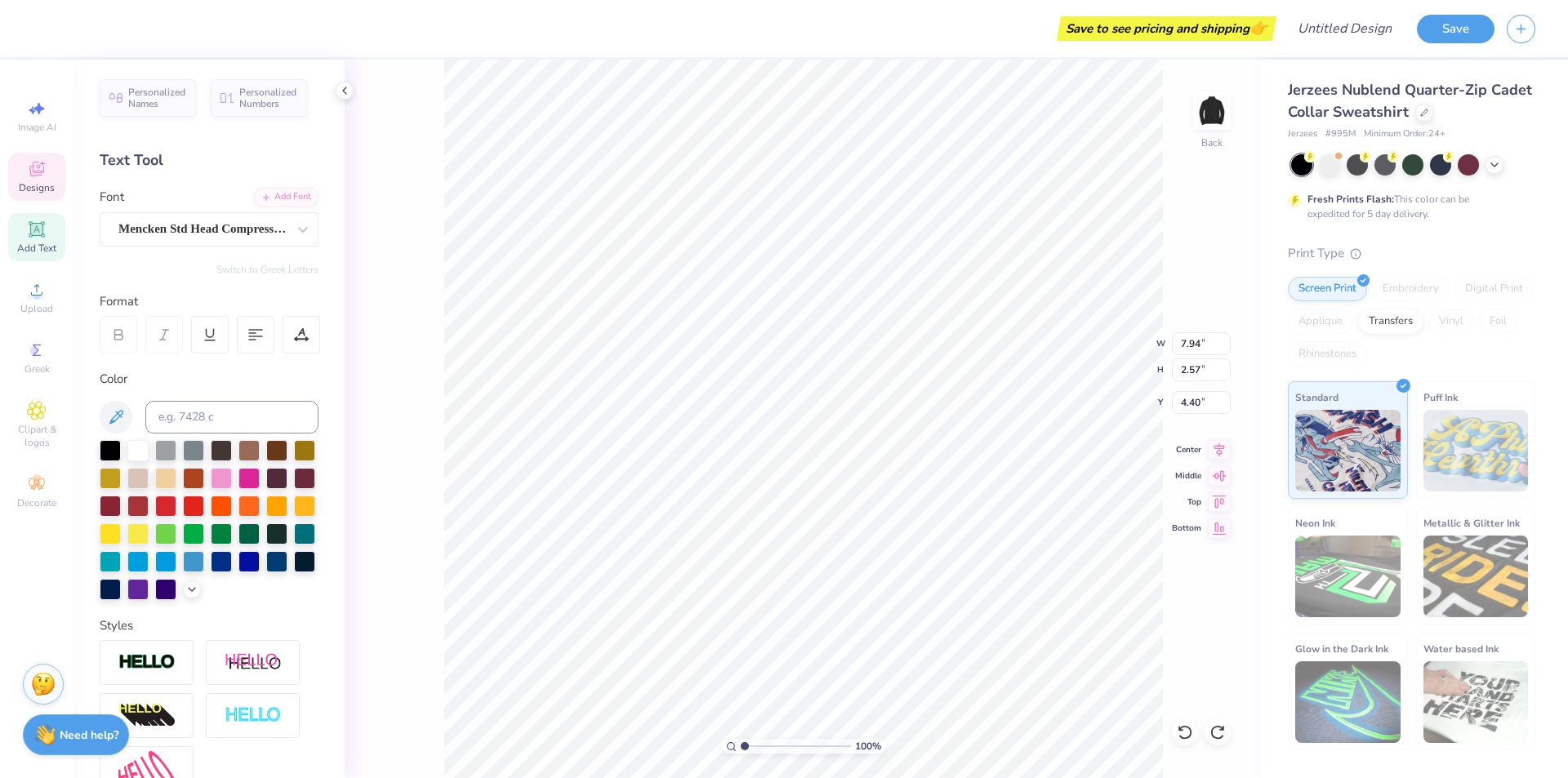
click at [439, 239] on div "100 % Back W 7.94 7.94 " H 2.57 2.57 " Y 4.40 4.40 " Center Middle Top Bottom" at bounding box center [803, 418] width 917 height 719
click at [1167, 249] on div "100 % Back W 5.04 5.04 " H 1.72 1.72 " Y 2.77 2.77 " Center Middle Top Bottom" at bounding box center [803, 418] width 917 height 719
type textarea "S"
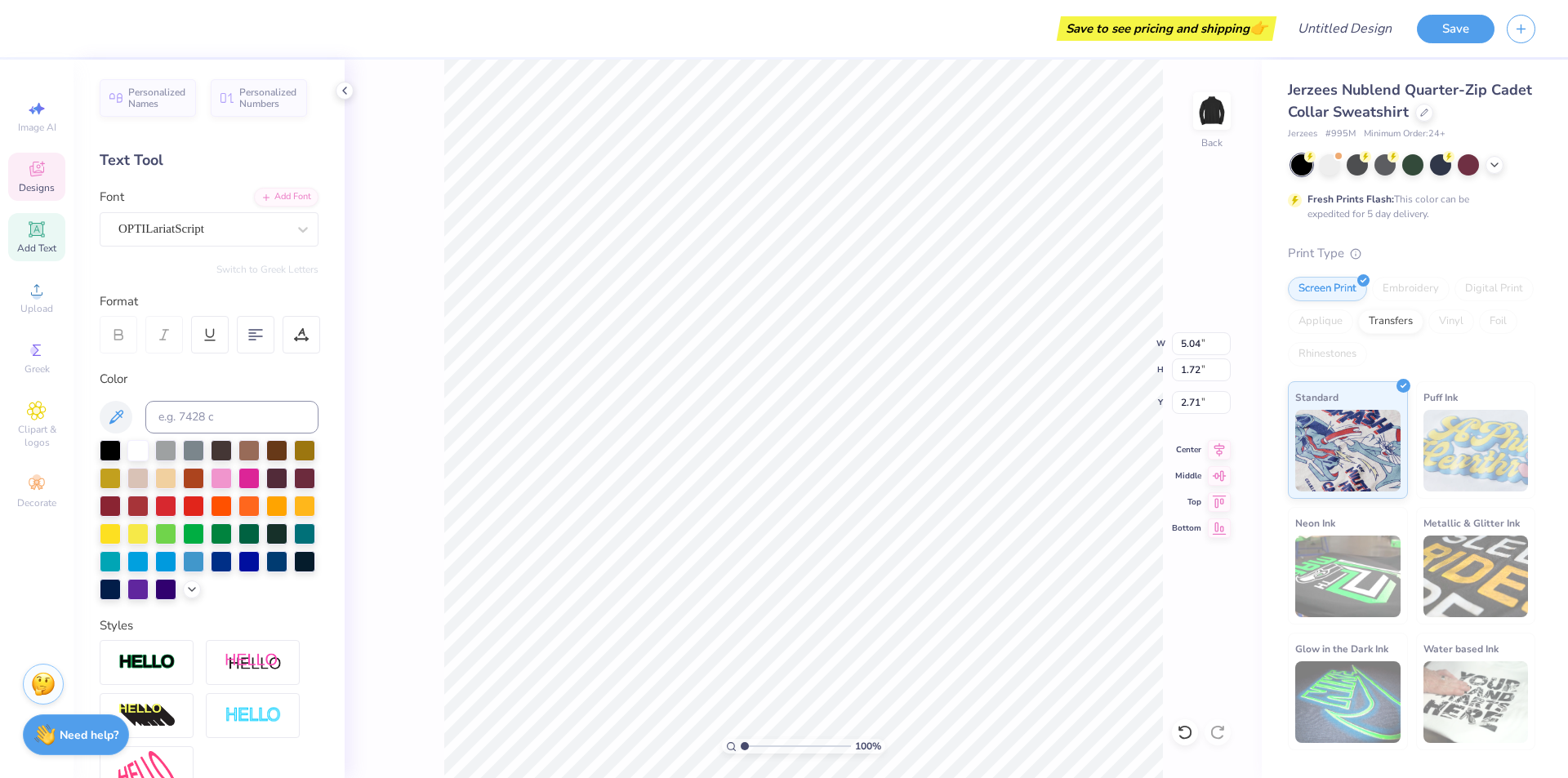
scroll to position [16, 4]
type textarea "Phi Kappa Psi"
click at [384, 276] on div "100 % Back W 7.94 7.94 " H 1.80 1.80 " Y 2.67 2.67 " Center Middle Top Bottom" at bounding box center [803, 418] width 917 height 719
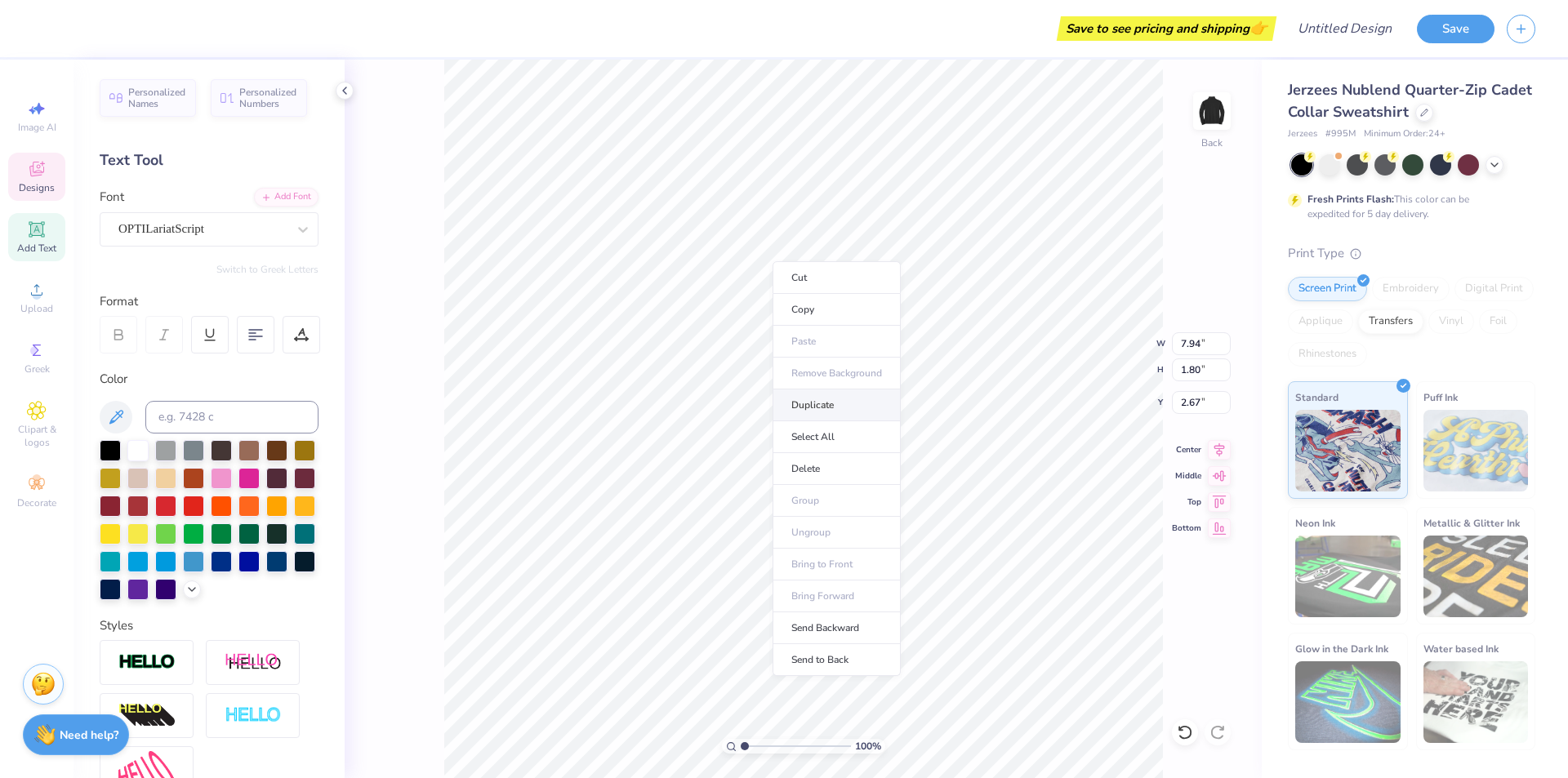
click at [827, 402] on li "Duplicate" at bounding box center [836, 405] width 128 height 32
type input "3.67"
click at [411, 287] on div "100 % Back W 3.69 3.69 " H 6.04 6.04 " Y 5.49 5.49 " Center Middle Top Bottom" at bounding box center [803, 418] width 917 height 719
type input "3.00"
type input "4.37"
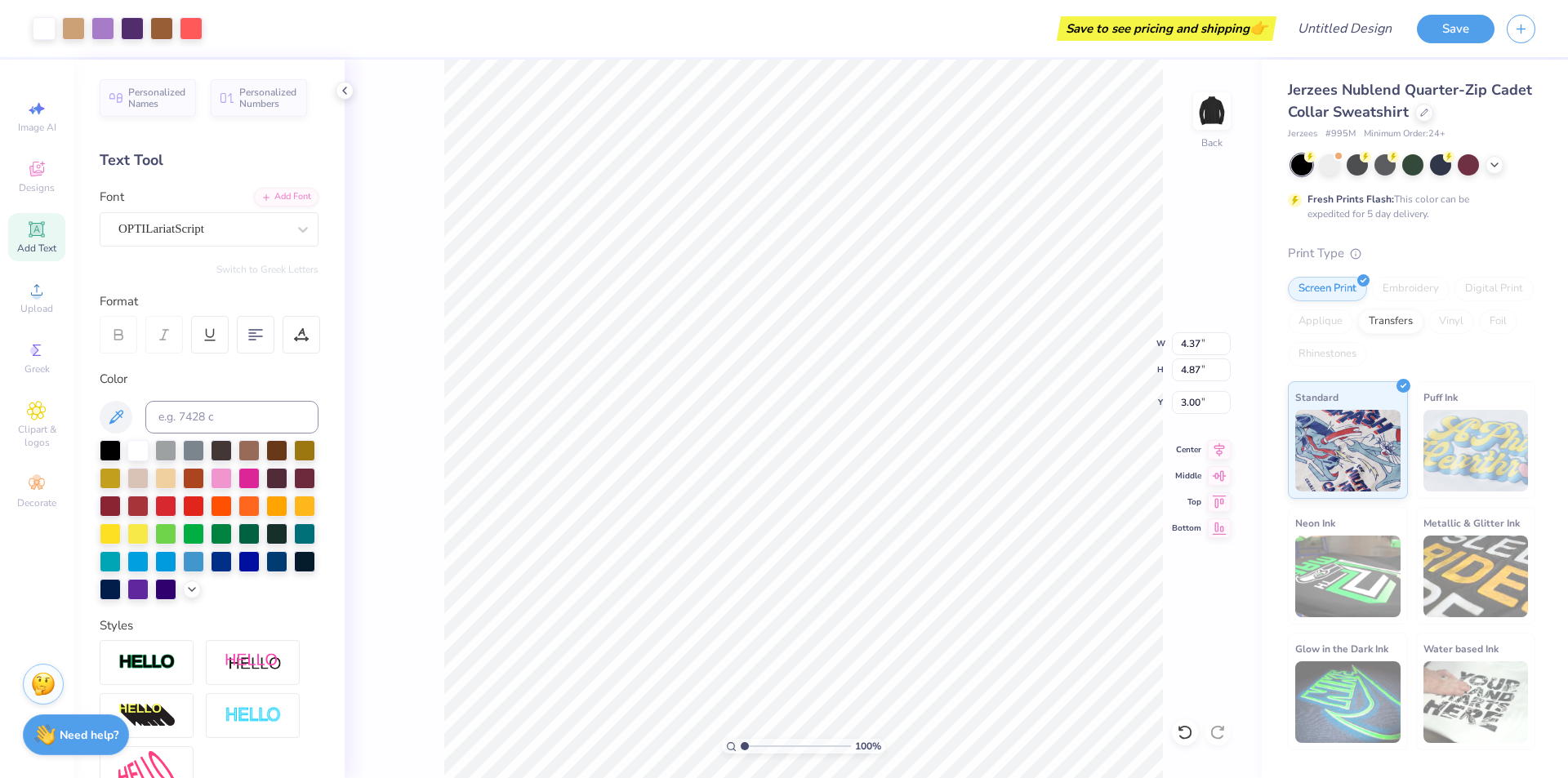
type input "4.87"
type textarea "Phi Kappa Psi"
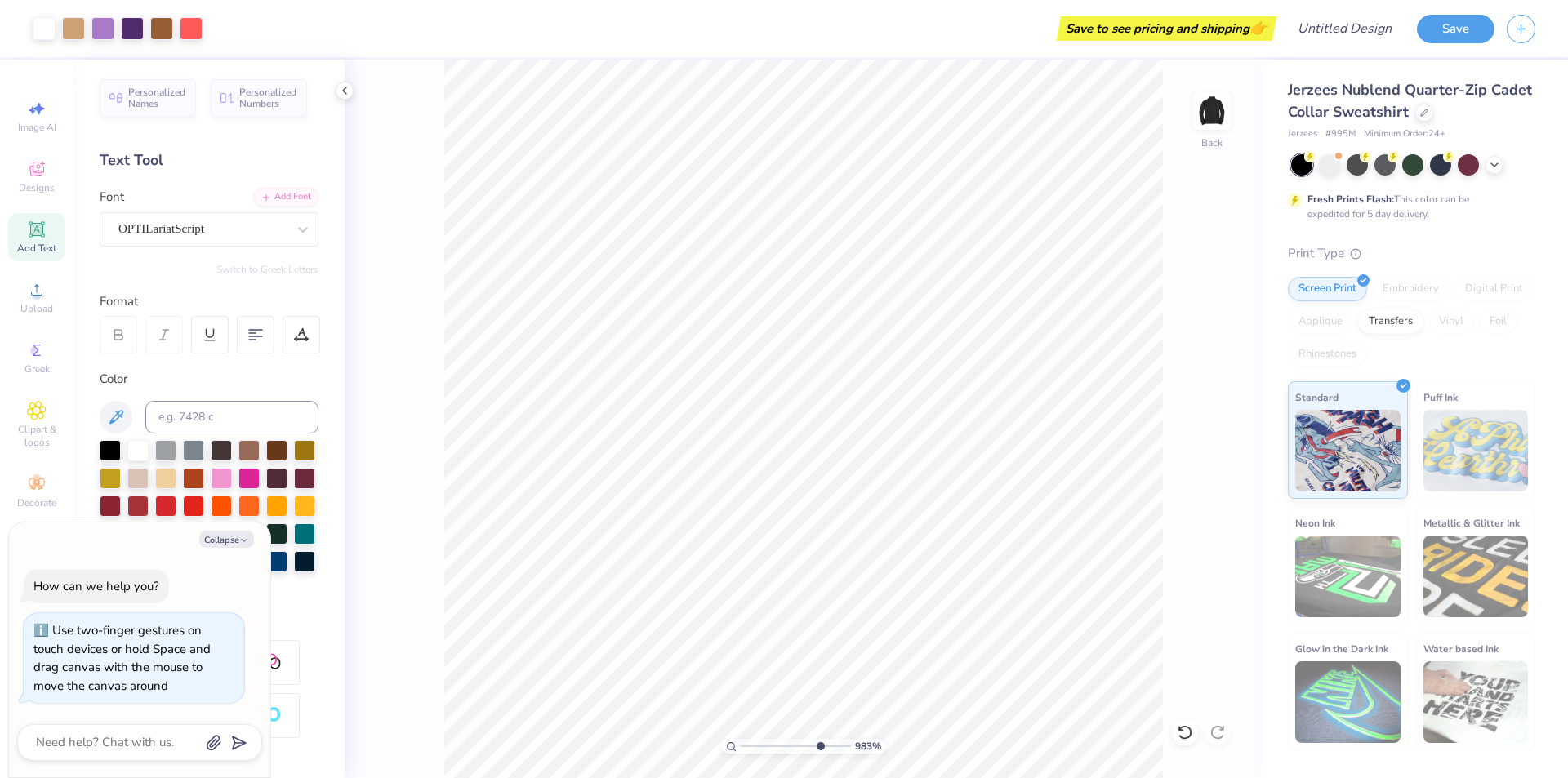
type input "9.83"
type textarea "x"
drag, startPoint x: 741, startPoint y: 744, endPoint x: 808, endPoint y: 733, distance: 67.9
click at [808, 739] on input "range" at bounding box center [796, 745] width 110 height 15
drag, startPoint x: 804, startPoint y: 747, endPoint x: 752, endPoint y: 742, distance: 52.2
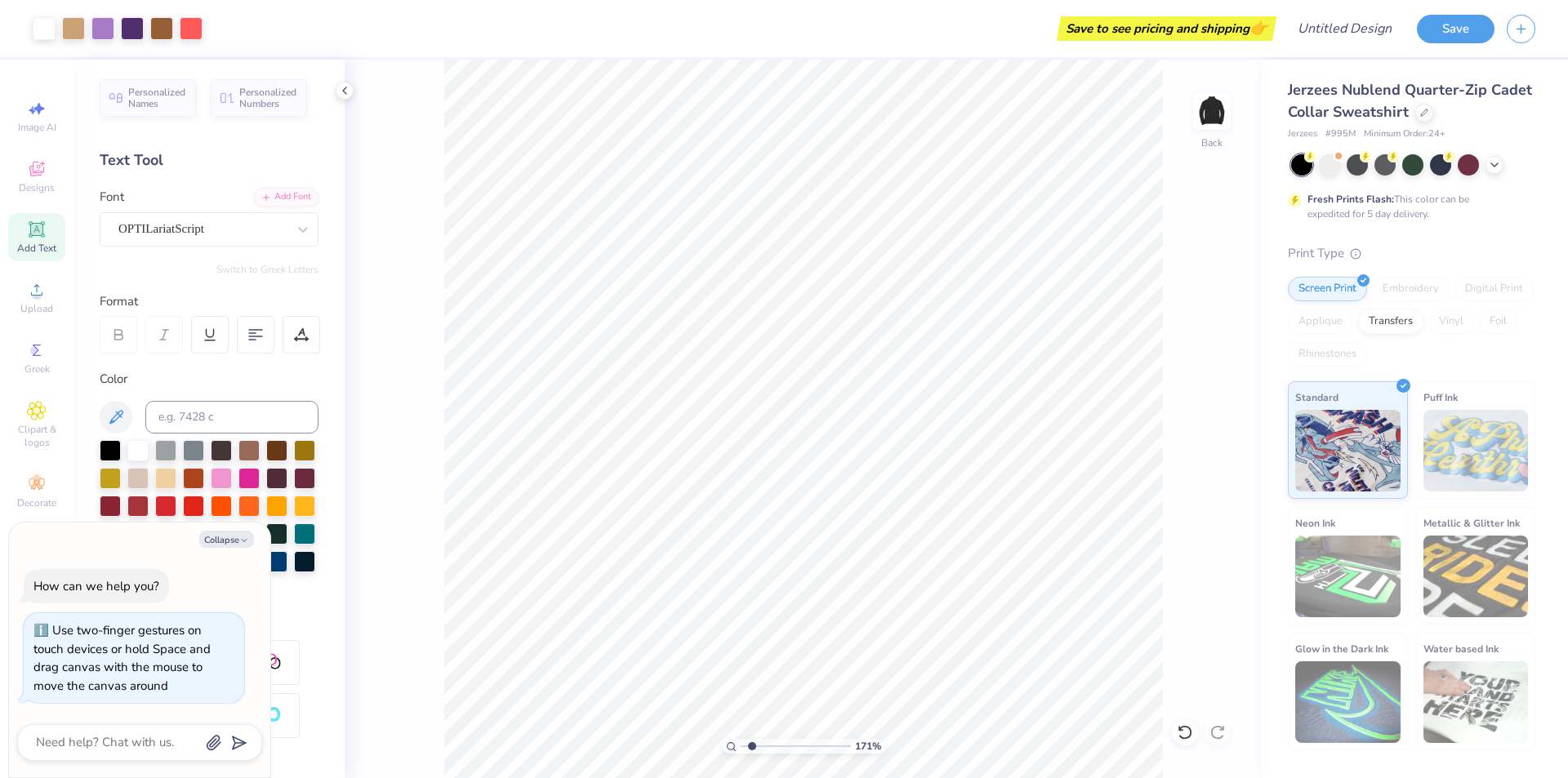
type input "1.71"
click at [752, 742] on input "range" at bounding box center [796, 745] width 110 height 15
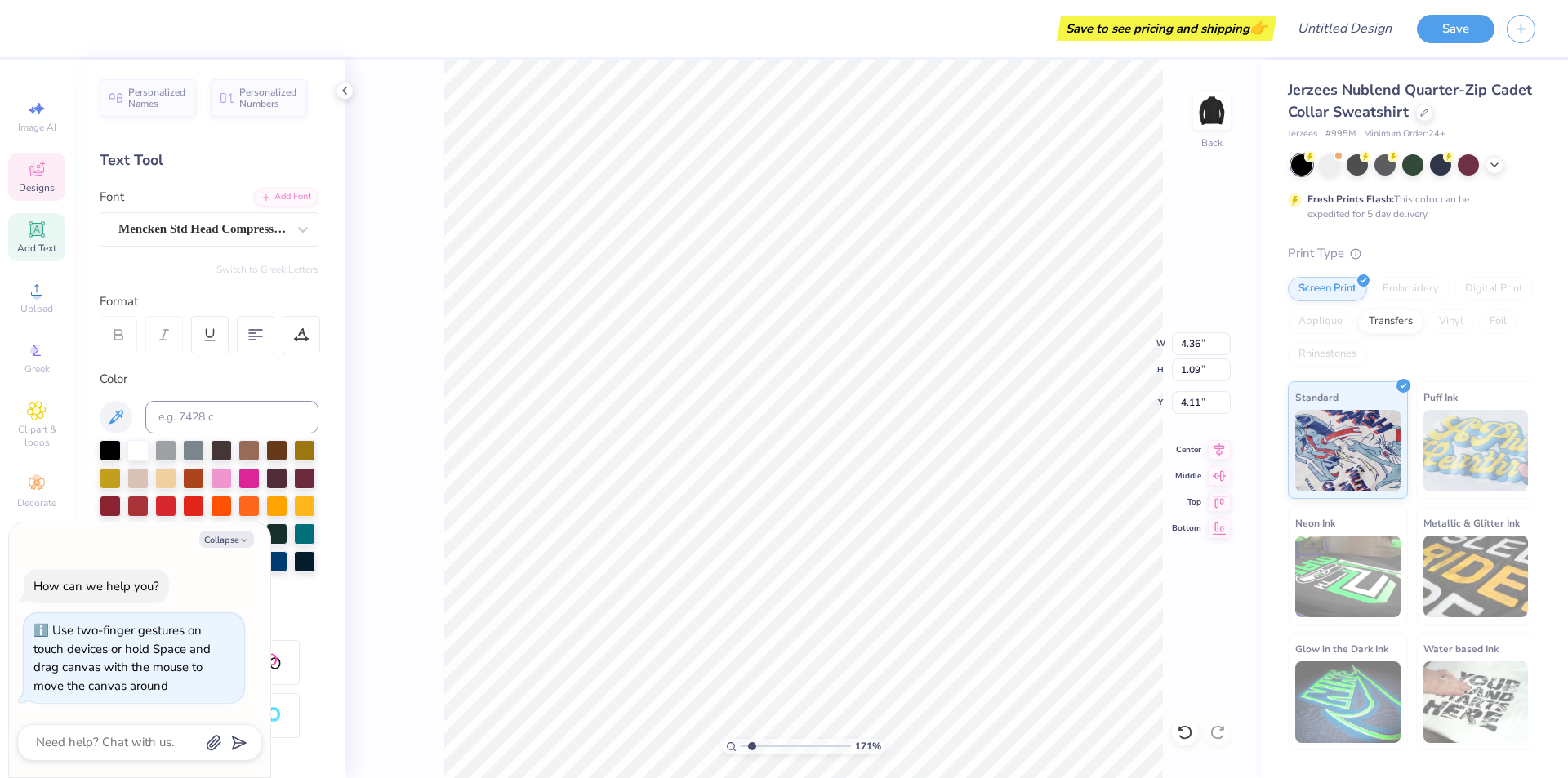
type textarea "x"
type input "4.36"
type input "1.09"
type input "4.11"
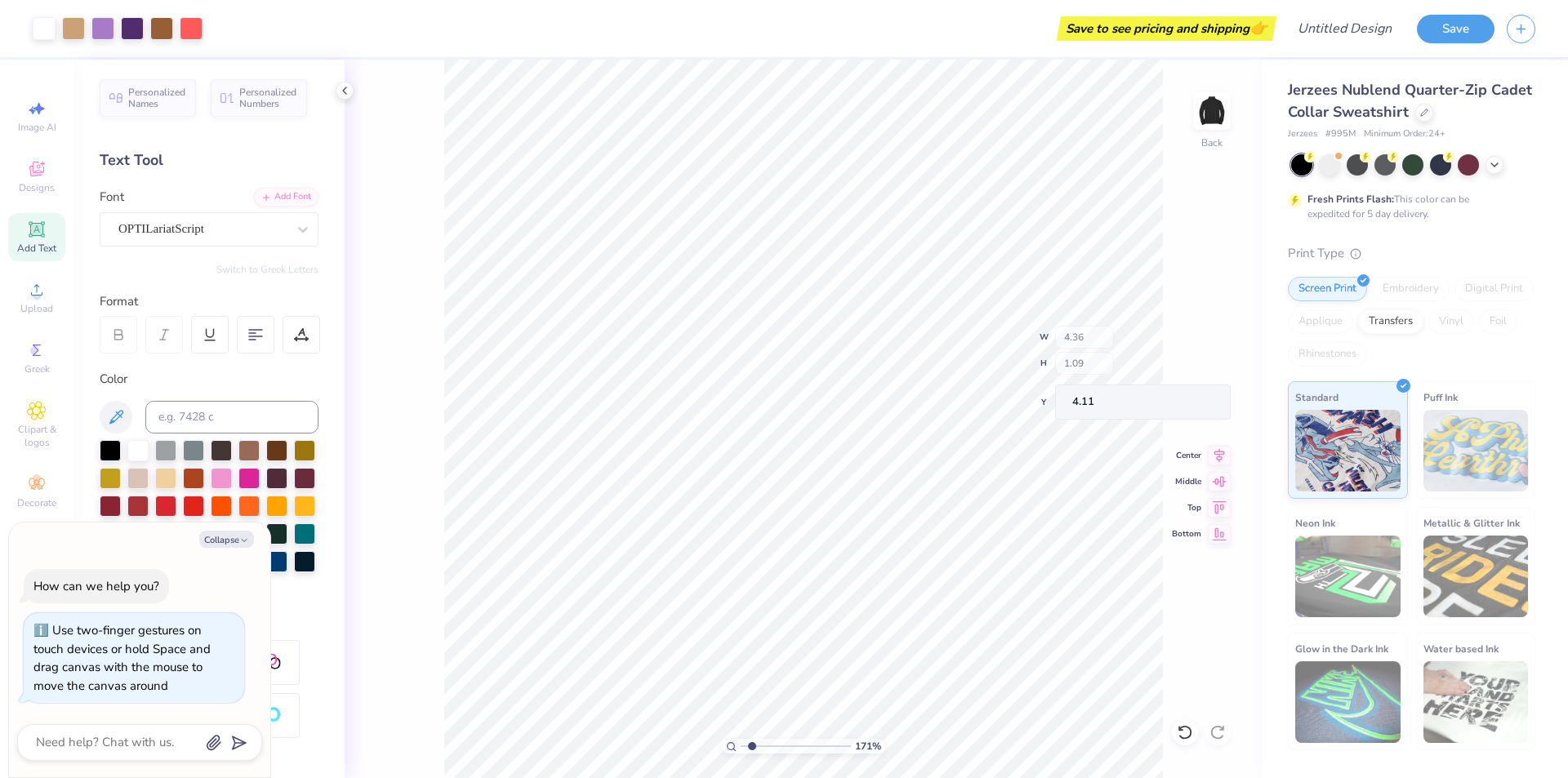
type textarea "x"
type input "4.37"
type input "0.99"
type input "3.00"
type textarea "x"
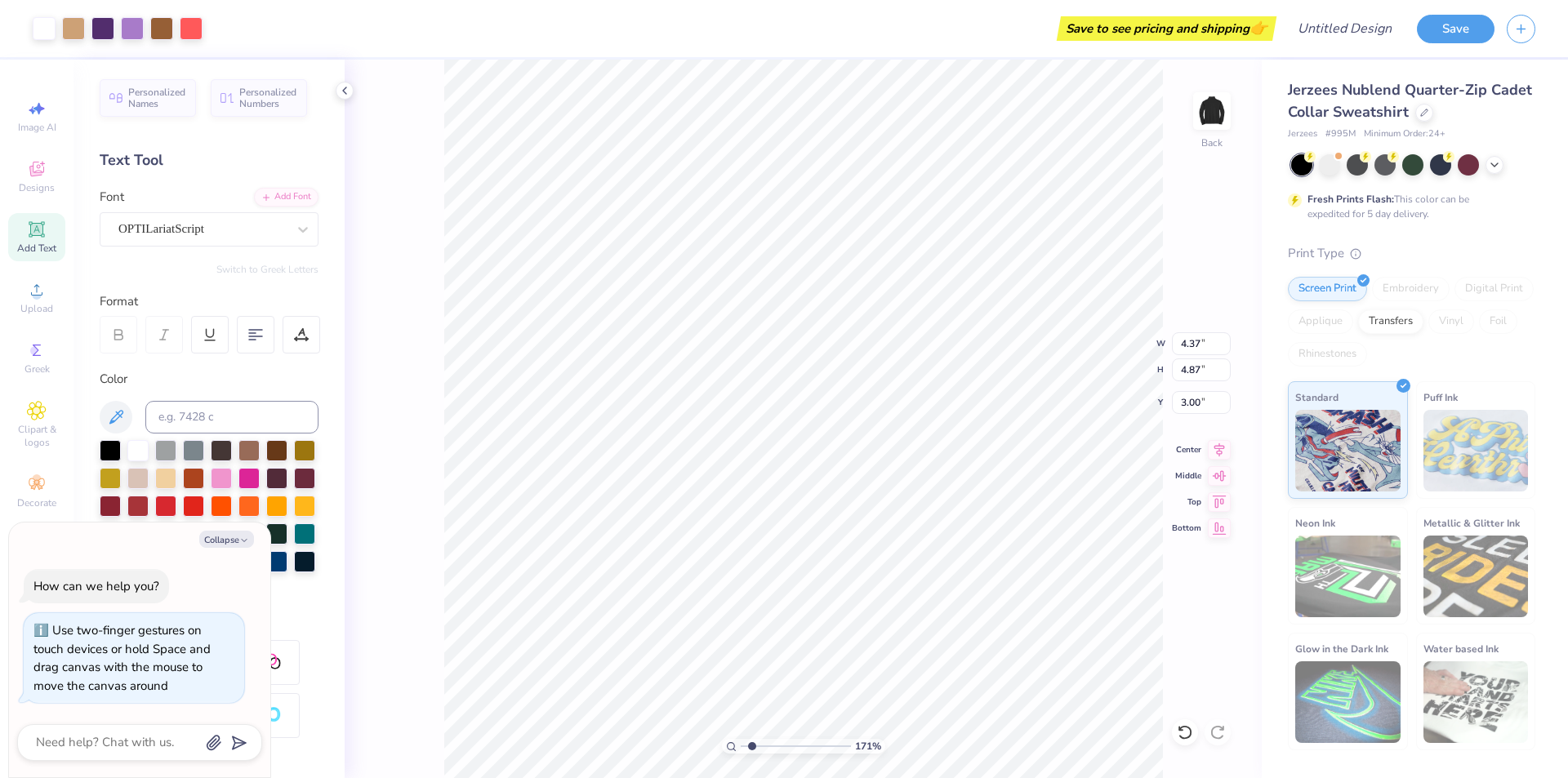
type input "4.60"
type input "5.13"
type input "2.67"
click at [248, 538] on icon "button" at bounding box center [245, 540] width 10 height 10
type textarea "x"
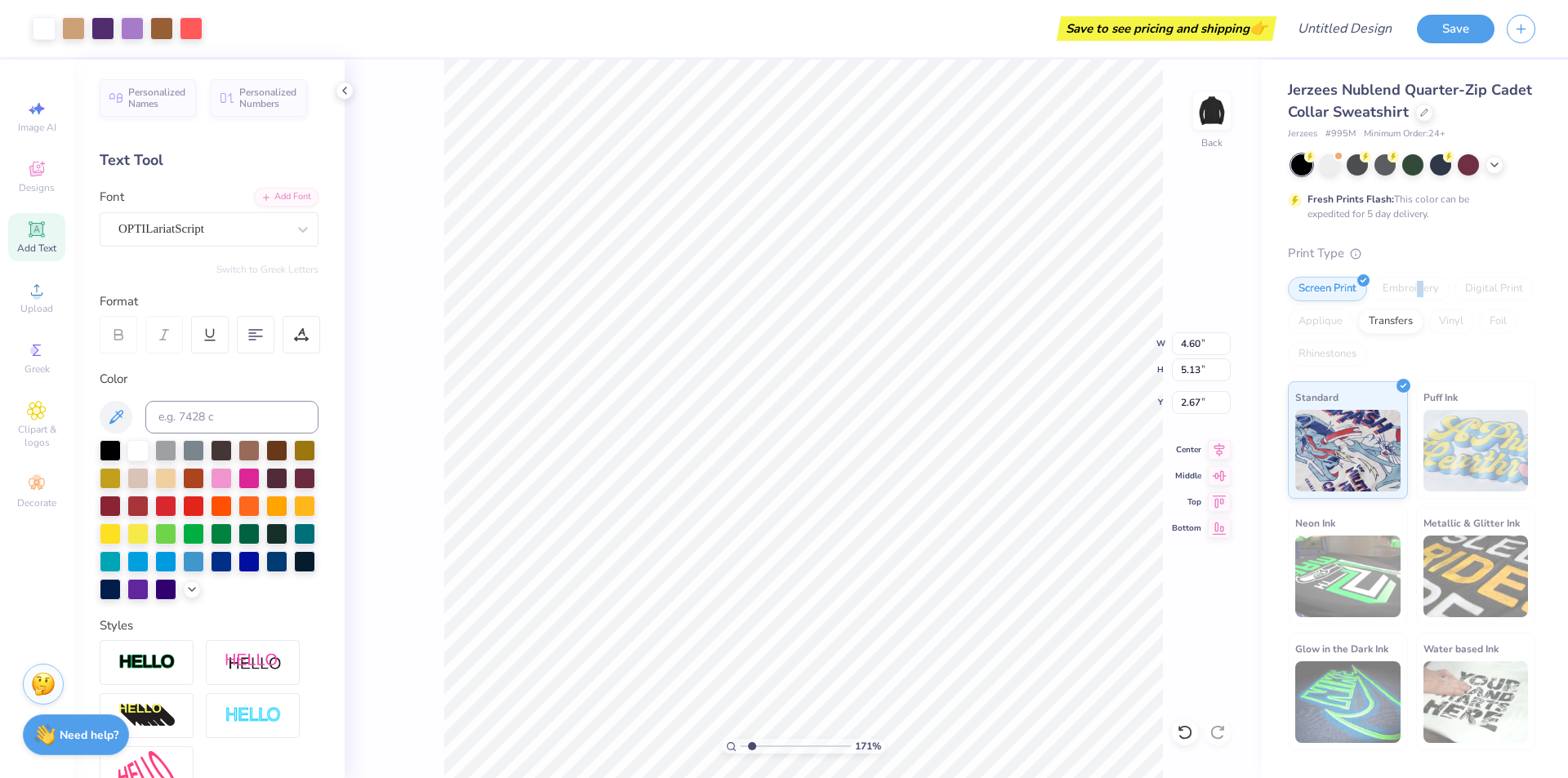
click at [1417, 285] on div "Embroidery" at bounding box center [1410, 289] width 78 height 25
click at [1407, 322] on div "Transfers" at bounding box center [1390, 318] width 65 height 25
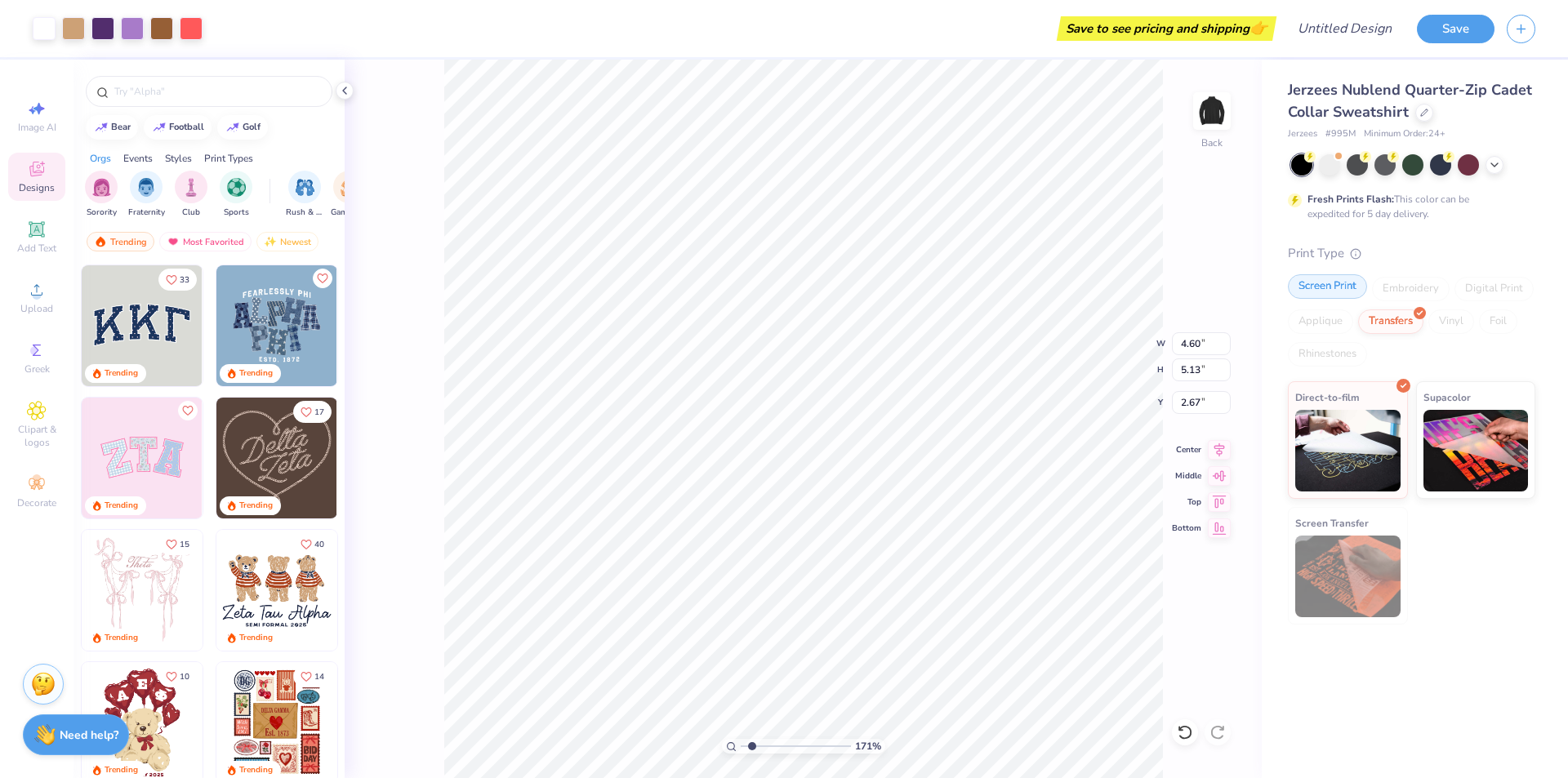
click at [1345, 292] on div "Screen Print" at bounding box center [1327, 286] width 79 height 25
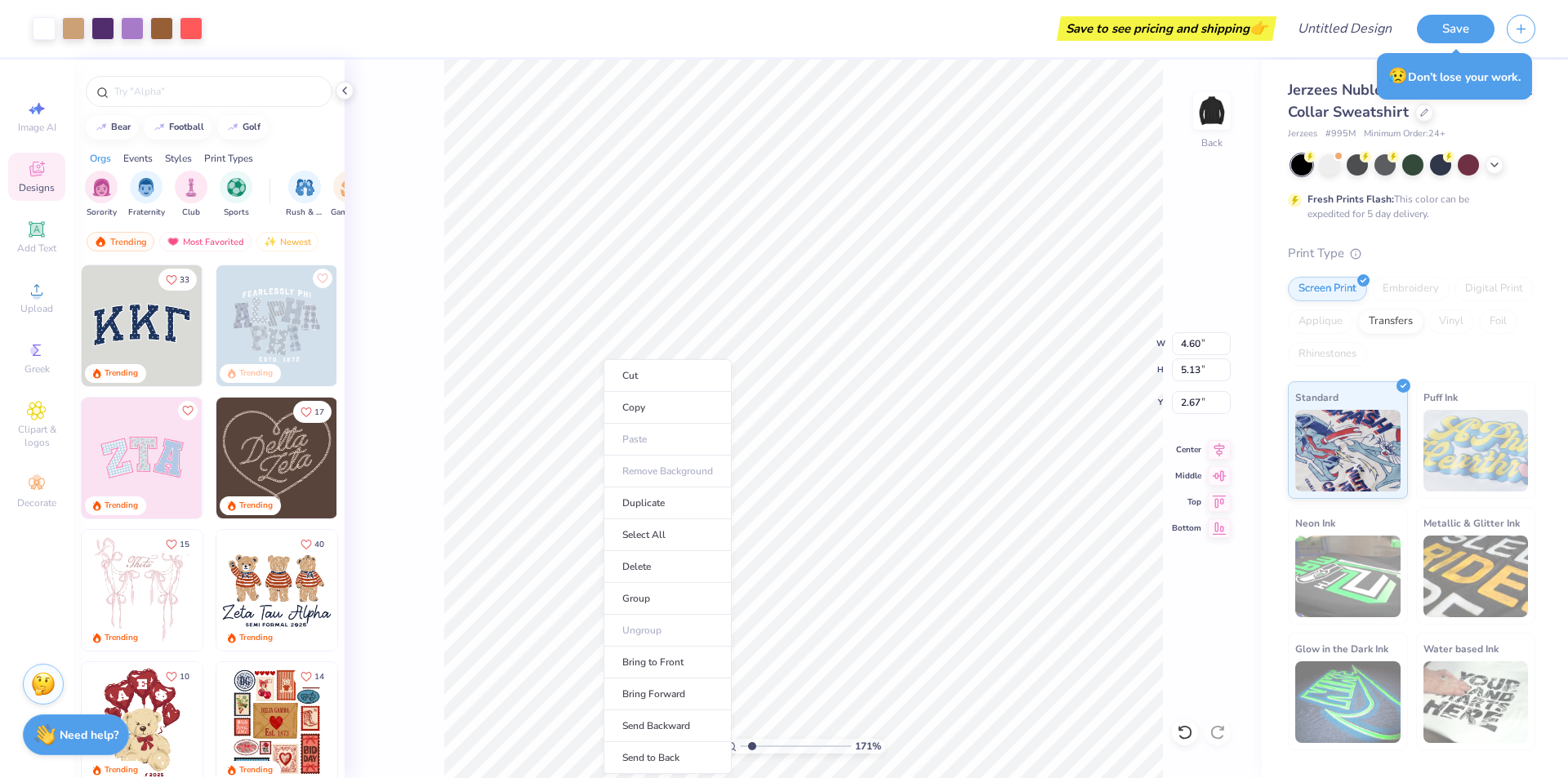
click at [441, 245] on div "171 % Back W 4.60 4.60 " H 5.13 5.13 " Y 2.67 2.67 " Center Middle Top Bottom" at bounding box center [803, 418] width 917 height 719
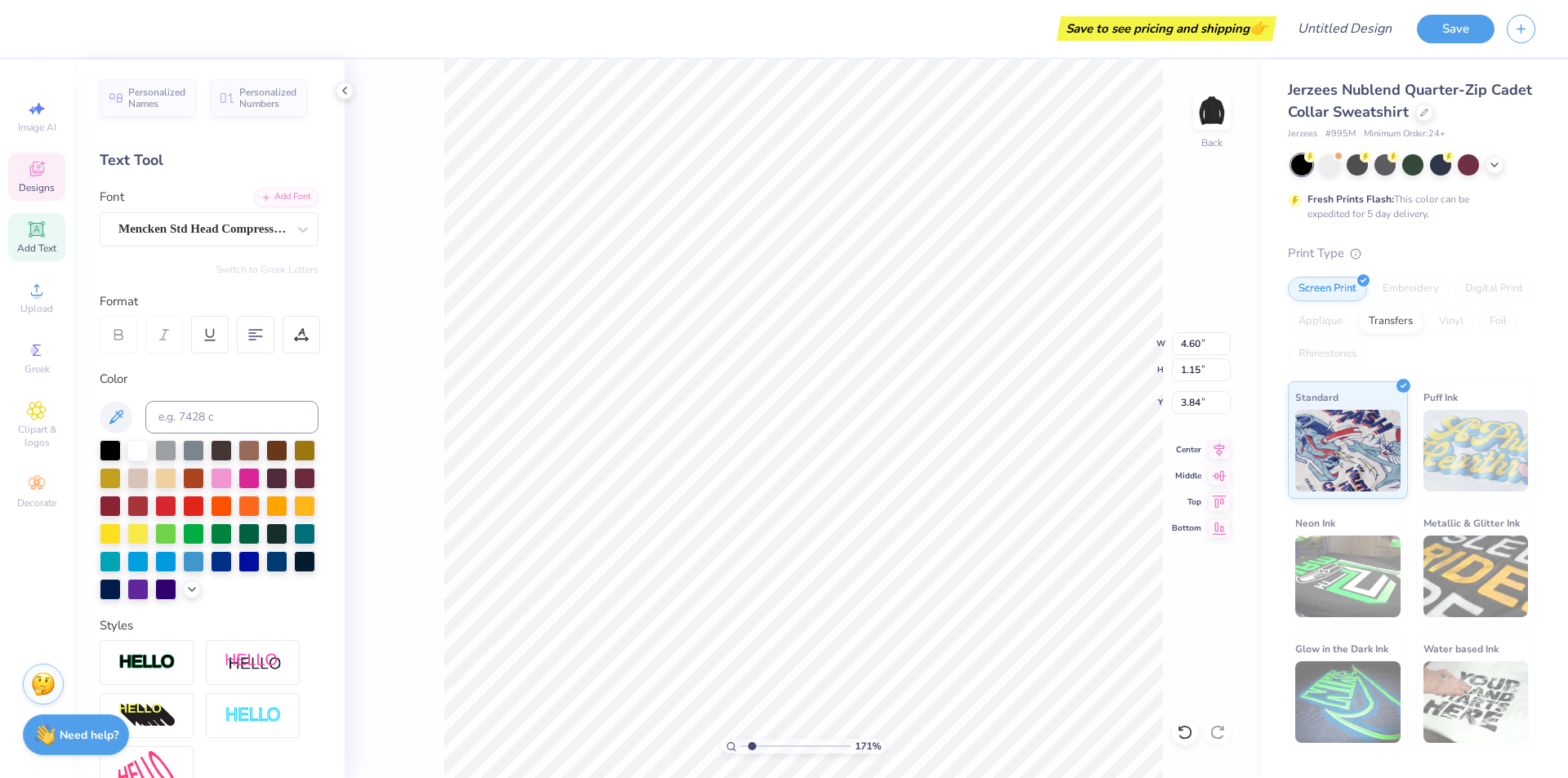
type input "1.04"
type input "2.67"
type input "5.45"
type input "1.24"
type input "2.61"
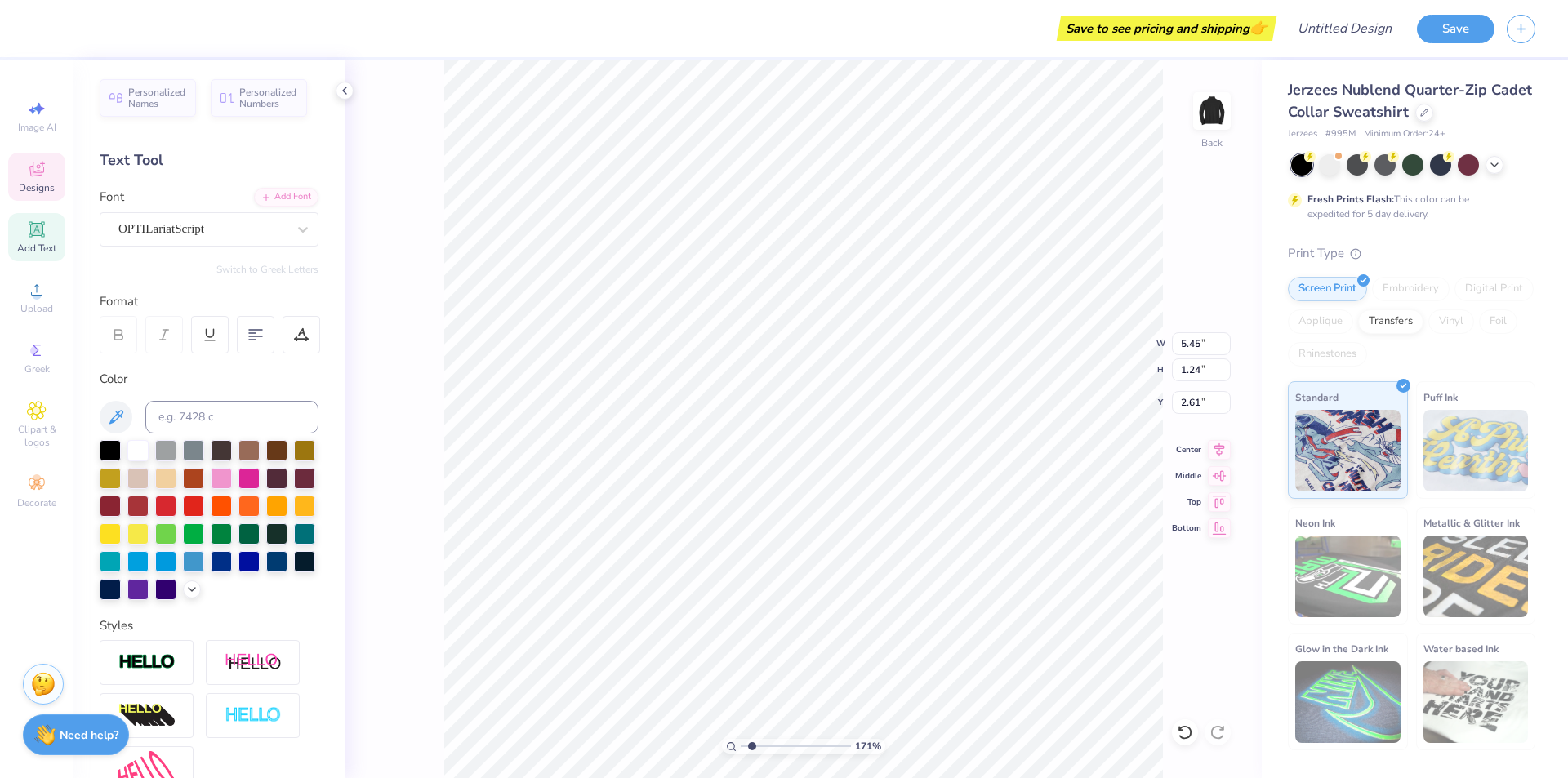
scroll to position [16, 2]
click at [45, 233] on icon at bounding box center [36, 230] width 20 height 20
click at [32, 347] on icon at bounding box center [36, 350] width 20 height 20
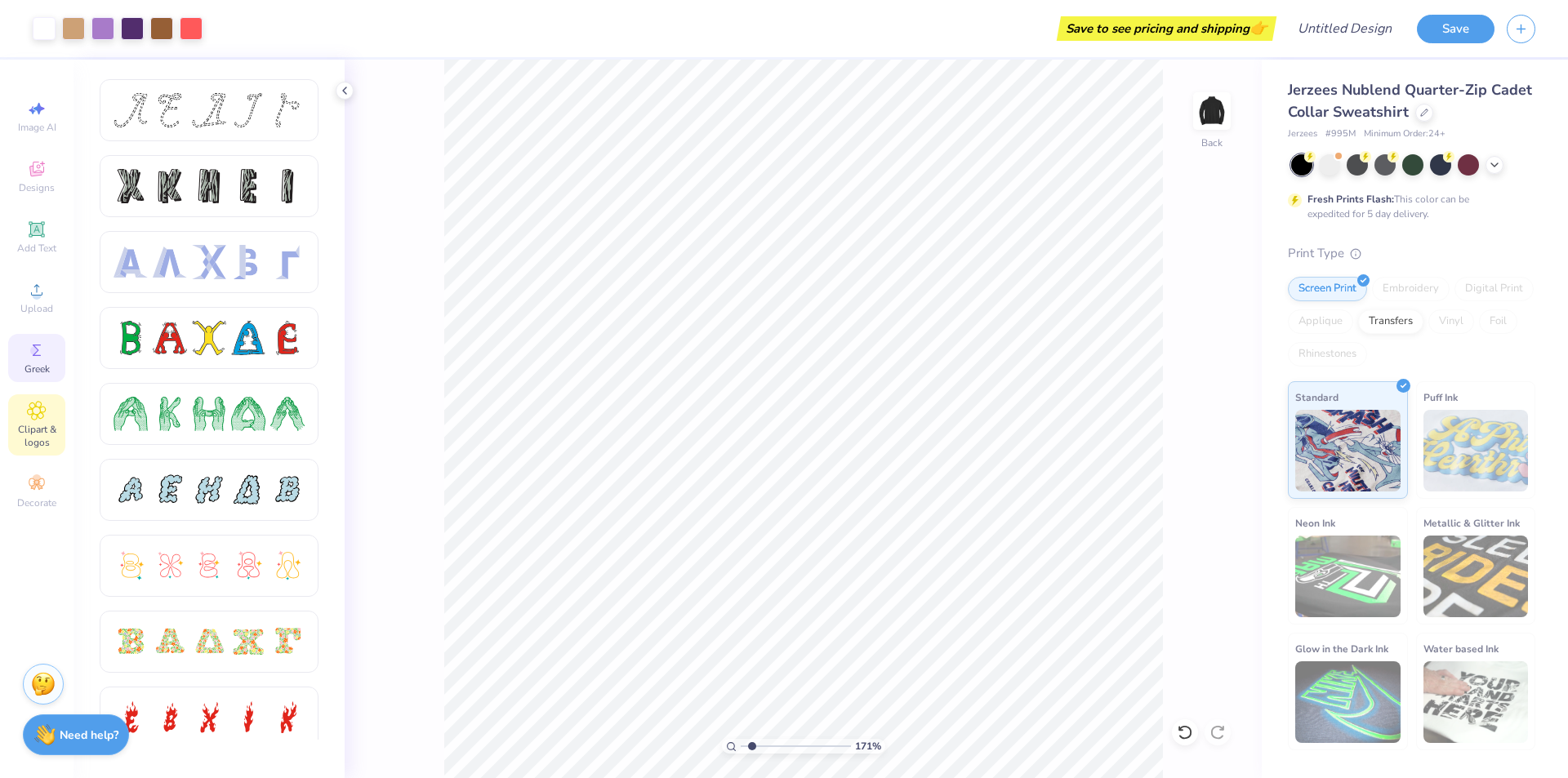
click at [36, 435] on span "Clipart & logos" at bounding box center [36, 436] width 57 height 26
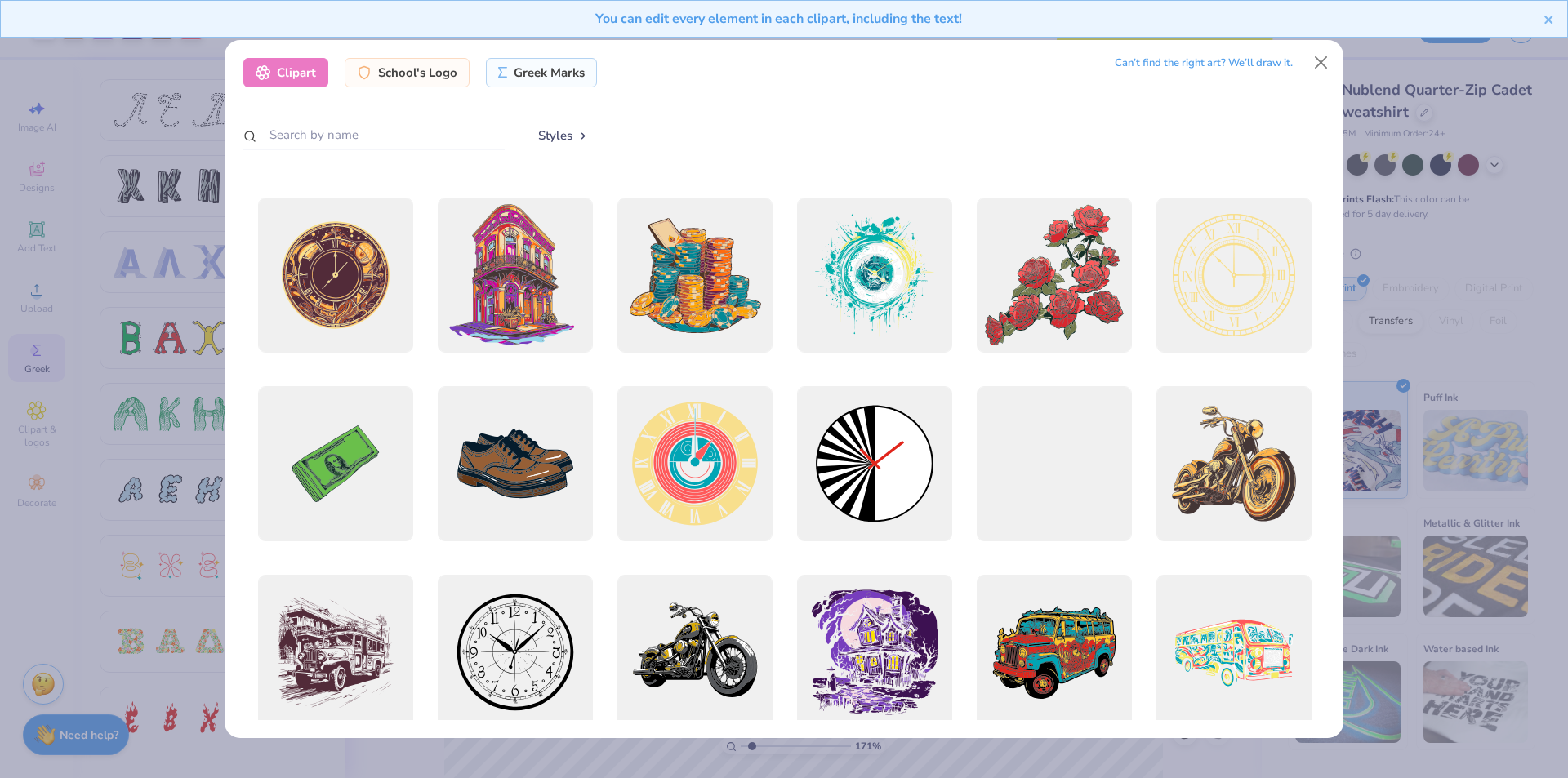
scroll to position [408, 0]
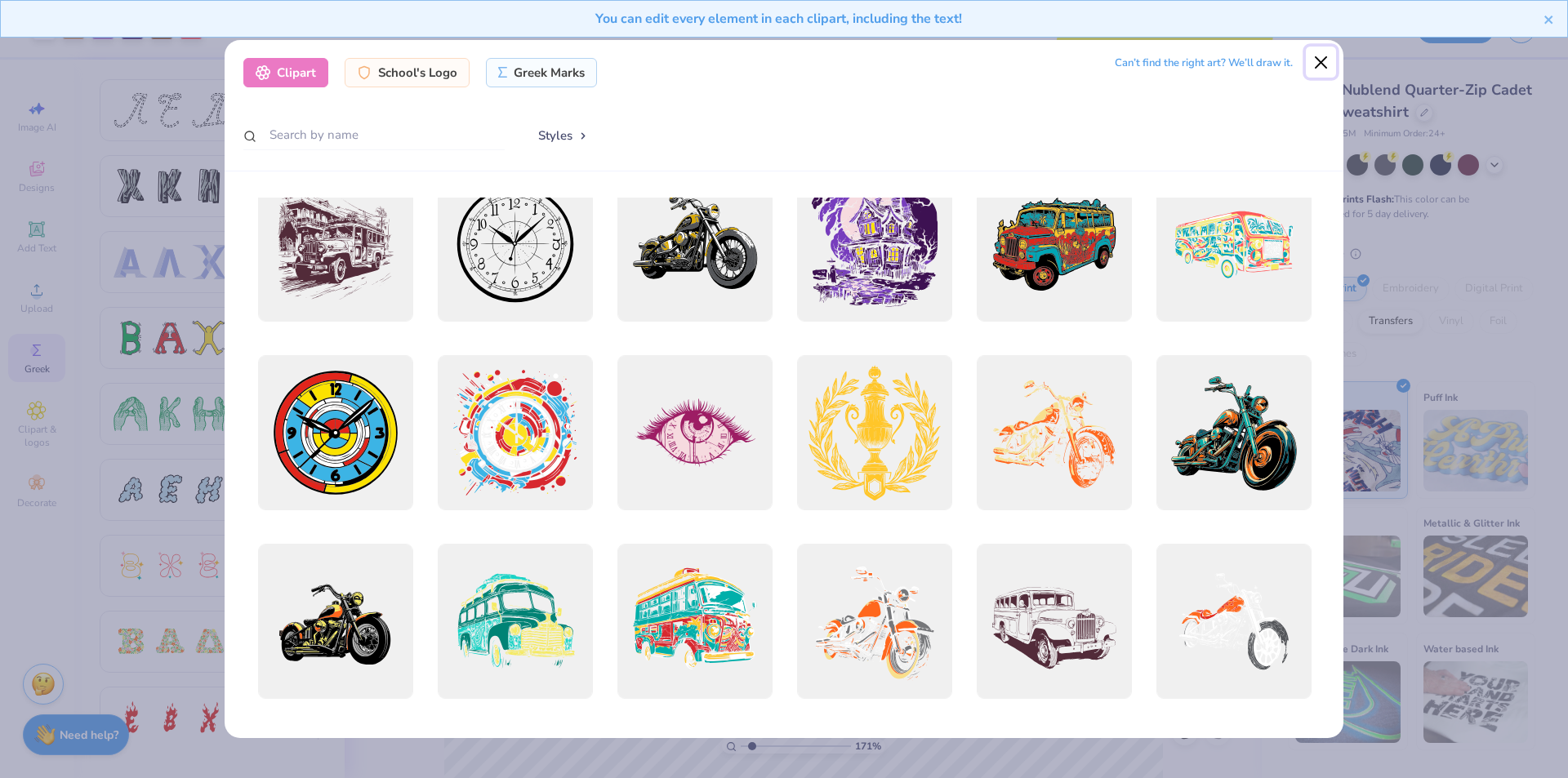
click at [1312, 60] on button "Close" at bounding box center [1320, 61] width 31 height 31
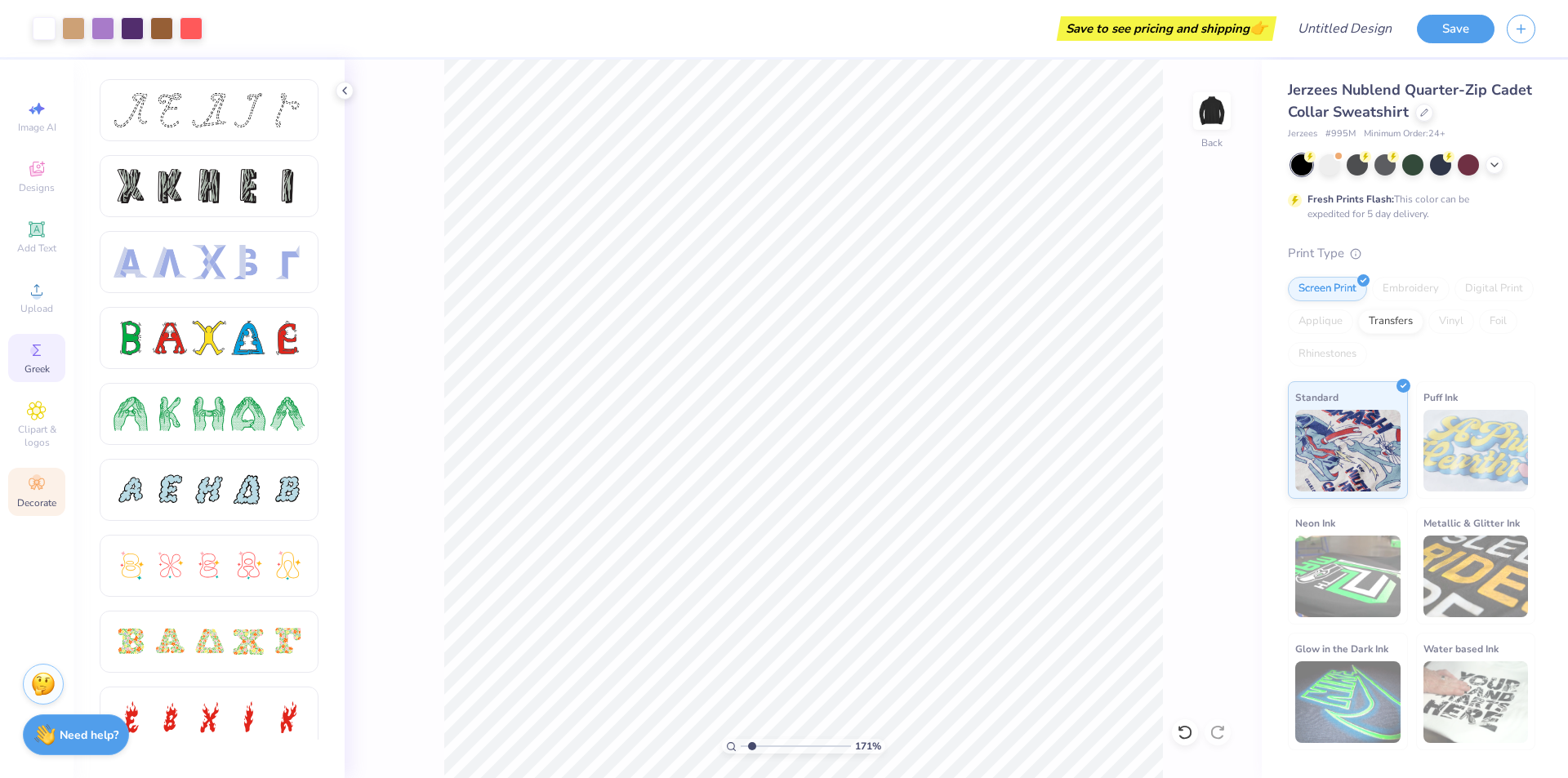
click at [46, 488] on div "Decorate" at bounding box center [36, 491] width 57 height 48
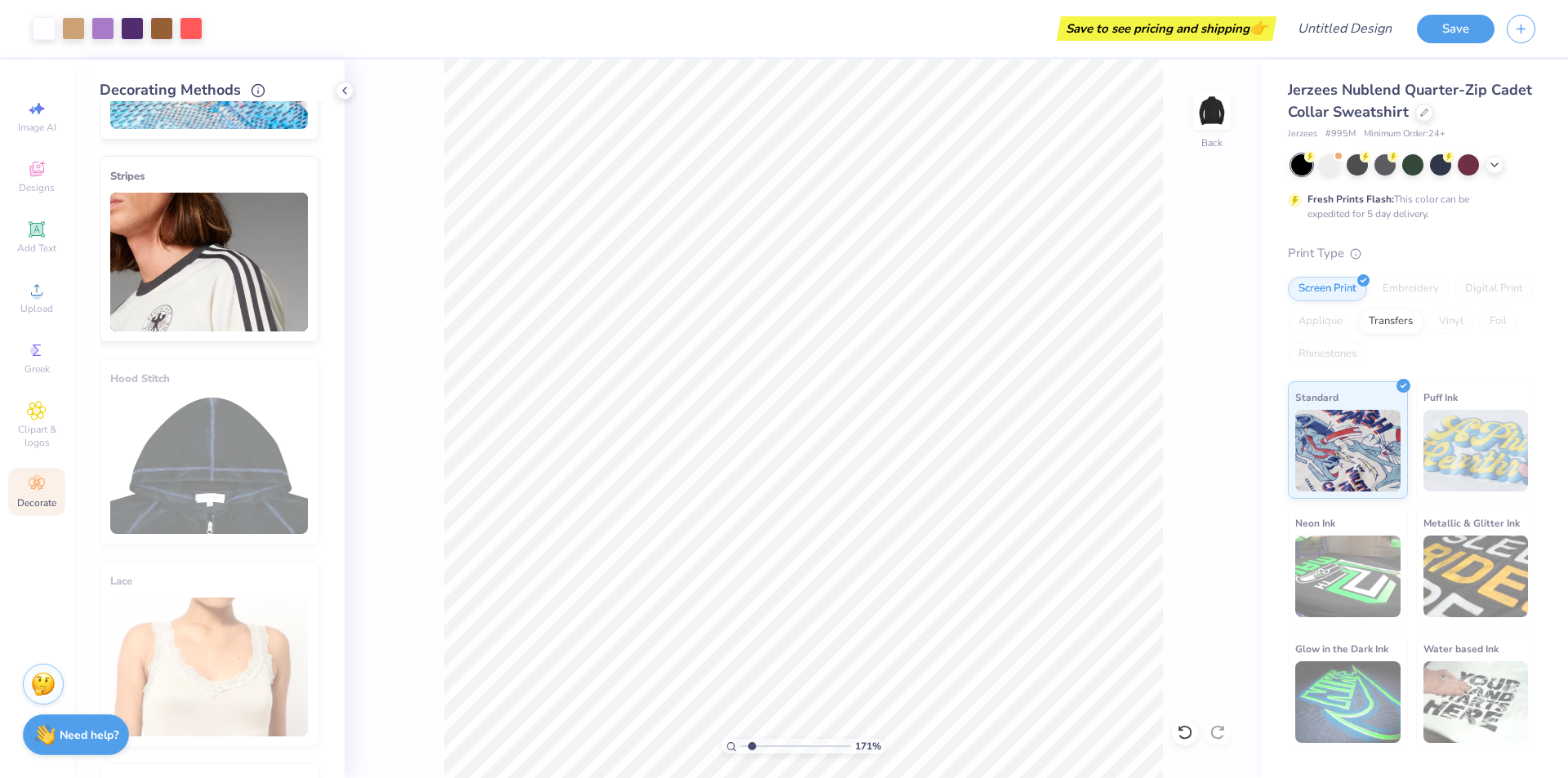
scroll to position [0, 0]
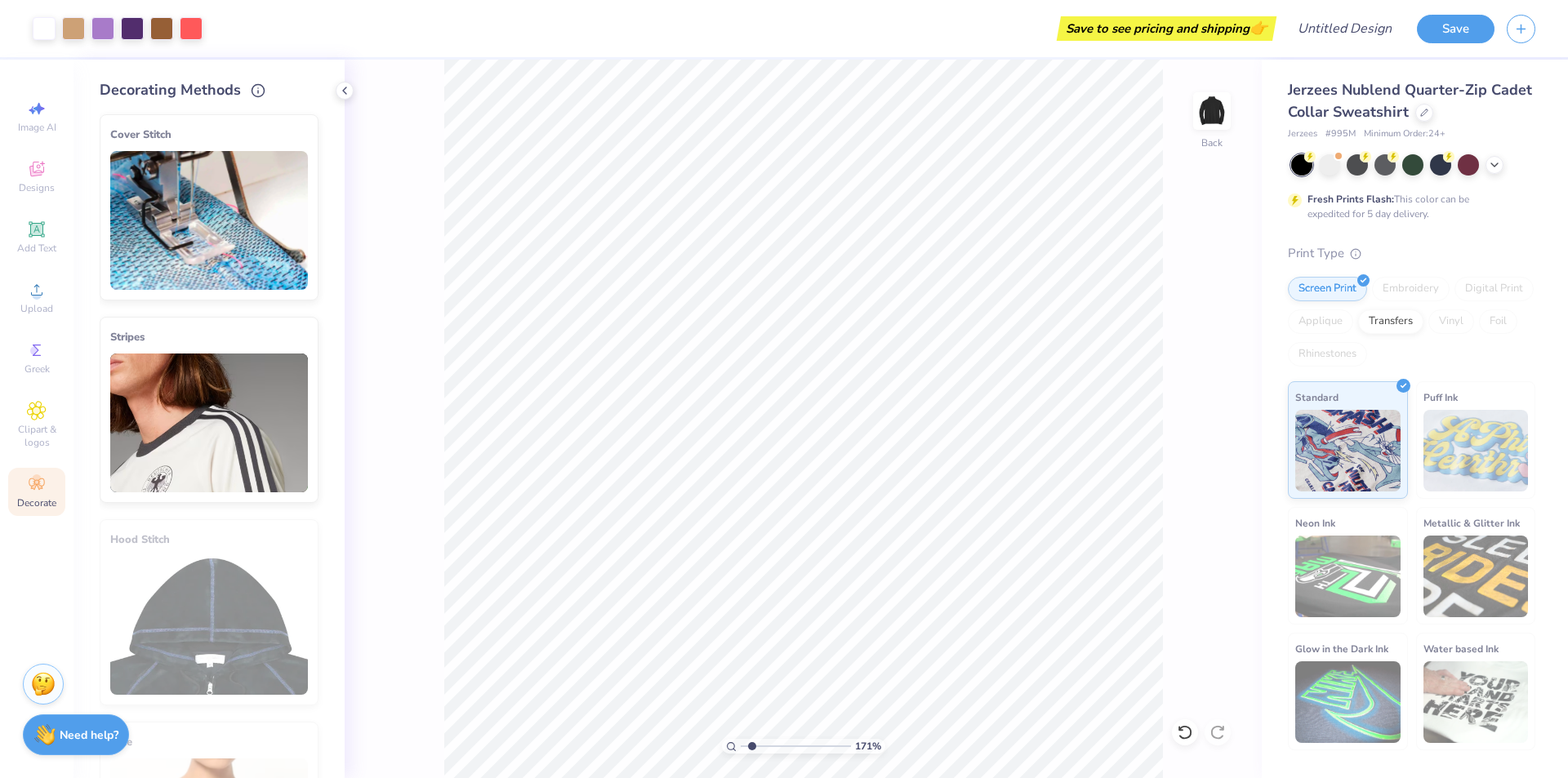
click at [206, 254] on img at bounding box center [209, 220] width 197 height 139
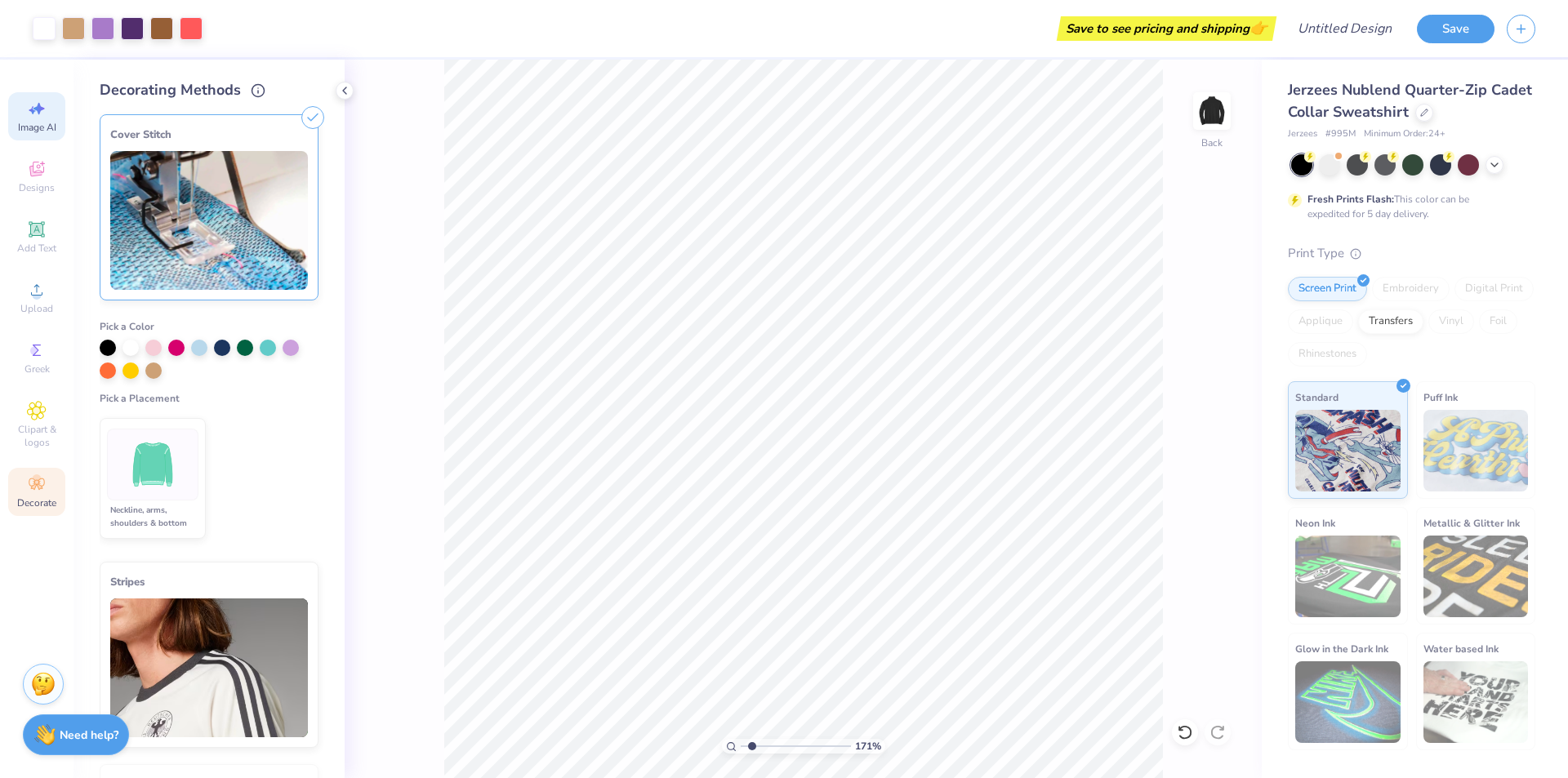
click at [45, 121] on span "Image AI" at bounding box center [36, 127] width 38 height 13
select select "4"
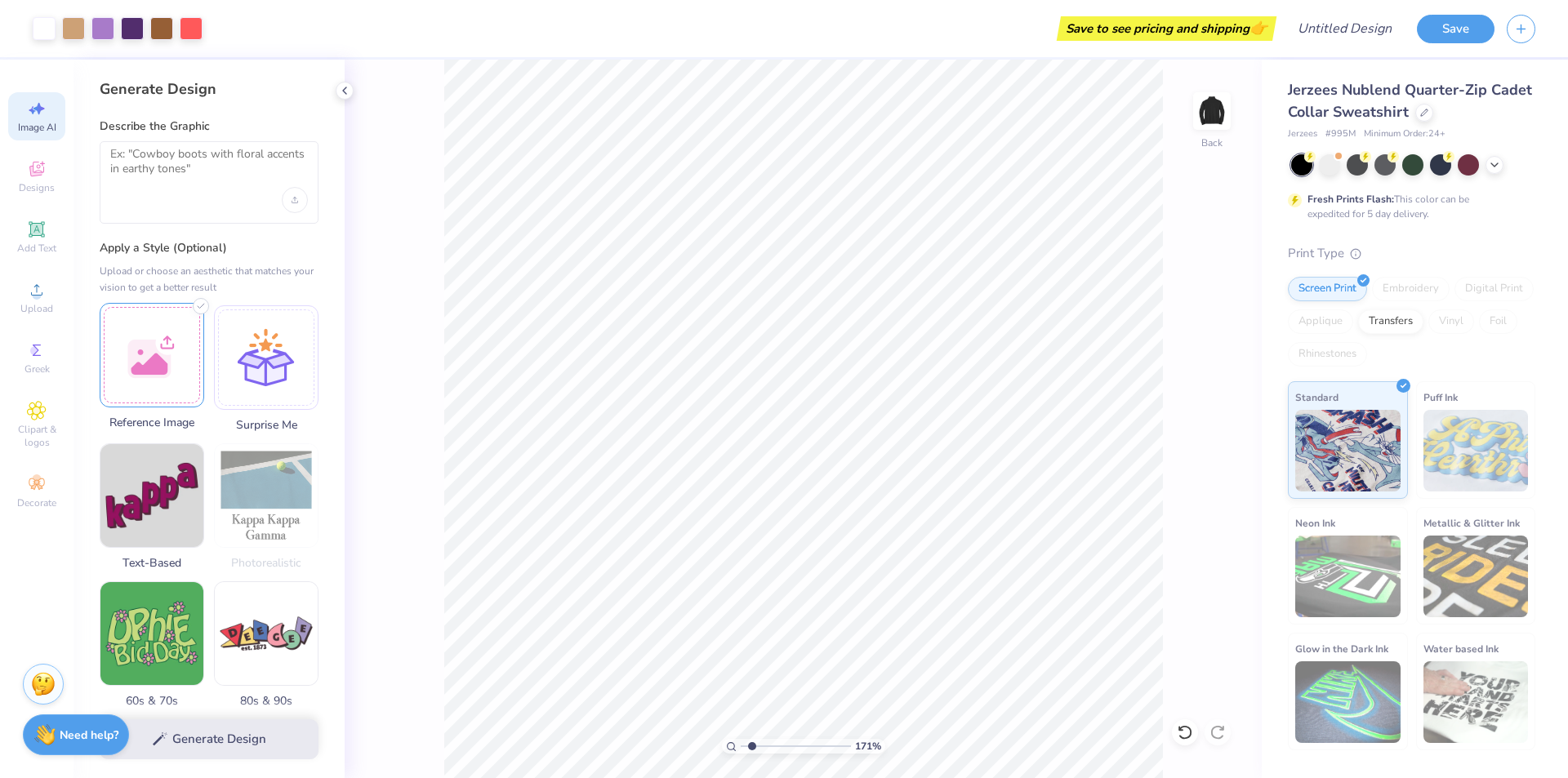
click at [178, 350] on div at bounding box center [152, 355] width 105 height 105
click at [174, 355] on img at bounding box center [152, 355] width 103 height 103
click at [211, 189] on div at bounding box center [209, 182] width 219 height 83
click at [199, 177] on textarea at bounding box center [209, 167] width 197 height 40
click at [161, 339] on img at bounding box center [152, 355] width 103 height 103
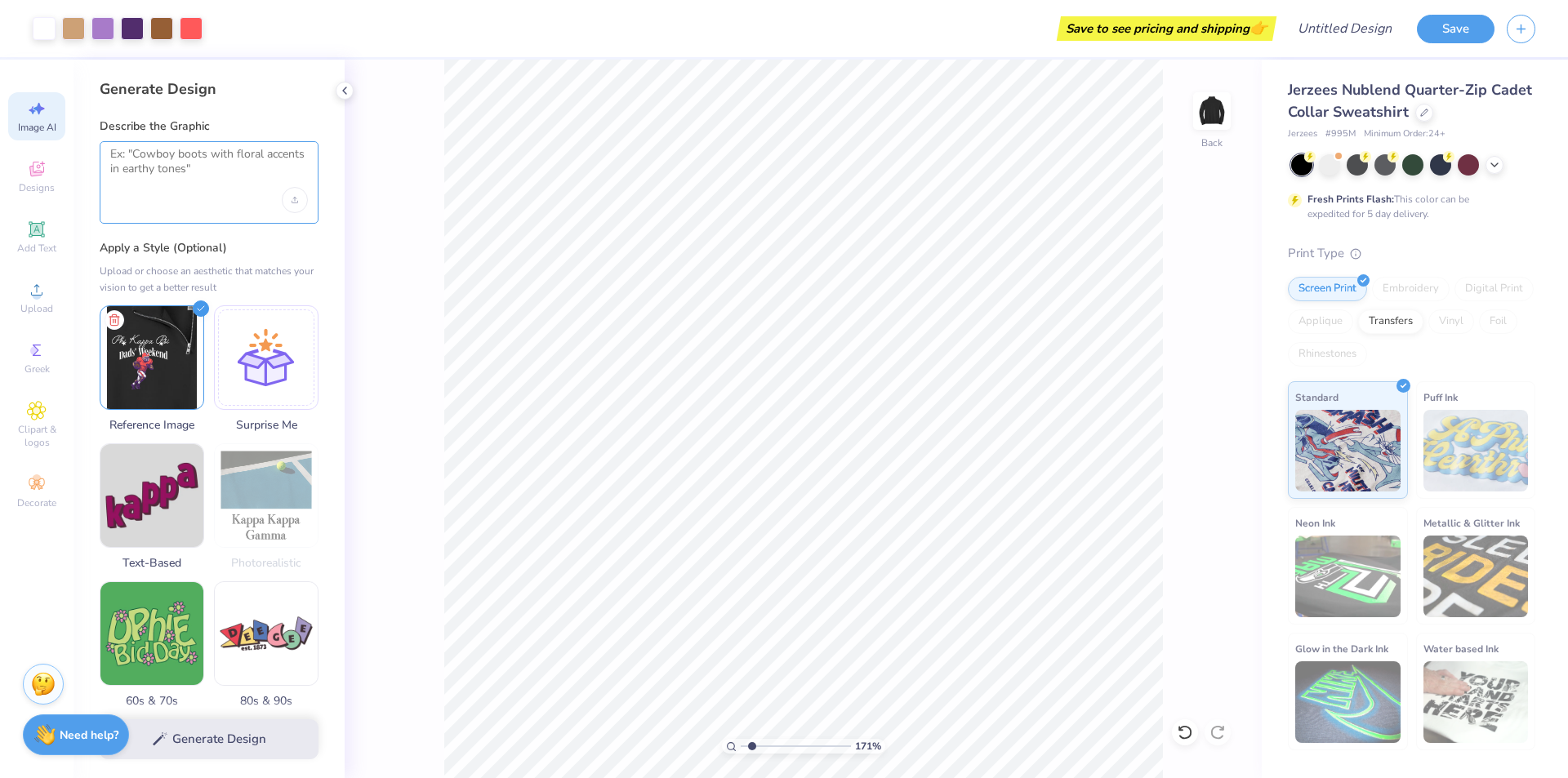
click at [174, 177] on textarea at bounding box center [209, 167] width 197 height 40
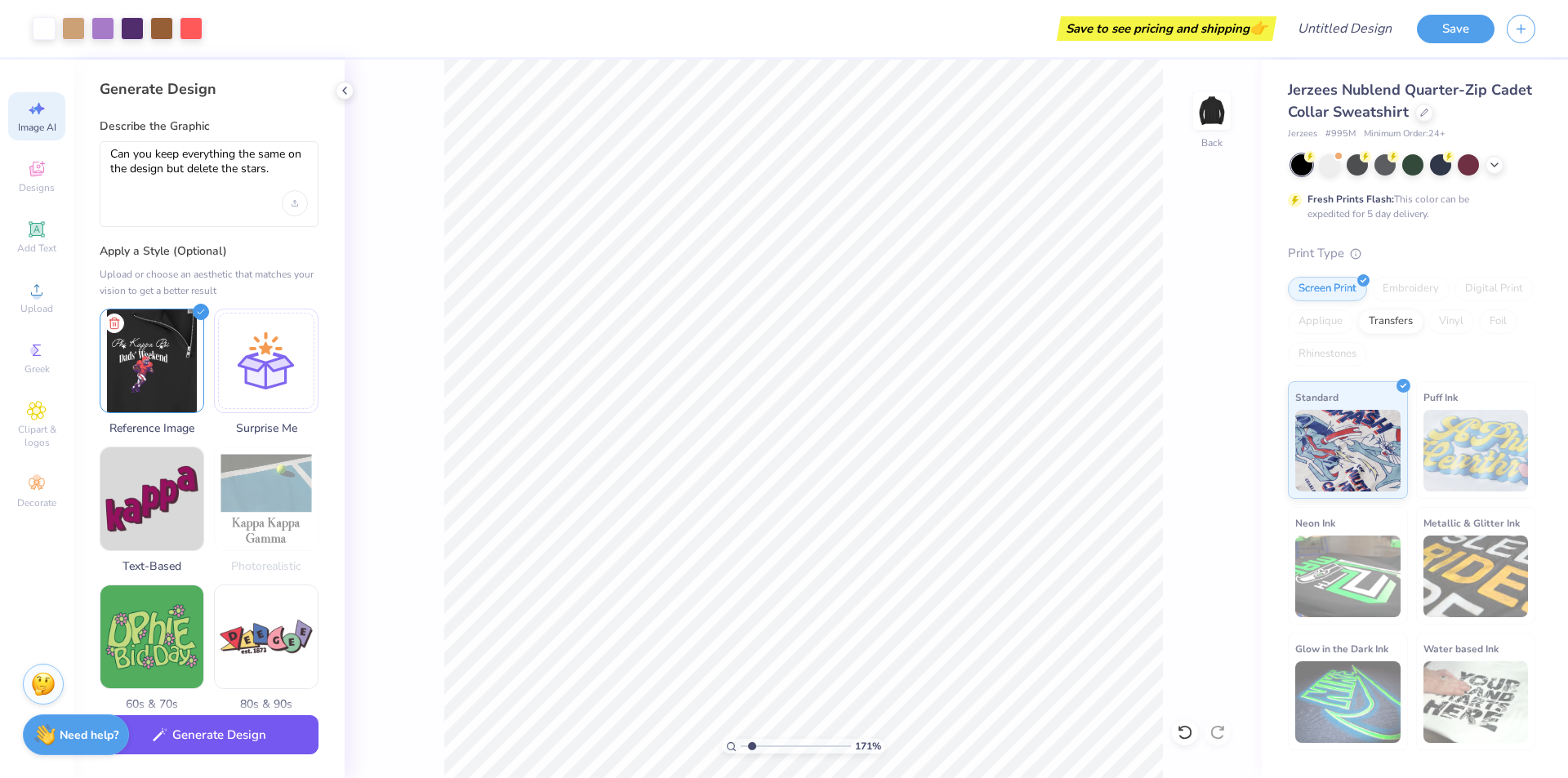
click at [178, 735] on button "Generate Design" at bounding box center [209, 735] width 219 height 40
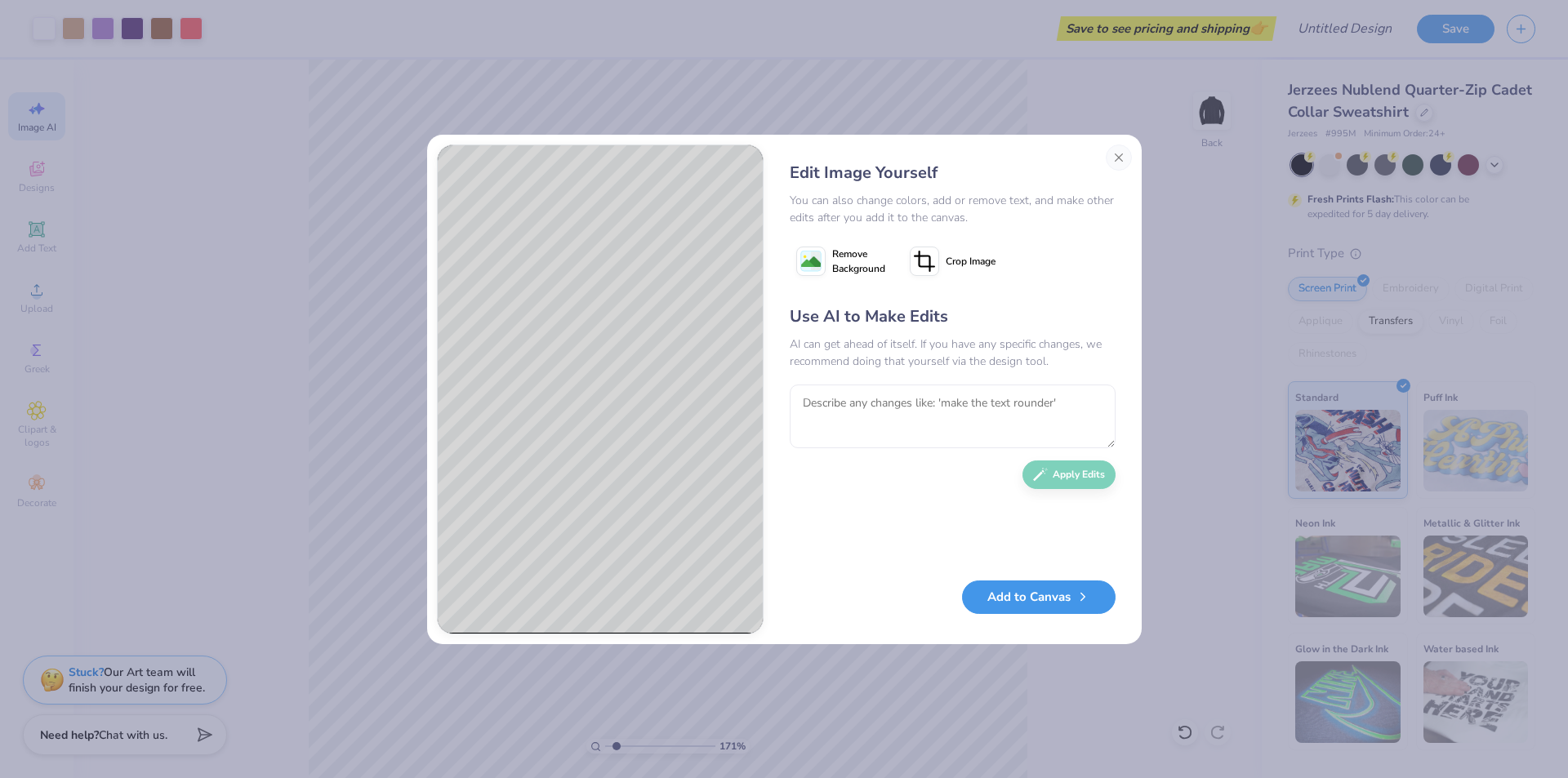
click at [1042, 591] on button "Add to Canvas" at bounding box center [1038, 598] width 154 height 34
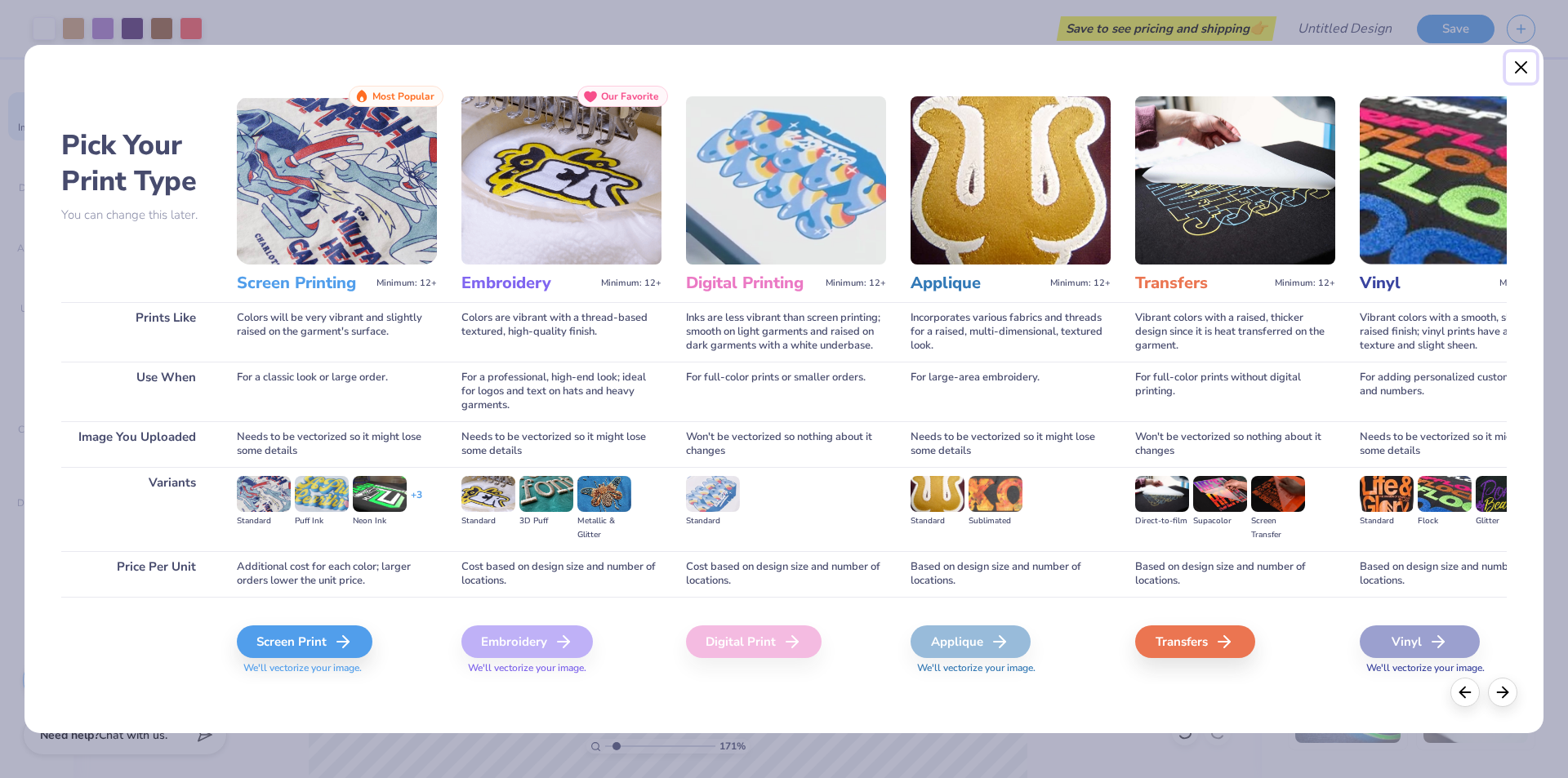
click at [1516, 64] on button "Close" at bounding box center [1521, 67] width 31 height 31
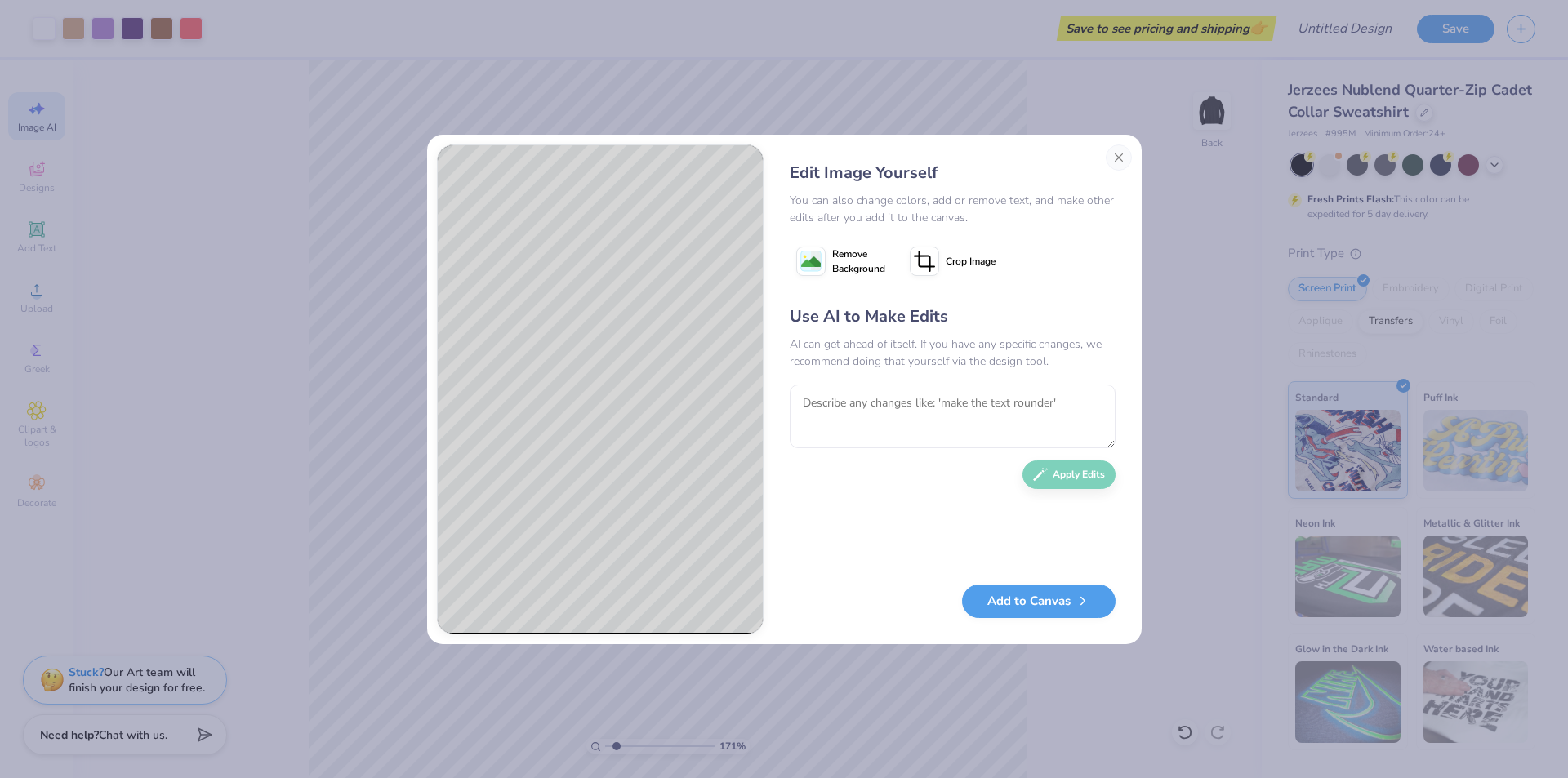
click at [836, 262] on span "Remove Background" at bounding box center [859, 261] width 53 height 30
click at [819, 272] on icon at bounding box center [811, 261] width 30 height 30
click at [1117, 157] on button "Close" at bounding box center [1118, 158] width 26 height 26
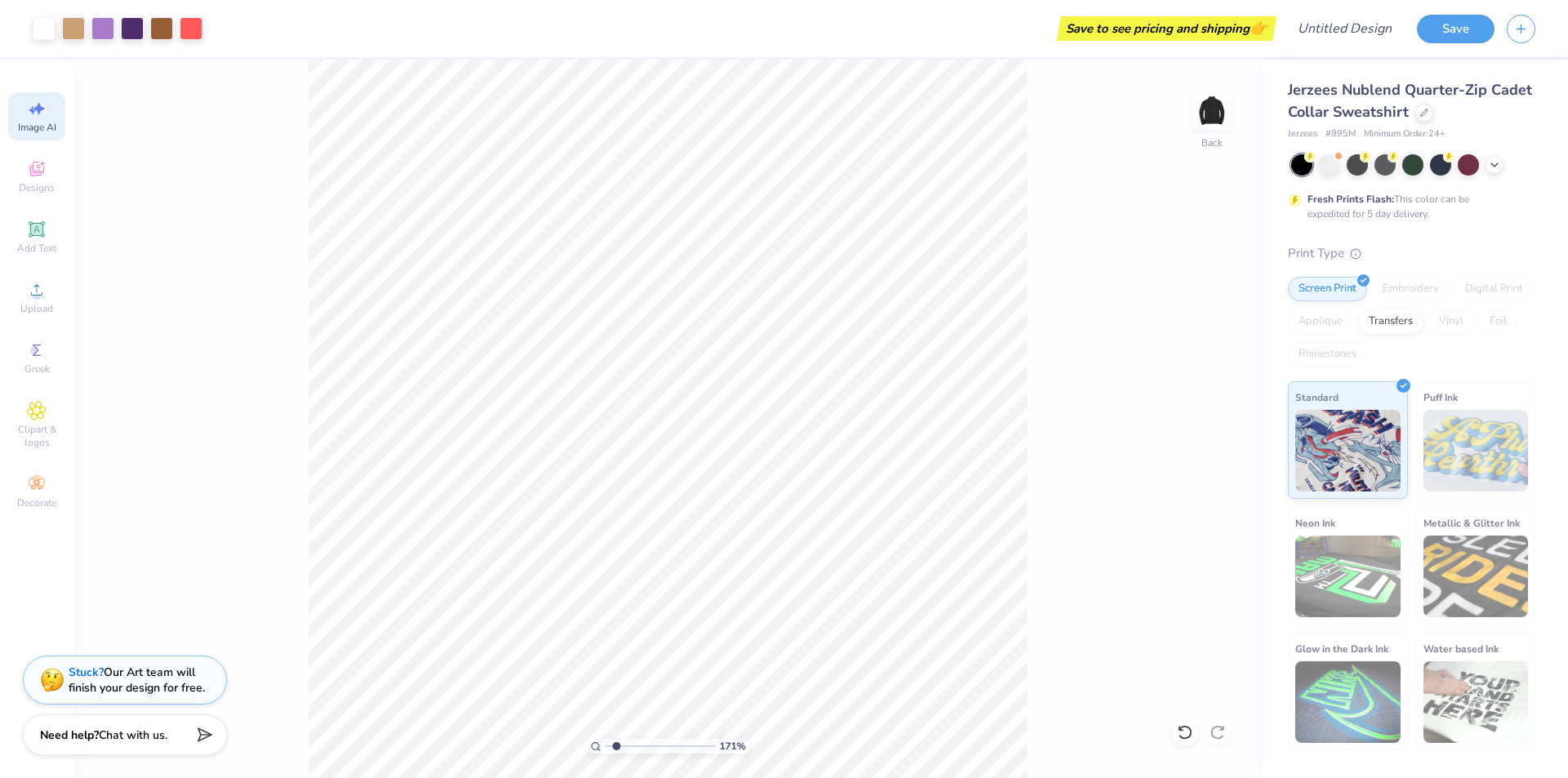
click at [36, 125] on span "Image AI" at bounding box center [36, 127] width 38 height 13
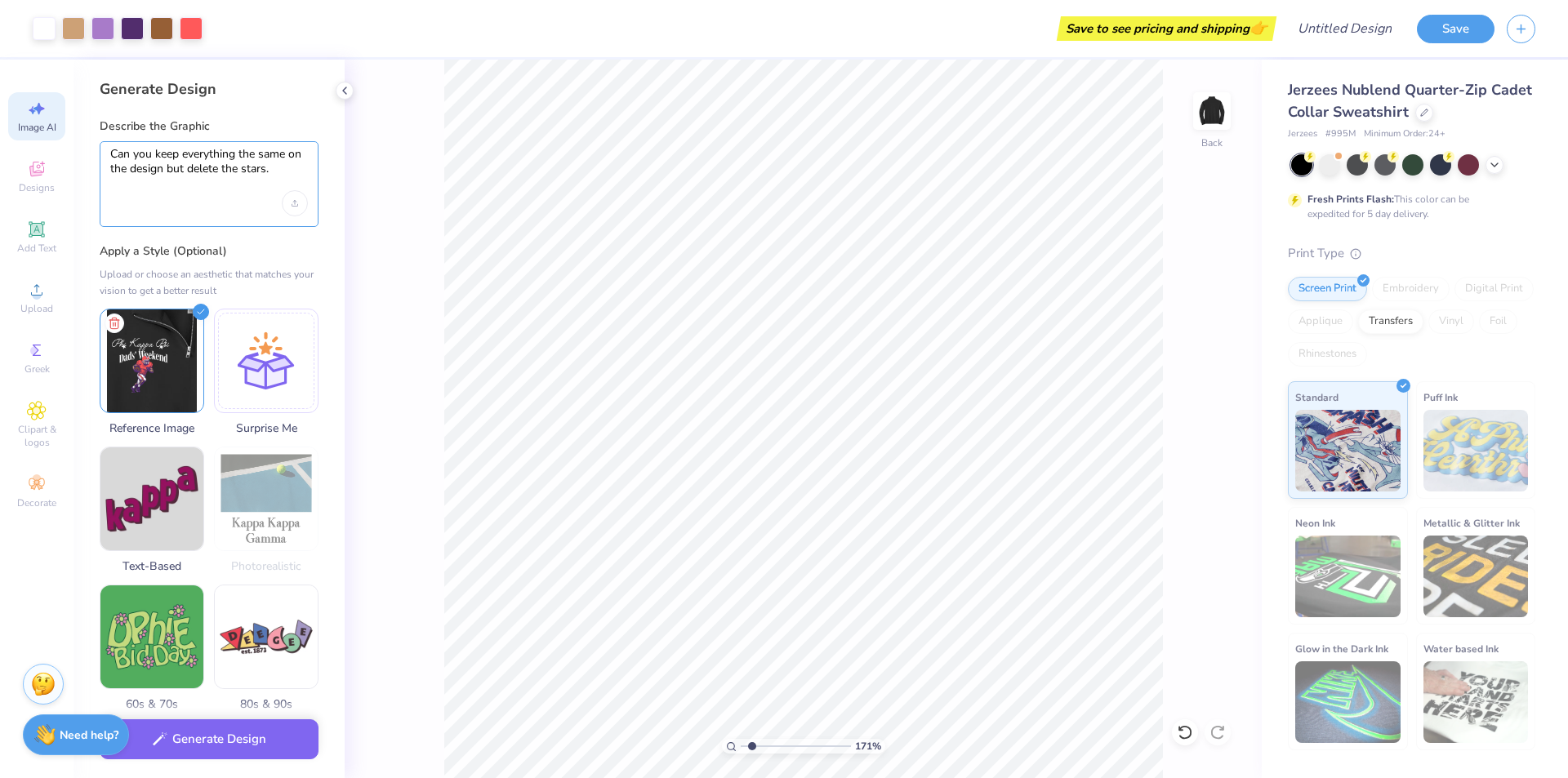
click at [196, 152] on textarea "Can you keep everything the same on the design but delete the stars." at bounding box center [209, 169] width 197 height 44
click at [282, 172] on textarea "Can you keep everything the same on the design but delete the stars." at bounding box center [209, 169] width 197 height 44
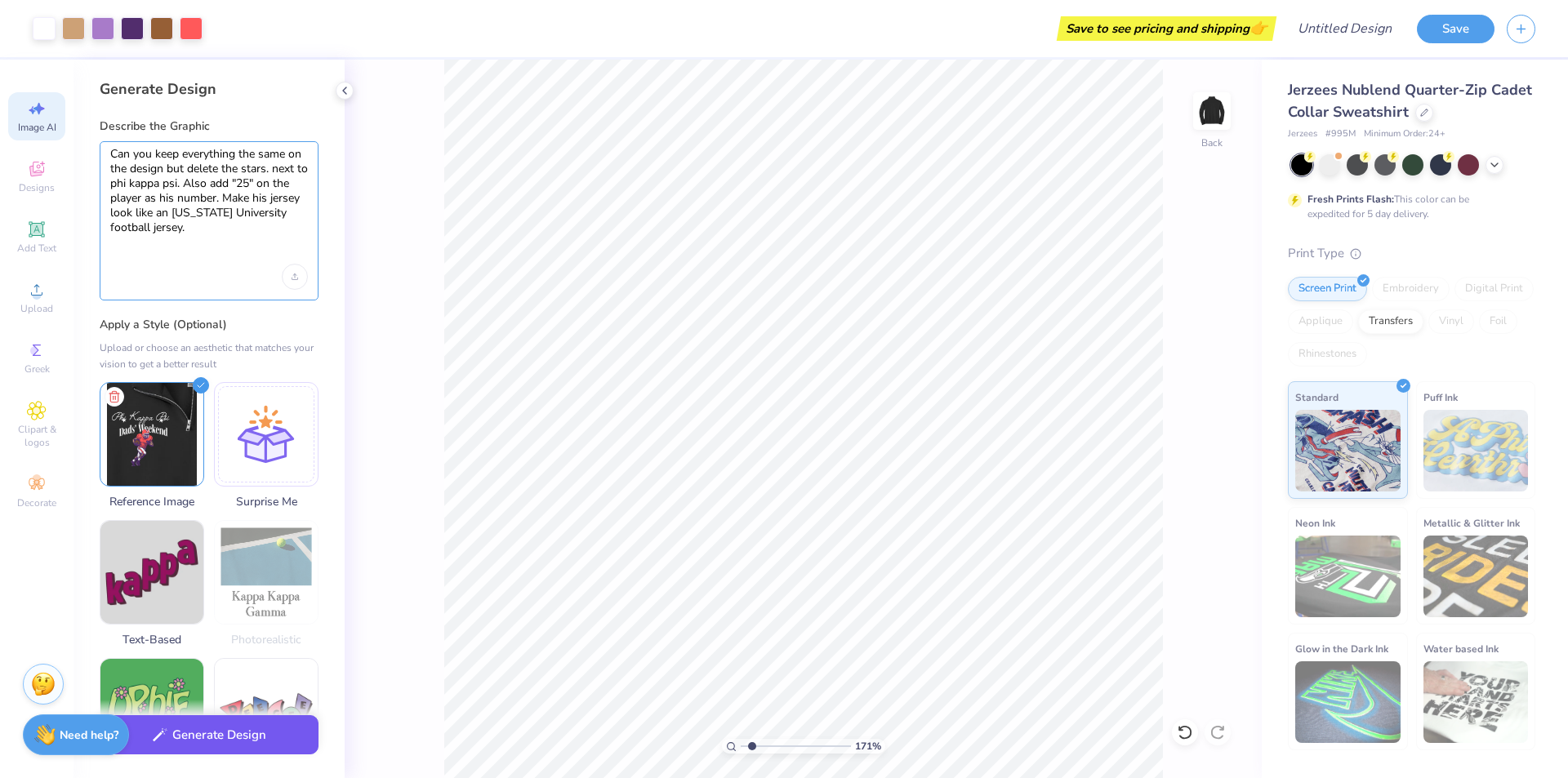
type textarea "Can you keep everything the same on the design but delete the stars. next to ph…"
click at [273, 727] on button "Generate Design" at bounding box center [209, 735] width 219 height 40
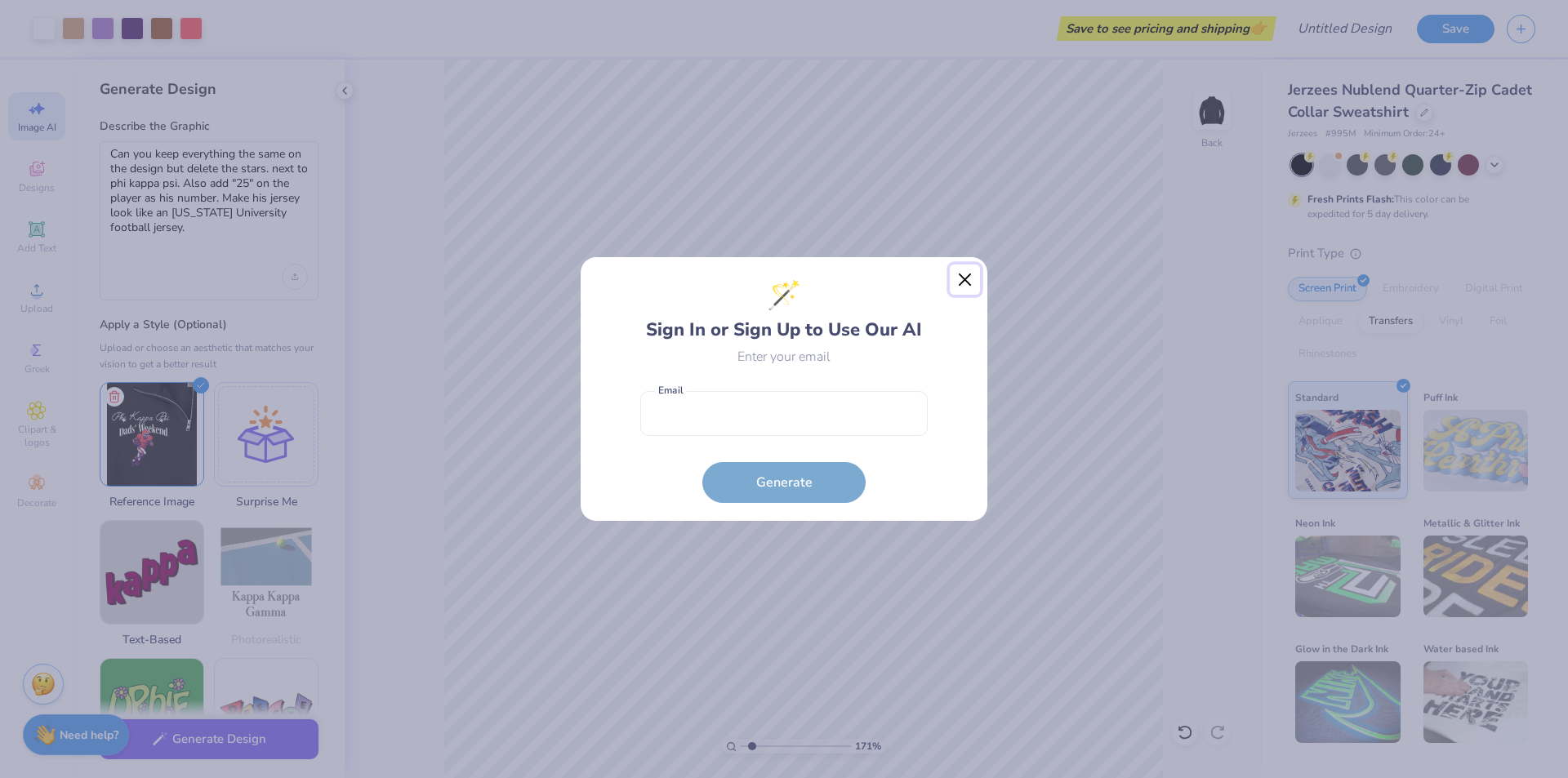
click at [969, 274] on button "Close" at bounding box center [964, 279] width 31 height 31
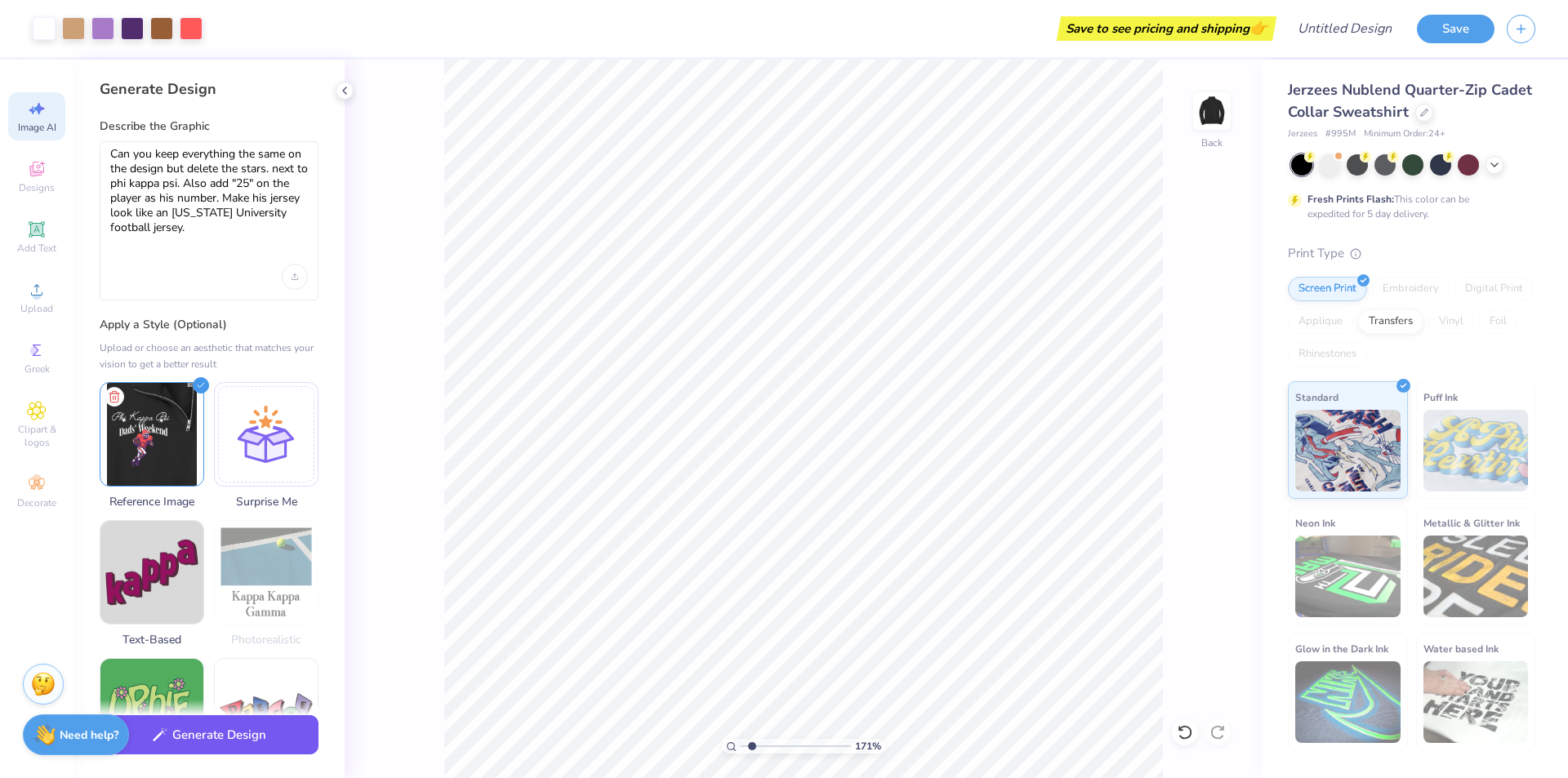
click at [203, 755] on button "Generate Design" at bounding box center [209, 735] width 219 height 40
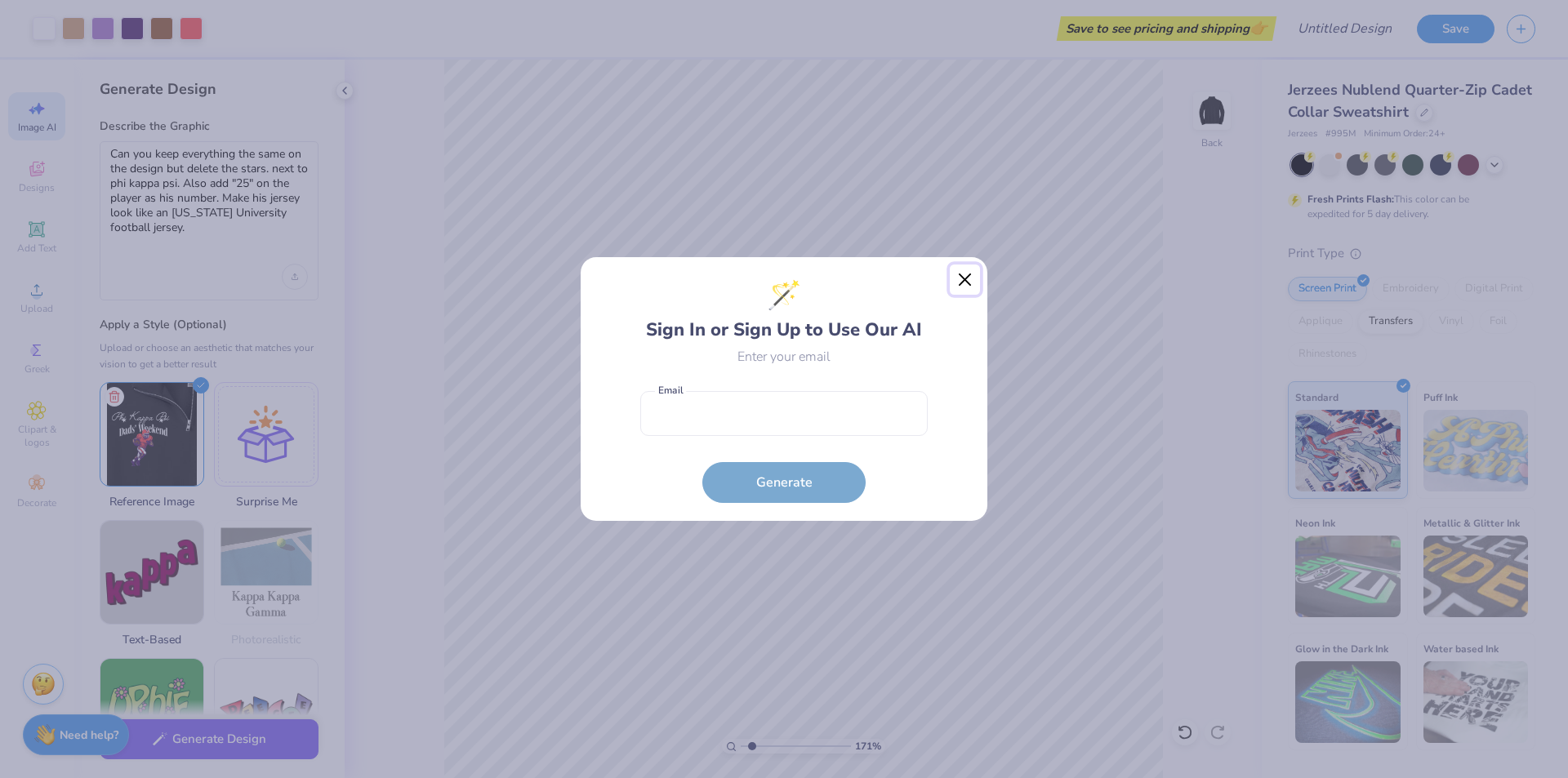
click at [970, 277] on button "Close" at bounding box center [964, 279] width 31 height 31
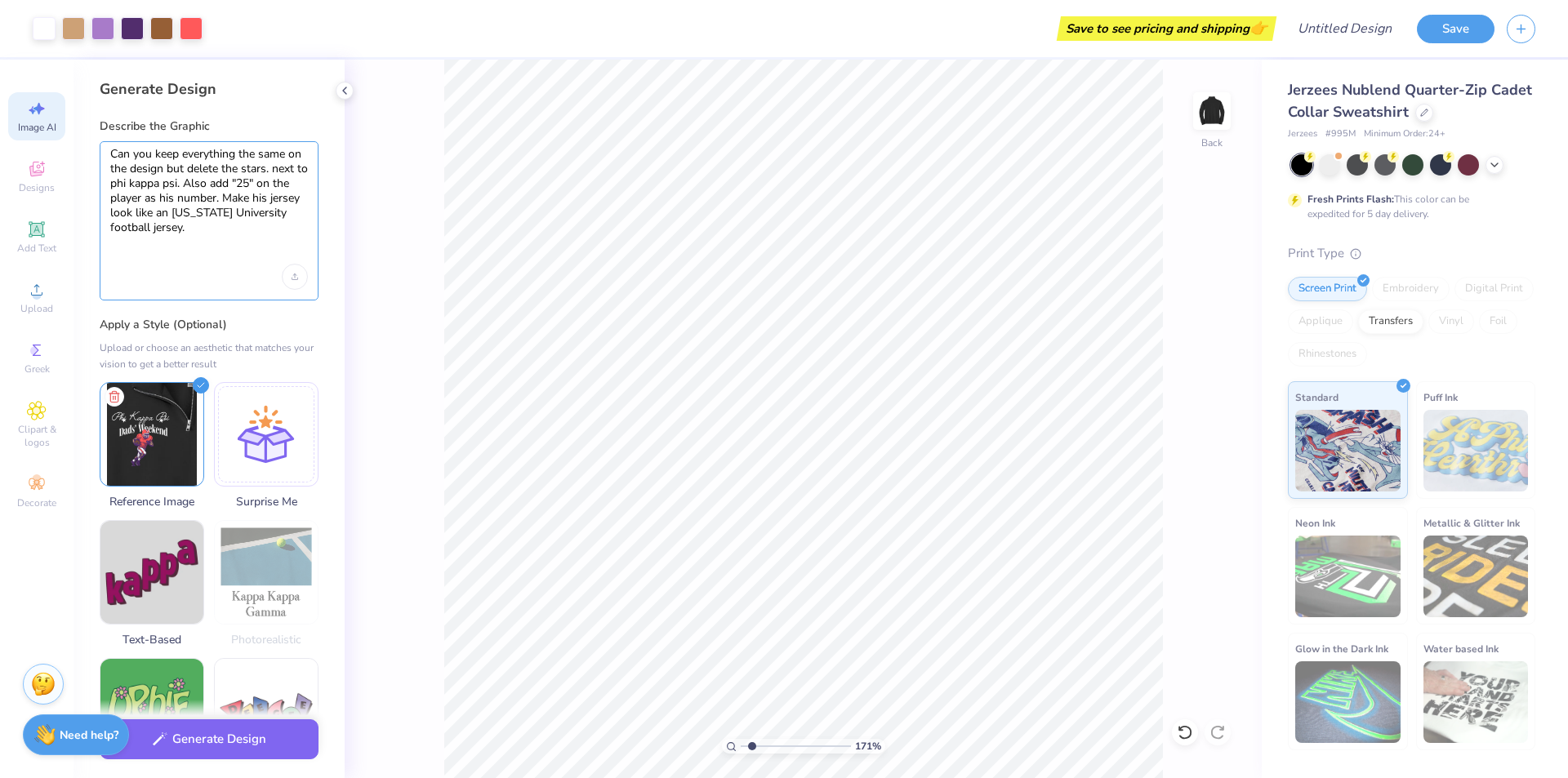
drag, startPoint x: 165, startPoint y: 239, endPoint x: 120, endPoint y: 111, distance: 135.7
click at [120, 111] on div "Generate Design Describe the Graphic Can you keep everything the same on the de…" at bounding box center [209, 418] width 271 height 719
click at [122, 157] on textarea "Can you keep everything the same on the design but delete the stars. next to ph…" at bounding box center [209, 205] width 197 height 117
drag, startPoint x: 178, startPoint y: 258, endPoint x: 92, endPoint y: 153, distance: 135.7
click at [92, 153] on div "Generate Design Describe the Graphic Can you keep everything the same on the de…" at bounding box center [209, 418] width 271 height 719
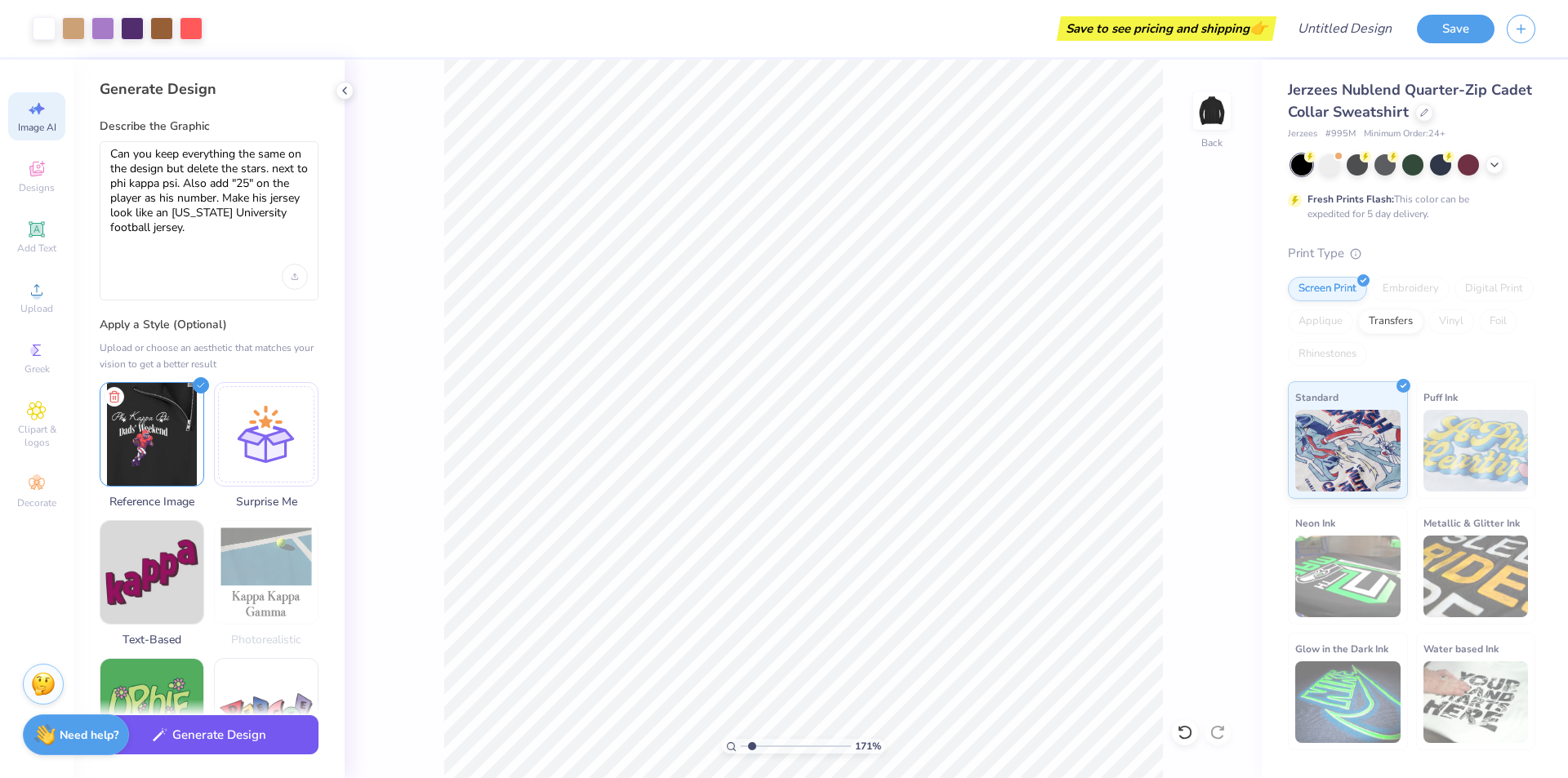
click at [276, 738] on button "Generate Design" at bounding box center [209, 735] width 219 height 40
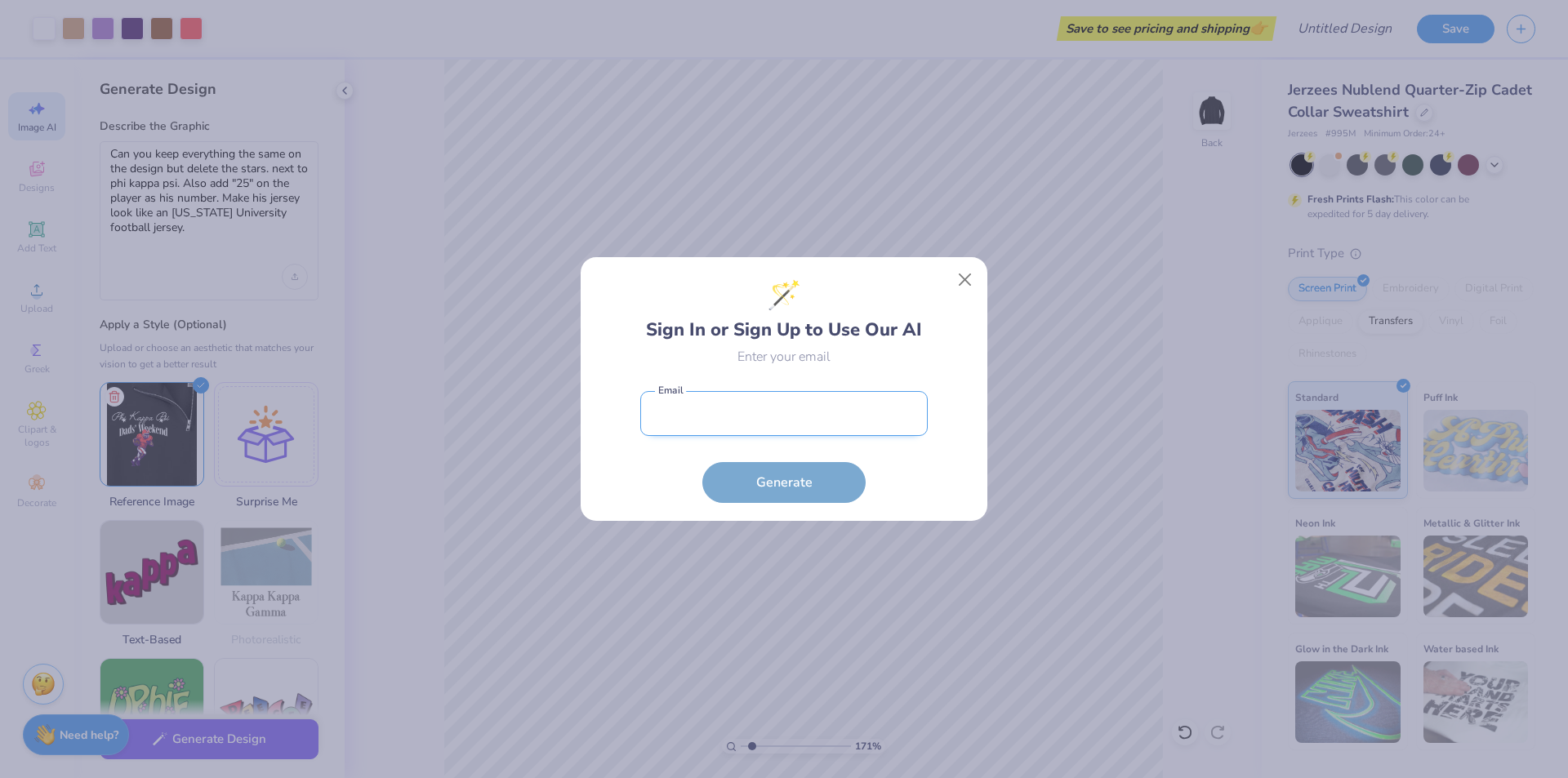
click at [770, 402] on input "email" at bounding box center [783, 414] width 287 height 45
type input "batmanloganc@gmail.com"
click at [702, 462] on button "Generate" at bounding box center [784, 482] width 164 height 40
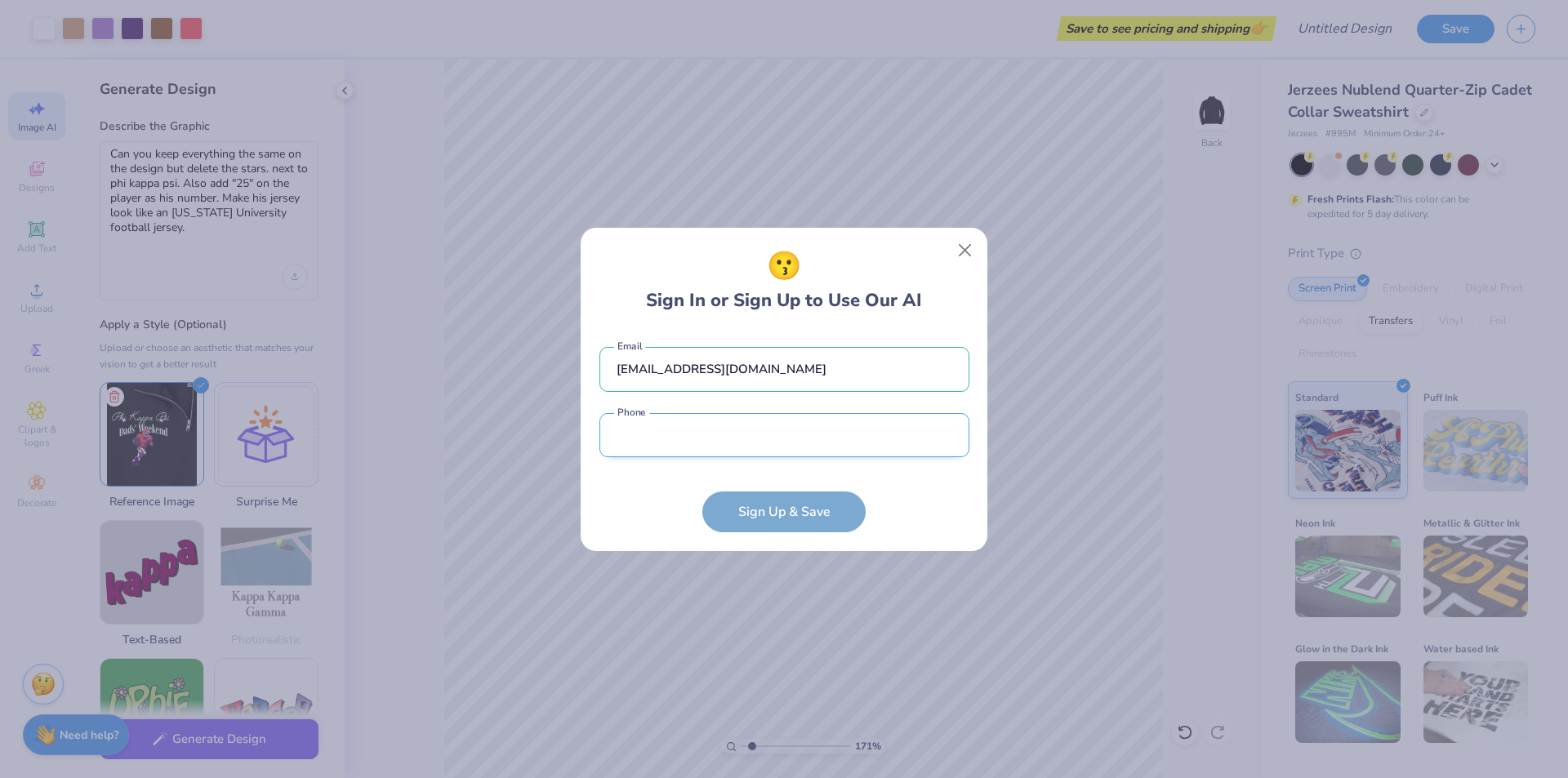
click at [768, 424] on input "tel" at bounding box center [784, 436] width 370 height 45
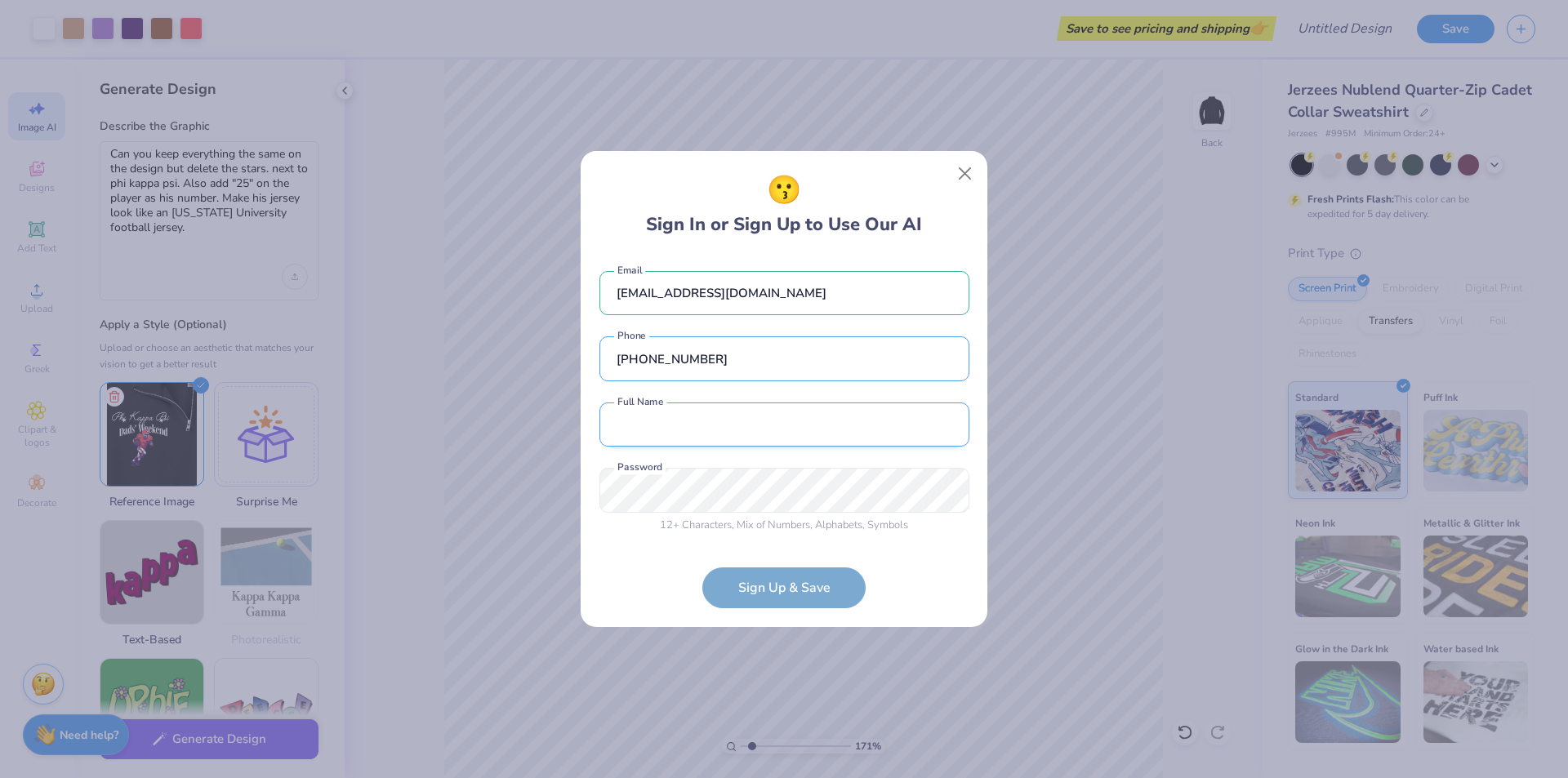
type input "(630) 465-2075"
click at [770, 415] on input "text" at bounding box center [784, 425] width 370 height 45
type input "Logan Conforti"
type input "(630) 465-2075"
click at [734, 460] on div "batmanloganc@gmail.com Email (630) 465-2075 Phone Logan Conforti Full Name 12 +…" at bounding box center [784, 397] width 370 height 287
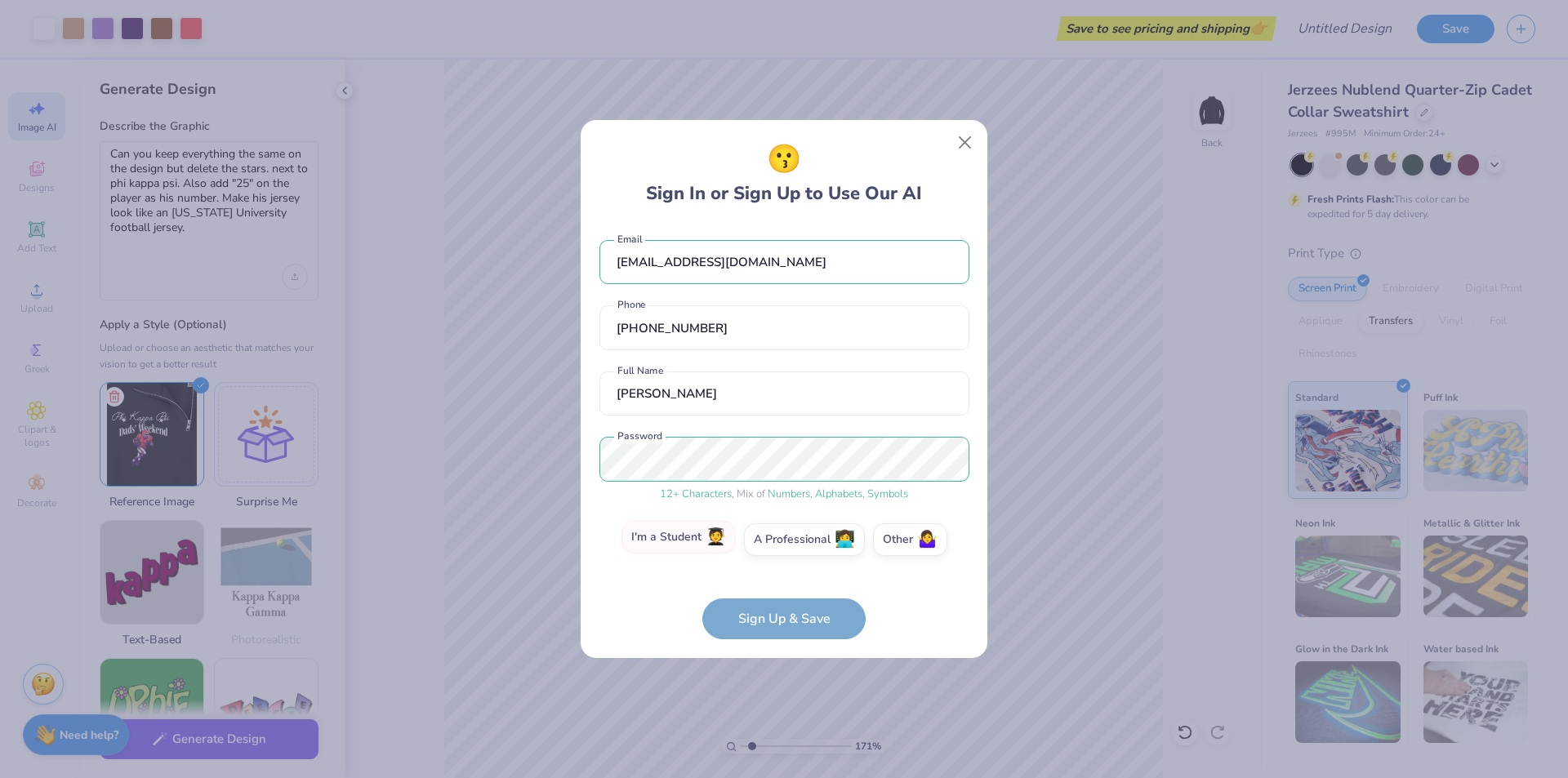
click at [711, 544] on span "🧑‍🎓" at bounding box center [715, 537] width 21 height 19
click at [779, 544] on input "I'm a Student 🧑‍🎓" at bounding box center [784, 543] width 11 height 11
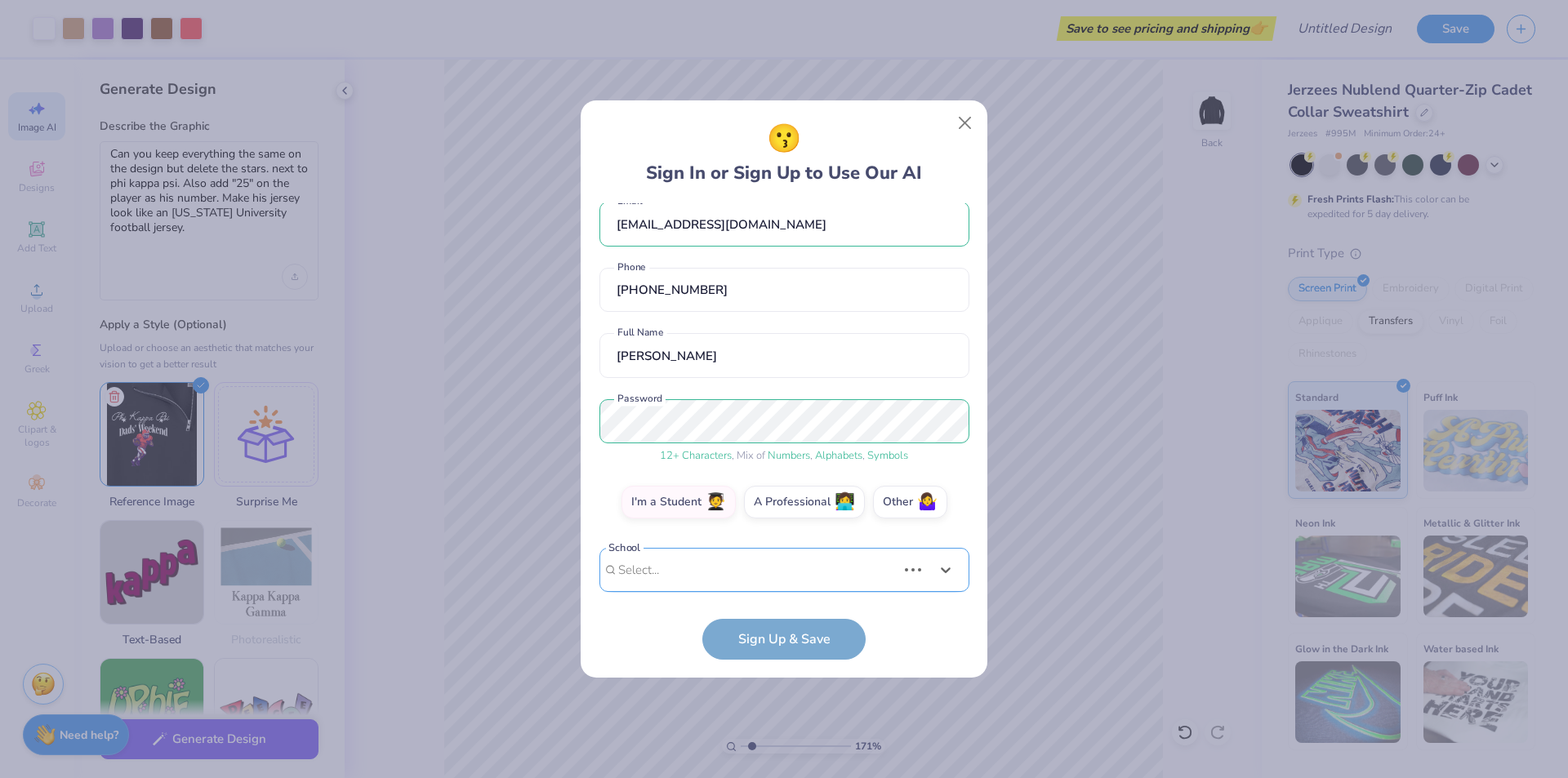
click at [680, 570] on div "Use Up and Down to choose options, press Enter to select the currently focused …" at bounding box center [784, 595] width 370 height 94
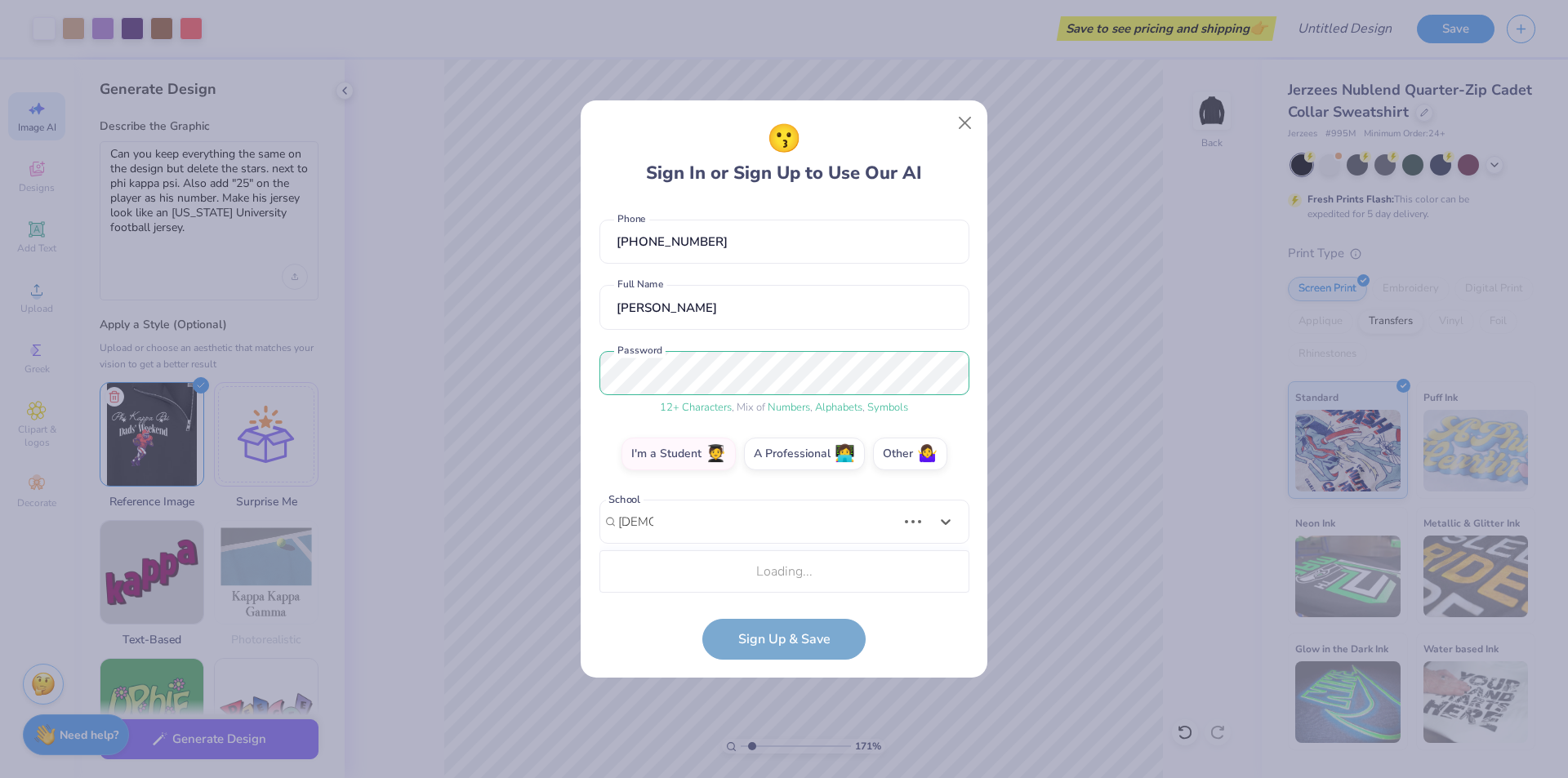
scroll to position [271, 0]
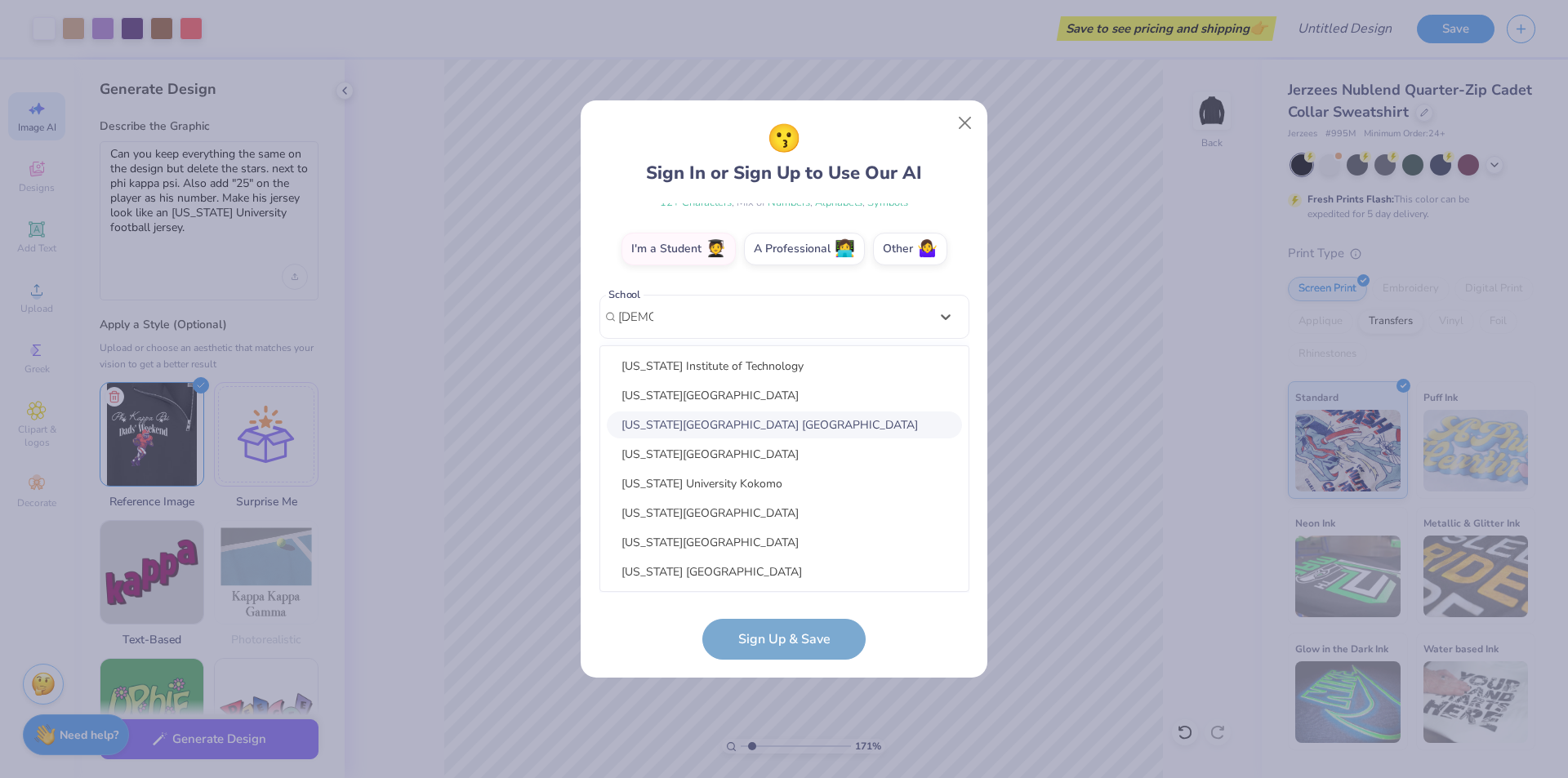
click at [728, 428] on div "Indiana University Bloomington" at bounding box center [784, 424] width 355 height 27
type input "indian"
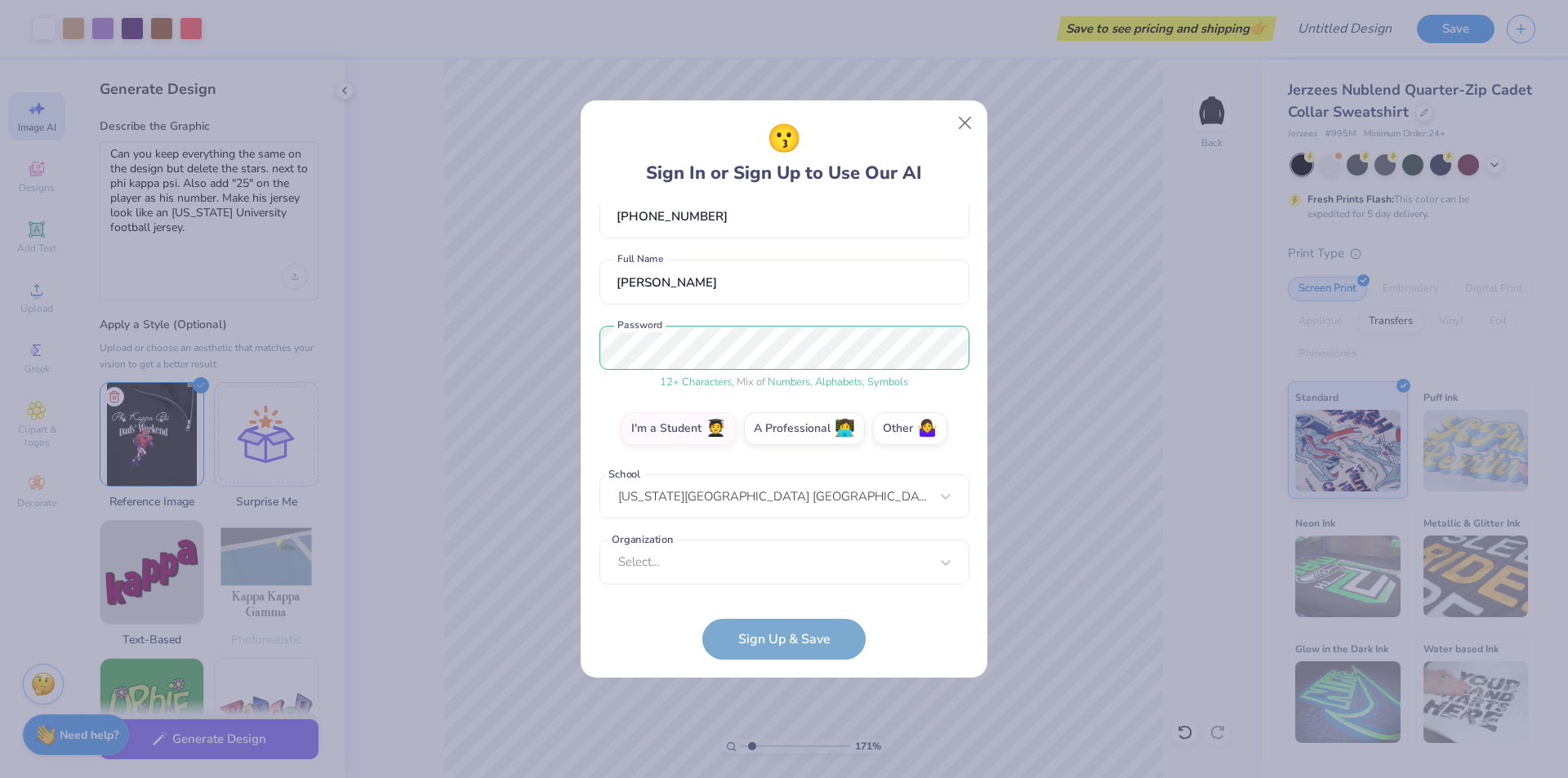
scroll to position [92, 0]
click at [690, 574] on div "Select..." at bounding box center [784, 562] width 370 height 45
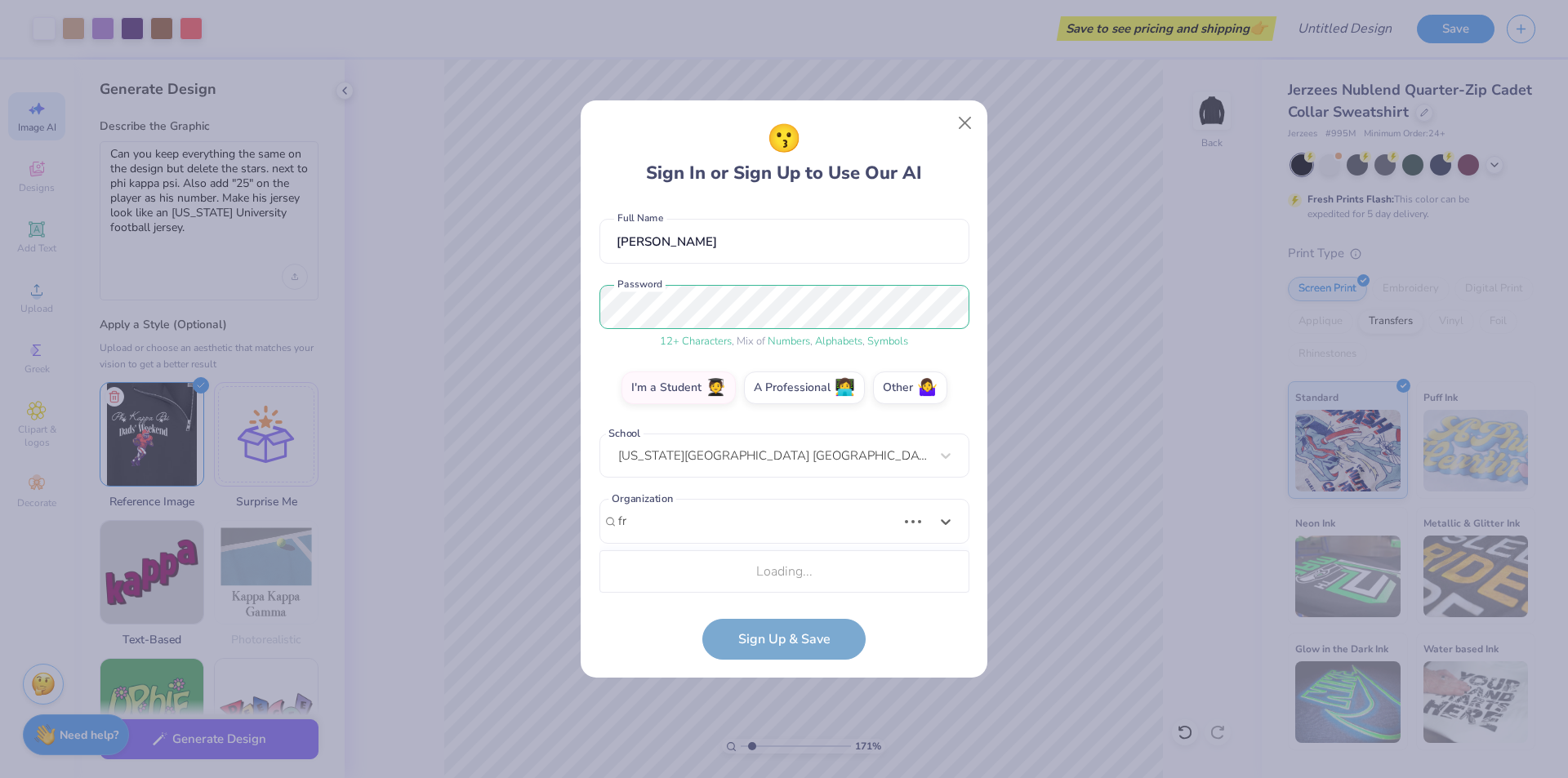
type input "f"
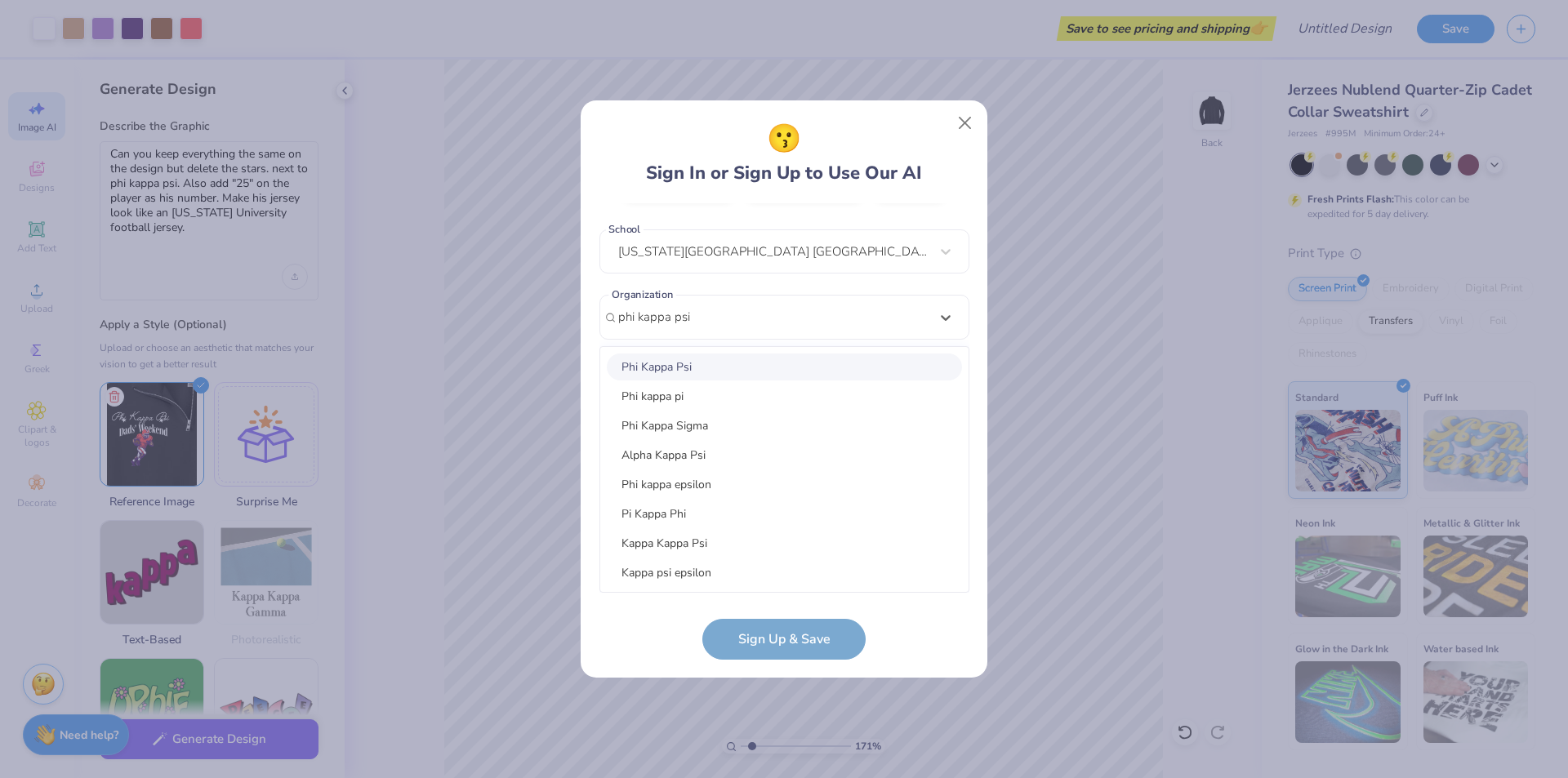
click at [685, 363] on div "Phi Kappa Psi" at bounding box center [784, 366] width 355 height 27
type input "phi kappa psi"
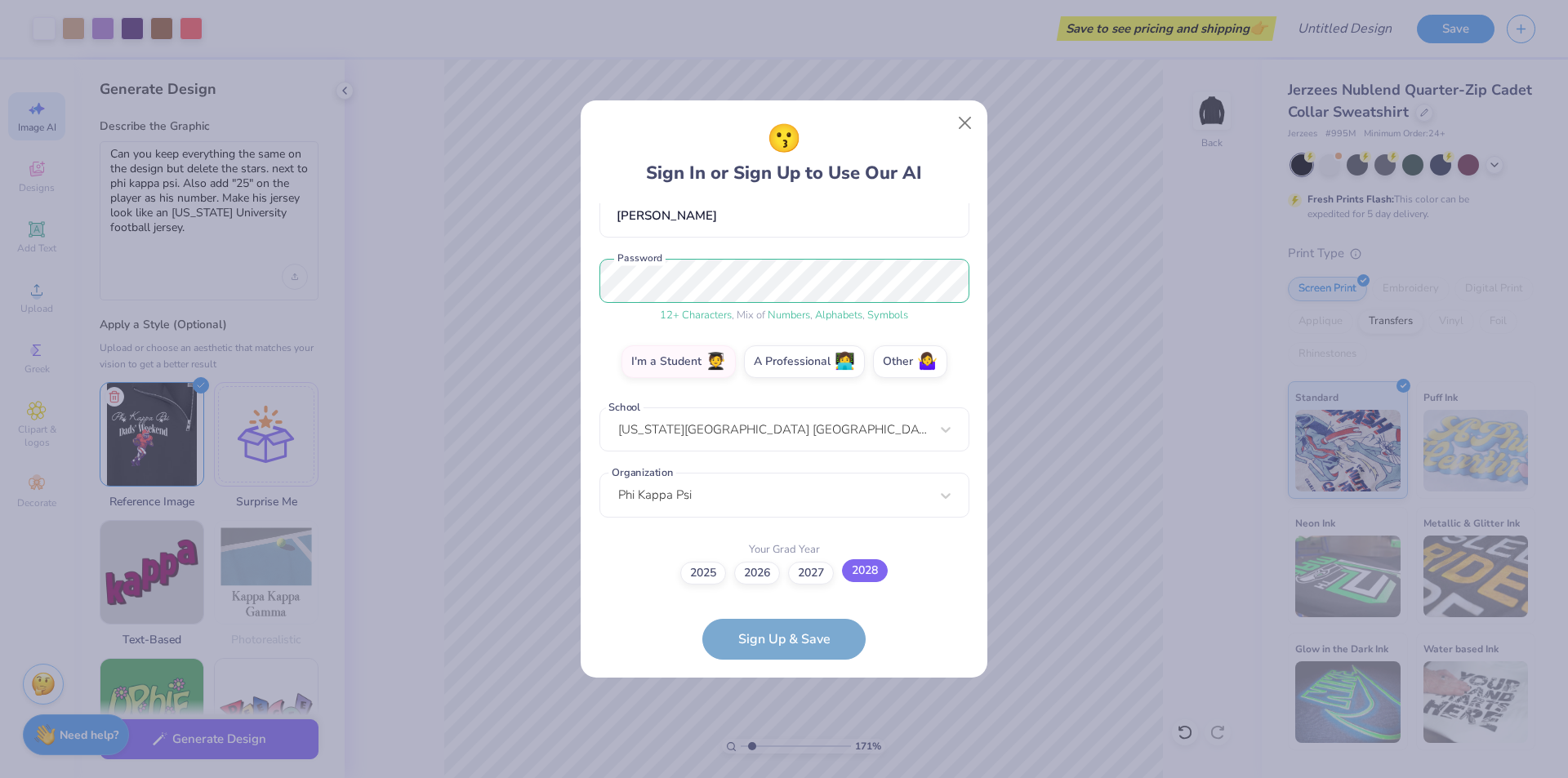
click at [869, 575] on label "2028" at bounding box center [865, 570] width 45 height 23
click at [790, 727] on input "2028" at bounding box center [784, 732] width 11 height 11
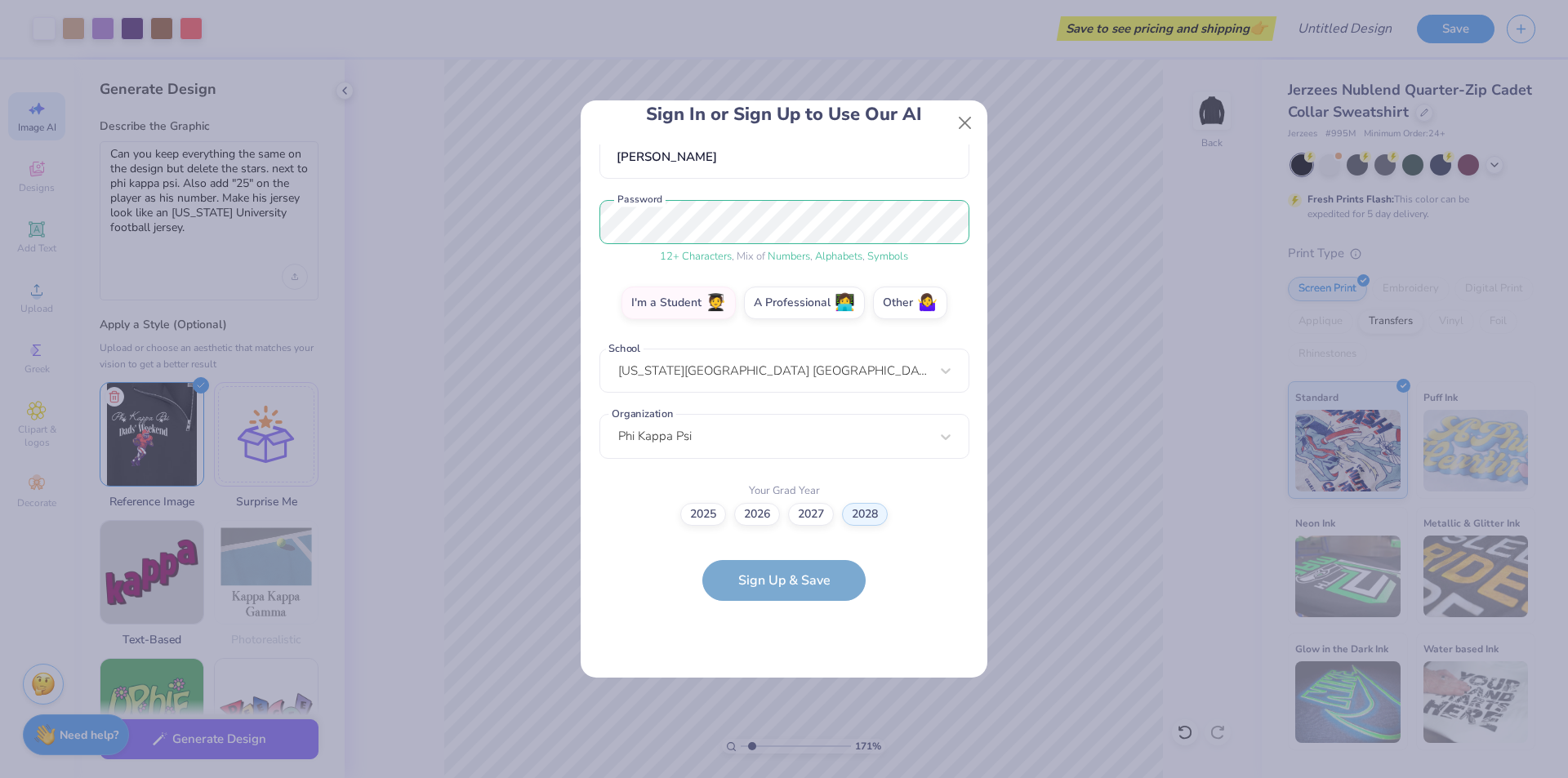
scroll to position [0, 0]
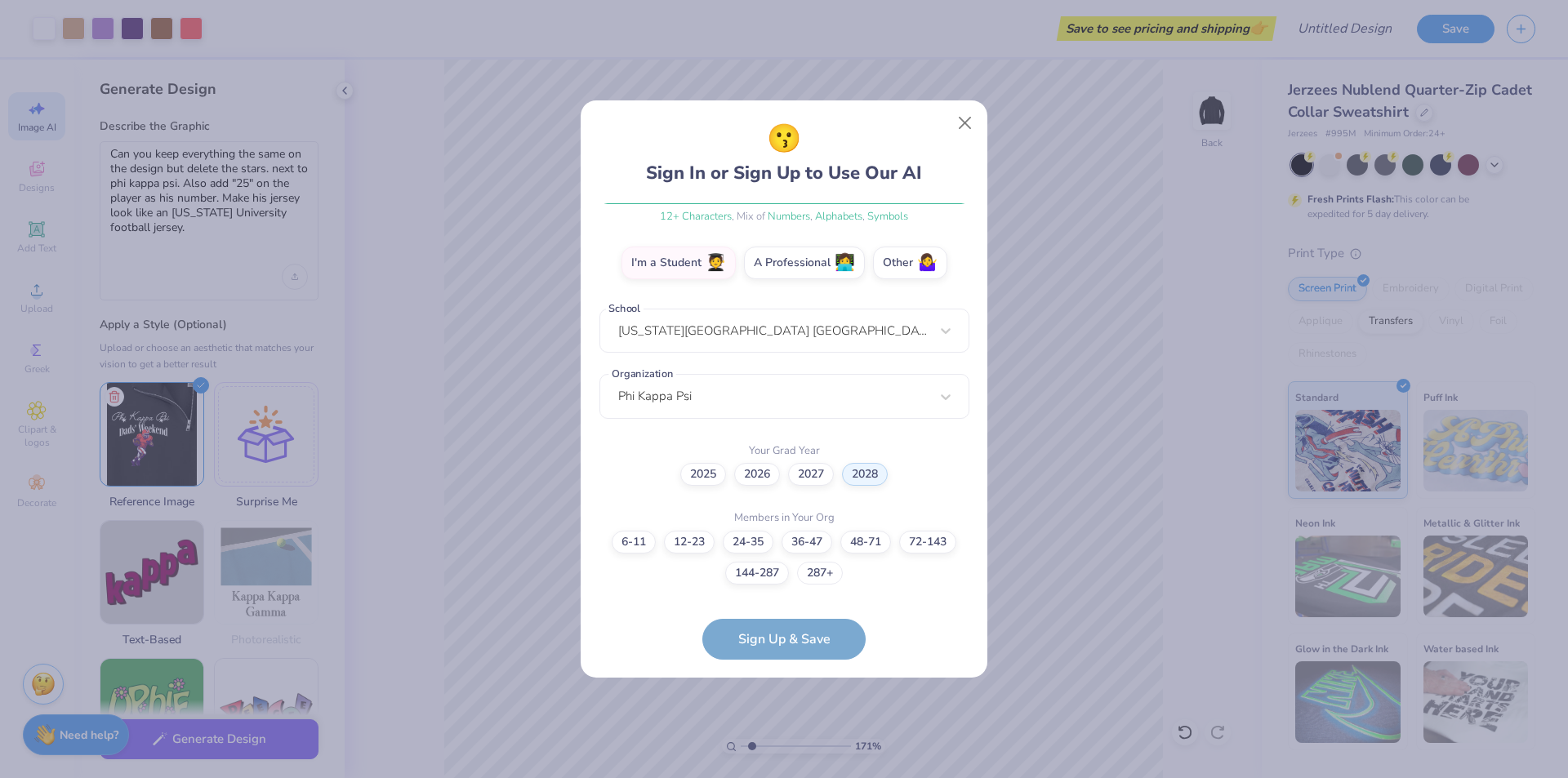
click at [811, 573] on label "287+" at bounding box center [820, 573] width 45 height 23
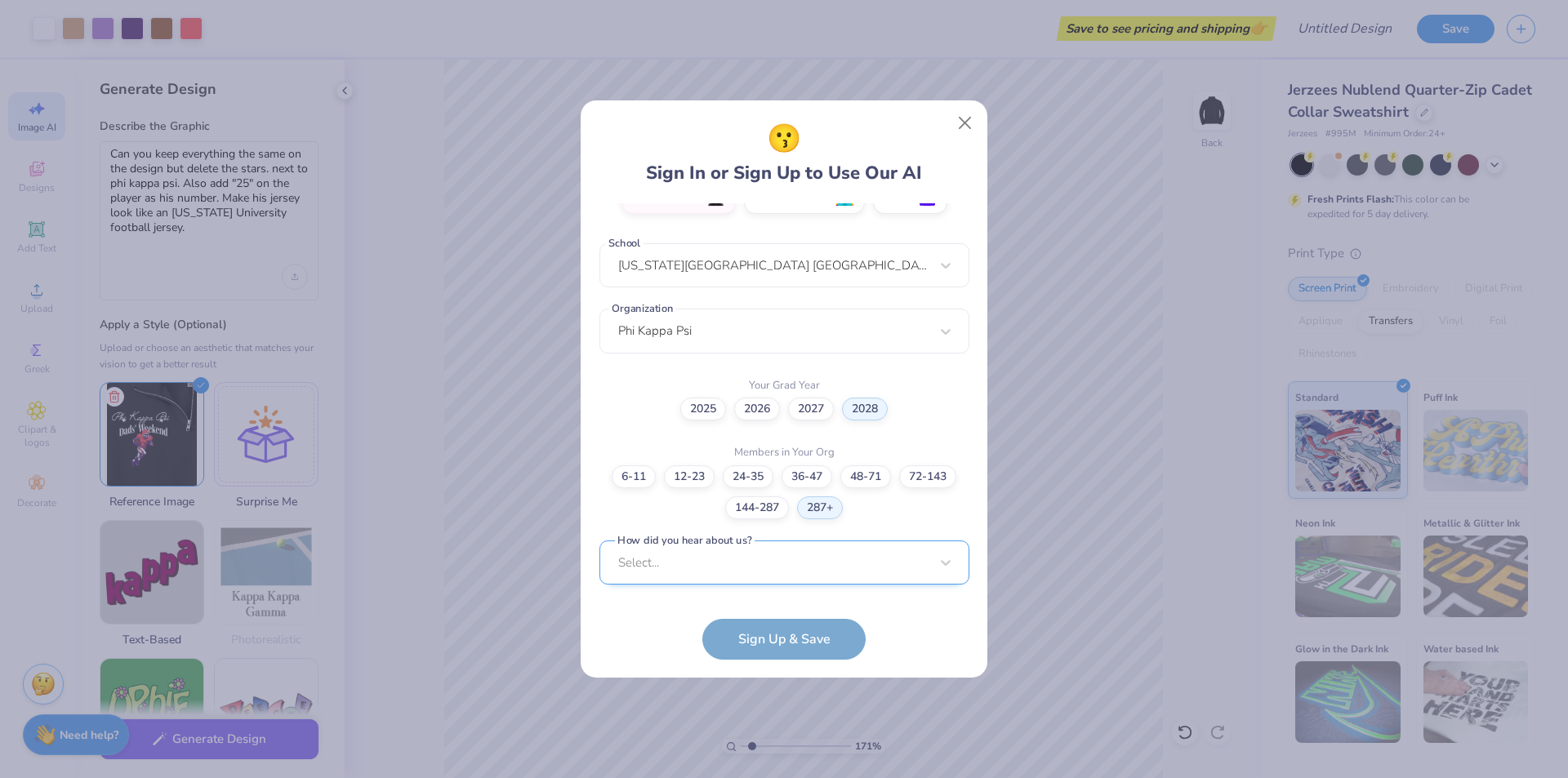
click at [725, 562] on div "Select..." at bounding box center [784, 563] width 370 height 45
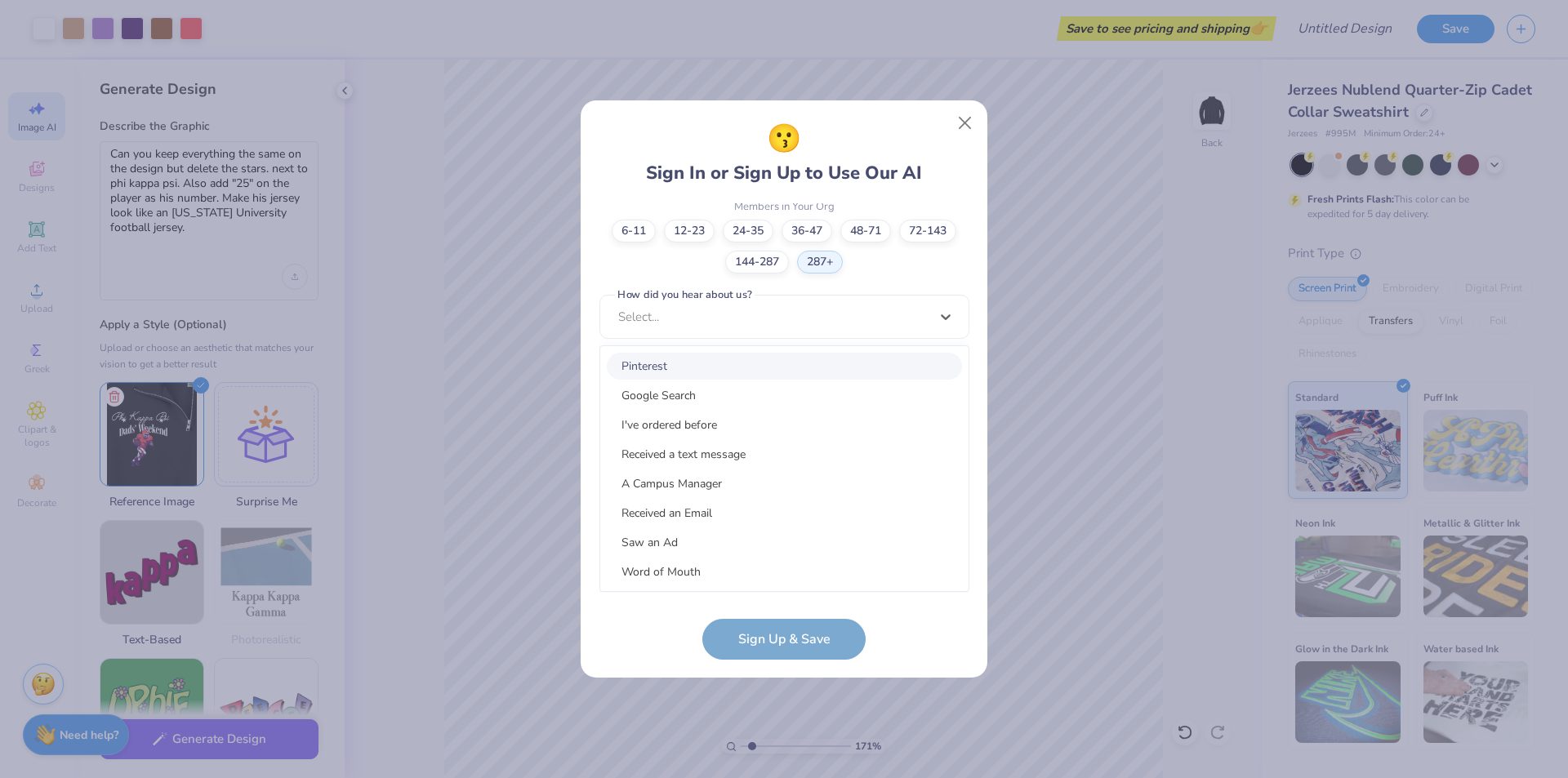
click at [698, 394] on div "Google Search" at bounding box center [784, 394] width 355 height 27
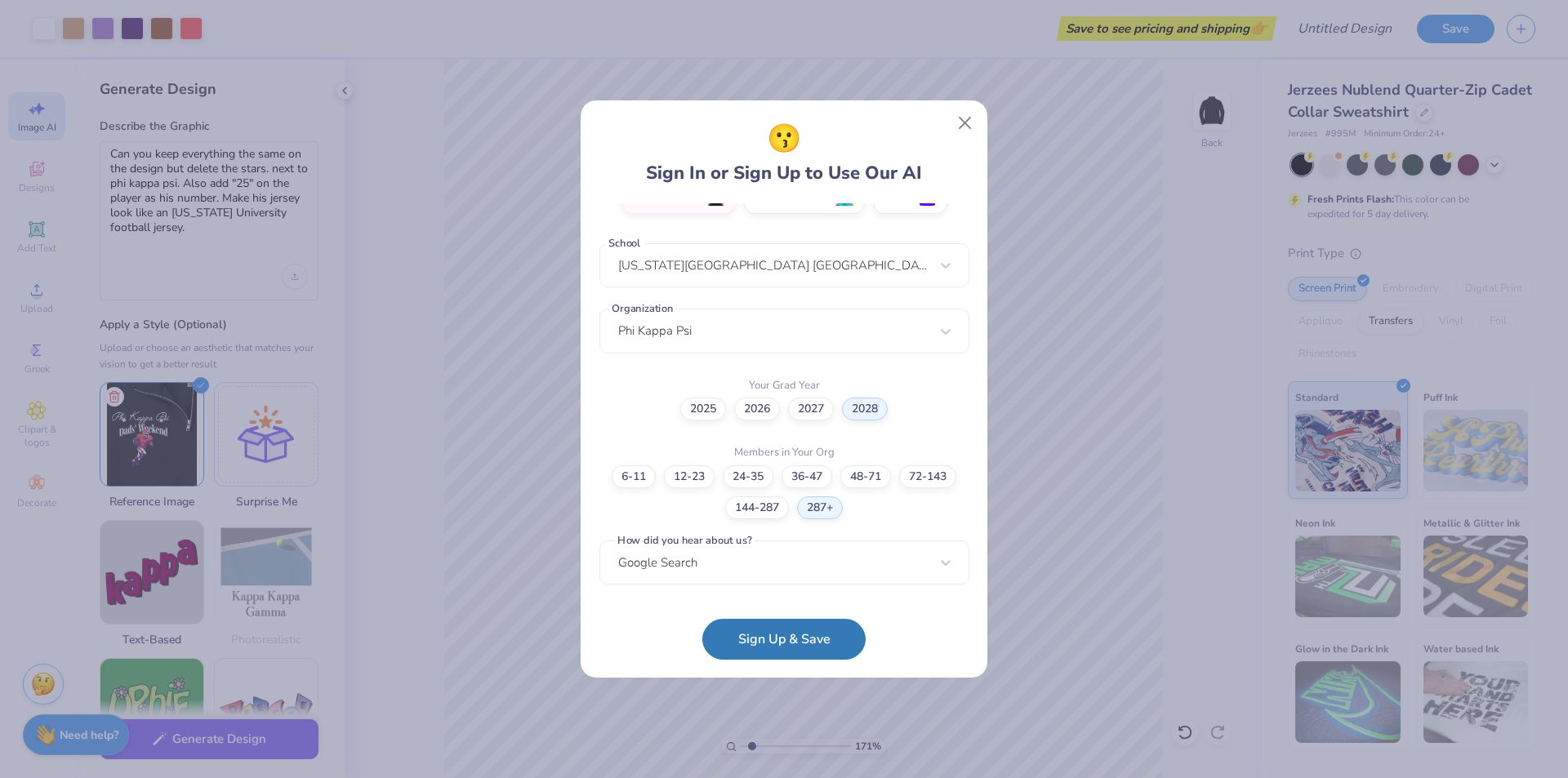
scroll to position [322, 0]
click at [685, 557] on div "Google Search" at bounding box center [784, 563] width 370 height 45
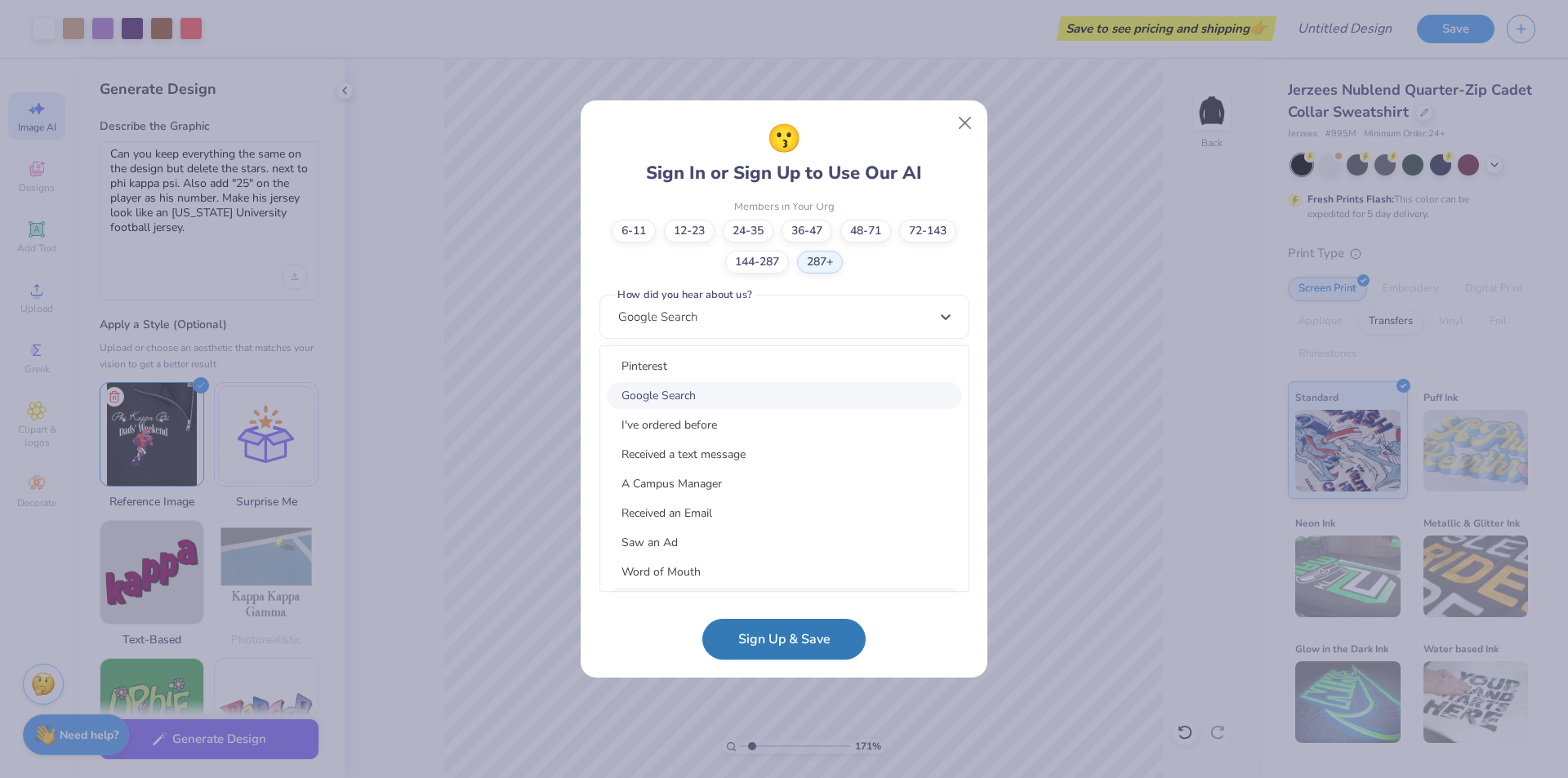
drag, startPoint x: 765, startPoint y: 633, endPoint x: 781, endPoint y: 639, distance: 17.1
click at [766, 633] on button "Sign Up & Save" at bounding box center [784, 639] width 164 height 40
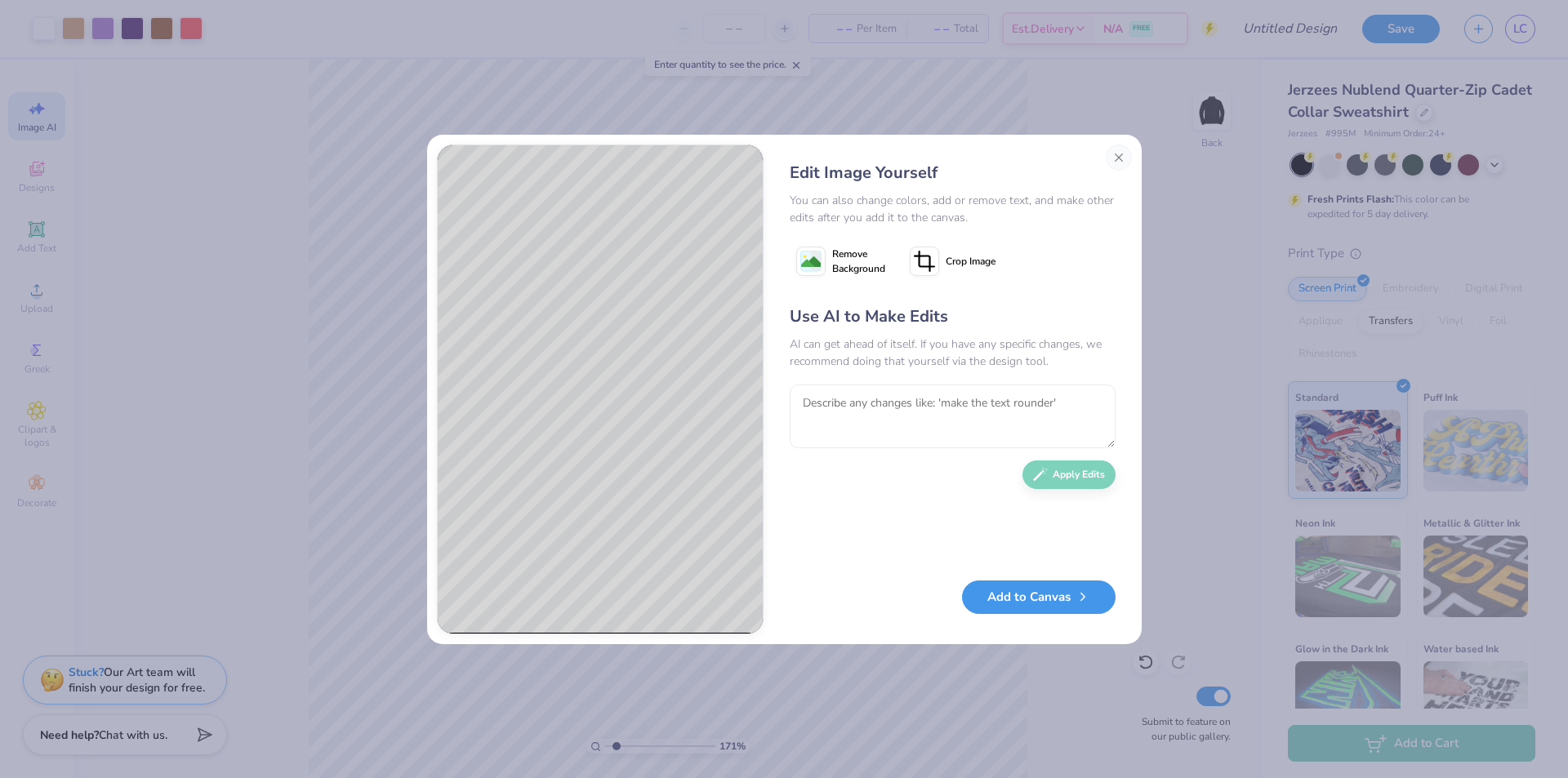
click at [1016, 596] on button "Add to Canvas" at bounding box center [1038, 598] width 154 height 34
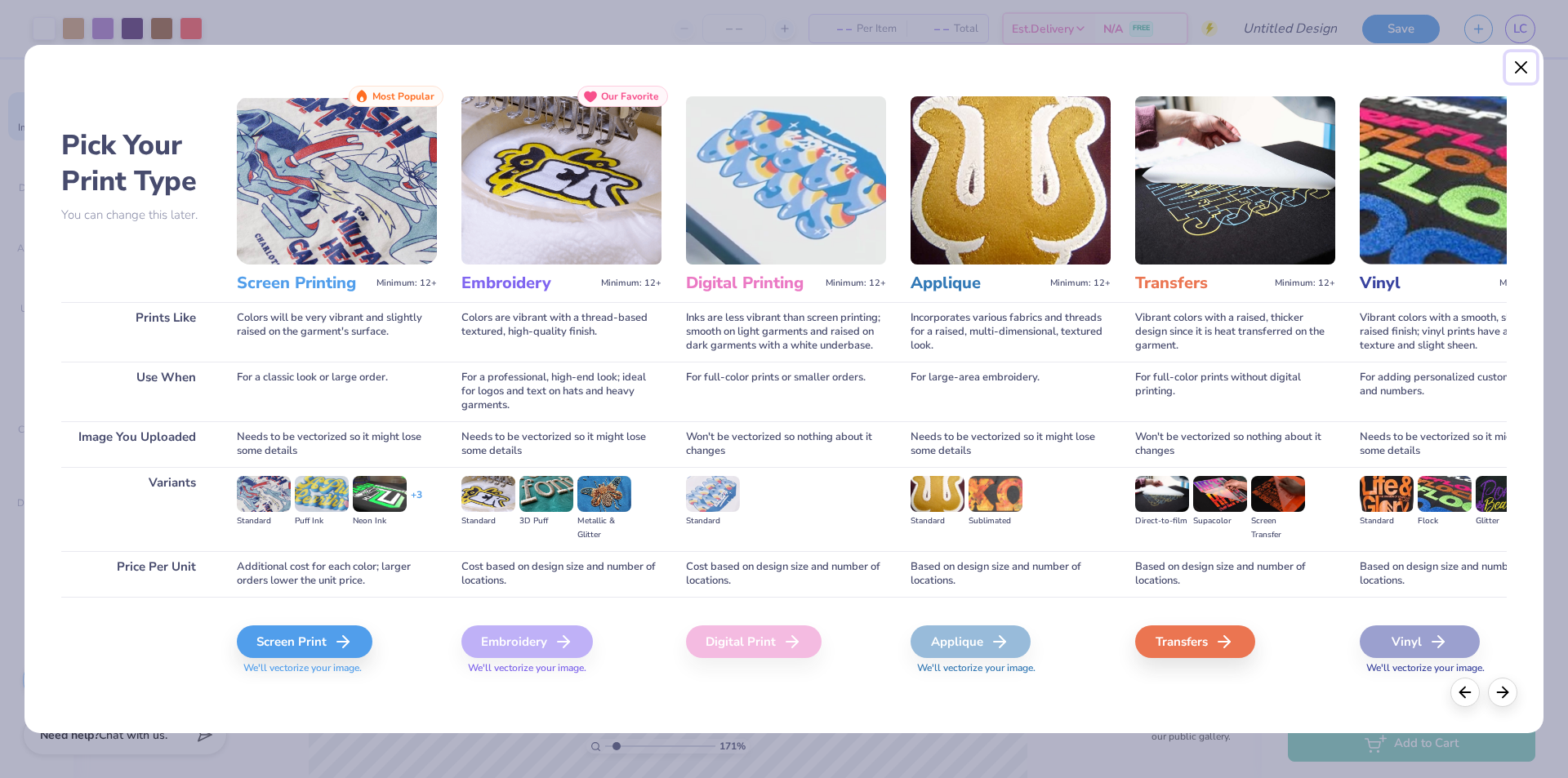
click at [1527, 72] on button "Close" at bounding box center [1521, 67] width 31 height 31
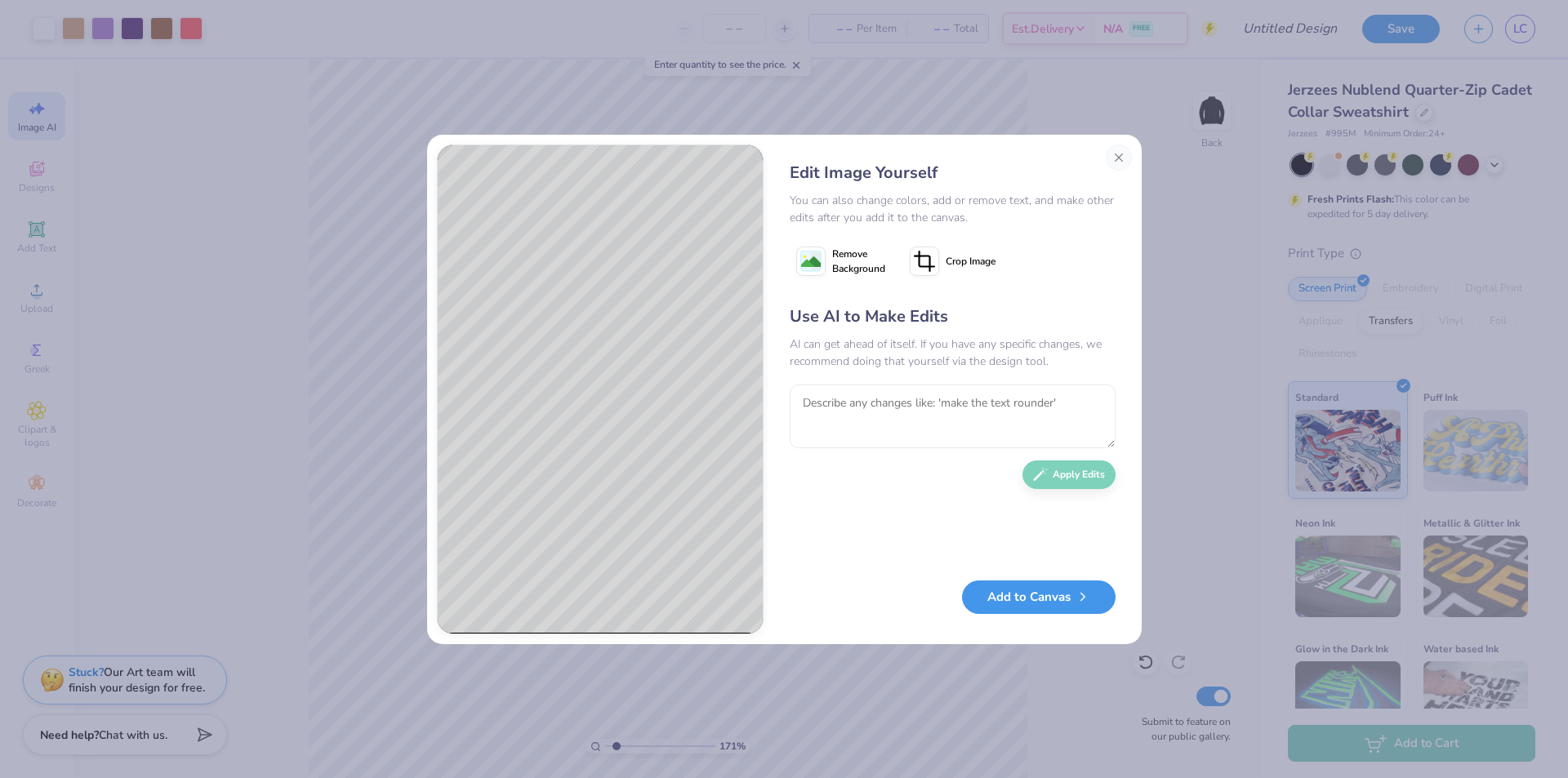
click at [1036, 595] on button "Add to Canvas" at bounding box center [1038, 598] width 154 height 34
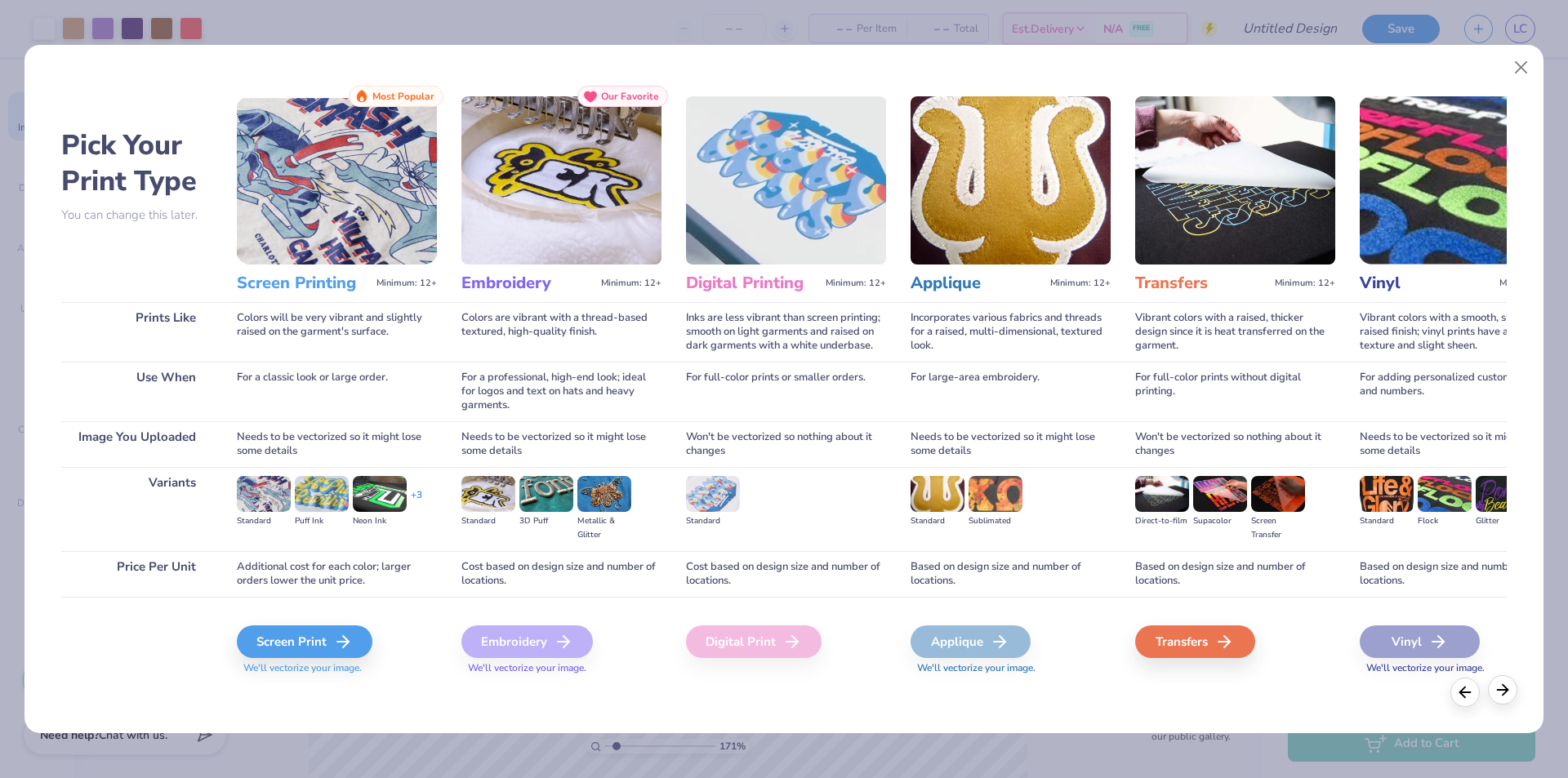
click at [1502, 699] on icon at bounding box center [1502, 689] width 18 height 18
click at [1502, 698] on icon at bounding box center [1502, 689] width 18 height 18
click at [1501, 698] on icon at bounding box center [1502, 689] width 18 height 18
click at [1514, 68] on button "Close" at bounding box center [1521, 67] width 31 height 31
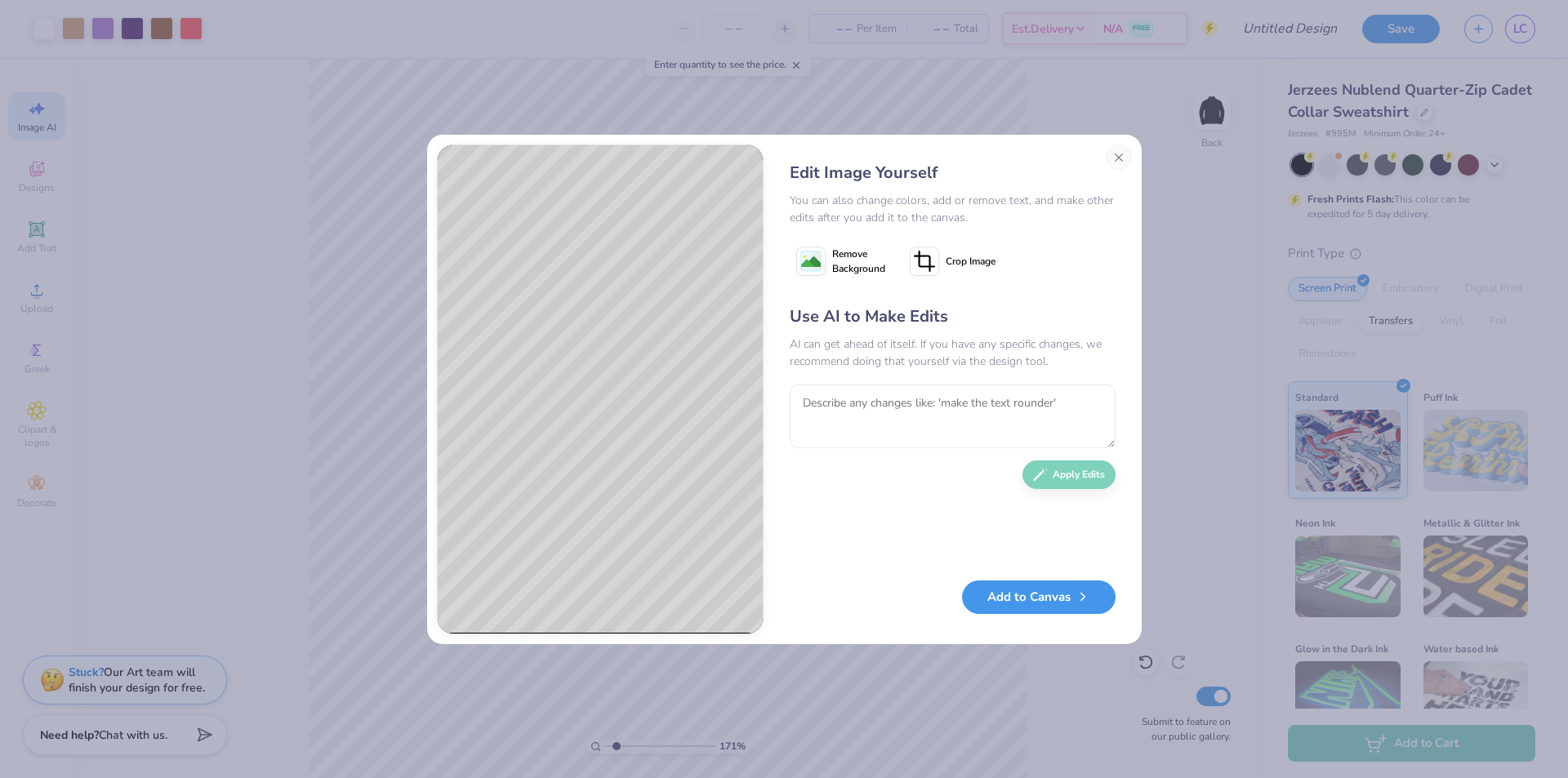
click at [1016, 601] on button "Add to Canvas" at bounding box center [1038, 598] width 154 height 34
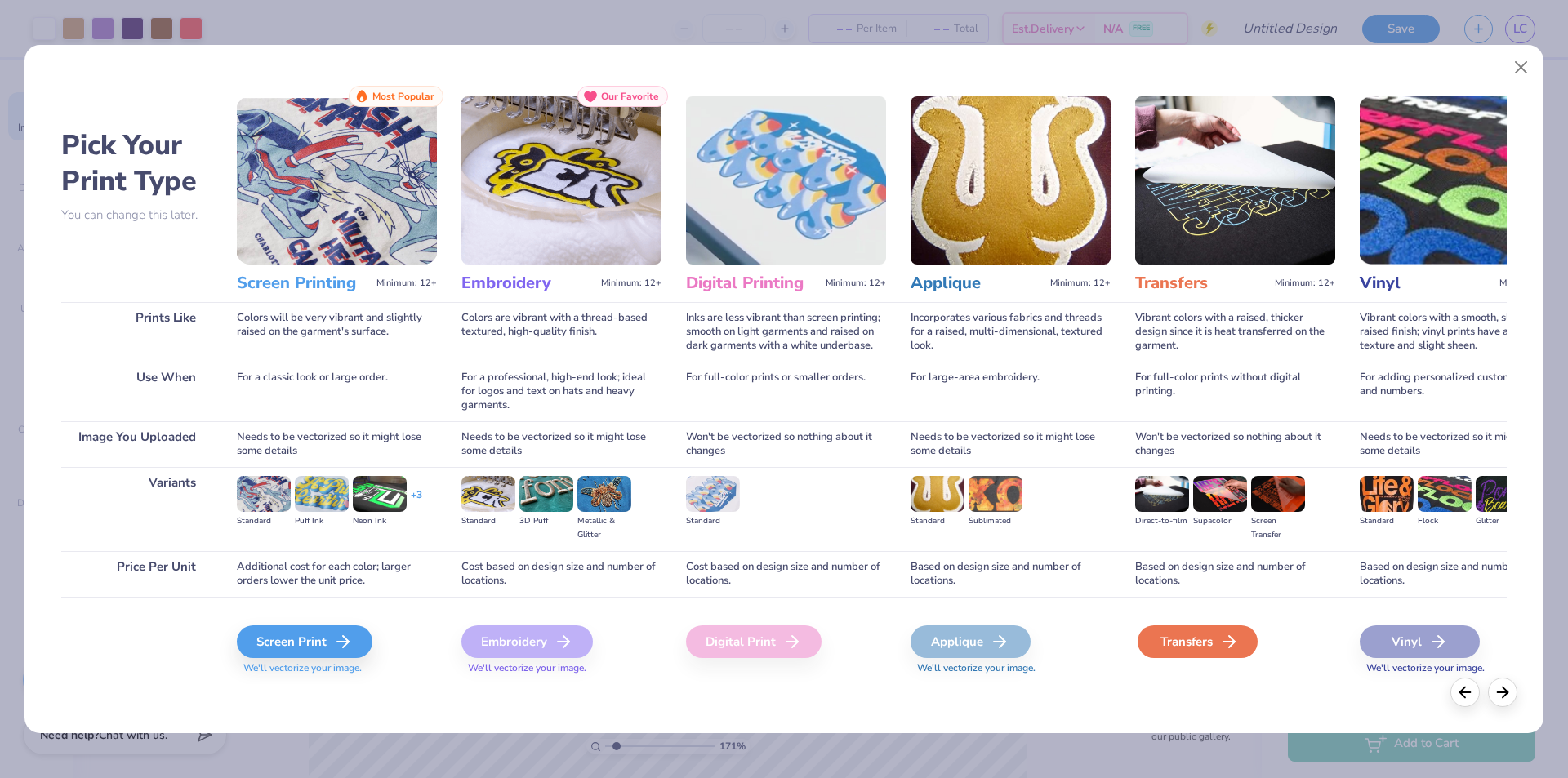
click at [1137, 643] on div "Transfers" at bounding box center [1197, 641] width 120 height 33
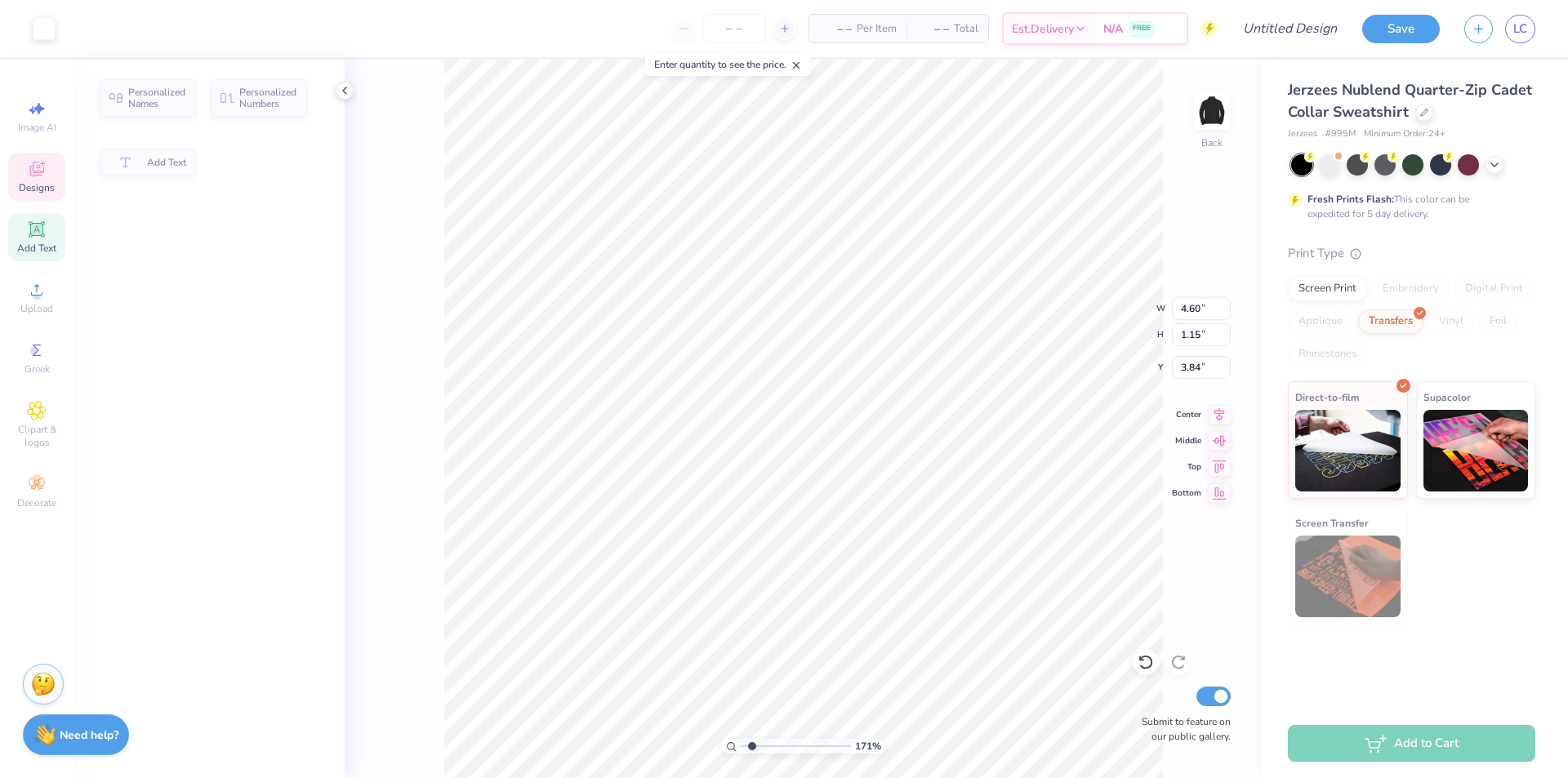
type input "4.60"
type input "1.15"
type input "3.84"
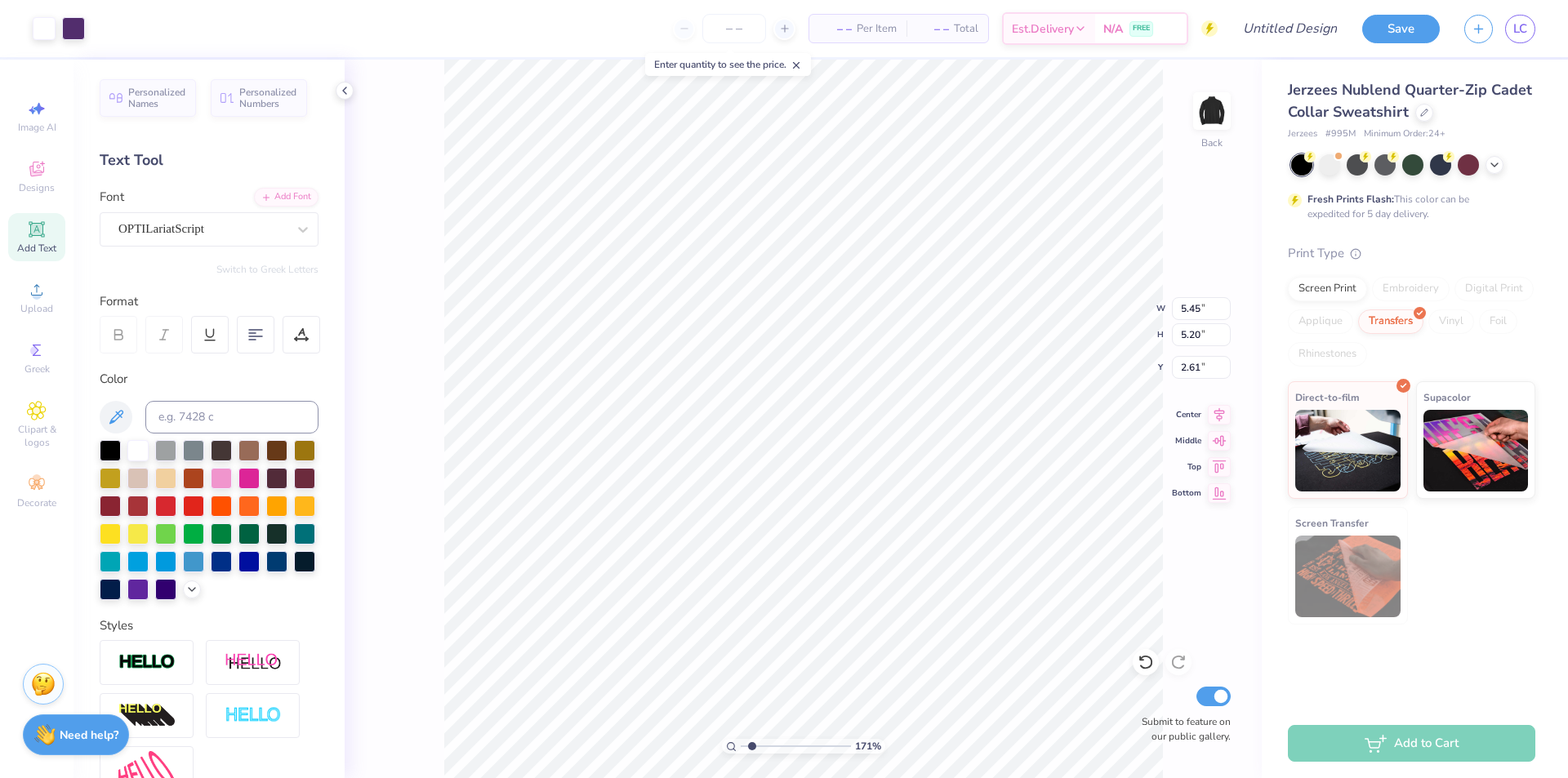
type input "5.20"
type input "0.64"
type input "0.68"
type input "4.32"
type input "0.23"
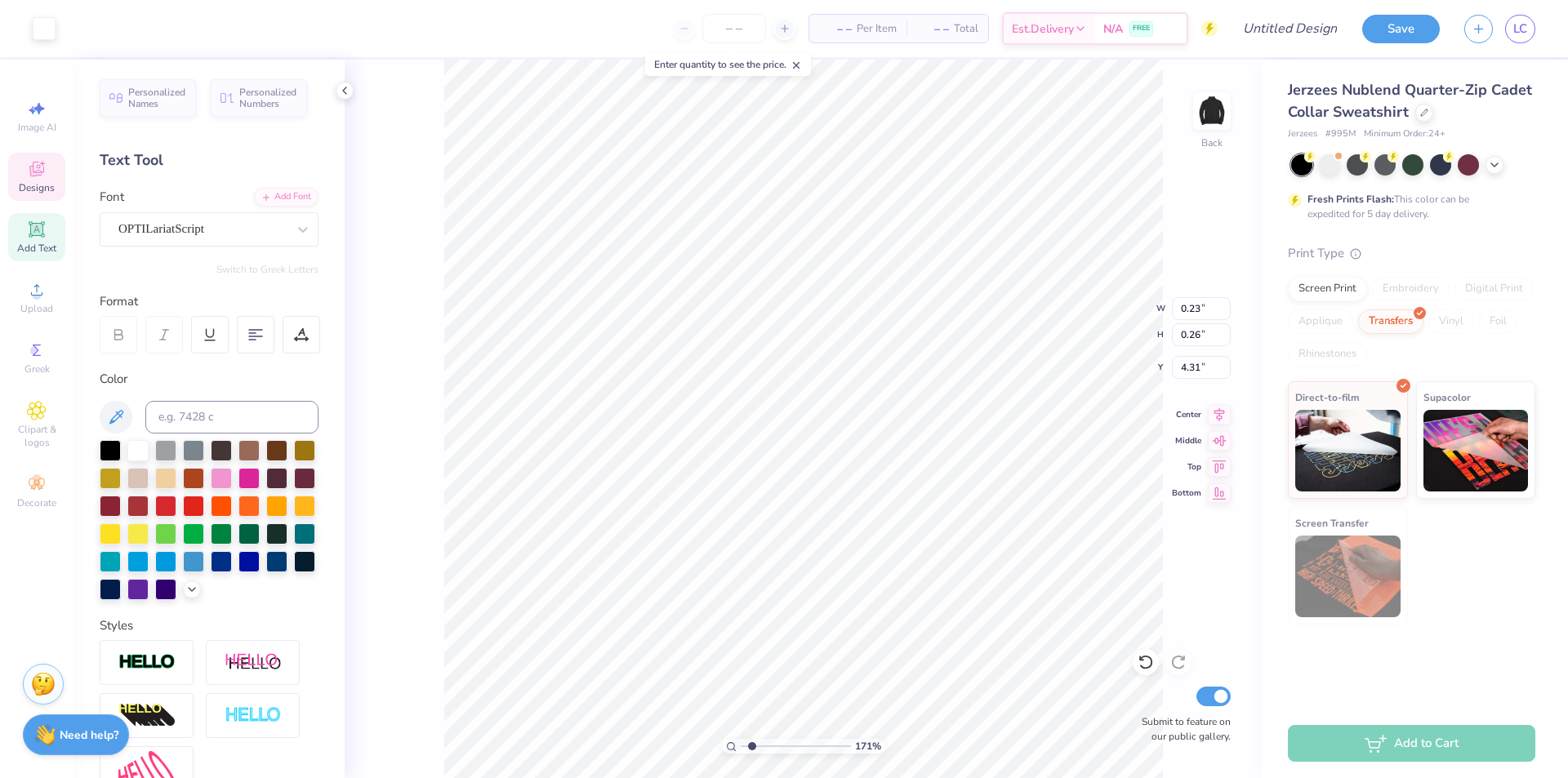
type input "0.26"
type input "4.31"
type input "0.75"
type input "0.39"
type input "6.99"
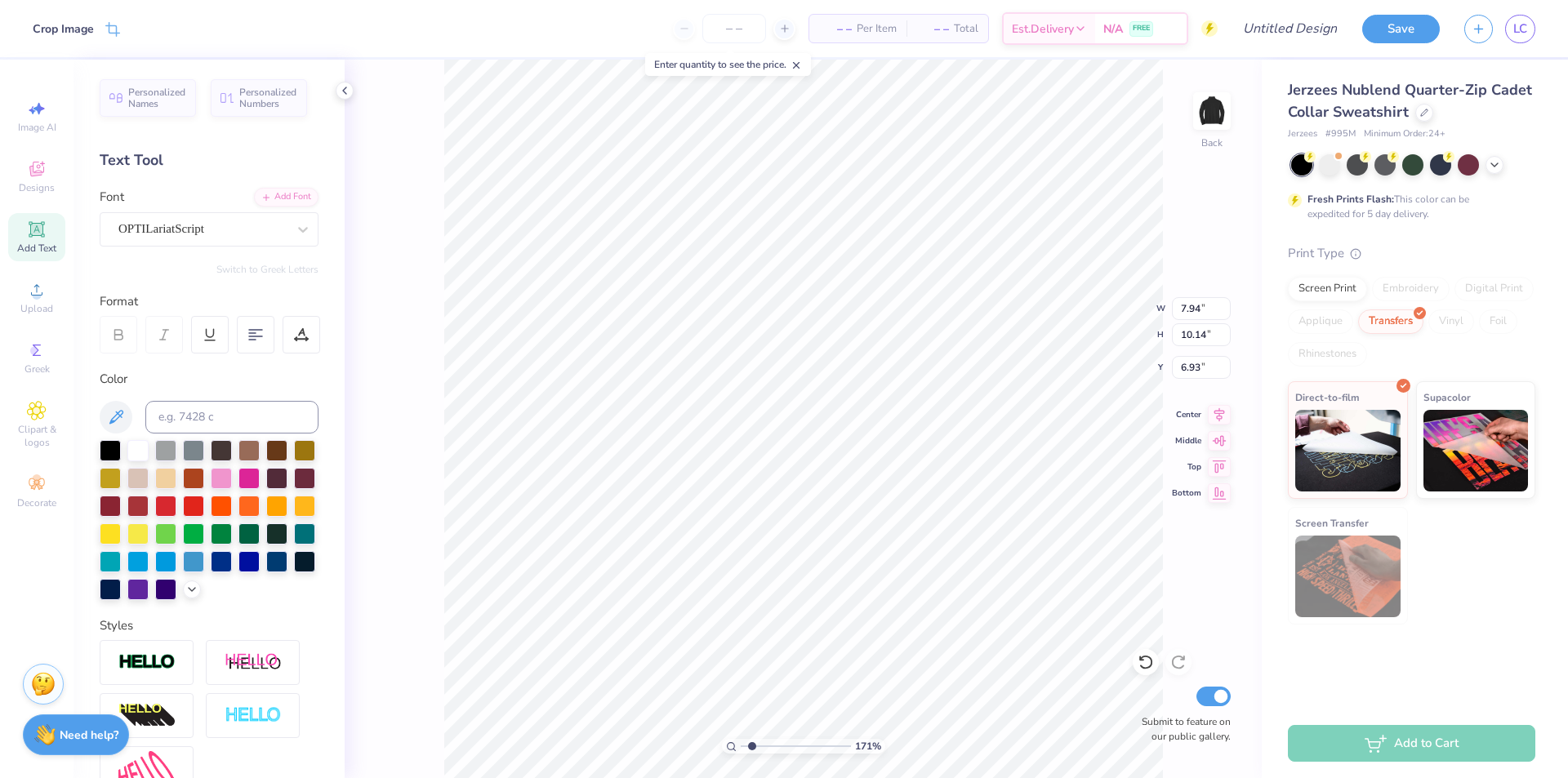
type input "1.86"
drag, startPoint x: 756, startPoint y: 741, endPoint x: 805, endPoint y: 759, distance: 52.2
click at [805, 753] on input "range" at bounding box center [796, 745] width 110 height 15
drag, startPoint x: 796, startPoint y: 745, endPoint x: 765, endPoint y: 744, distance: 31.0
type input "2.9"
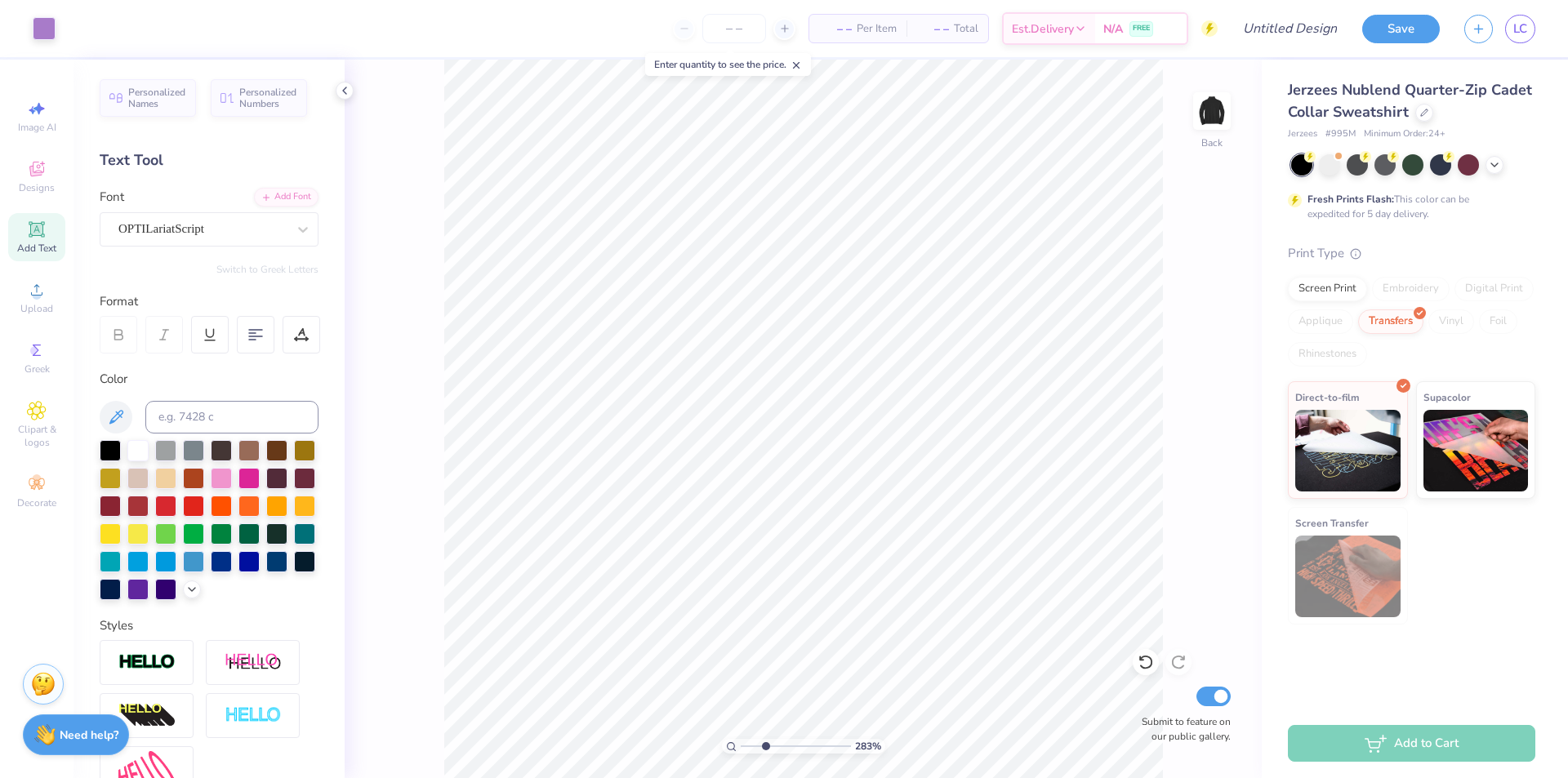
click at [765, 744] on input "range" at bounding box center [796, 745] width 110 height 15
type input "0.73"
type input "0.46"
type input "7.34"
drag, startPoint x: 767, startPoint y: 745, endPoint x: 724, endPoint y: 743, distance: 43.0
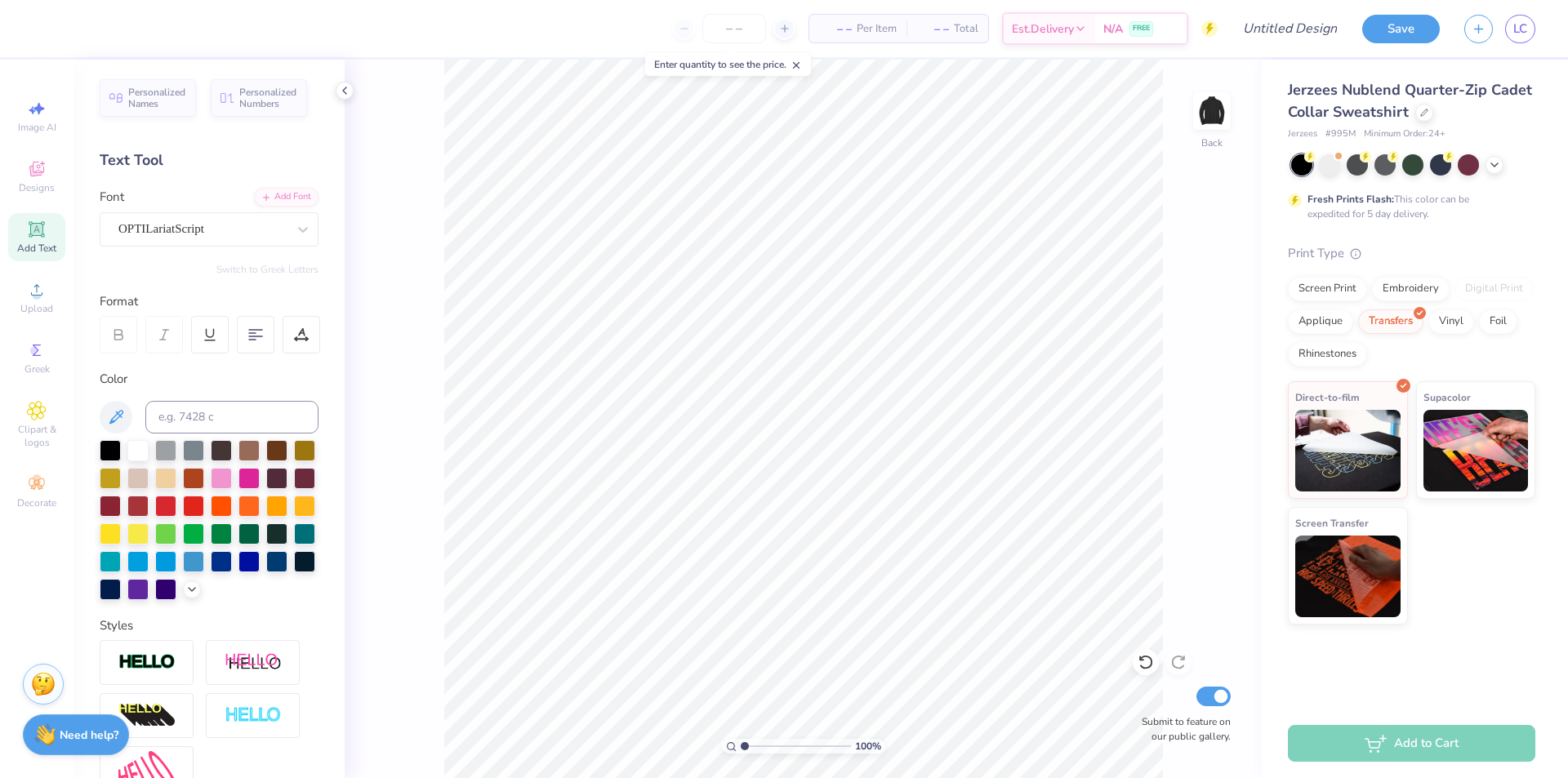
type input "1"
click at [741, 743] on input "range" at bounding box center [796, 745] width 110 height 15
type input "3.27"
type input "3.80"
type input "4.85"
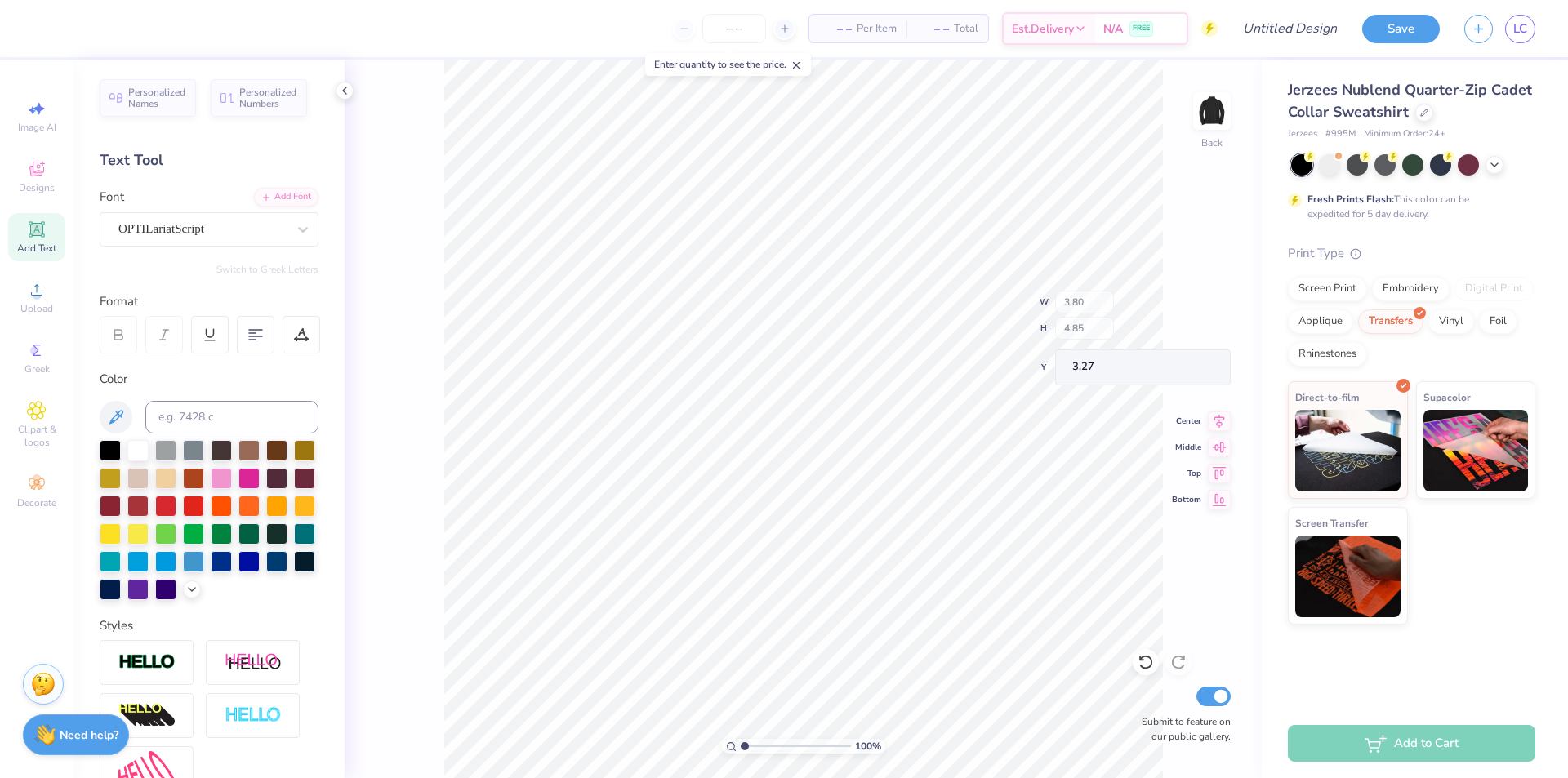
type input "3.59"
type input "4.59"
click at [752, 743] on input "range" at bounding box center [796, 745] width 110 height 15
drag, startPoint x: 751, startPoint y: 740, endPoint x: 777, endPoint y: 739, distance: 26.0
click at [777, 739] on input "range" at bounding box center [796, 745] width 110 height 15
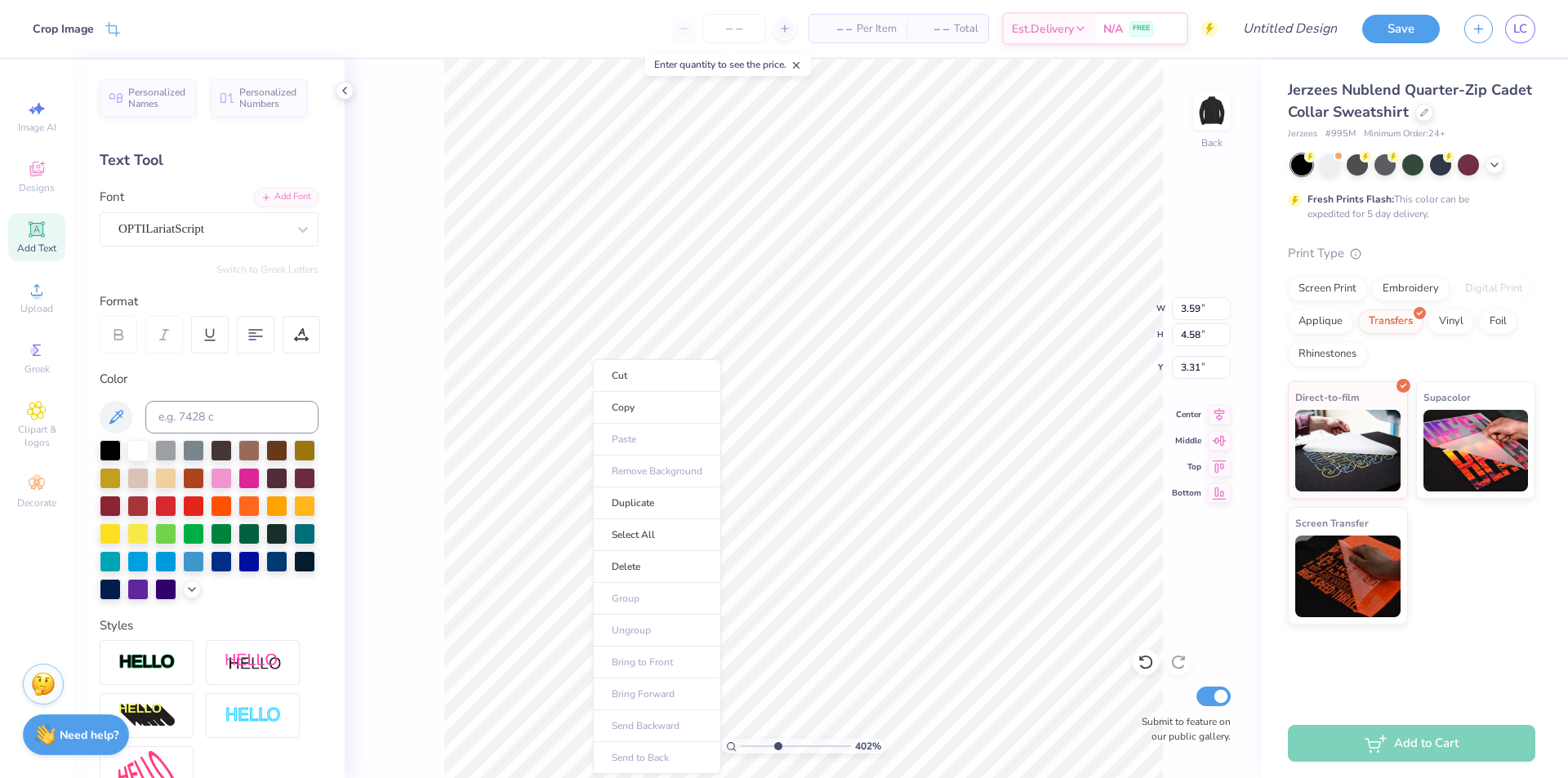
type input "3.05"
click at [766, 744] on input "range" at bounding box center [796, 745] width 110 height 15
type input "3.27"
click at [169, 237] on div "OPTILariatScript" at bounding box center [202, 229] width 172 height 26
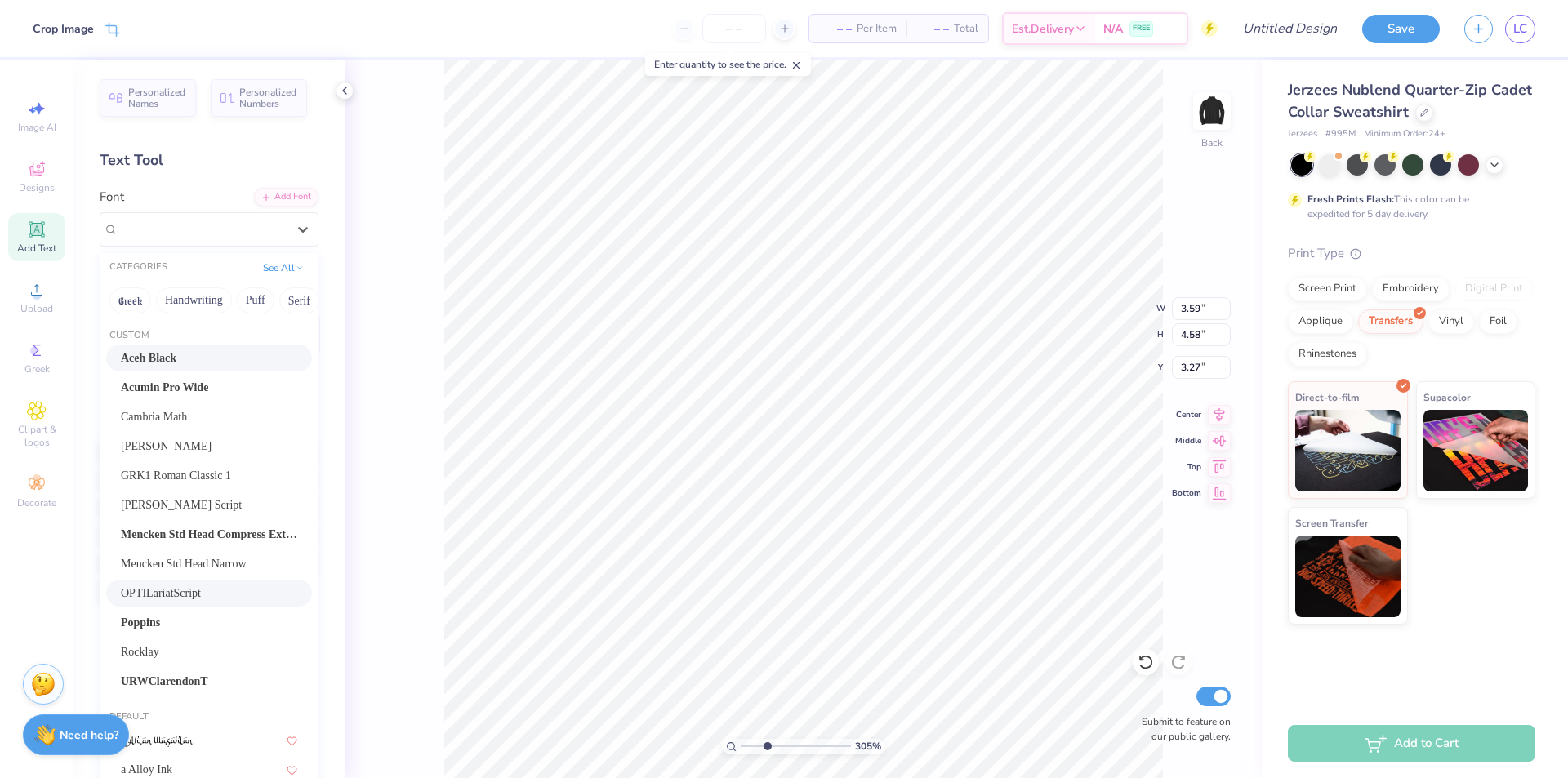
click at [156, 361] on span "Aceh Black" at bounding box center [149, 357] width 55 height 17
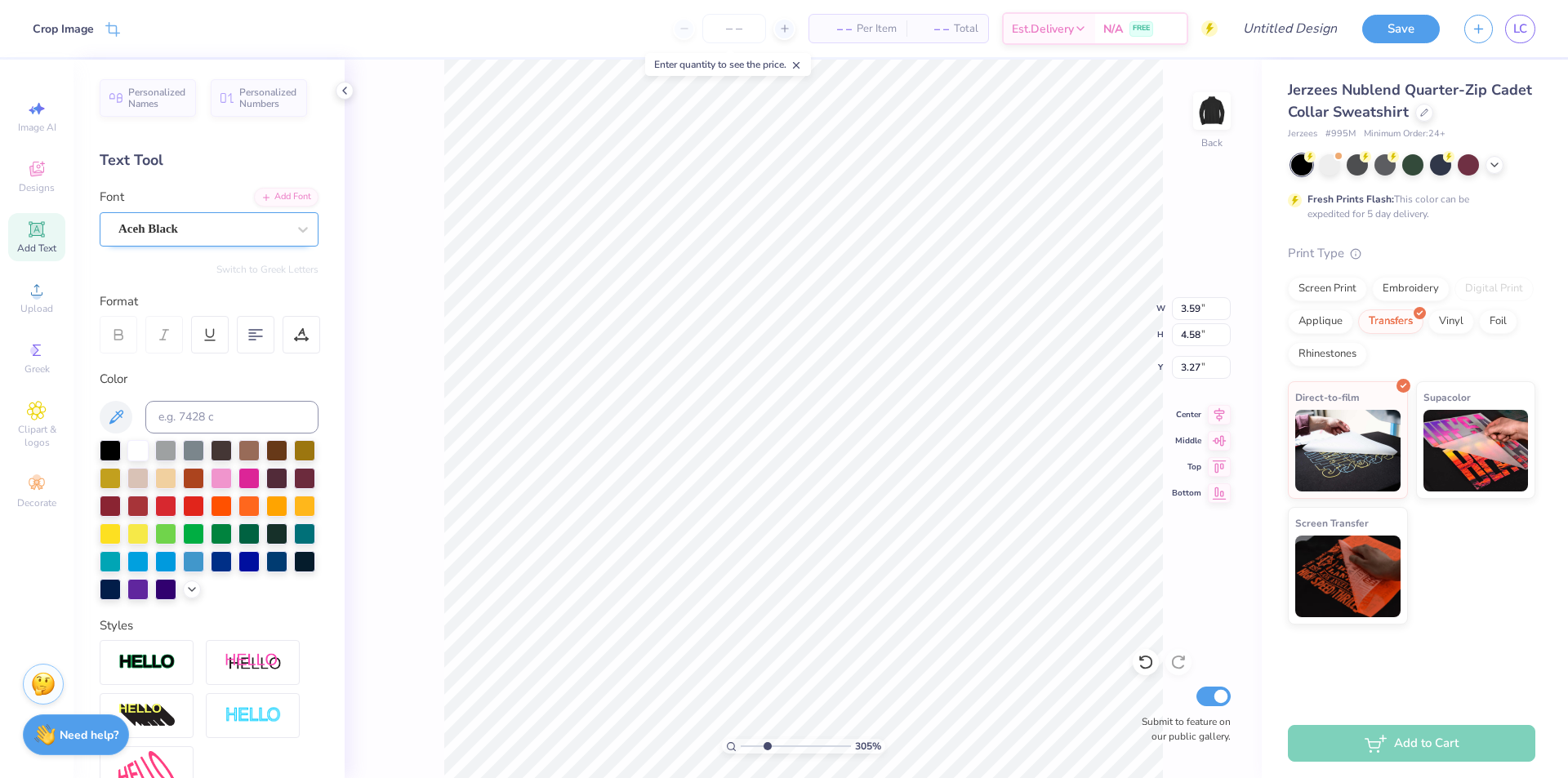
click at [164, 226] on div "Aceh Black" at bounding box center [202, 229] width 172 height 26
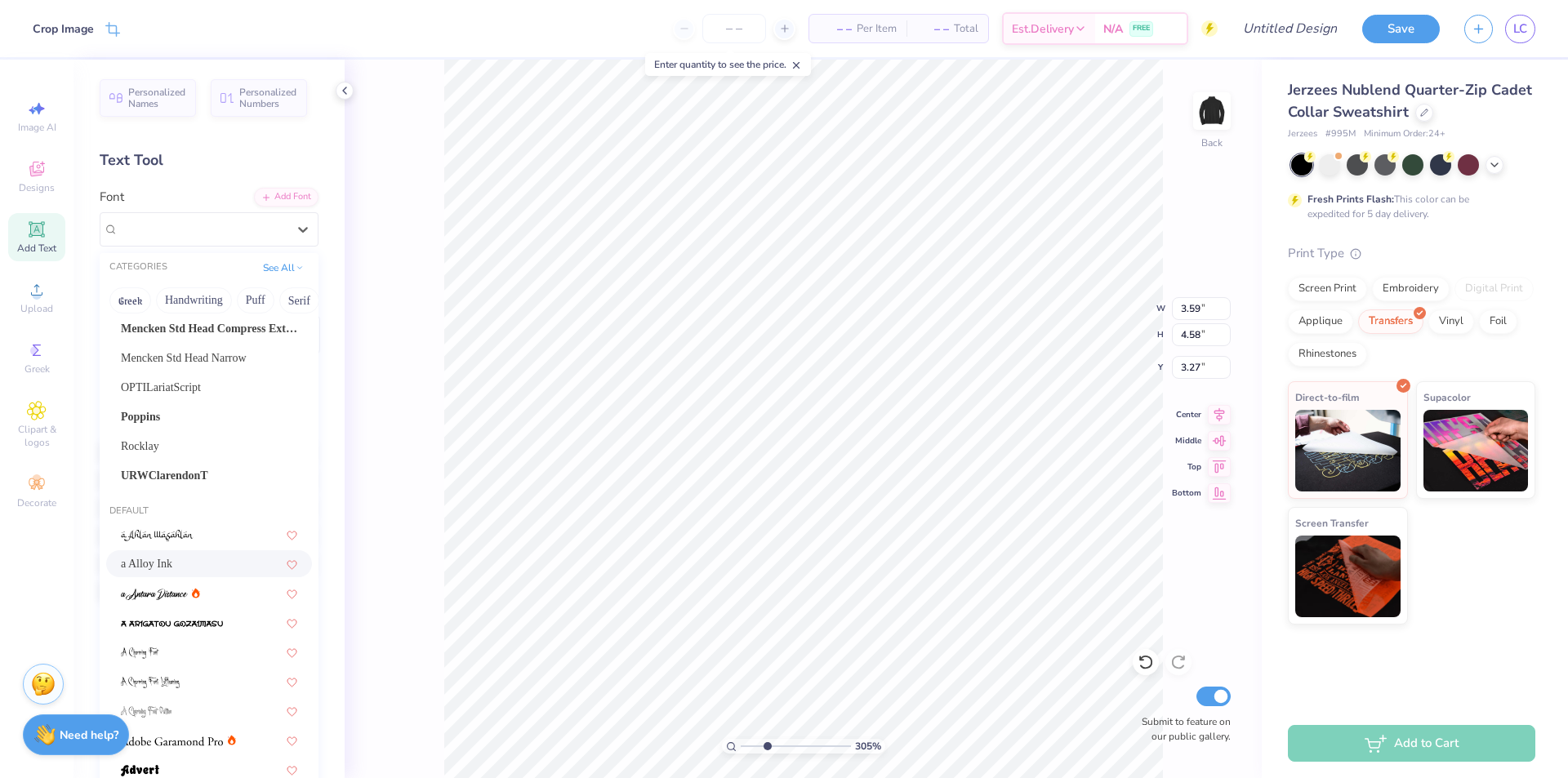
scroll to position [245, 0]
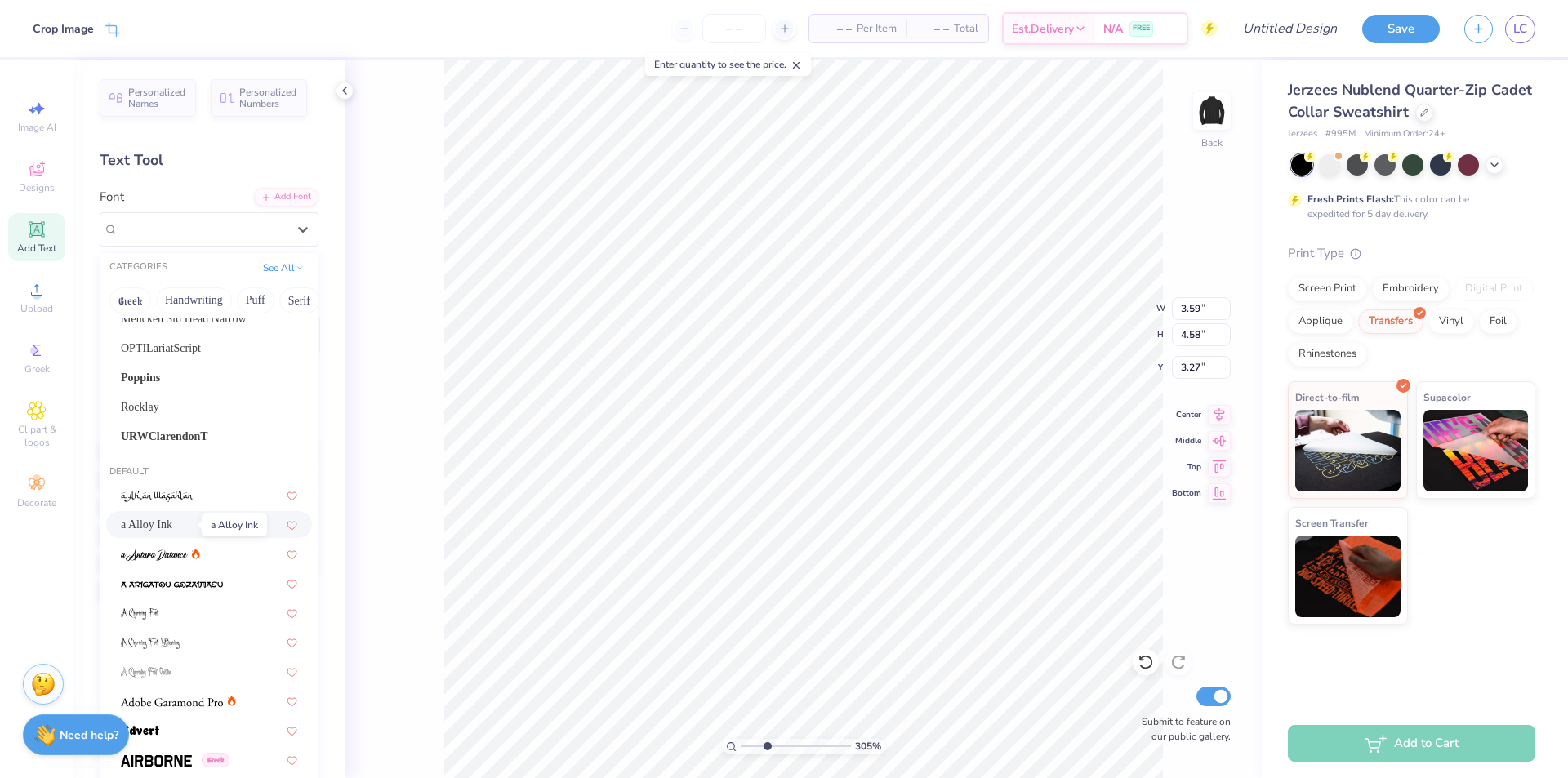
click at [164, 525] on span "a Alloy Ink" at bounding box center [147, 524] width 51 height 17
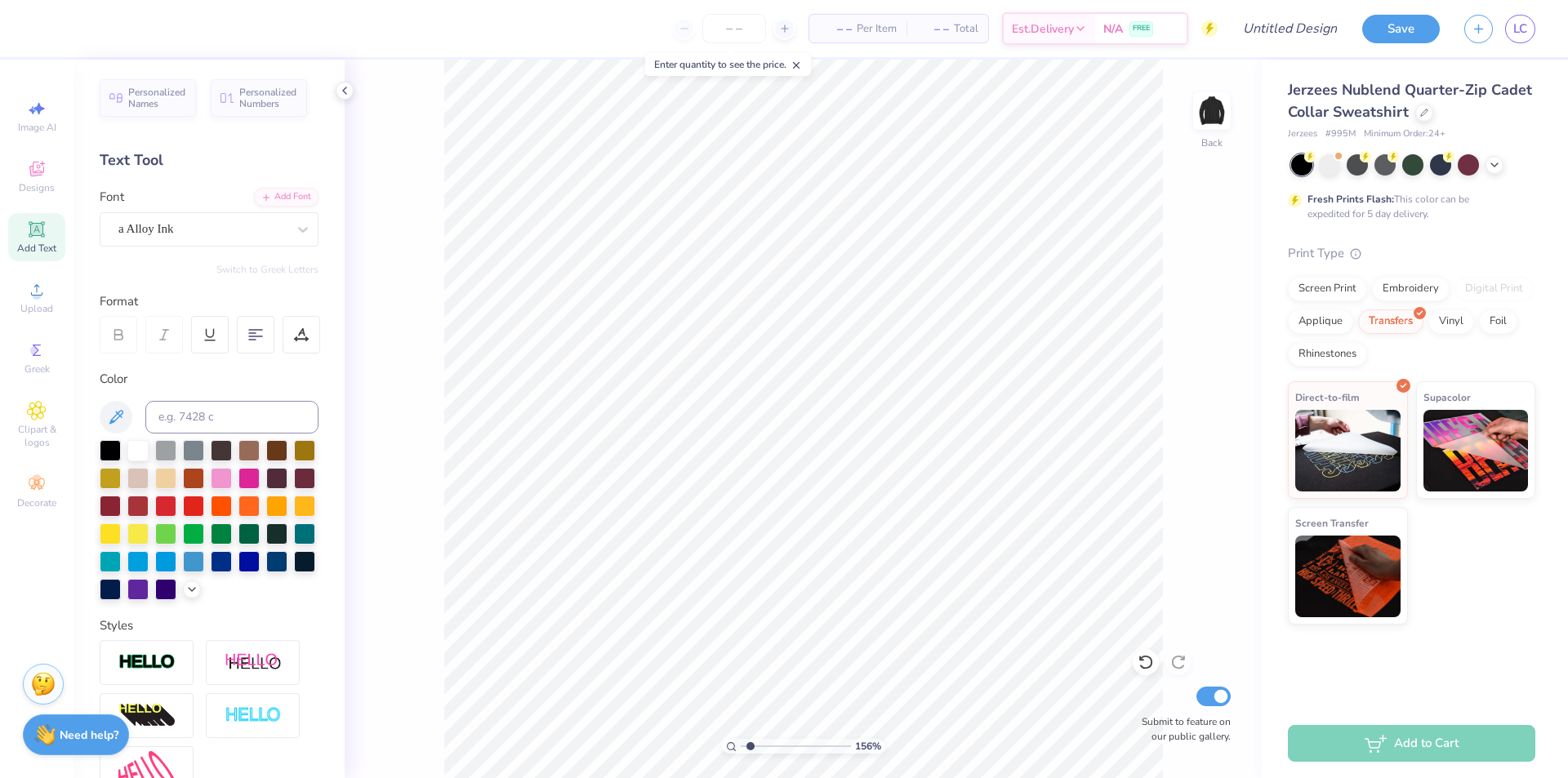
drag, startPoint x: 767, startPoint y: 744, endPoint x: 750, endPoint y: 746, distance: 17.1
click at [750, 746] on input "range" at bounding box center [796, 745] width 110 height 15
drag, startPoint x: 748, startPoint y: 746, endPoint x: 732, endPoint y: 747, distance: 16.0
click at [741, 747] on input "range" at bounding box center [796, 745] width 110 height 15
drag, startPoint x: 747, startPoint y: 743, endPoint x: 754, endPoint y: 743, distance: 7.0
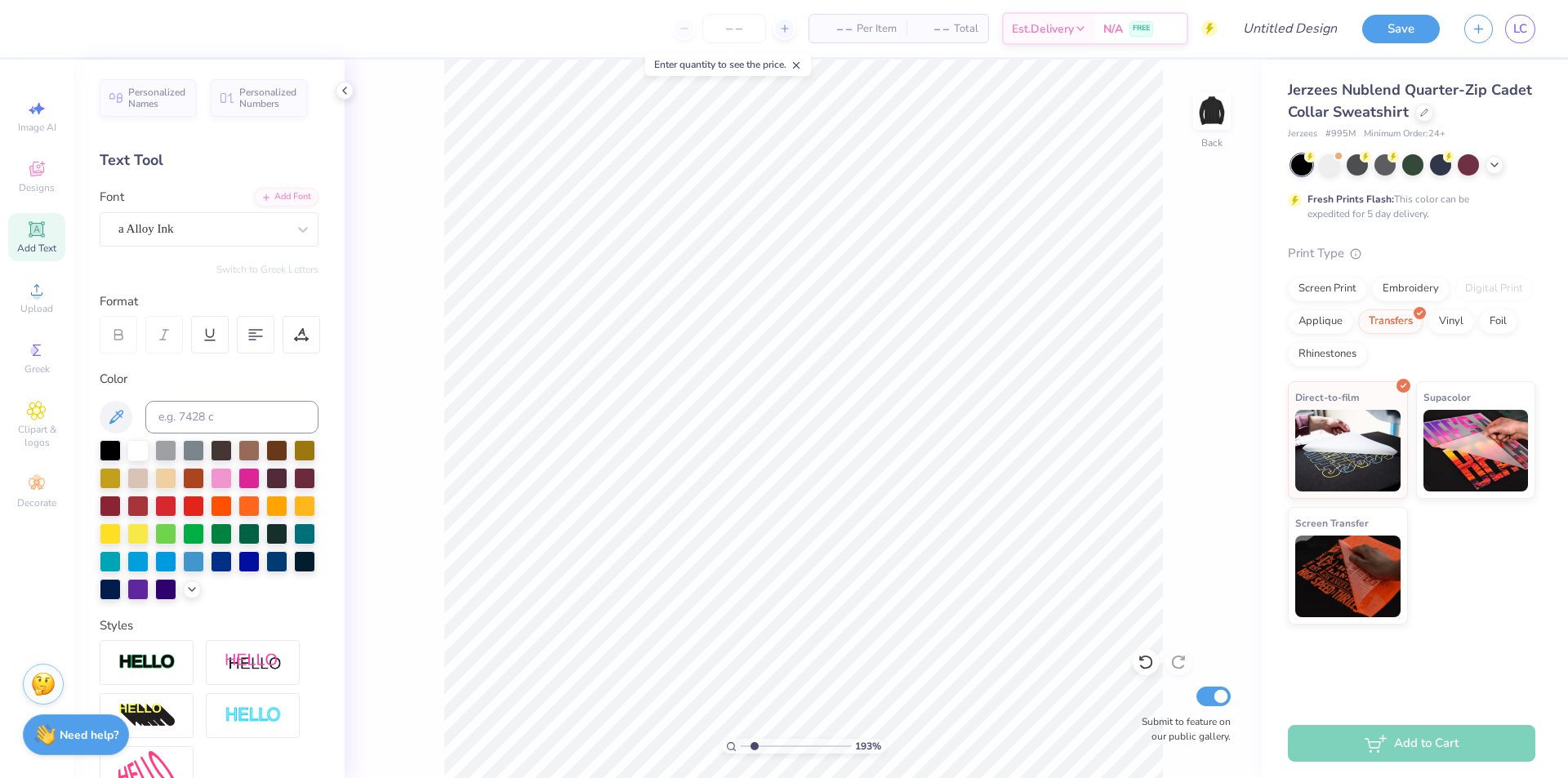
click at [754, 743] on input "range" at bounding box center [796, 745] width 110 height 15
click at [748, 747] on input "range" at bounding box center [796, 745] width 110 height 15
click at [169, 218] on div at bounding box center [202, 229] width 169 height 22
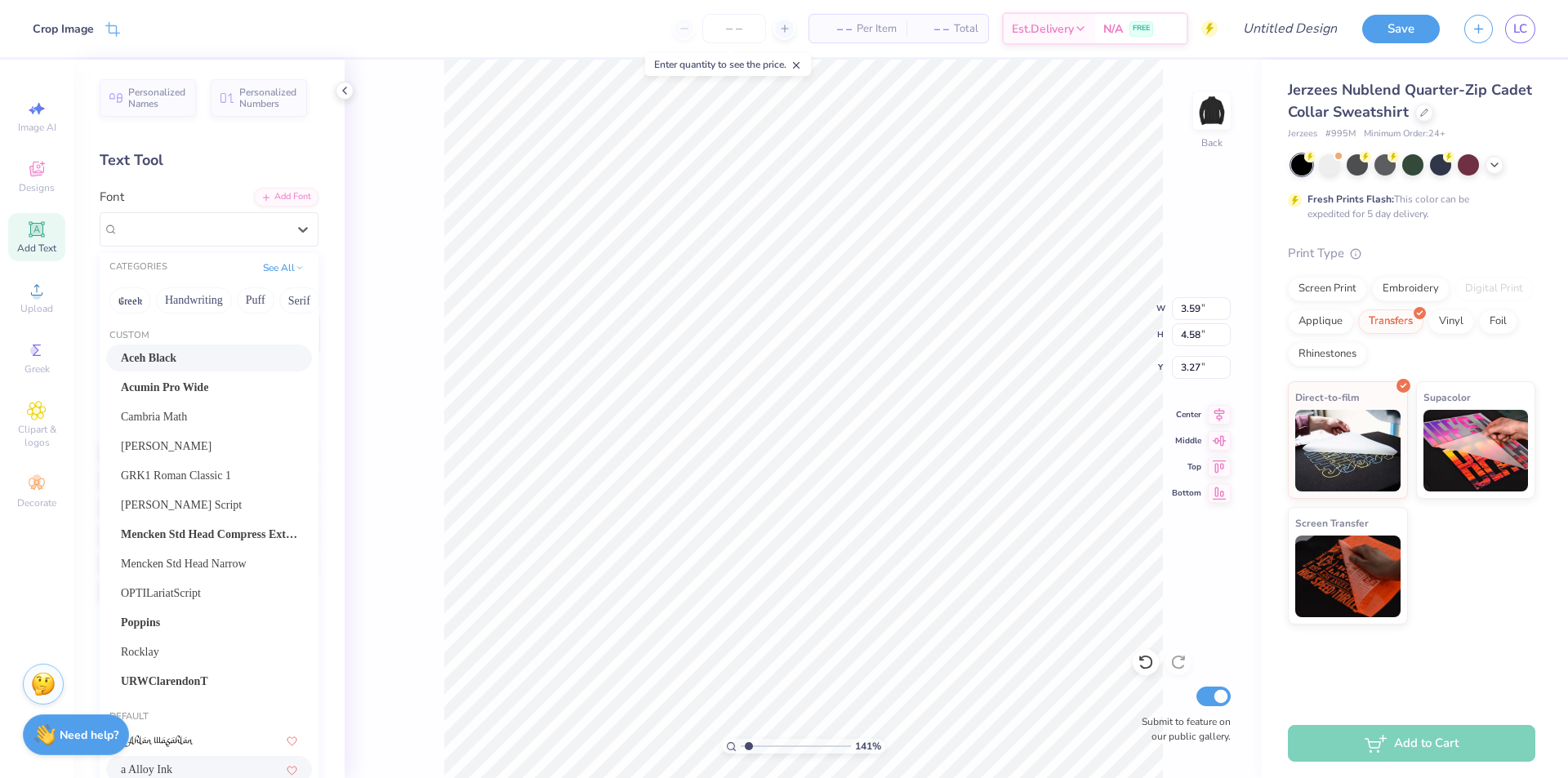
click at [166, 349] on span "Aceh Black" at bounding box center [149, 357] width 55 height 17
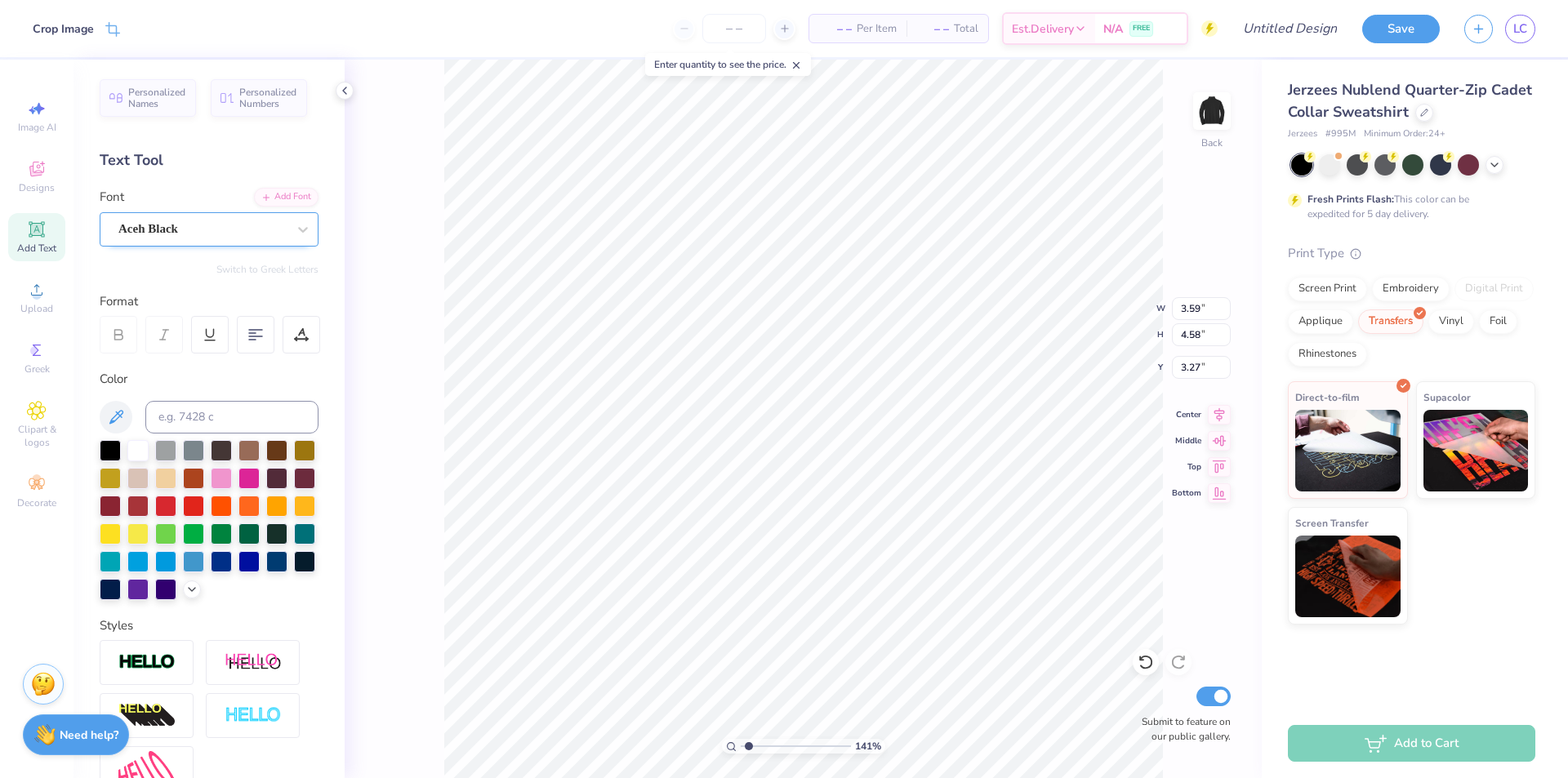
click at [177, 236] on div "Aceh Black" at bounding box center [202, 229] width 172 height 26
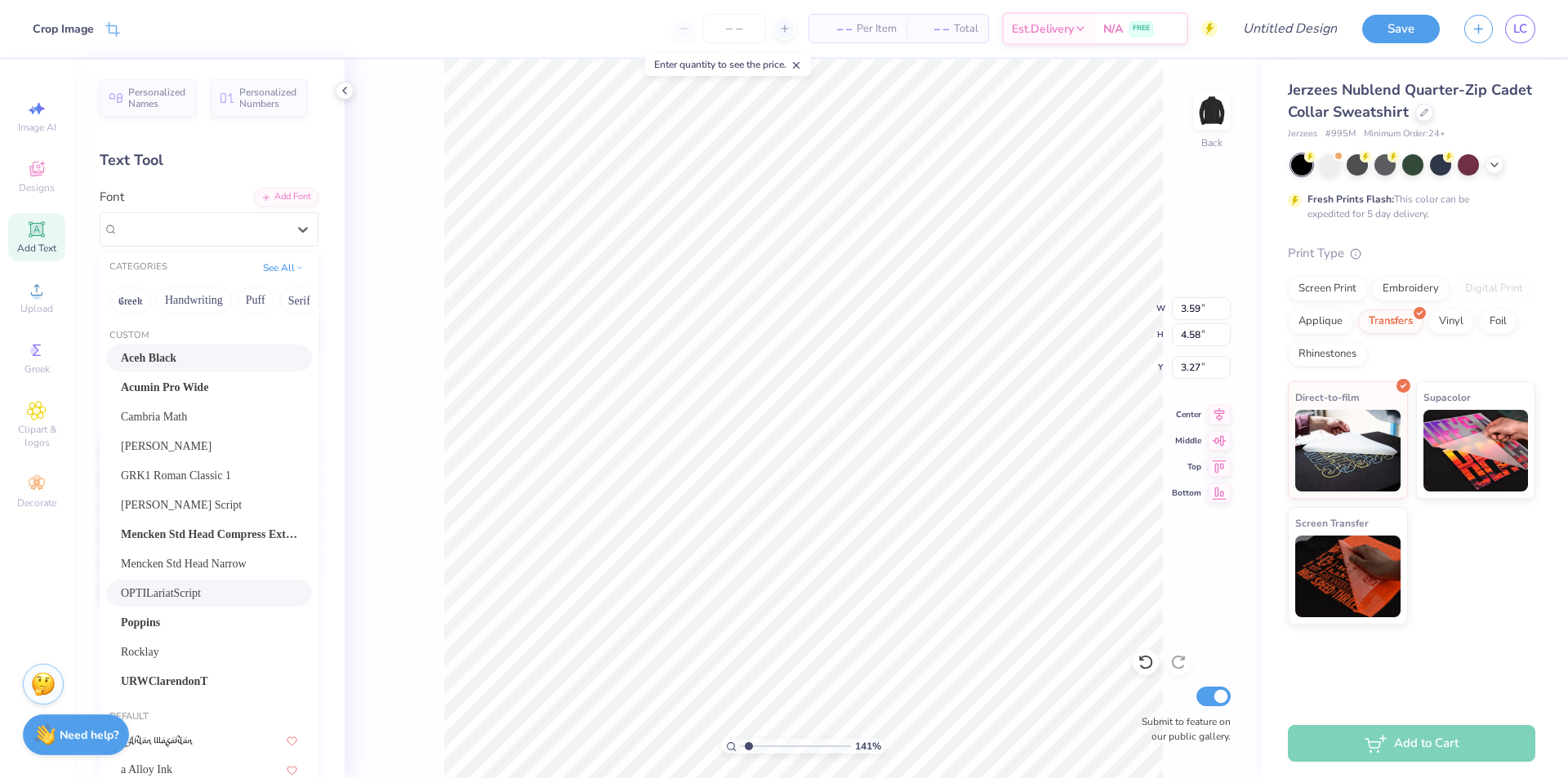
click at [187, 586] on span "OPTILariatScript" at bounding box center [161, 593] width 80 height 17
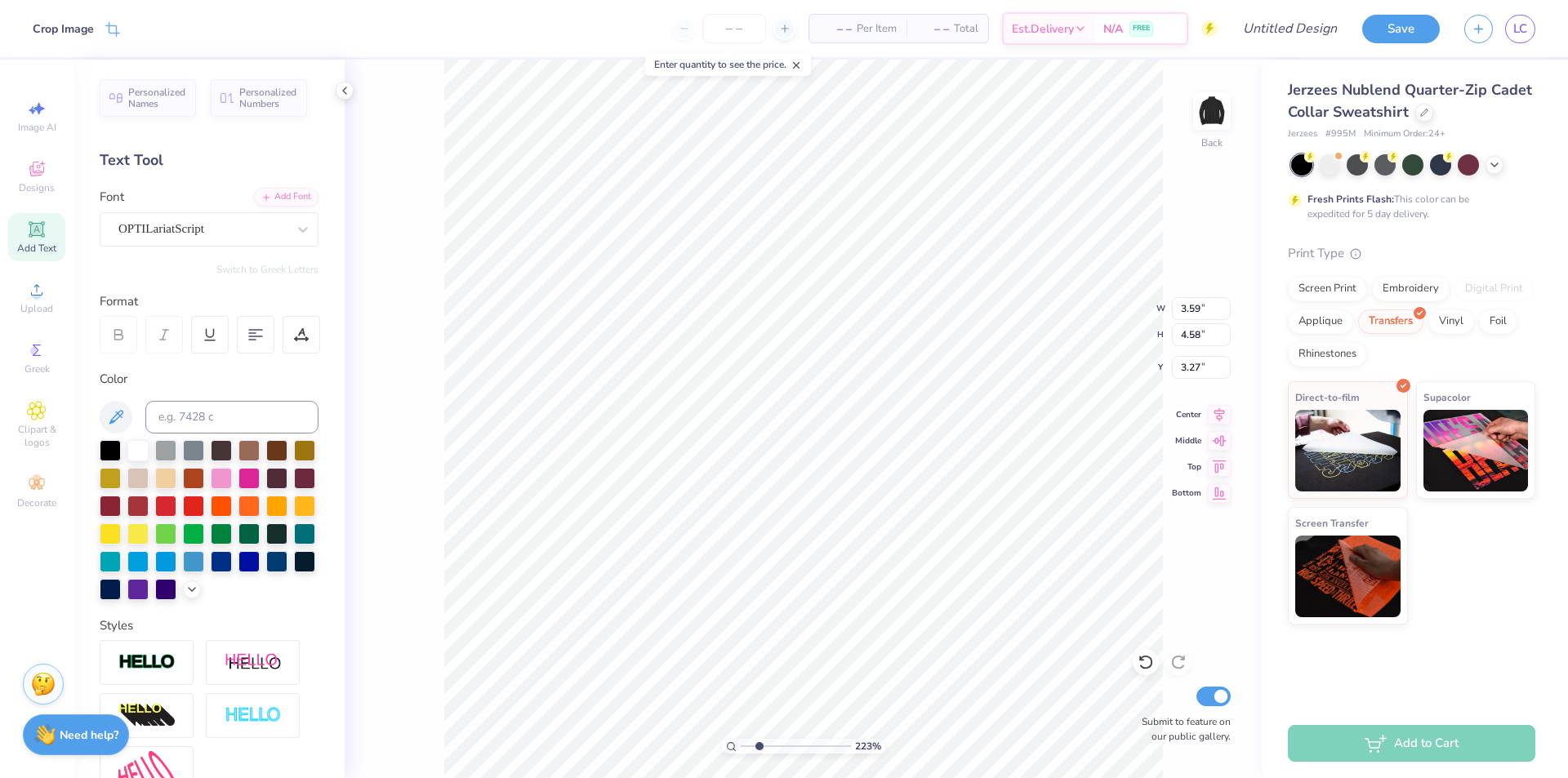
drag, startPoint x: 748, startPoint y: 742, endPoint x: 758, endPoint y: 746, distance: 10.8
type input "2.3"
click at [758, 746] on input "range" at bounding box center [796, 745] width 110 height 15
click at [50, 127] on span "Image AI" at bounding box center [36, 127] width 38 height 13
select select "4"
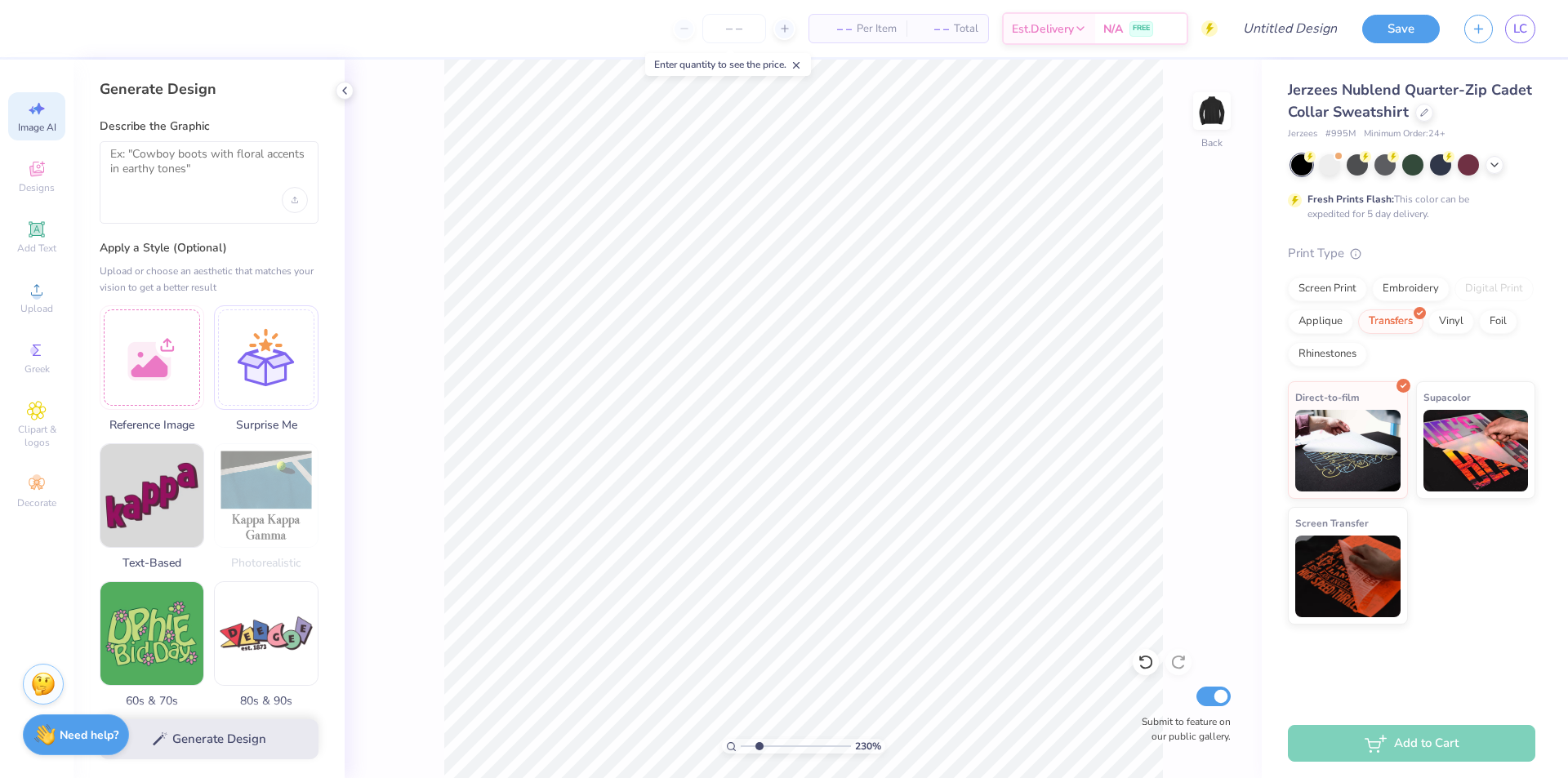
click at [164, 192] on div at bounding box center [209, 182] width 219 height 83
click at [159, 325] on div at bounding box center [152, 355] width 105 height 105
click at [182, 197] on div at bounding box center [209, 182] width 219 height 83
click at [187, 157] on textarea at bounding box center [209, 167] width 197 height 40
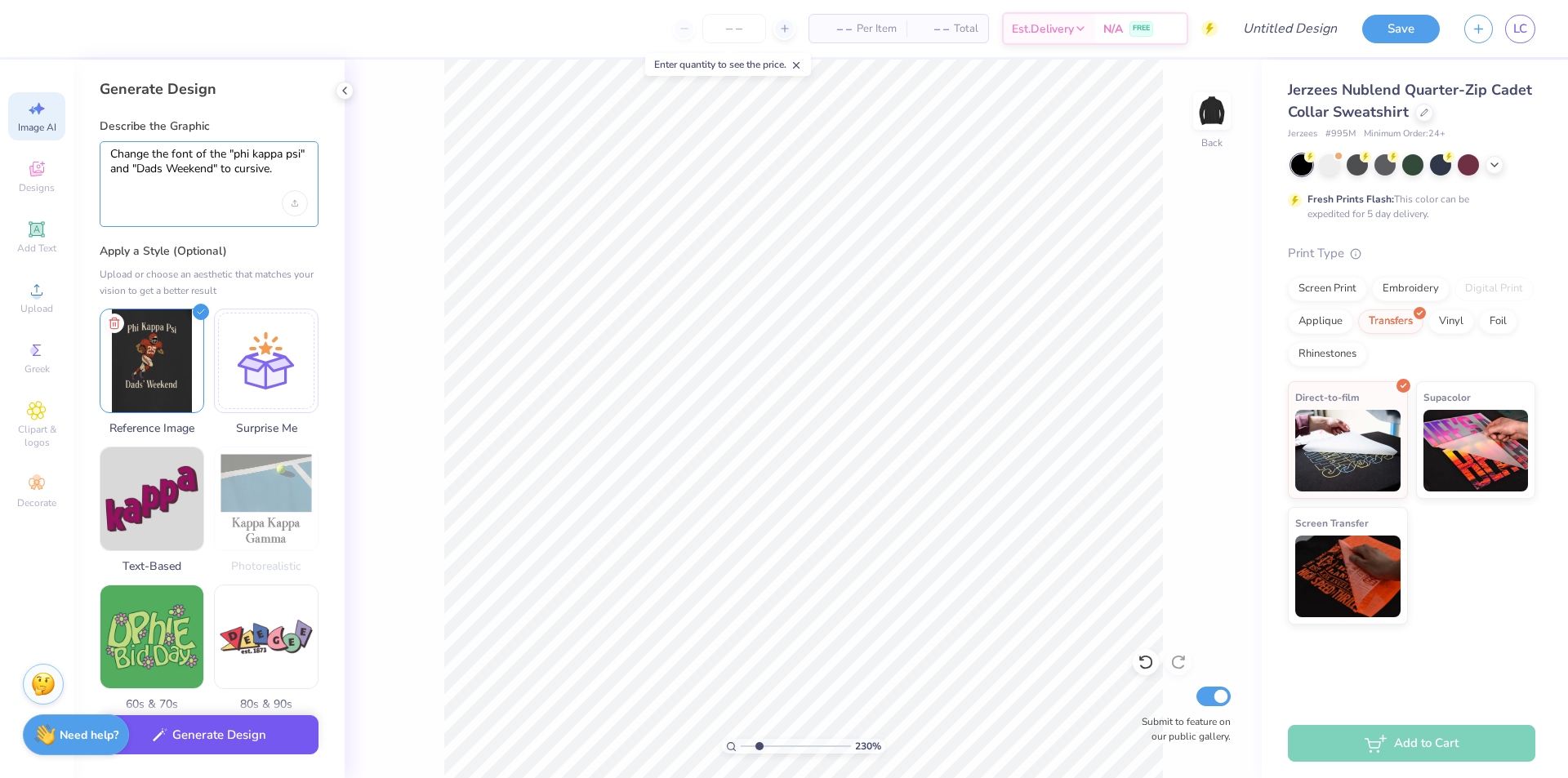
type textarea "Change the font of the "phi kappa psi" and "Dads Weekend" to cursive."
click at [226, 720] on button "Generate Design" at bounding box center [209, 735] width 219 height 40
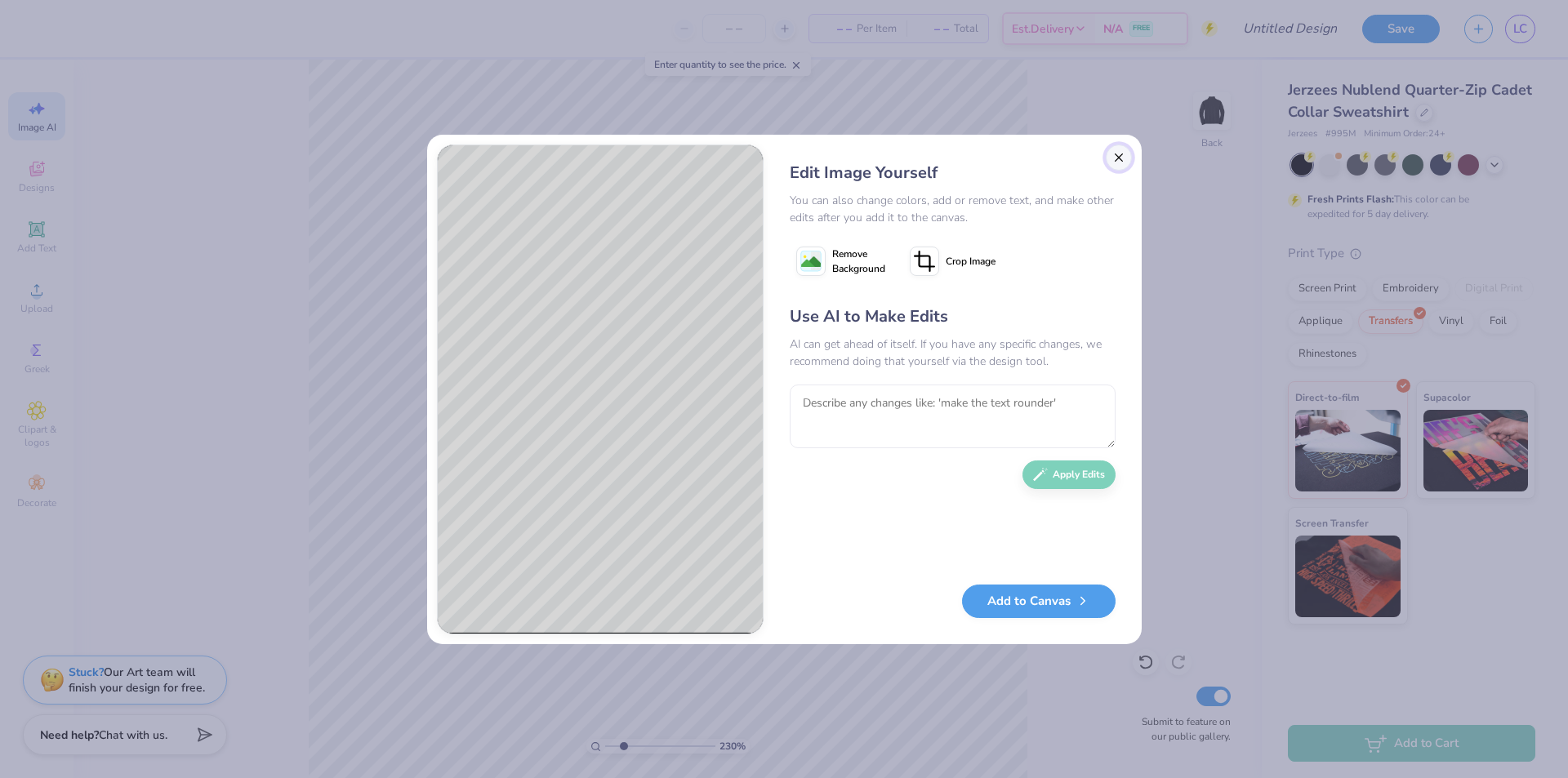
click at [1124, 160] on button "Close" at bounding box center [1118, 158] width 26 height 26
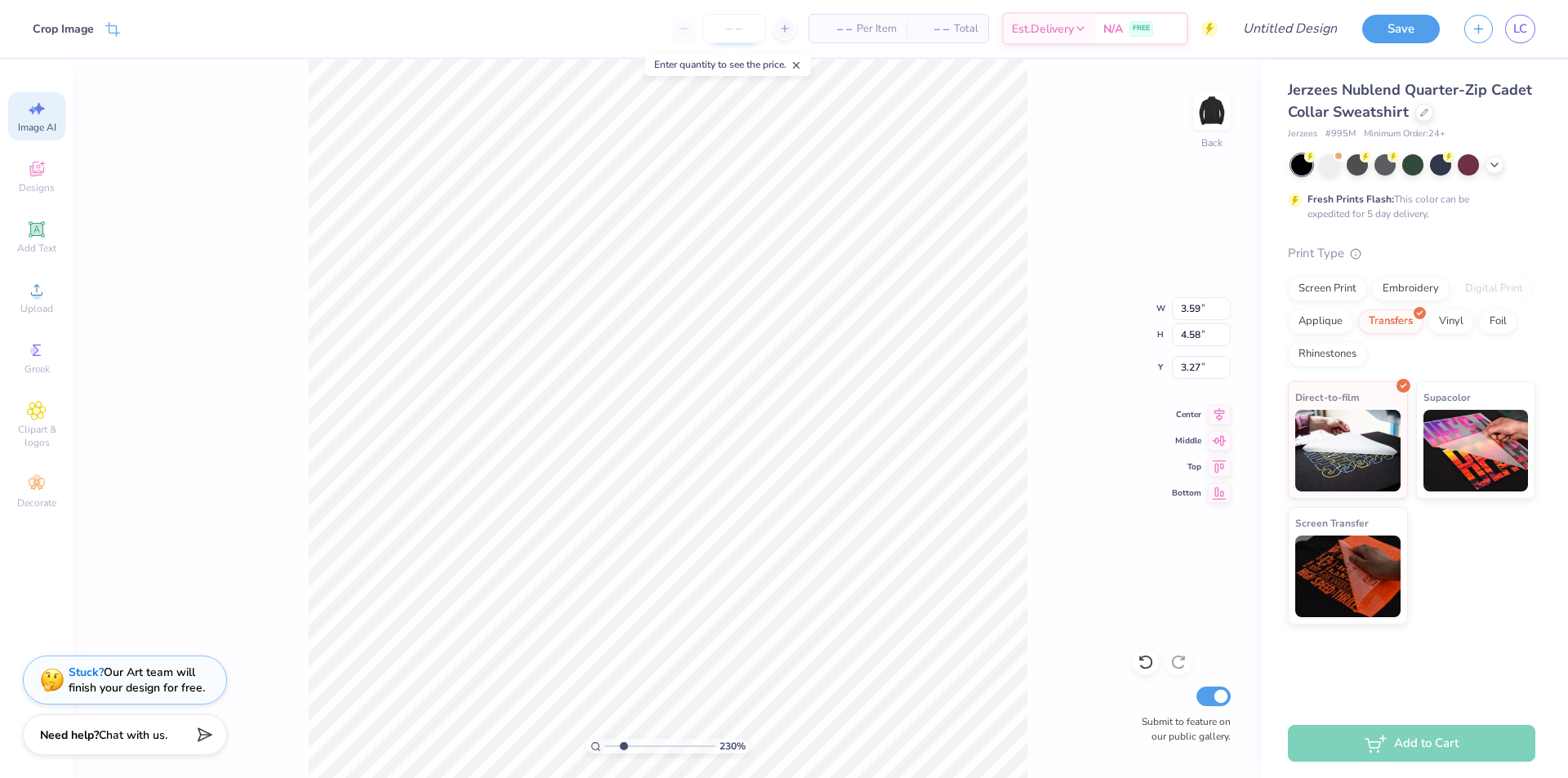
click at [723, 40] on input "number" at bounding box center [734, 29] width 64 height 30
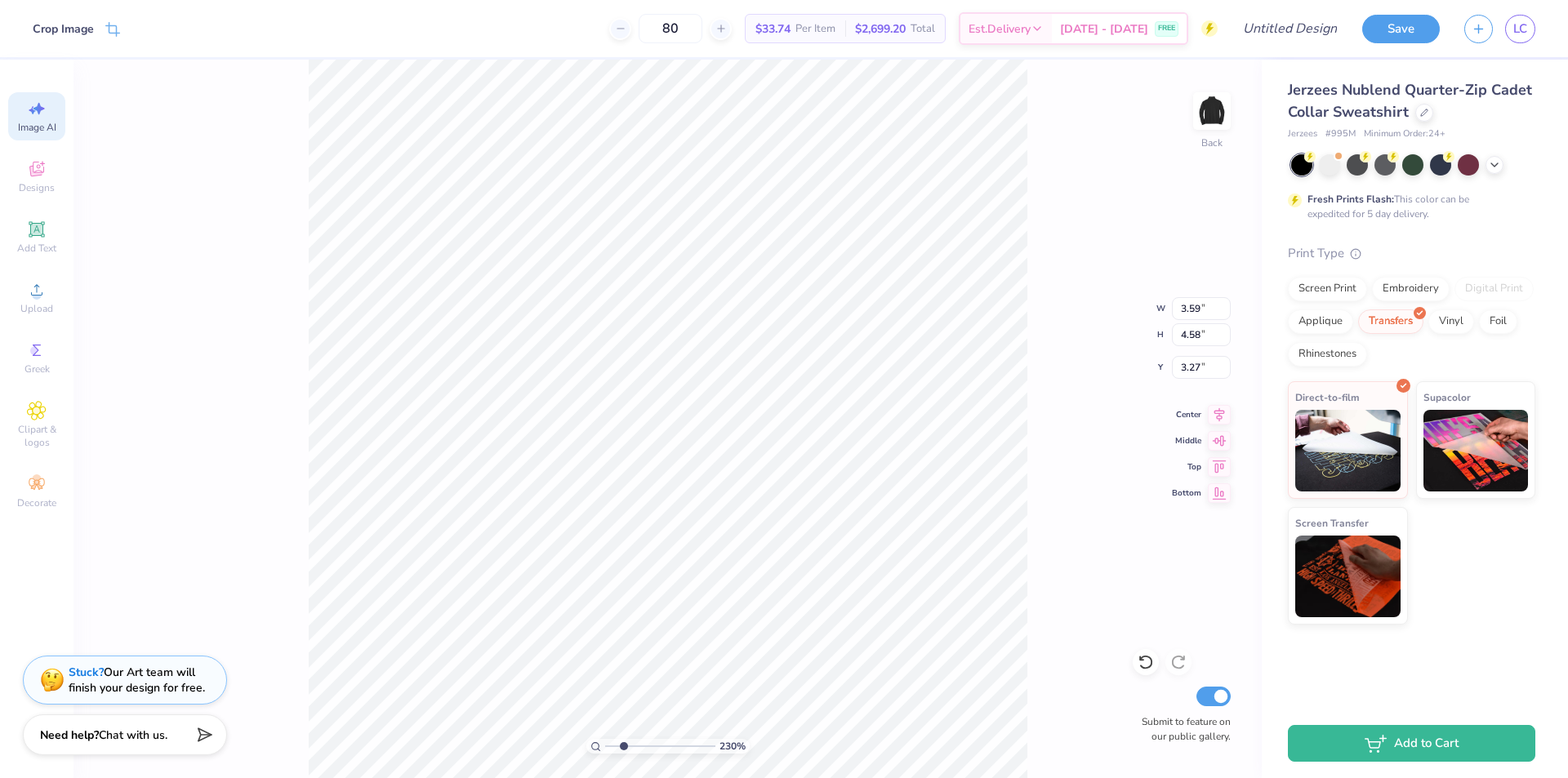
type input "8"
type input "1"
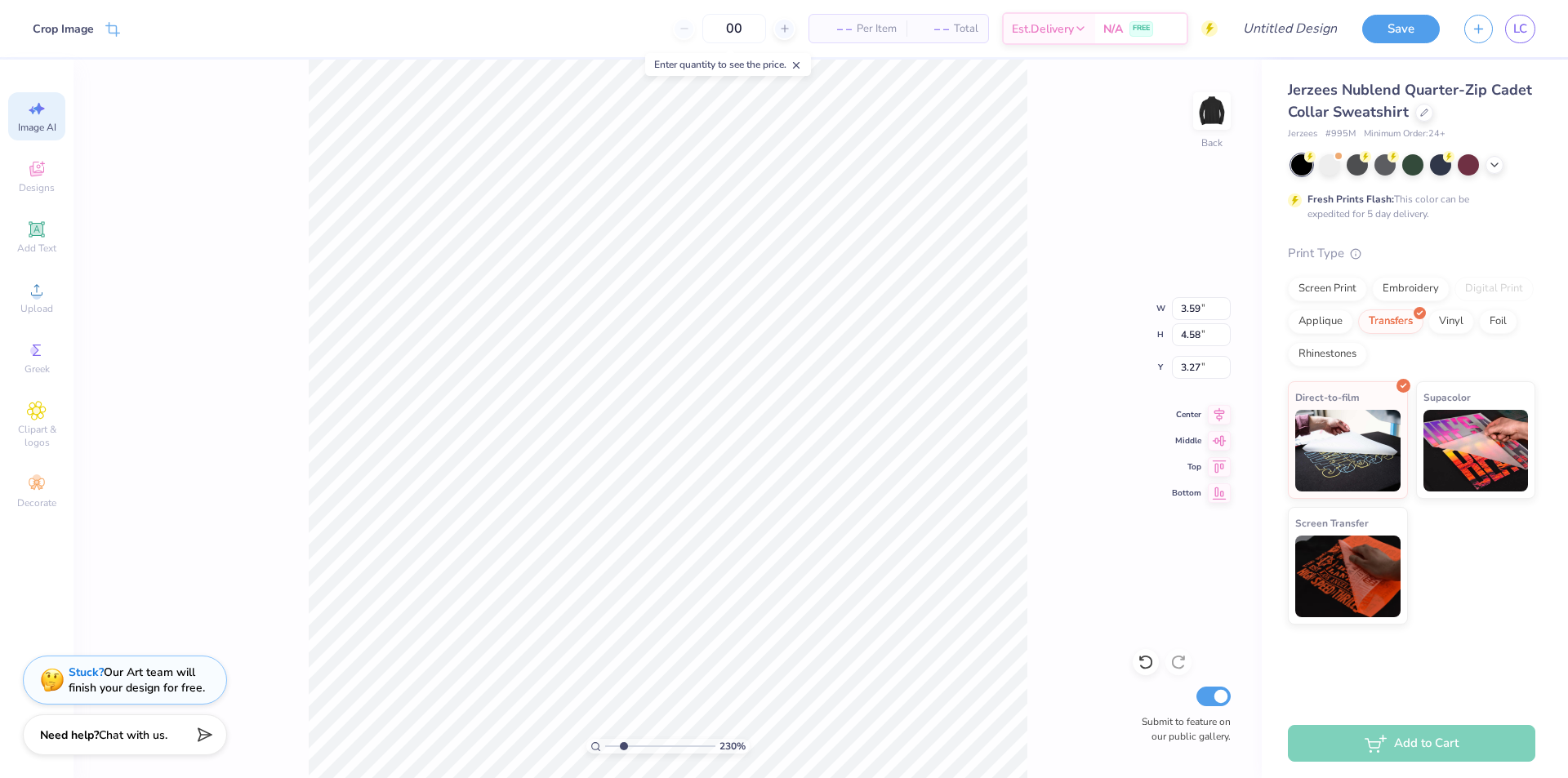
type input "0"
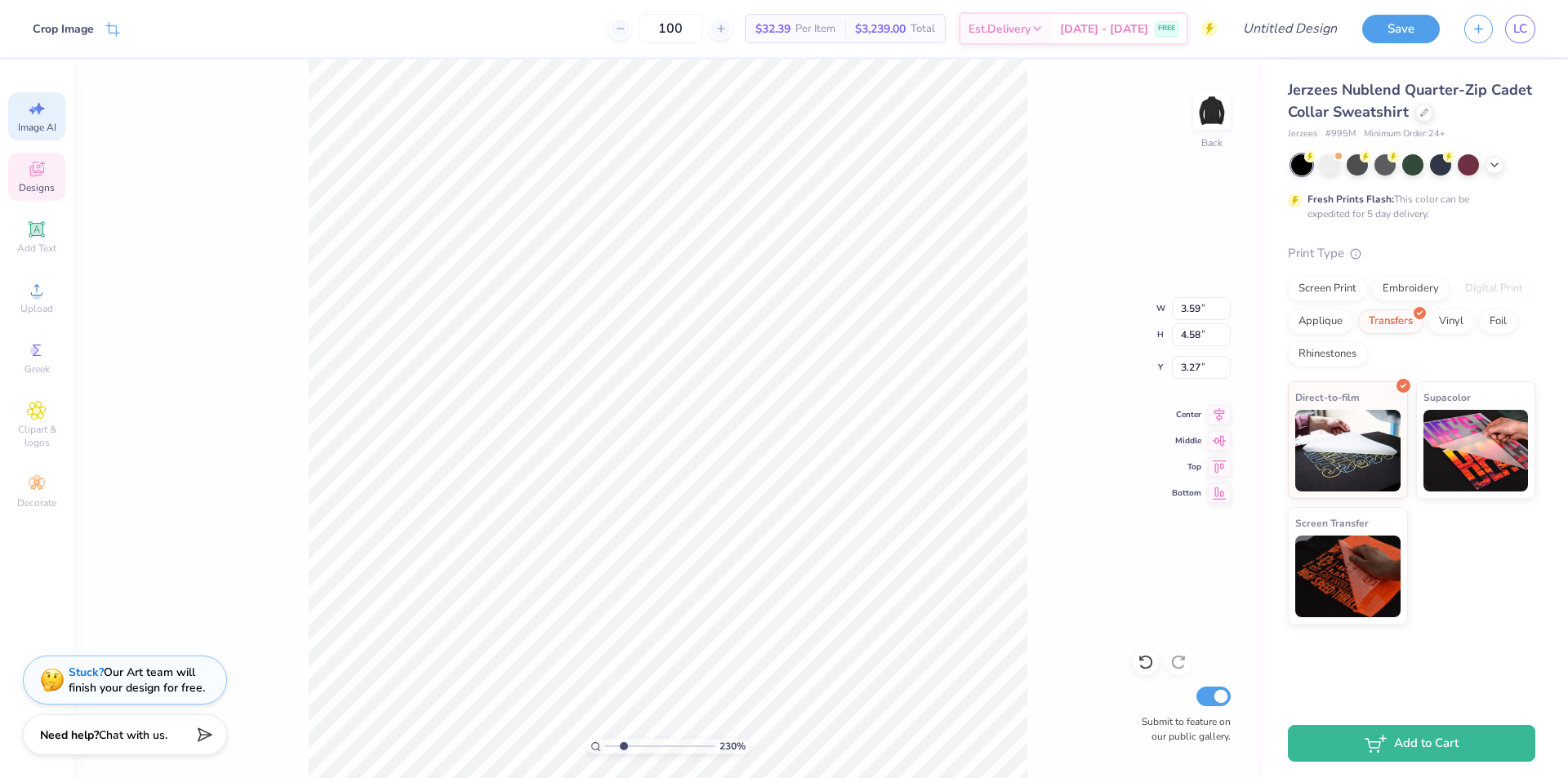
type input "100"
click at [38, 178] on div "Designs" at bounding box center [36, 177] width 57 height 48
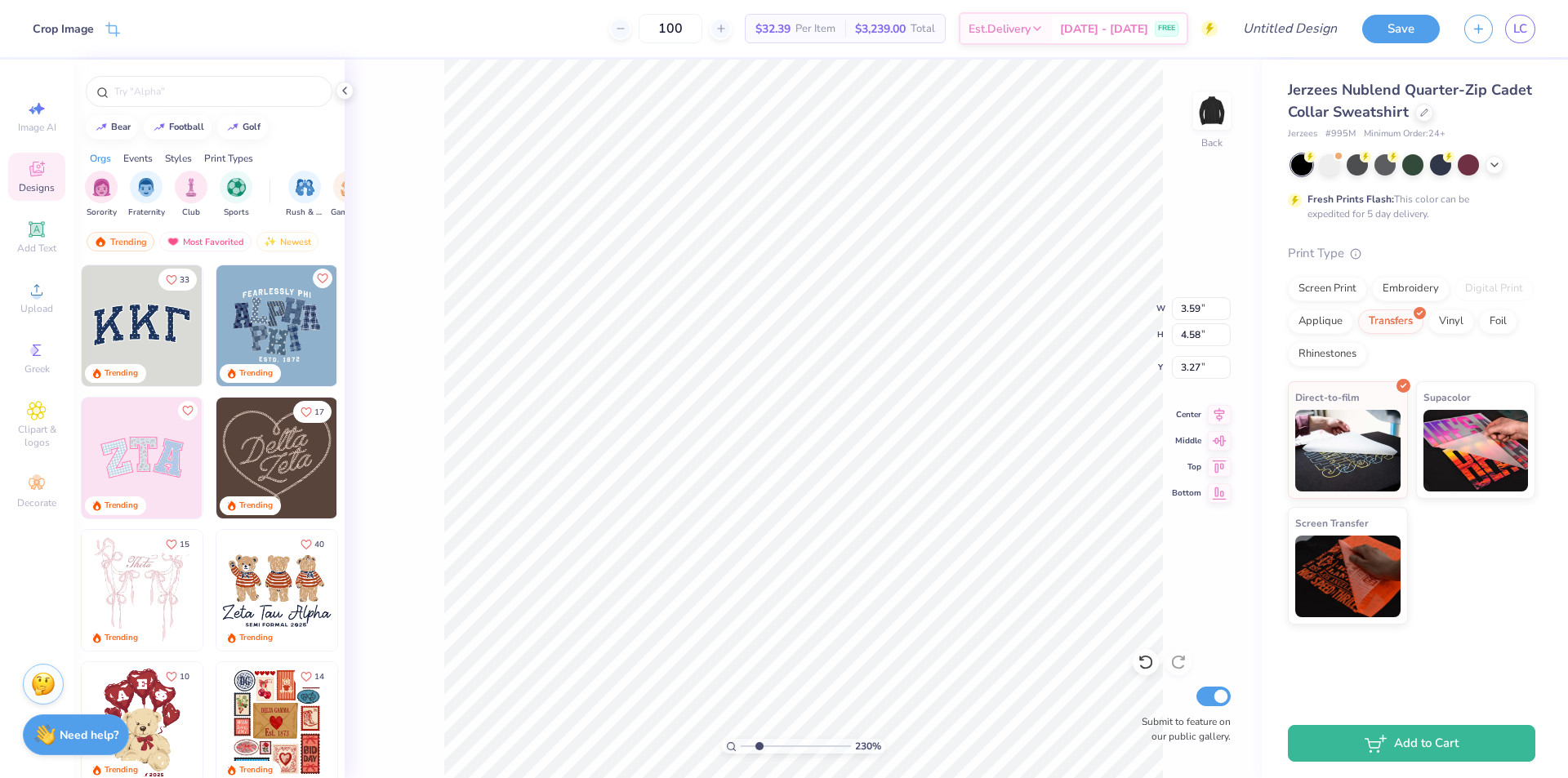
scroll to position [0, 0]
click at [178, 157] on div "Styles" at bounding box center [178, 158] width 27 height 15
click at [142, 155] on div "Events" at bounding box center [138, 158] width 30 height 15
click at [51, 493] on div "Decorate" at bounding box center [36, 491] width 57 height 48
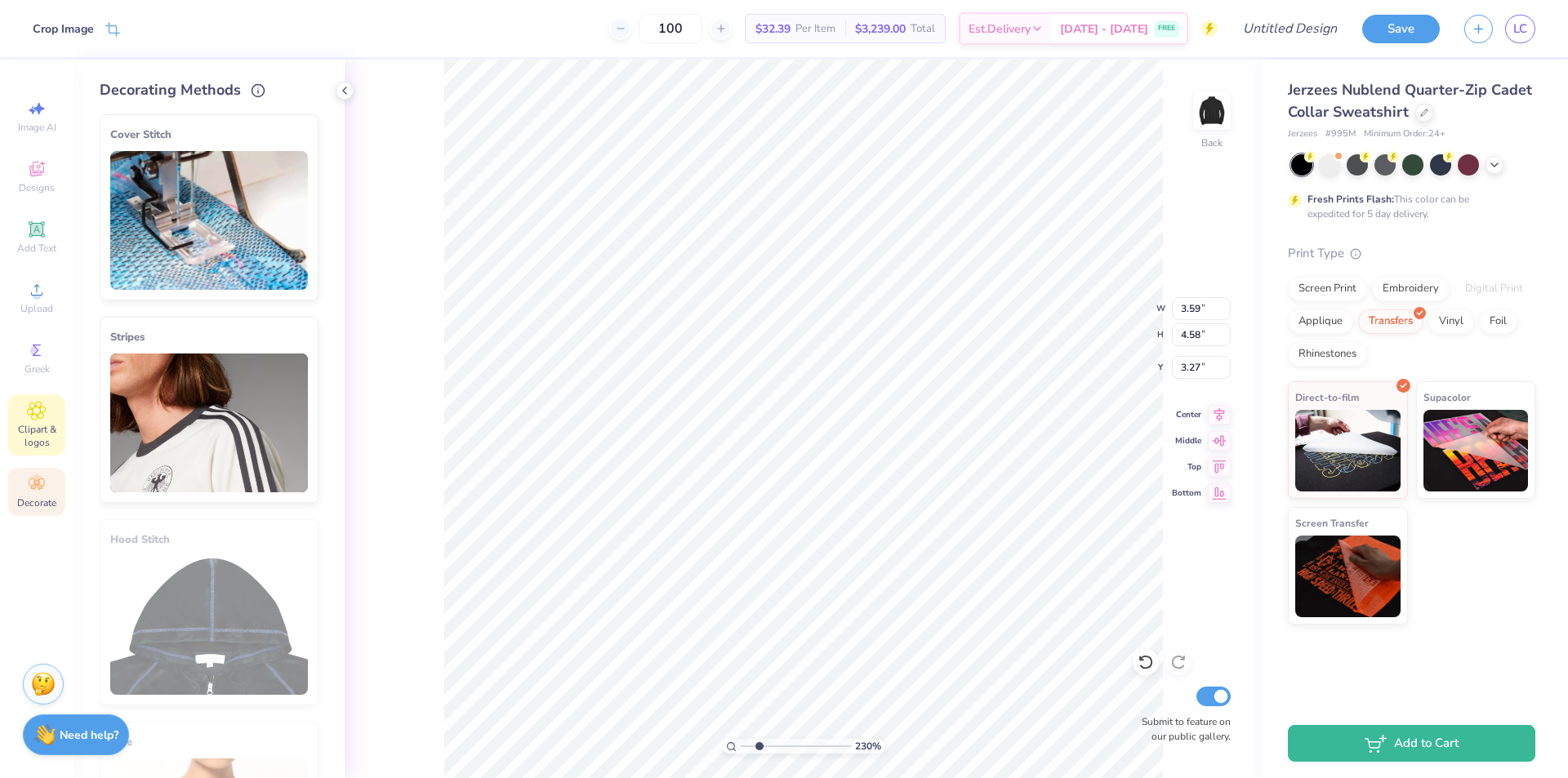
click at [30, 430] on span "Clipart & logos" at bounding box center [36, 436] width 57 height 26
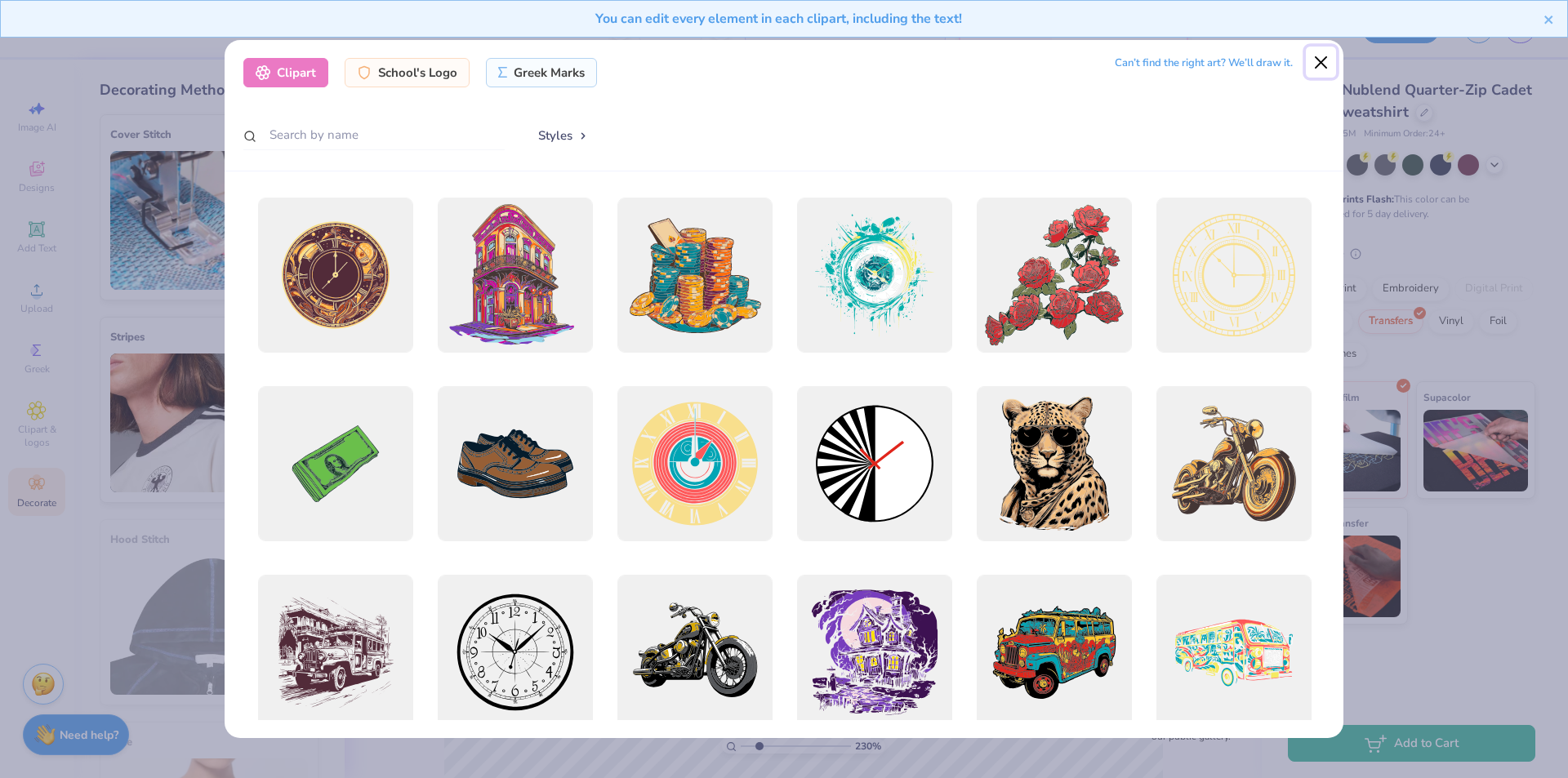
click at [1324, 62] on button "Close" at bounding box center [1320, 61] width 31 height 31
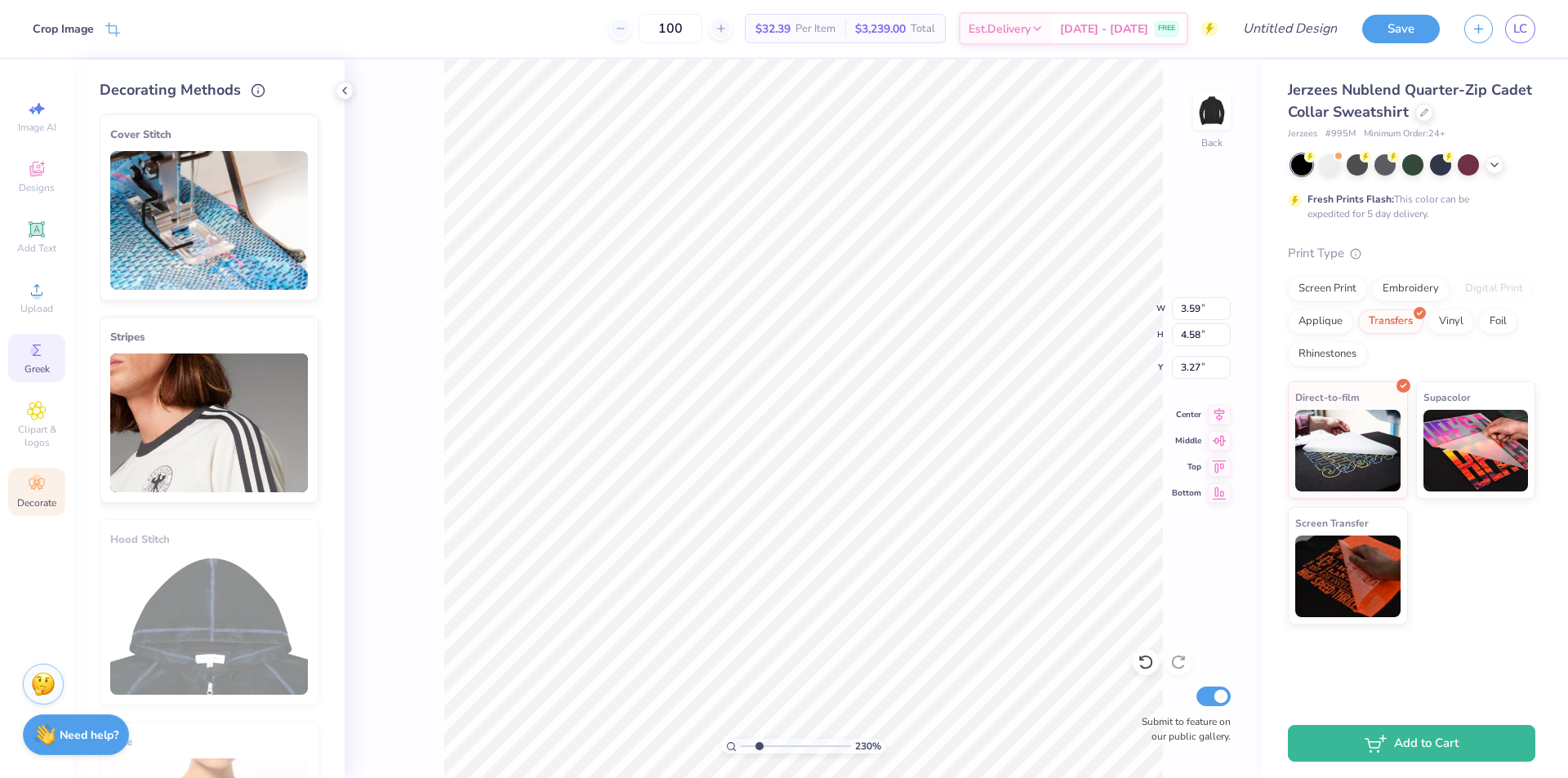
click at [44, 348] on div "Greek" at bounding box center [36, 358] width 57 height 48
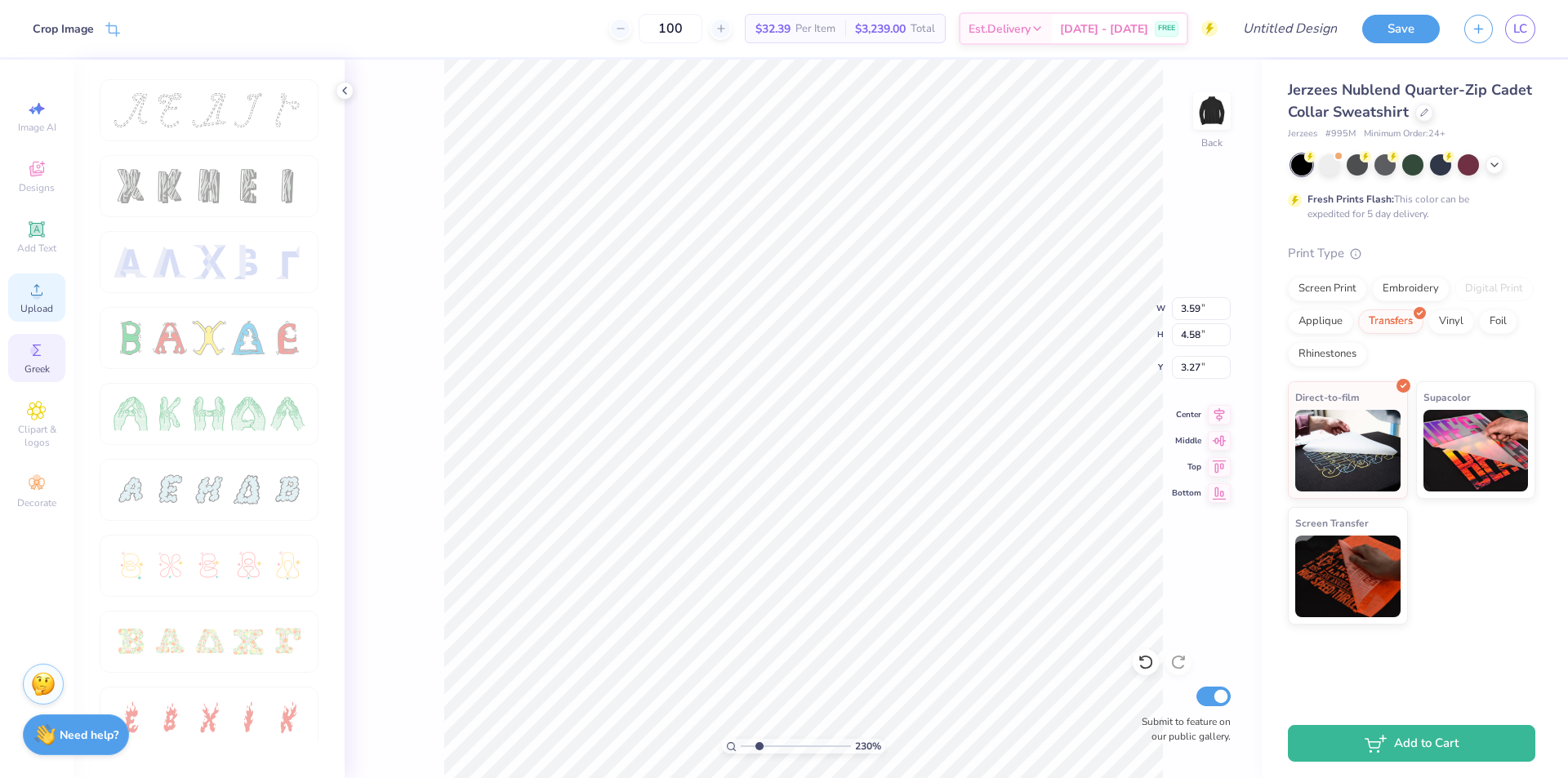
click at [31, 284] on icon at bounding box center [36, 290] width 20 height 20
click at [25, 105] on div "Image AI" at bounding box center [36, 116] width 57 height 48
select select "4"
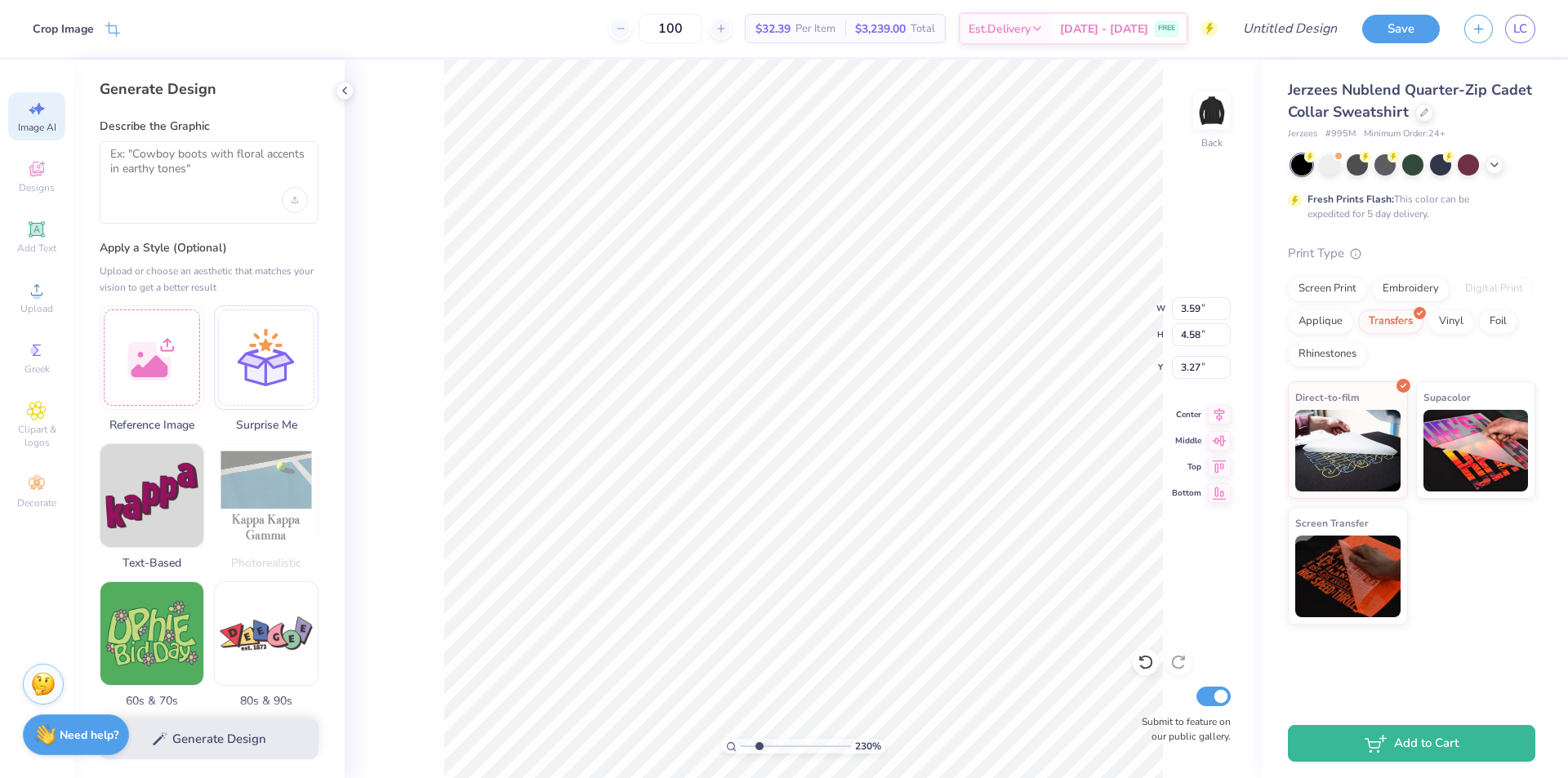
click at [160, 737] on div "Generate Design" at bounding box center [209, 740] width 271 height 79
click at [37, 236] on icon at bounding box center [36, 229] width 16 height 16
click at [38, 187] on span "Designs" at bounding box center [36, 187] width 36 height 13
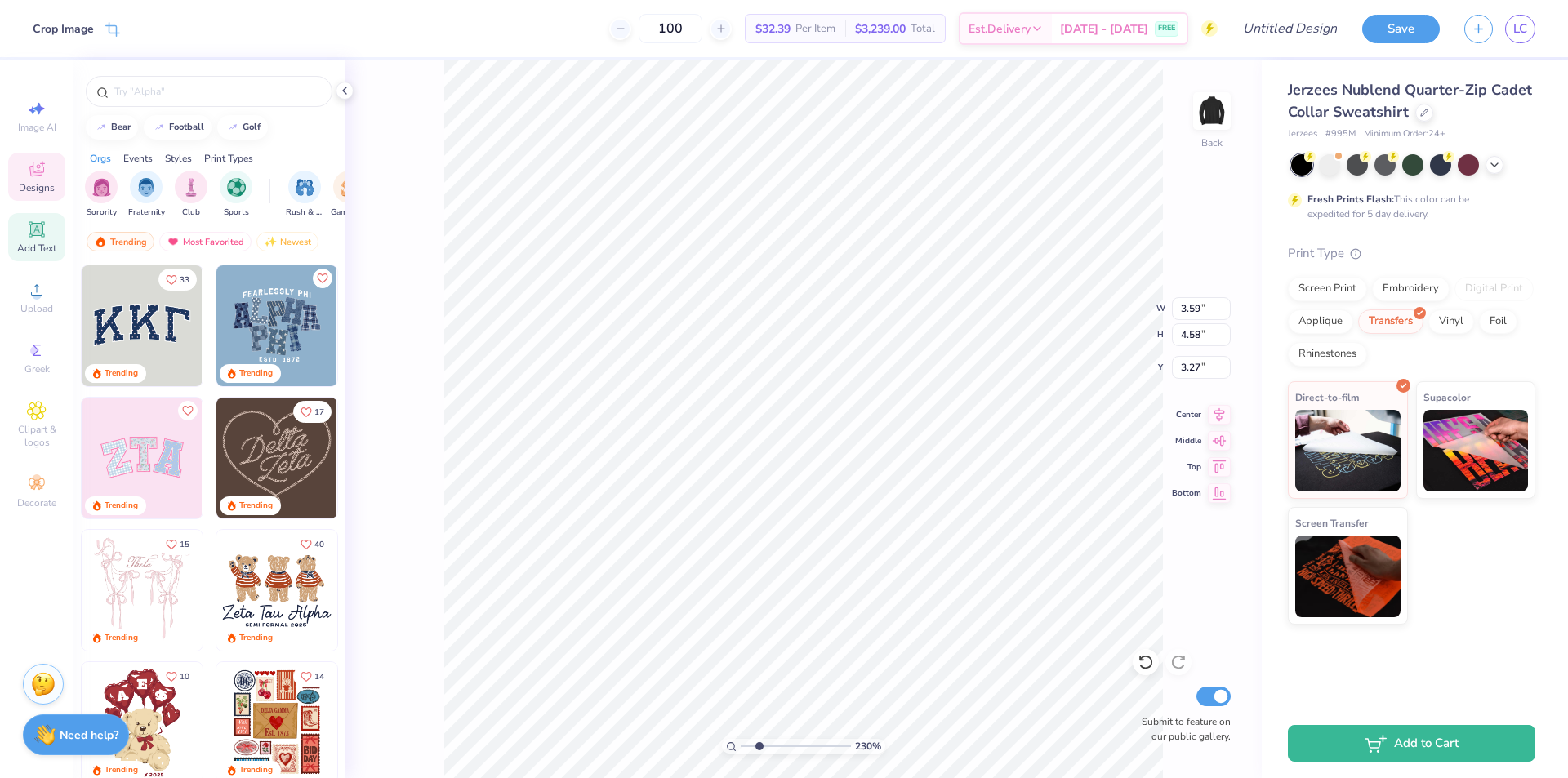
type input "6.92"
type input "2.00"
type input "11.00"
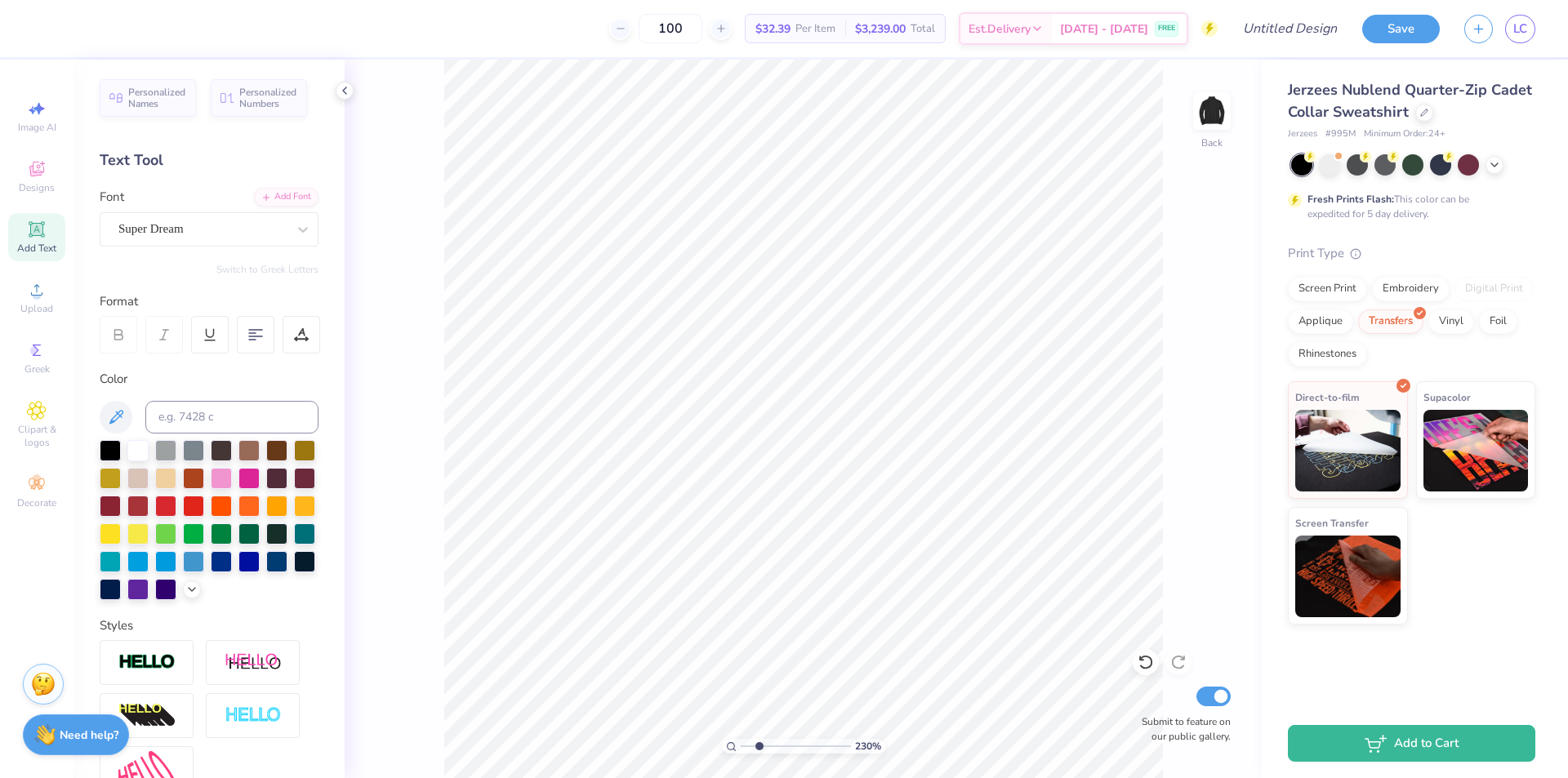
click at [37, 243] on span "Add Text" at bounding box center [36, 248] width 39 height 13
type textarea "T"
type textarea "Phi Kapp Psi Dad's Weekend"
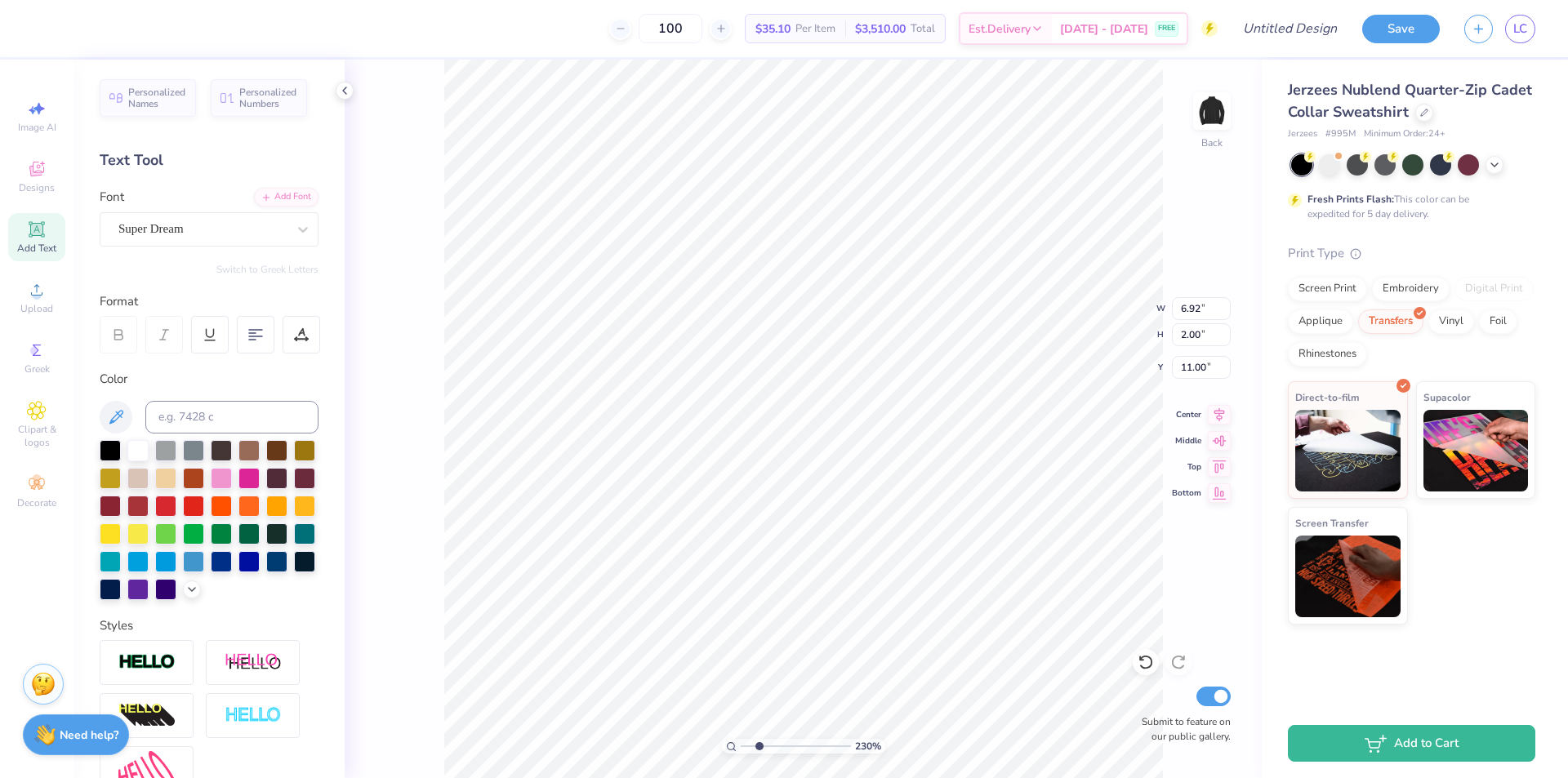
scroll to position [16, 7]
click at [355, 400] on div "230 % Back W 6.92 6.92 " H 2.00 2.00 " Y 11.00 11.00 " Center Middle Top Bottom…" at bounding box center [803, 418] width 917 height 719
click at [698, 25] on input "100" at bounding box center [670, 29] width 64 height 30
type input "7.94"
type input "3.69"
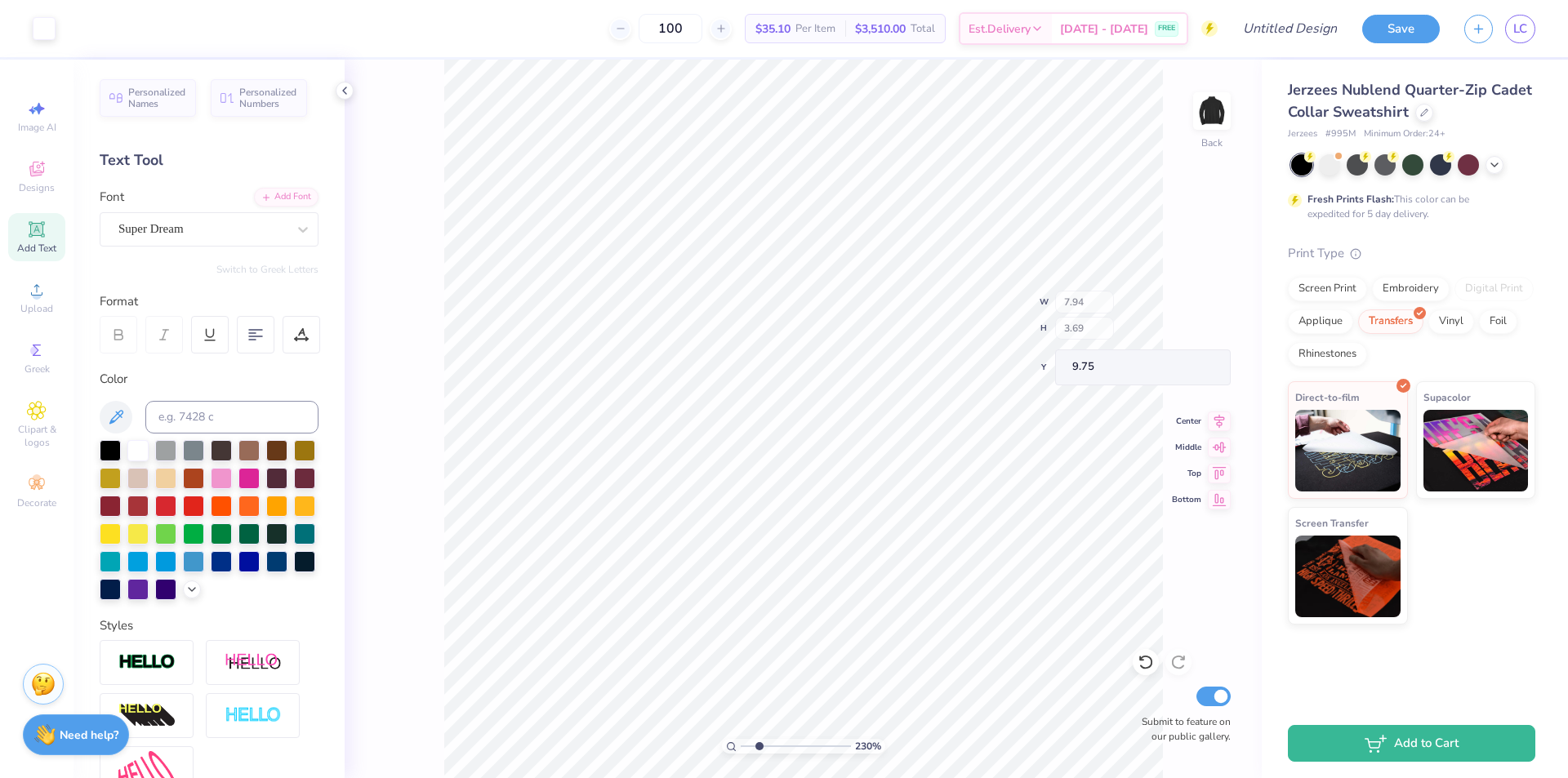
type input "9.75"
click at [1394, 284] on div "Embroidery" at bounding box center [1410, 286] width 78 height 25
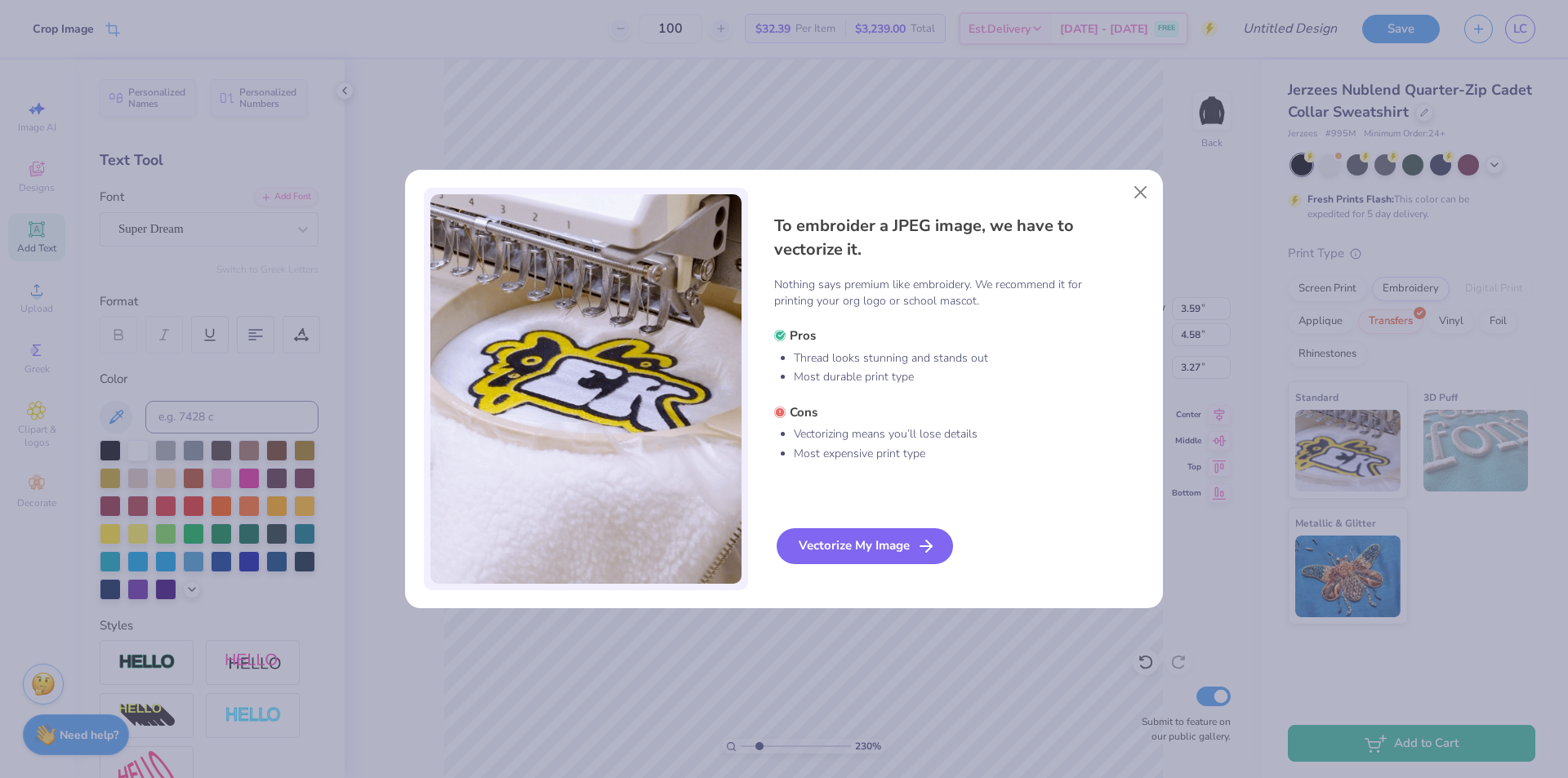
click at [862, 547] on div "Vectorize My Image" at bounding box center [864, 546] width 177 height 35
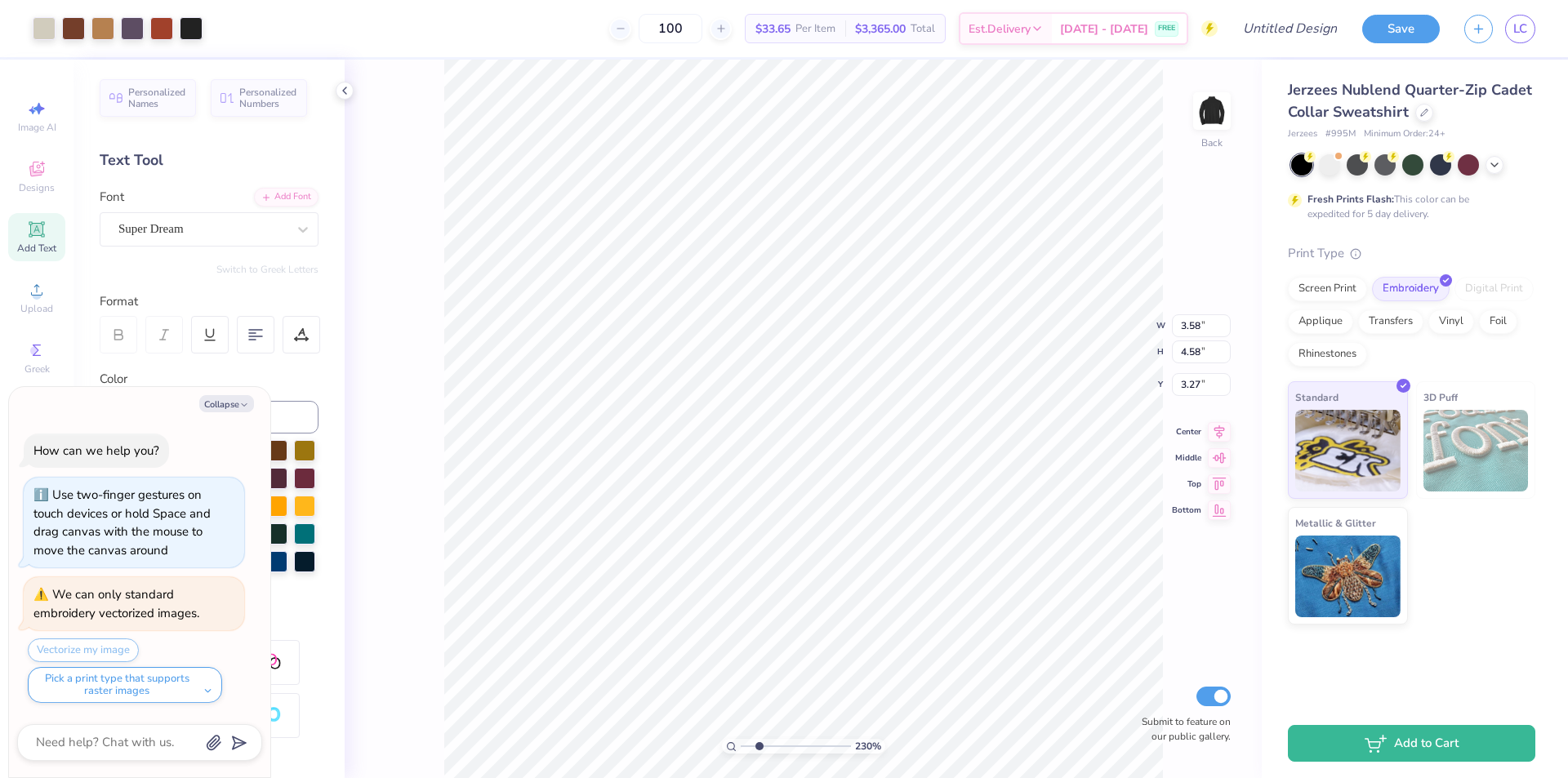
click at [244, 412] on div "Collapse How can we help you? Use two-finger gestures on touch devices or hold …" at bounding box center [139, 582] width 261 height 391
click at [242, 412] on div "Collapse How can we help you? Use two-finger gestures on touch devices or hold …" at bounding box center [139, 582] width 261 height 391
click at [230, 412] on div "Collapse How can we help you? Use two-finger gestures on touch devices or hold …" at bounding box center [139, 582] width 261 height 391
click at [227, 405] on button "Collapse" at bounding box center [226, 403] width 54 height 17
type textarea "x"
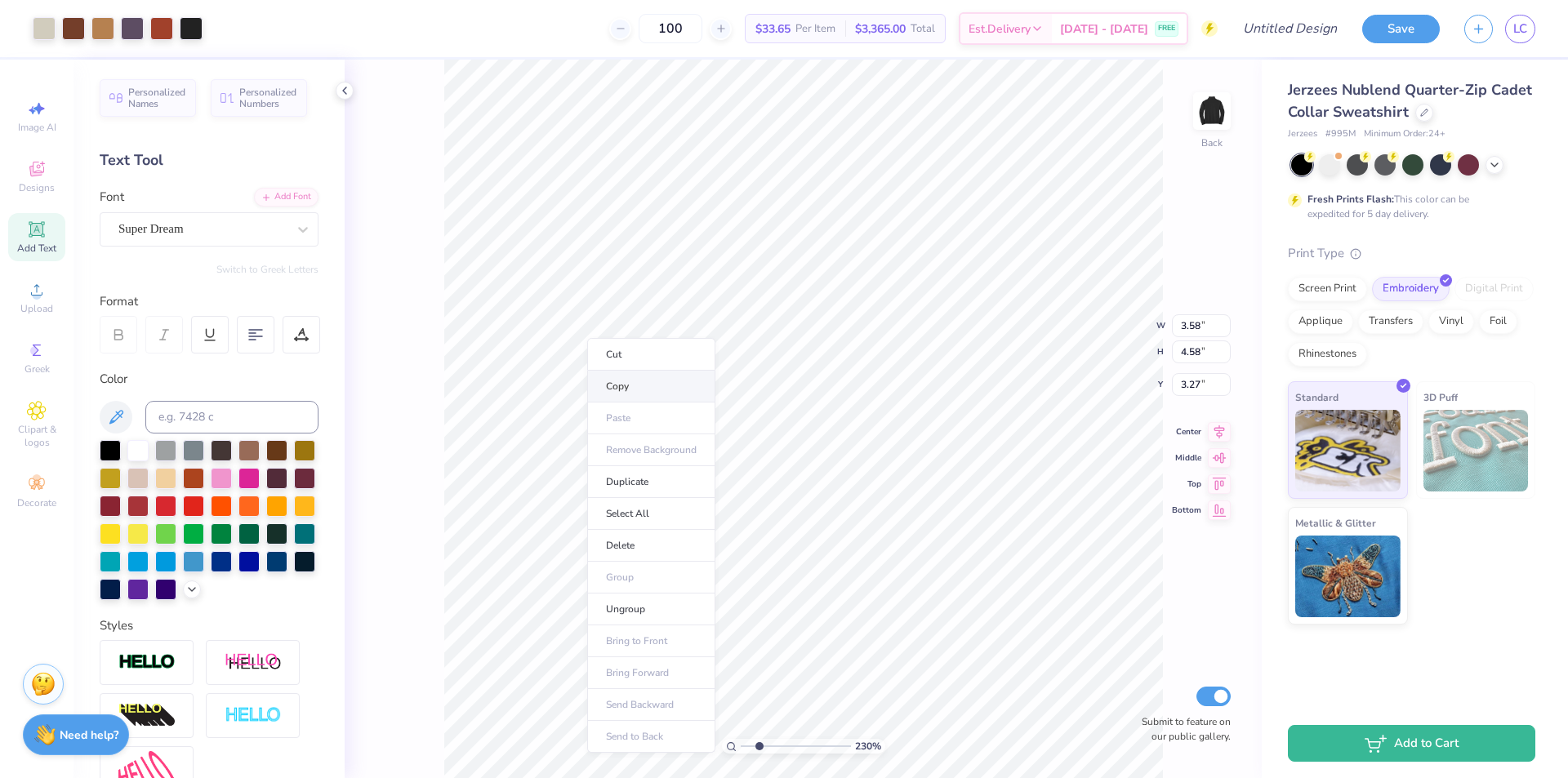
click at [623, 383] on li "Copy" at bounding box center [651, 387] width 128 height 32
drag, startPoint x: 767, startPoint y: 743, endPoint x: 724, endPoint y: 736, distance: 43.6
click at [741, 739] on input "range" at bounding box center [796, 745] width 110 height 15
drag, startPoint x: 746, startPoint y: 748, endPoint x: 753, endPoint y: 744, distance: 8.1
click at [753, 744] on input "range" at bounding box center [796, 745] width 110 height 15
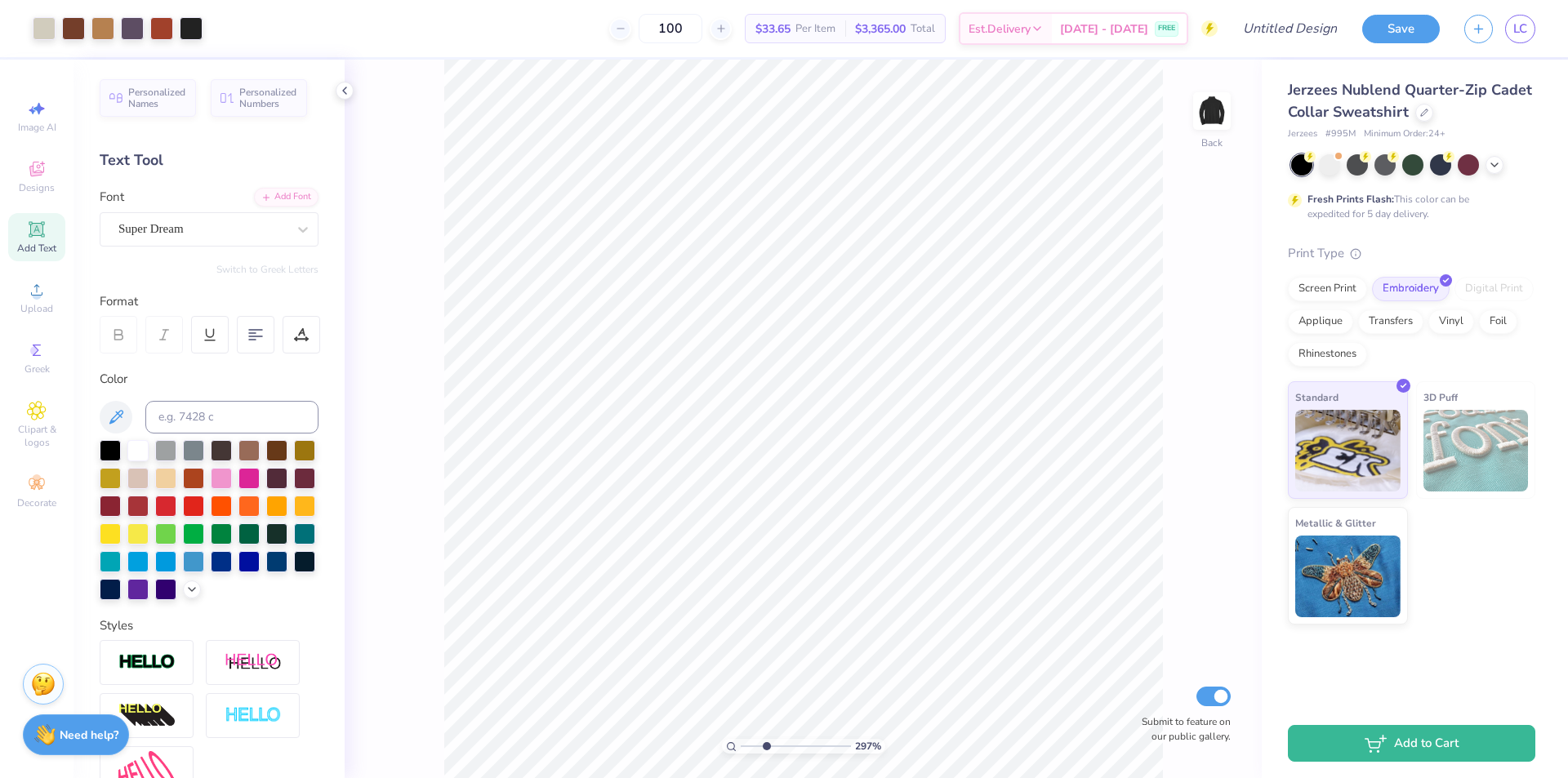
drag, startPoint x: 752, startPoint y: 748, endPoint x: 766, endPoint y: 741, distance: 15.7
click at [766, 741] on input "range" at bounding box center [796, 745] width 110 height 15
type input "2.38"
click at [759, 744] on input "range" at bounding box center [796, 745] width 110 height 15
click at [1413, 16] on button "Save" at bounding box center [1400, 26] width 78 height 29
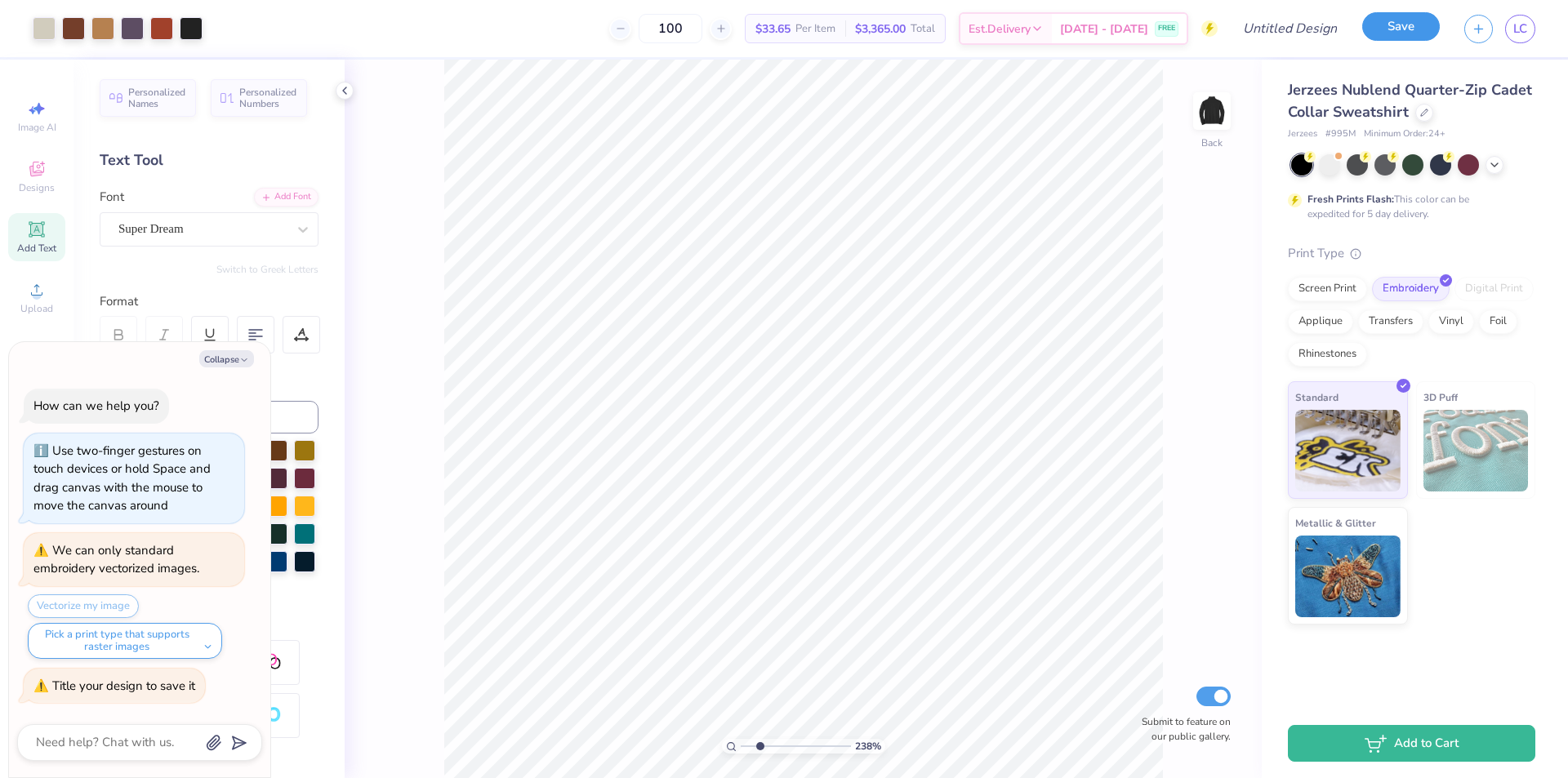
click at [1405, 32] on button "Save" at bounding box center [1400, 26] width 78 height 29
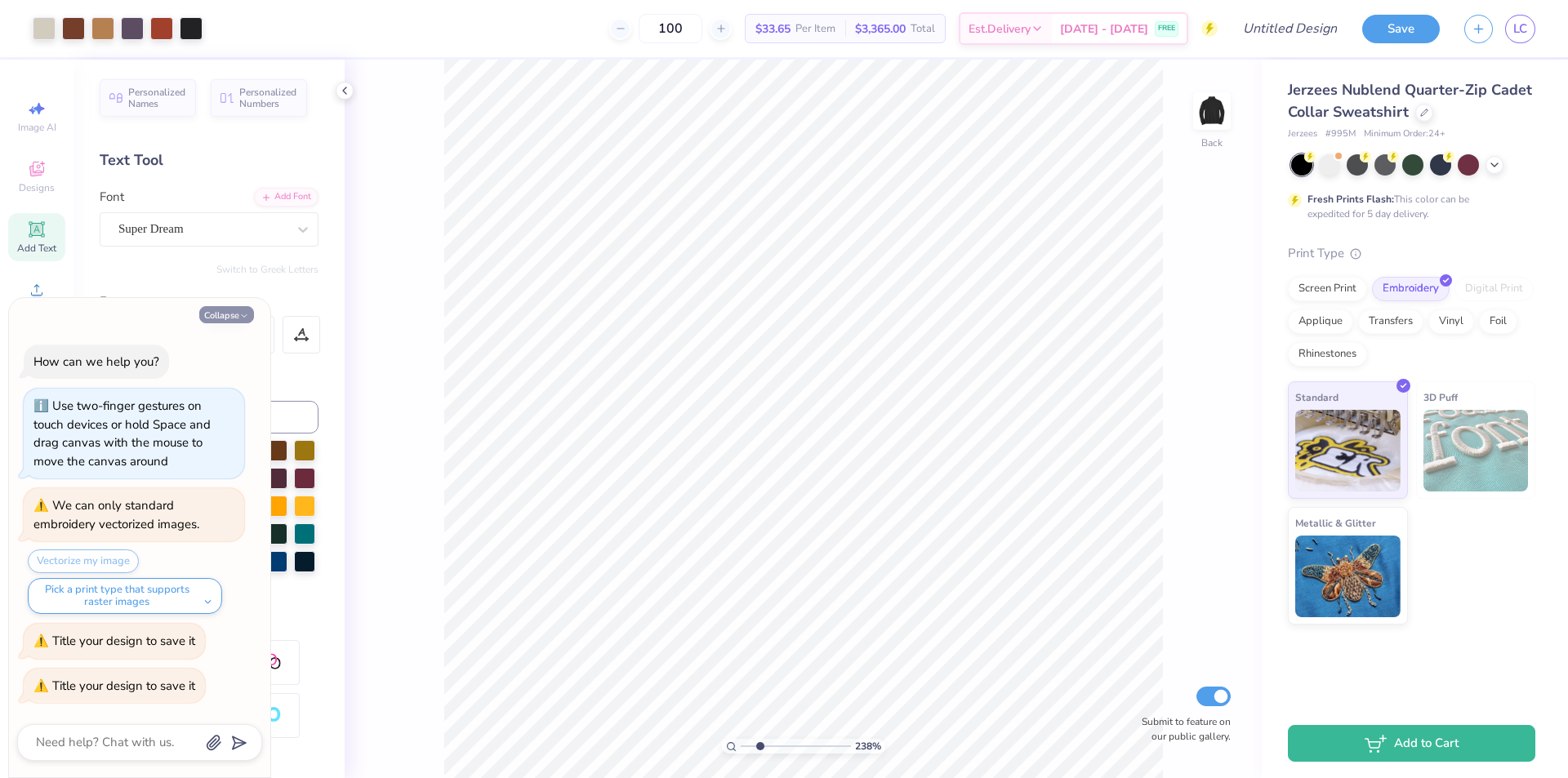
click at [236, 319] on button "Collapse" at bounding box center [226, 314] width 54 height 17
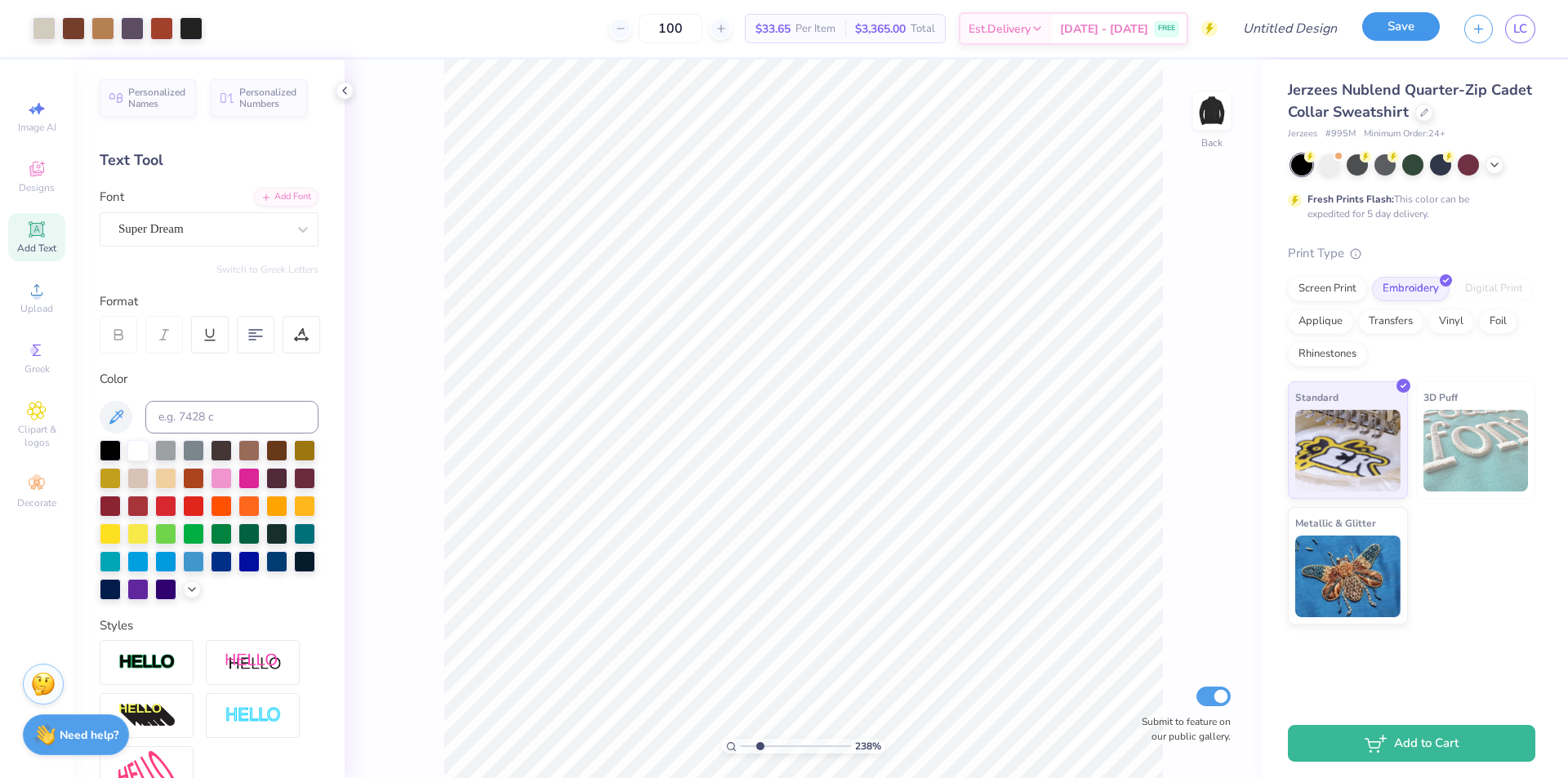
click at [1403, 35] on button "Save" at bounding box center [1400, 26] width 78 height 29
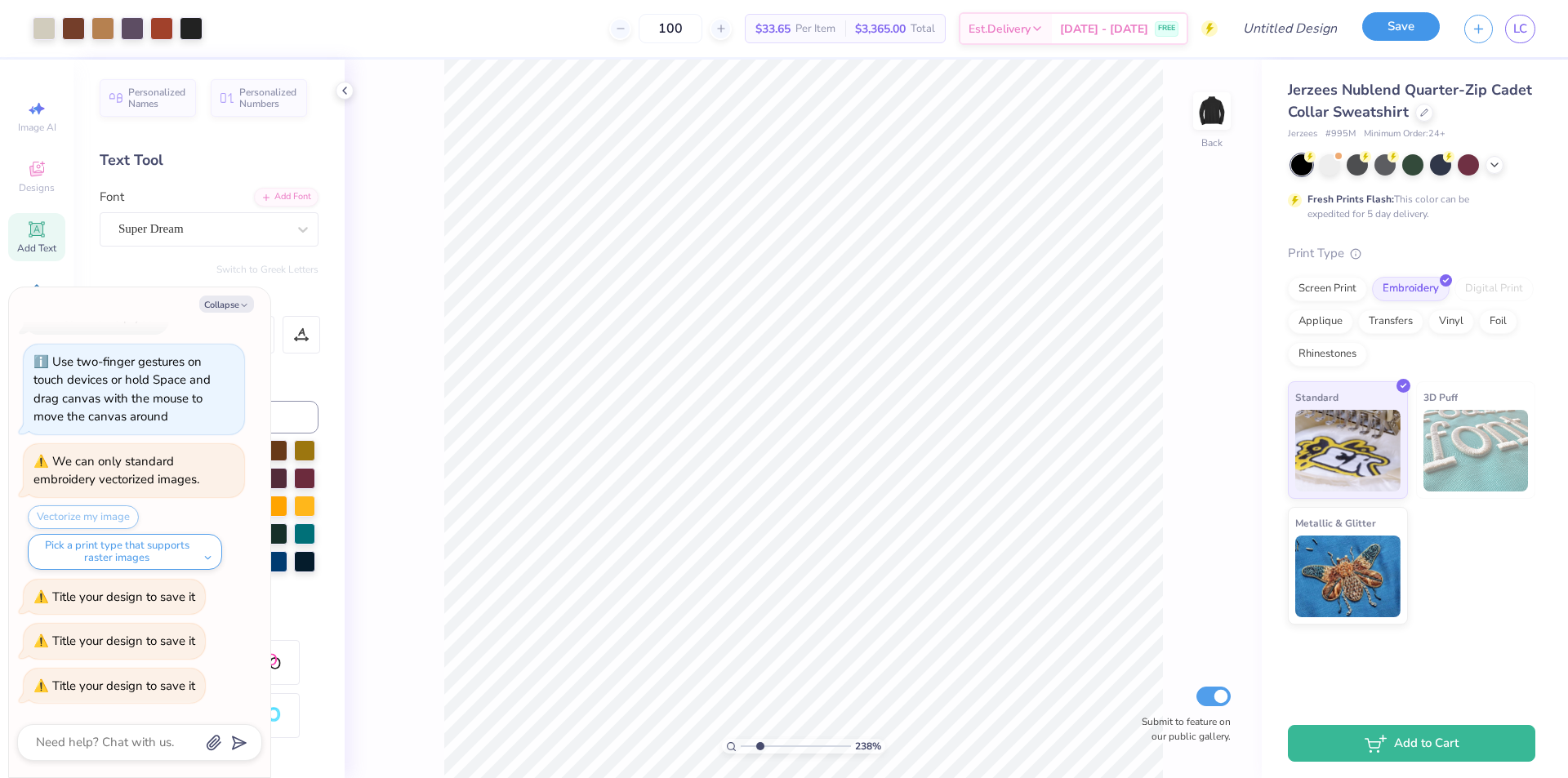
click at [1404, 30] on button "Save" at bounding box center [1400, 26] width 78 height 29
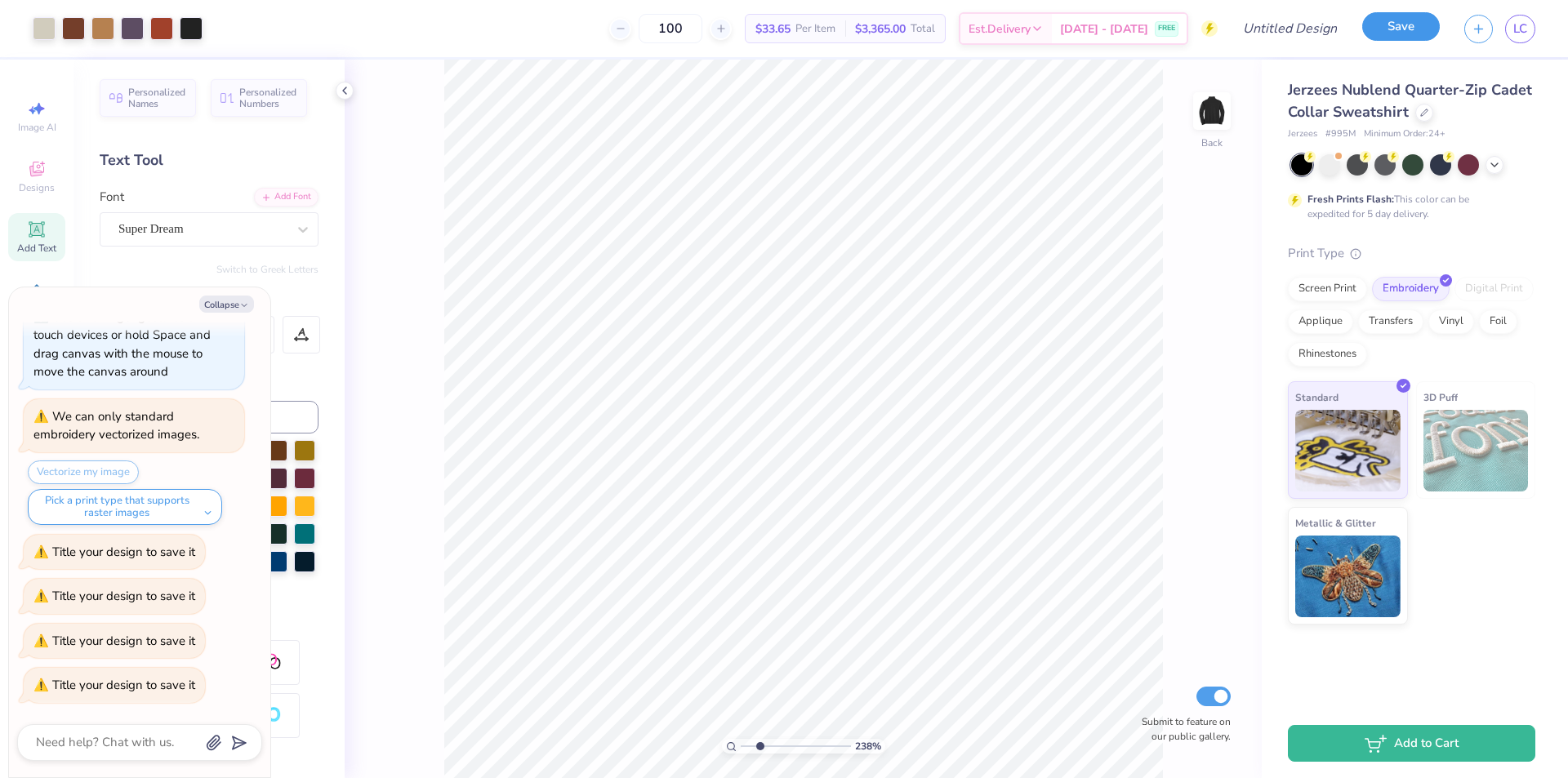
click at [1405, 30] on button "Save" at bounding box center [1400, 26] width 78 height 29
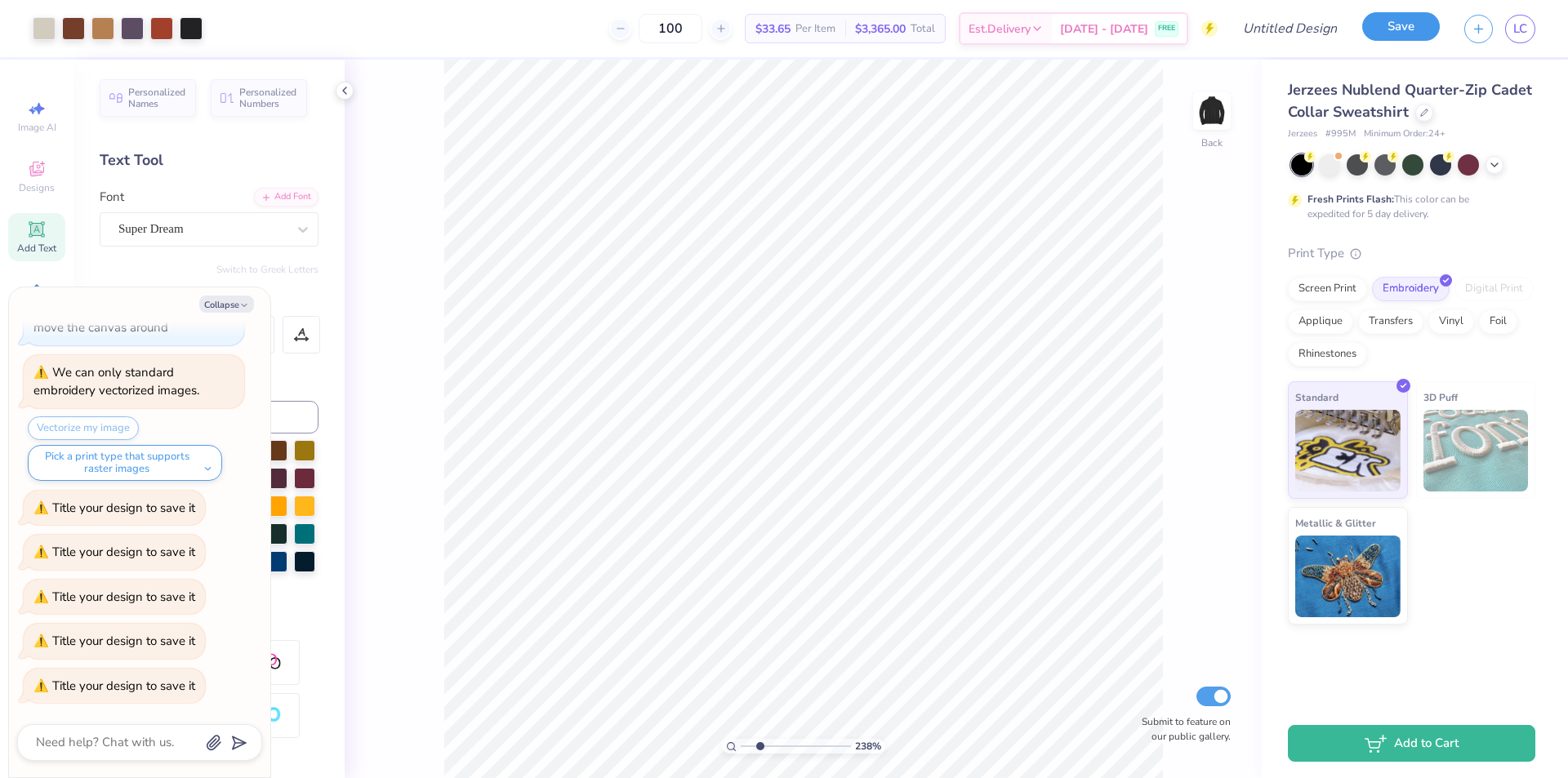
click at [1408, 26] on button "Save" at bounding box center [1400, 26] width 78 height 29
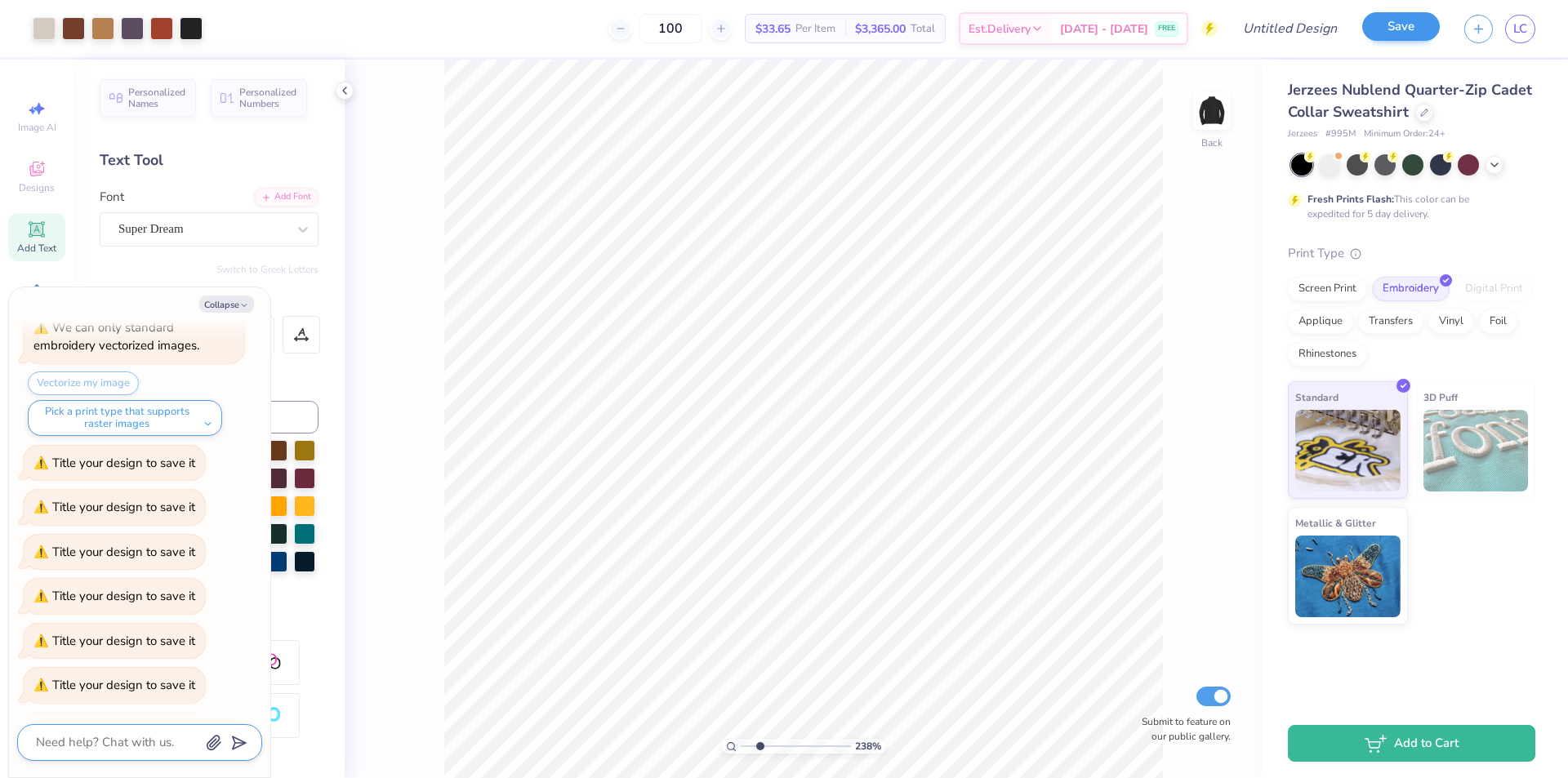
scroll to position [212, 0]
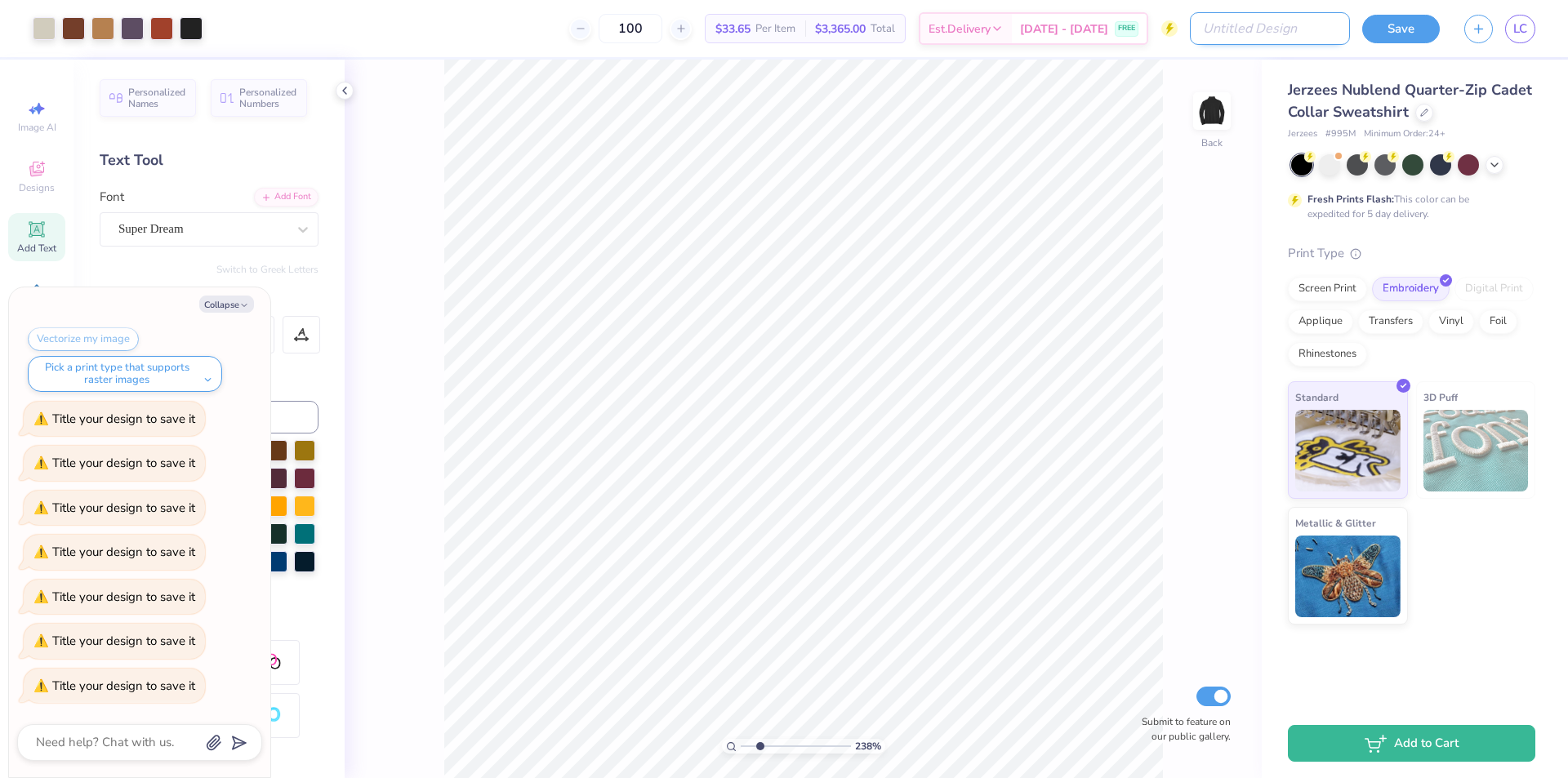
type textarea "x"
click at [1255, 22] on input "Design Title" at bounding box center [1269, 28] width 160 height 33
type input "D"
type textarea "x"
type input "Da"
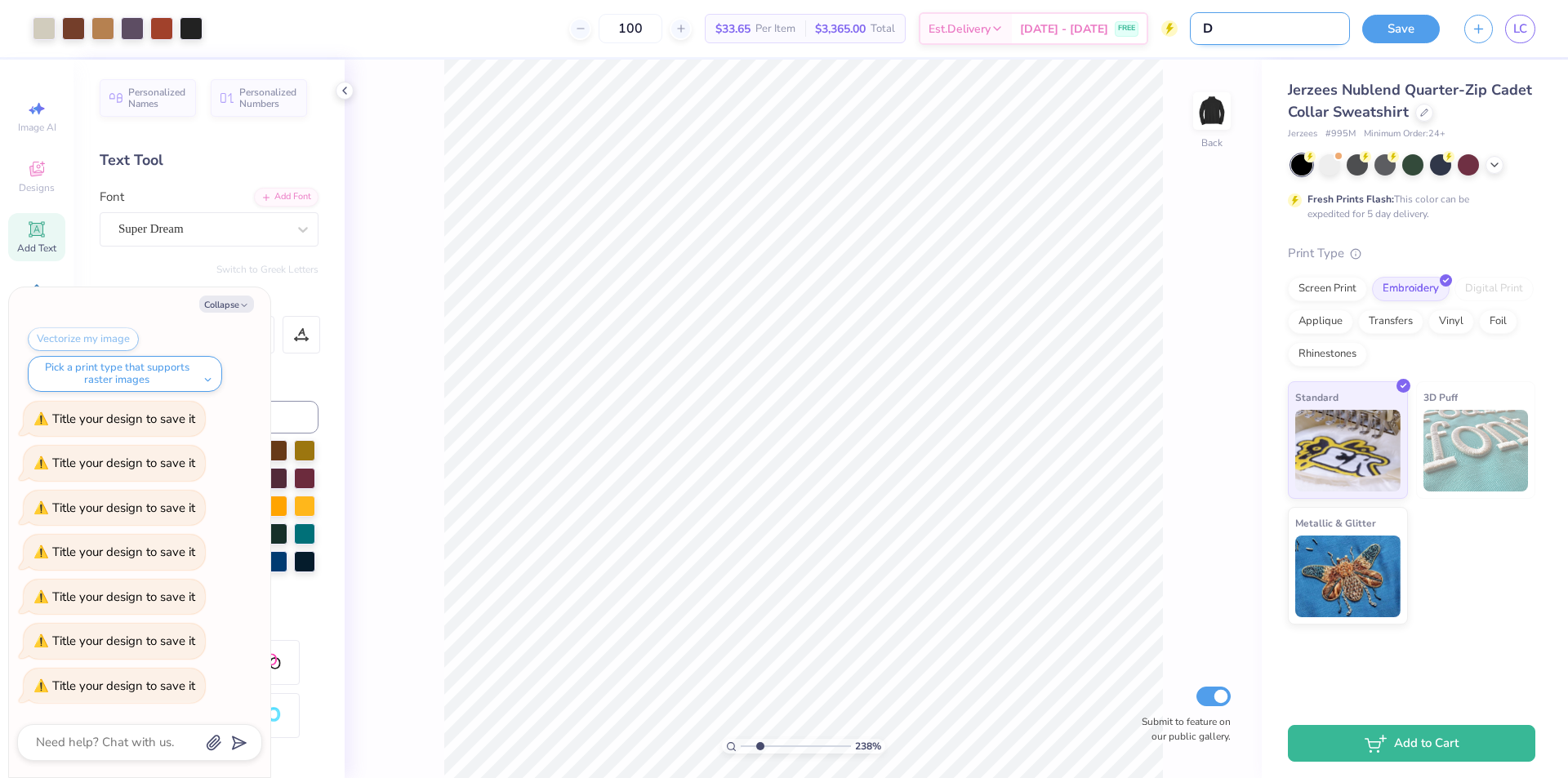
type textarea "x"
type input "Dad"
type textarea "x"
type input "Dadsa"
type textarea "x"
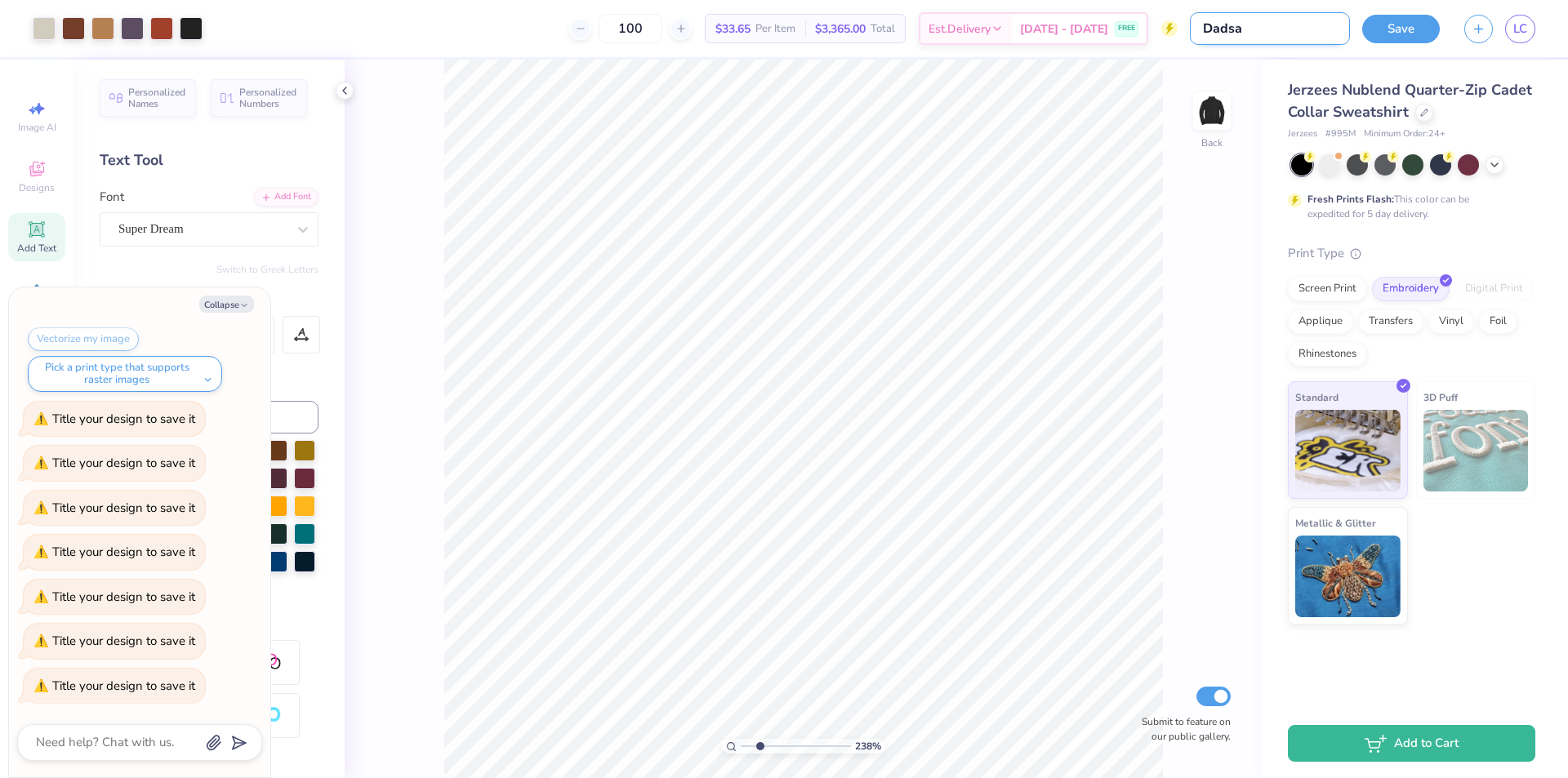
type input "Dadsa"
type textarea "x"
type input "Dadsa"
type textarea "x"
type input "Dads"
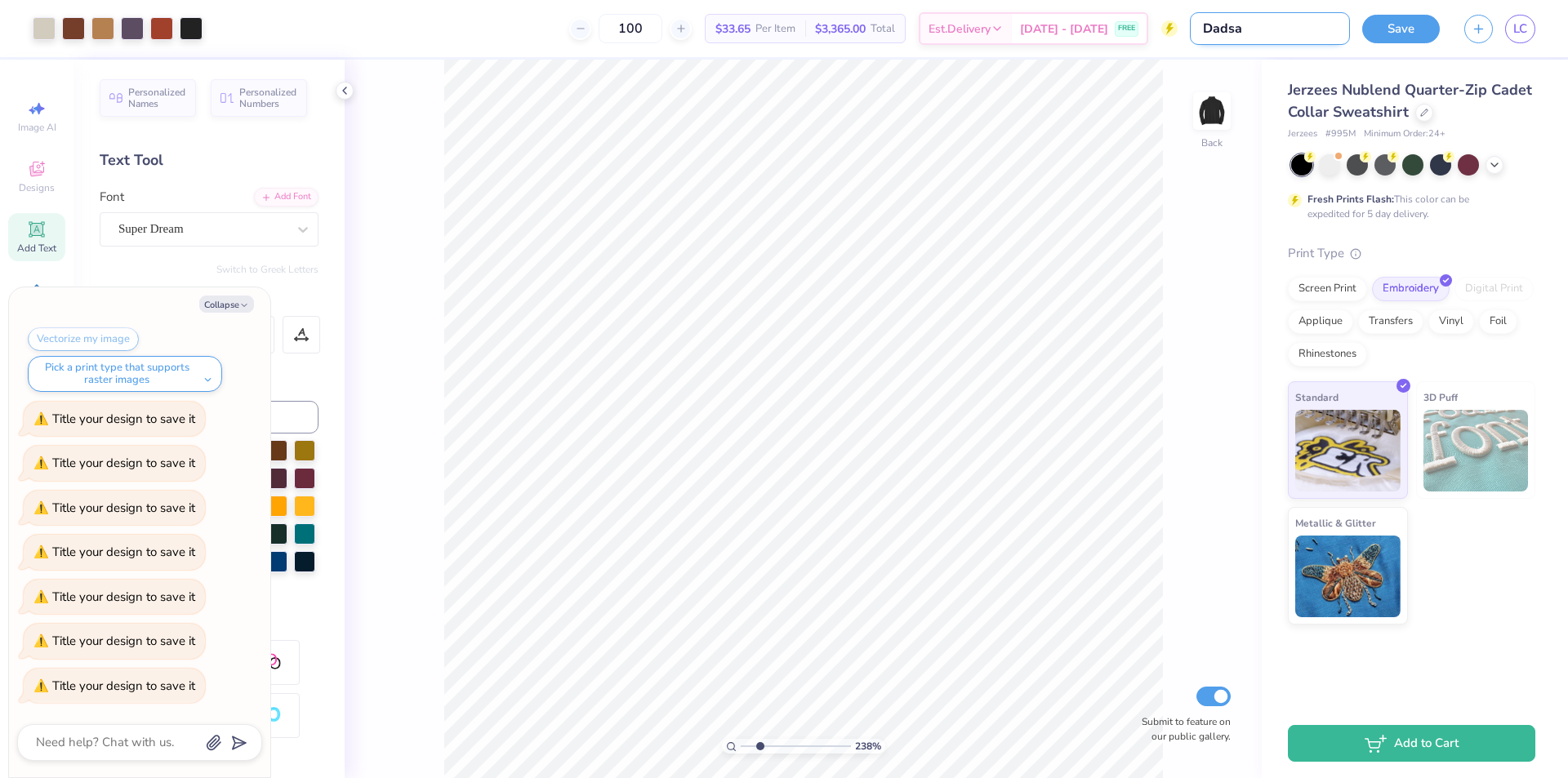
type textarea "x"
type input "Dad"
type textarea "x"
type input "Dad'"
type textarea "x"
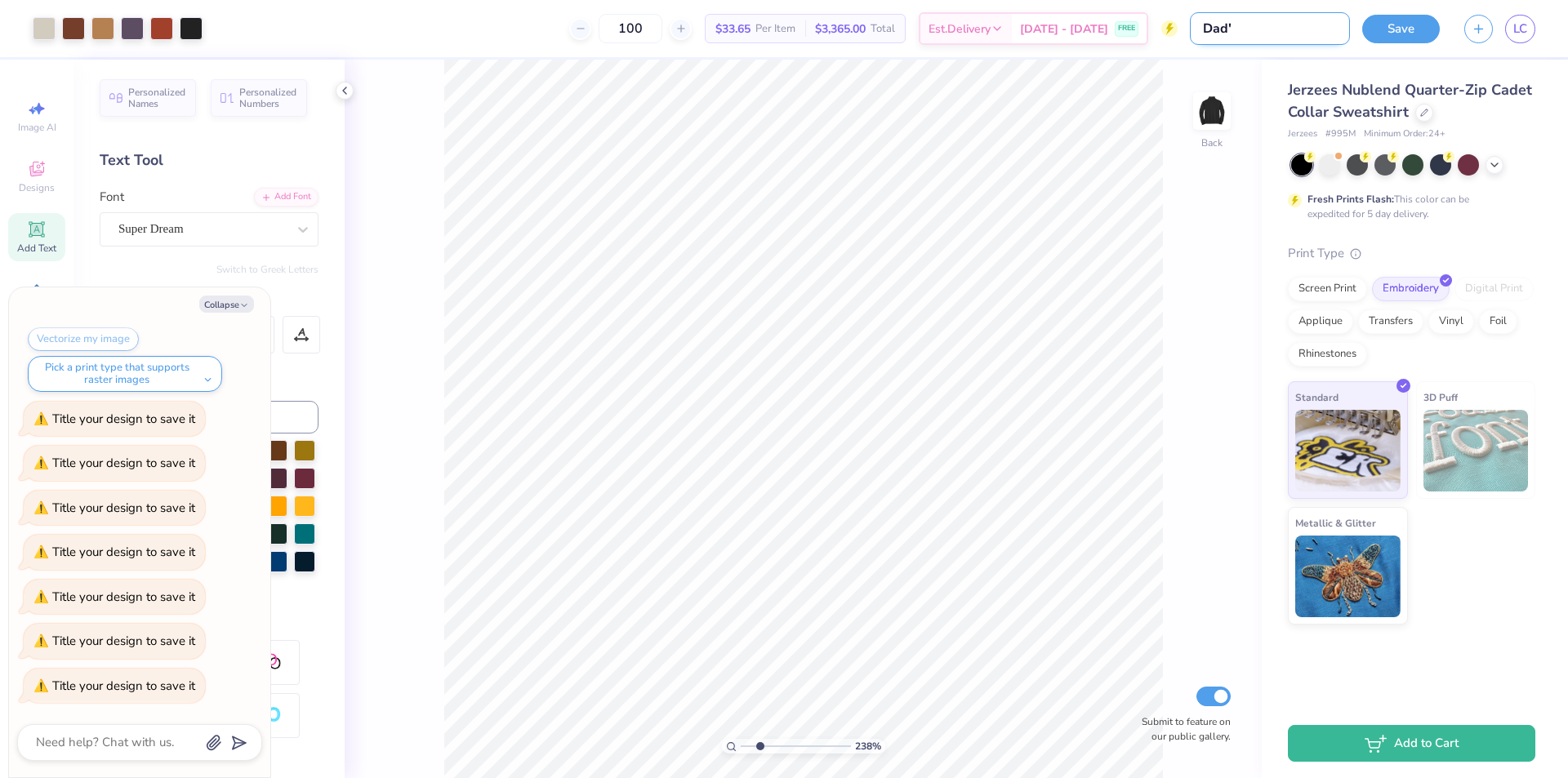
type input "Dad's"
type textarea "x"
type input "Dad's"
type textarea "x"
type input "Dad's w"
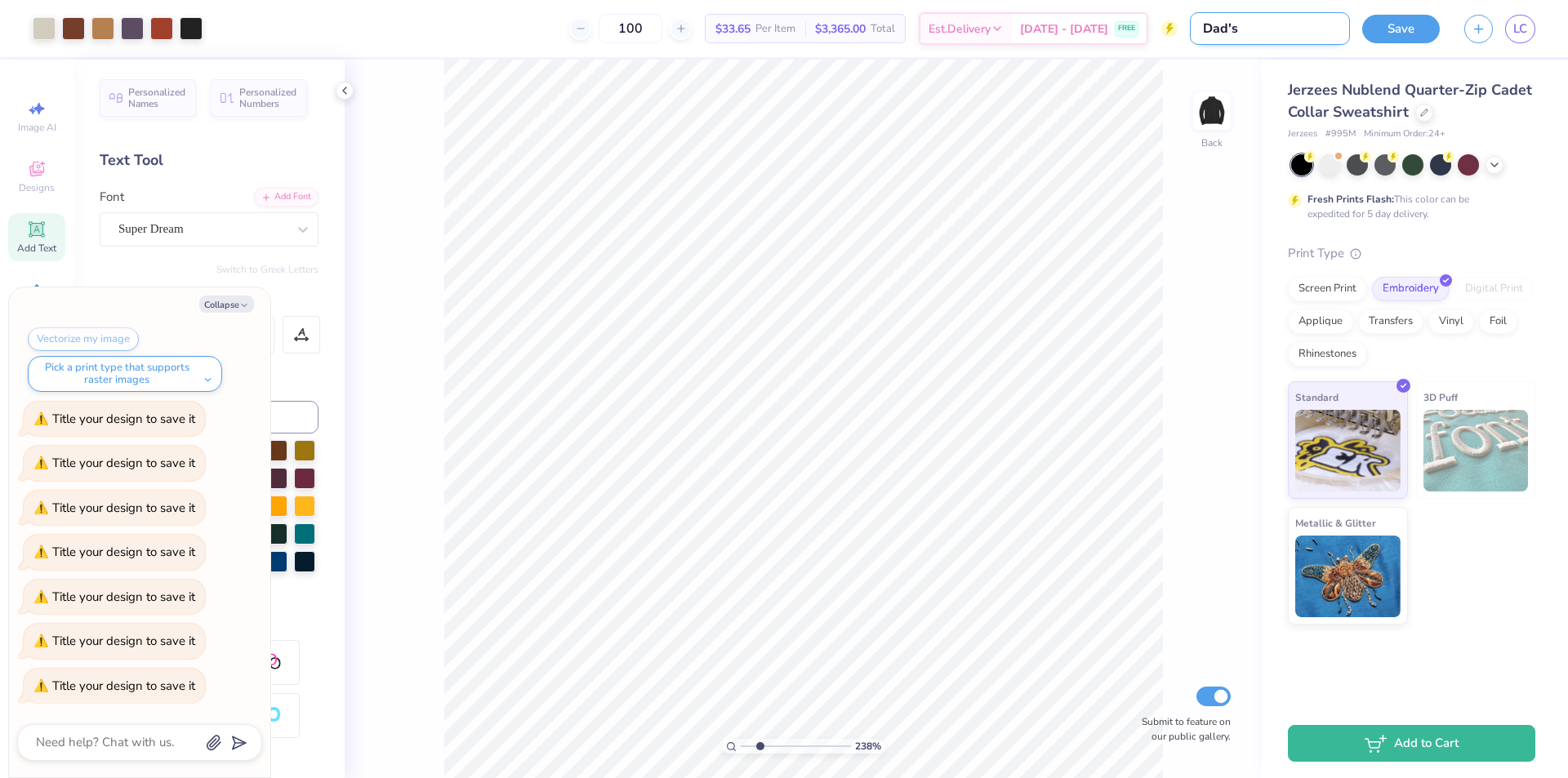
type textarea "x"
type input "Dad's we"
type textarea "x"
type input "Dad's wee"
type textarea "x"
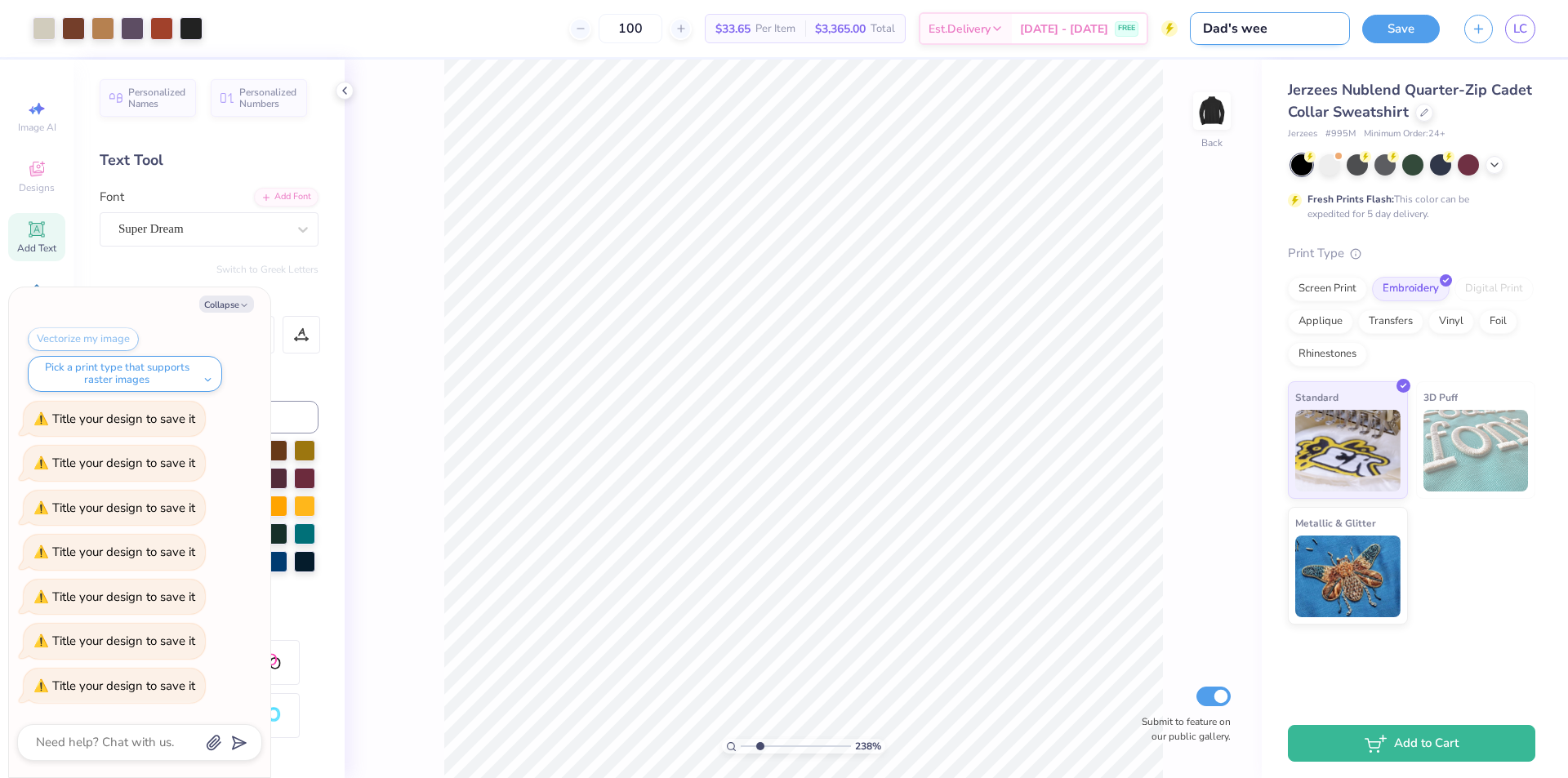
type input "Dad's week"
type textarea "x"
type input "Dad's weeke"
type textarea "x"
type input "Dad's weeken"
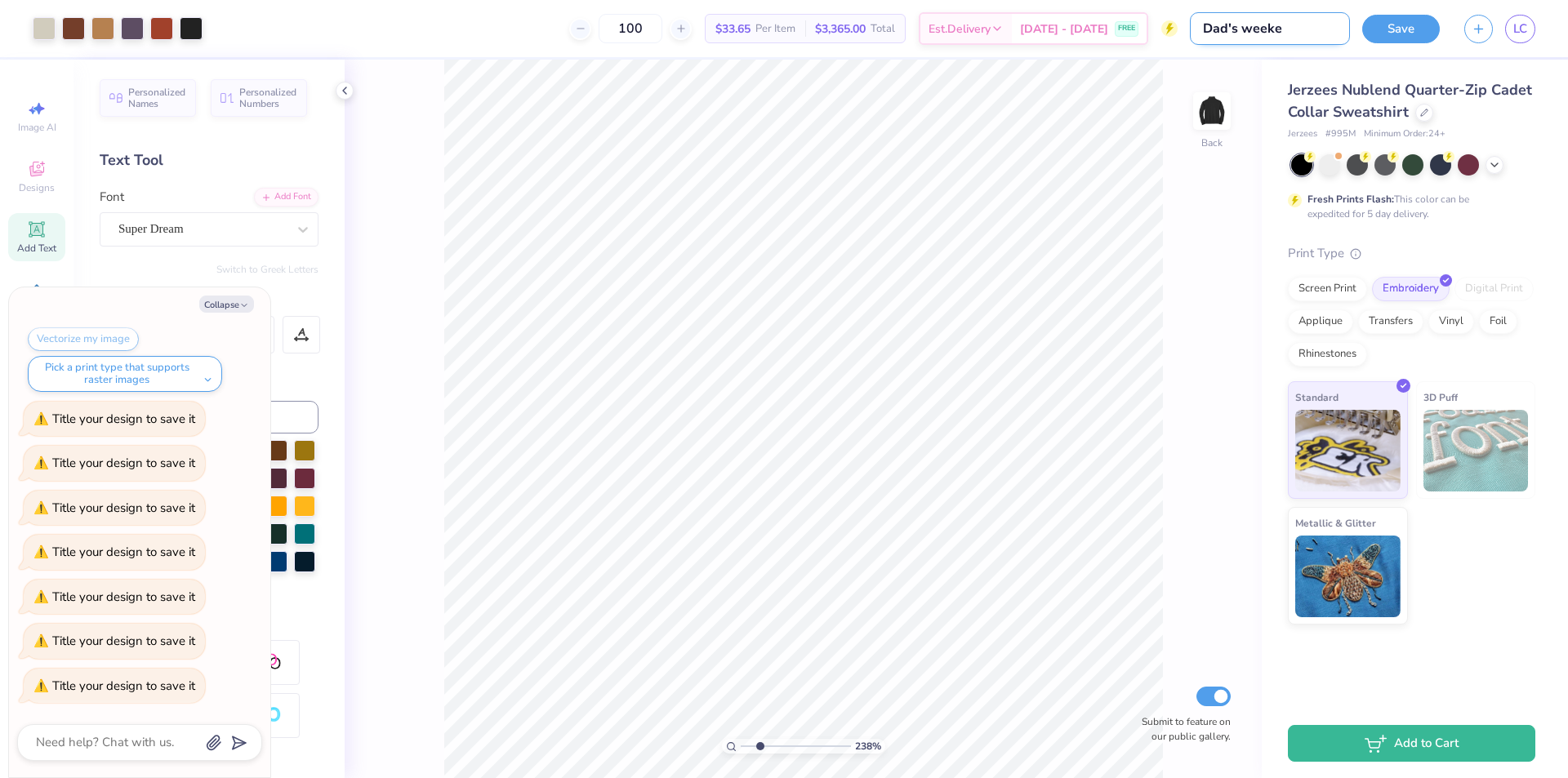
type textarea "x"
type input "Dad's weekend"
type textarea "x"
type input "Dad's weekend"
click at [1415, 31] on button "Save" at bounding box center [1400, 26] width 78 height 29
